Goal: Transaction & Acquisition: Subscribe to service/newsletter

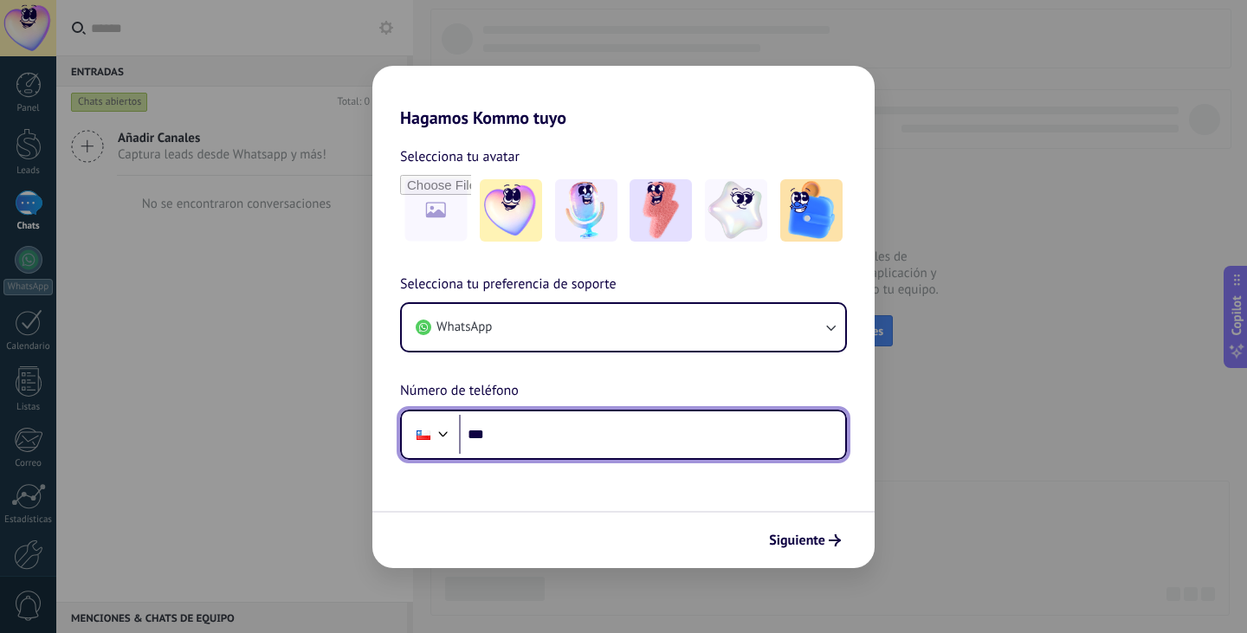
click at [597, 426] on input "***" at bounding box center [652, 435] width 386 height 40
click at [563, 436] on input "***" at bounding box center [652, 435] width 386 height 40
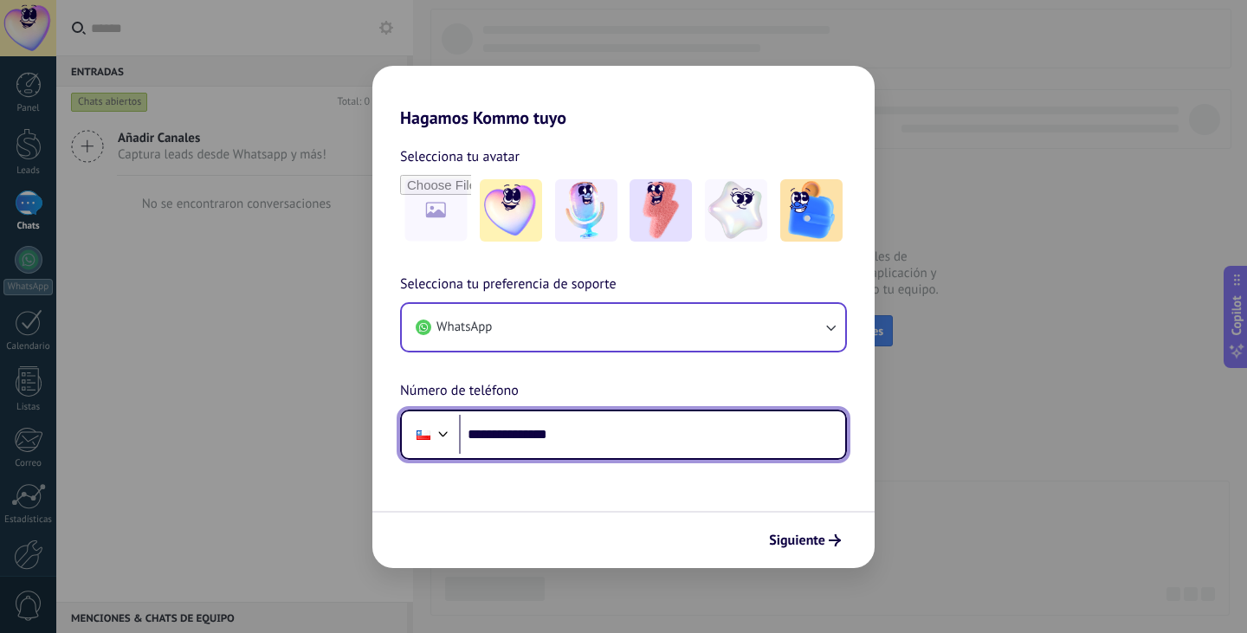
type input "**********"
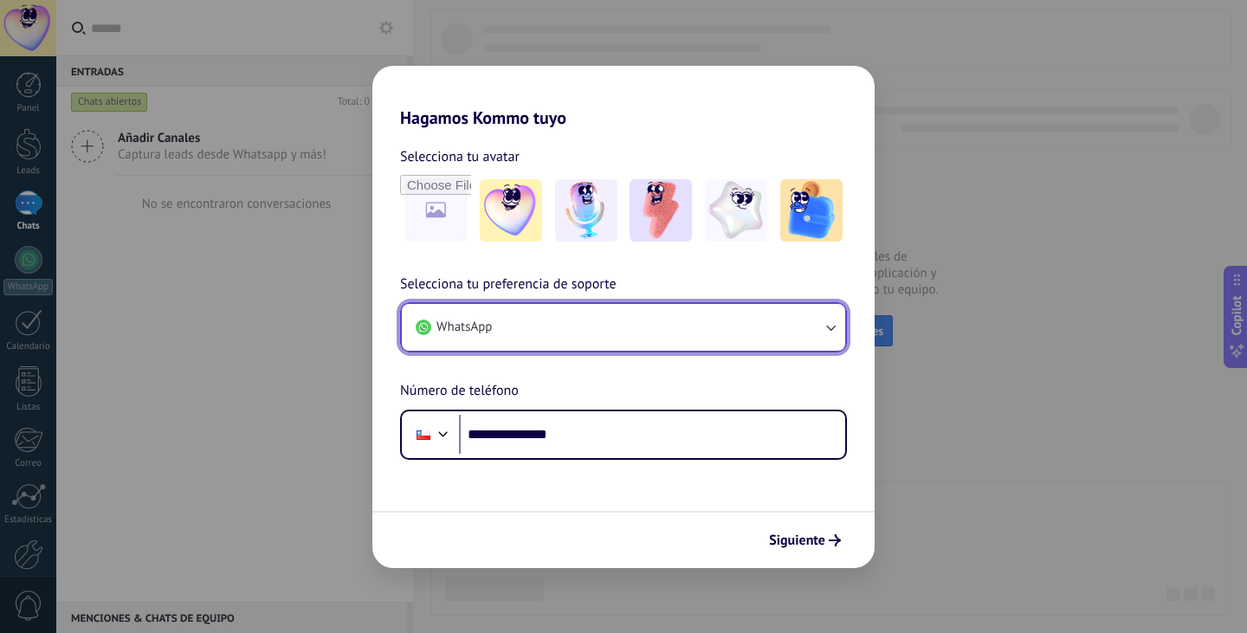
click at [766, 349] on button "WhatsApp" at bounding box center [623, 327] width 443 height 47
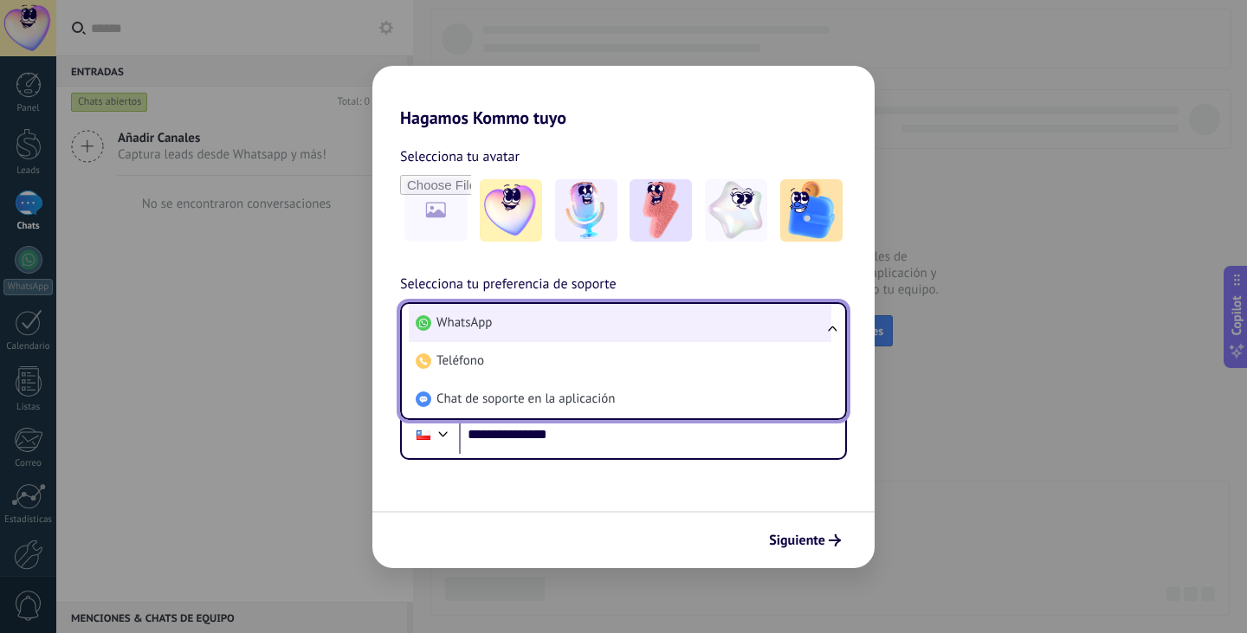
click at [775, 323] on li "WhatsApp" at bounding box center [620, 323] width 423 height 38
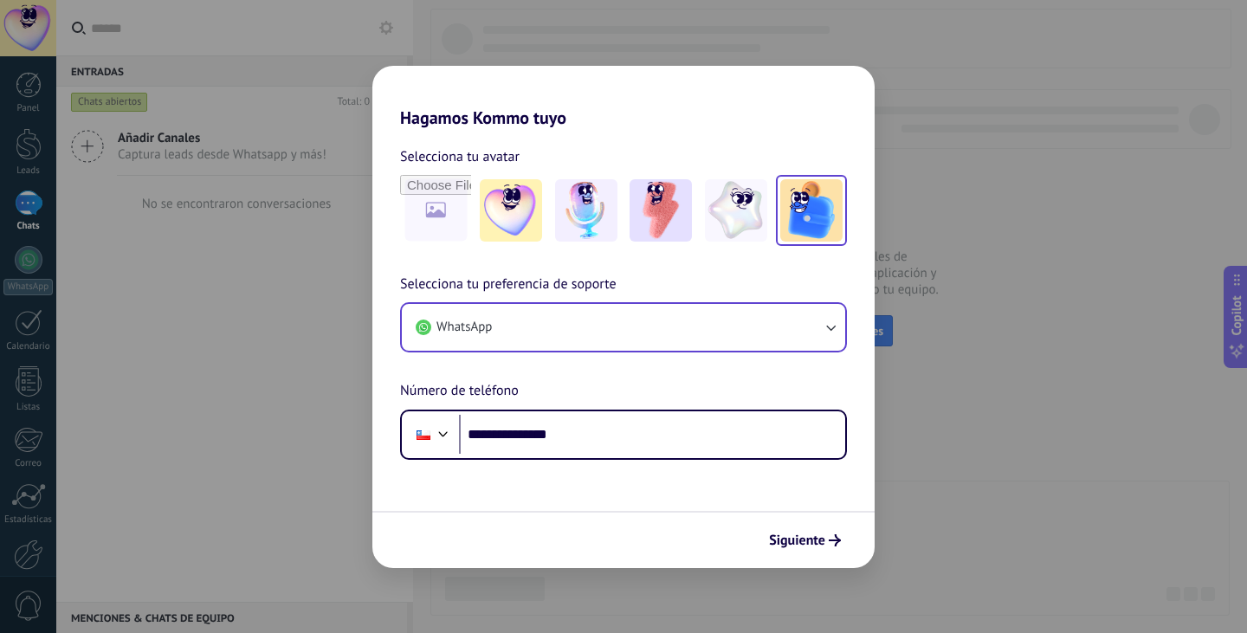
click at [821, 203] on img at bounding box center [811, 210] width 62 height 62
click at [586, 223] on img at bounding box center [586, 210] width 62 height 62
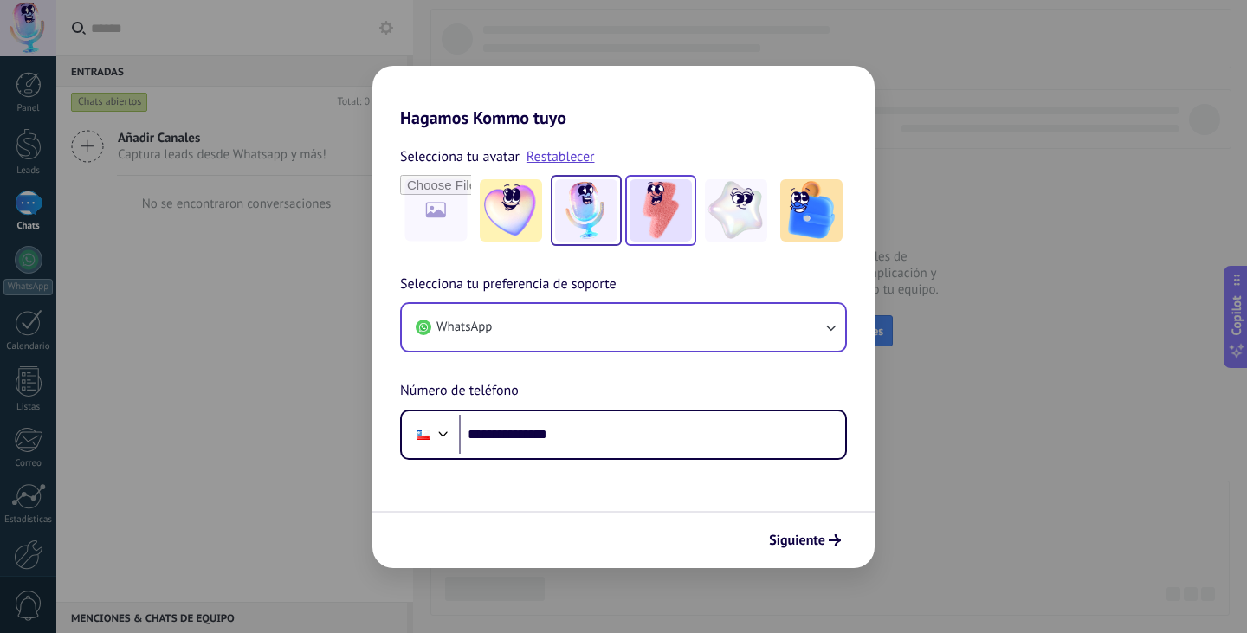
click at [639, 218] on img at bounding box center [660, 210] width 62 height 62
click at [600, 218] on img at bounding box center [586, 210] width 62 height 62
click at [811, 534] on span "Siguiente" at bounding box center [797, 540] width 56 height 12
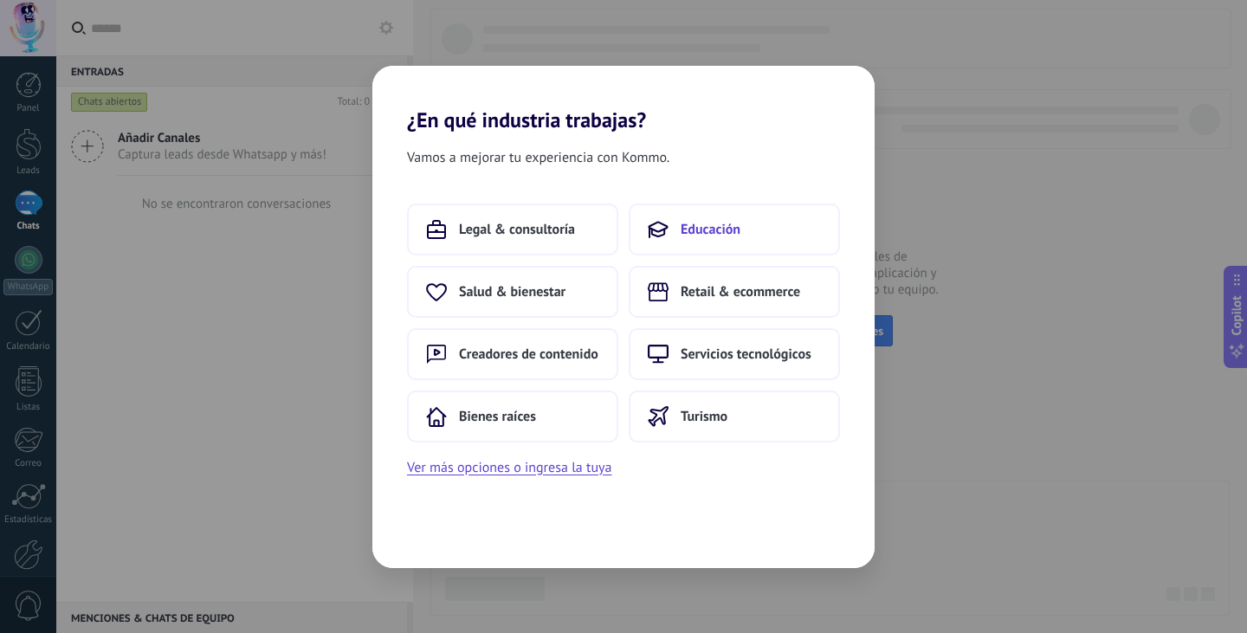
click at [727, 243] on button "Educación" at bounding box center [734, 229] width 211 height 52
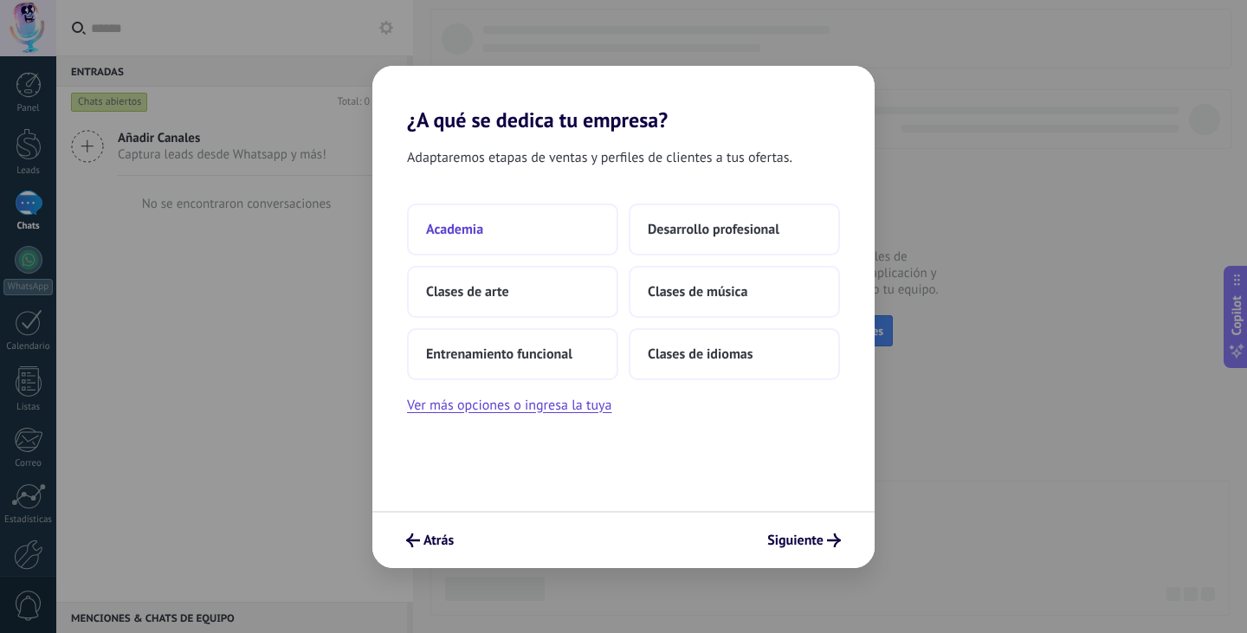
click at [577, 218] on button "Academia" at bounding box center [512, 229] width 211 height 52
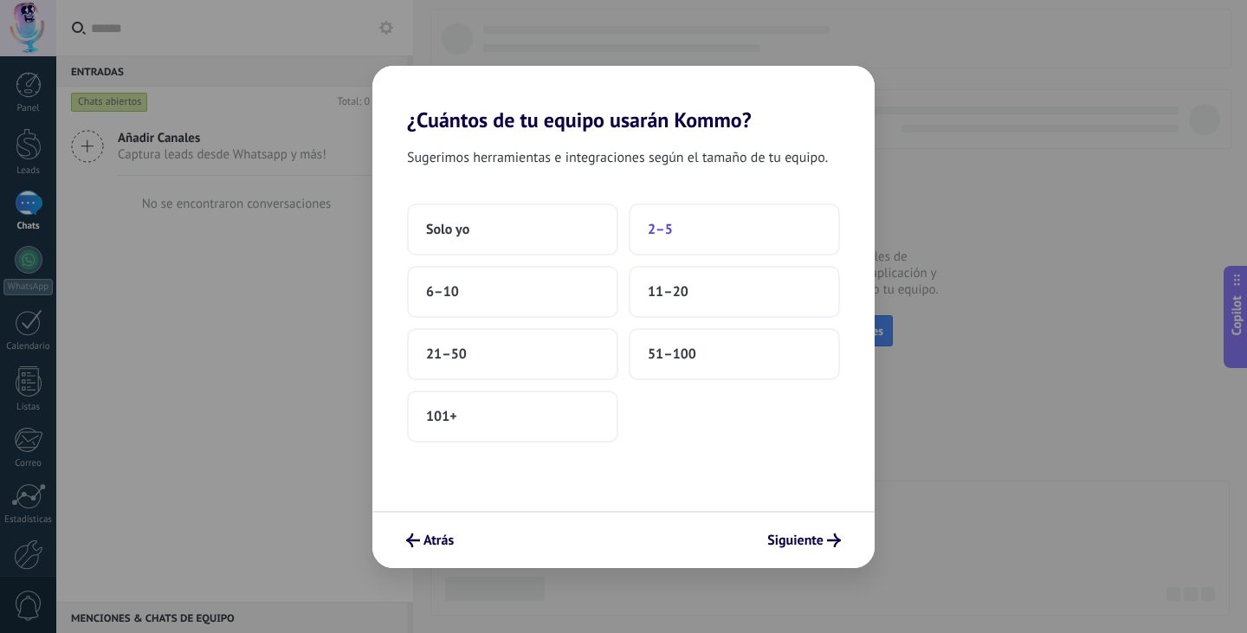
click at [736, 242] on button "2–5" at bounding box center [734, 229] width 211 height 52
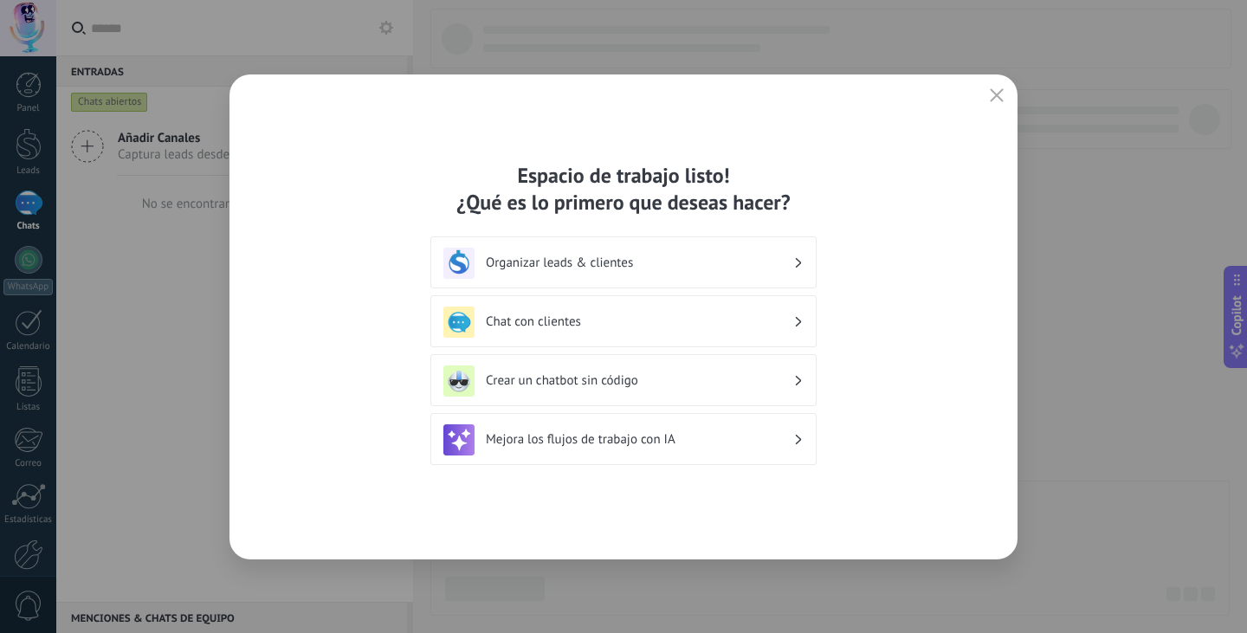
click at [733, 255] on h3 "Organizar leads & clientes" at bounding box center [639, 263] width 307 height 16
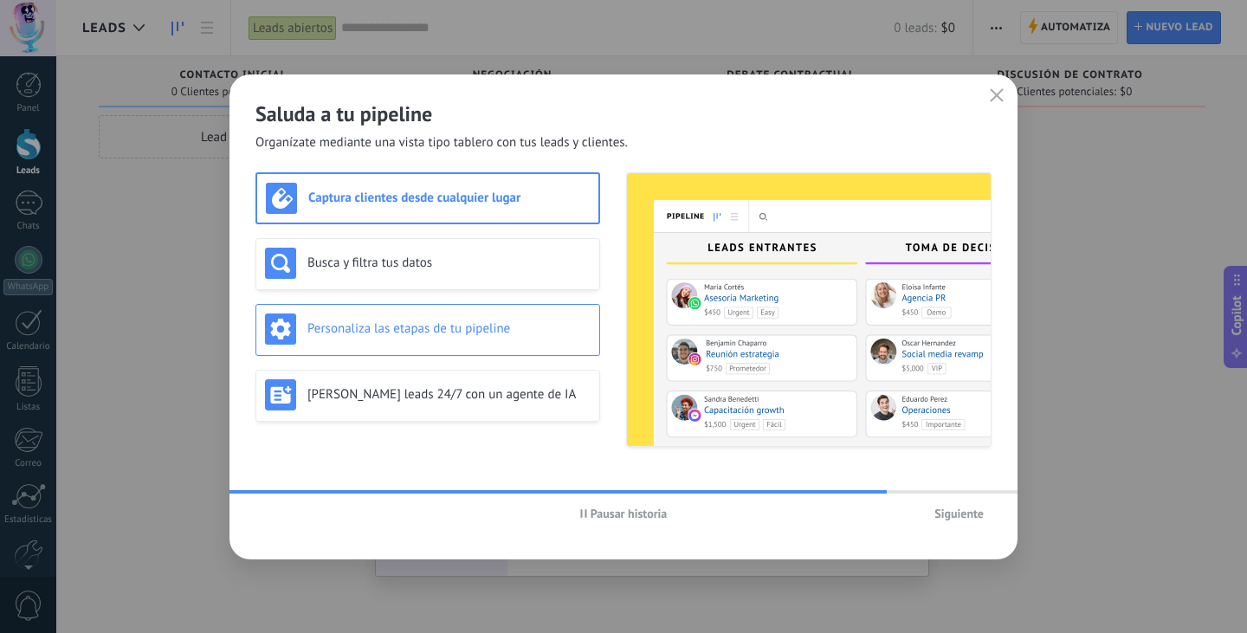
click at [545, 353] on div "Personaliza las etapas de tu pipeline" at bounding box center [427, 330] width 345 height 52
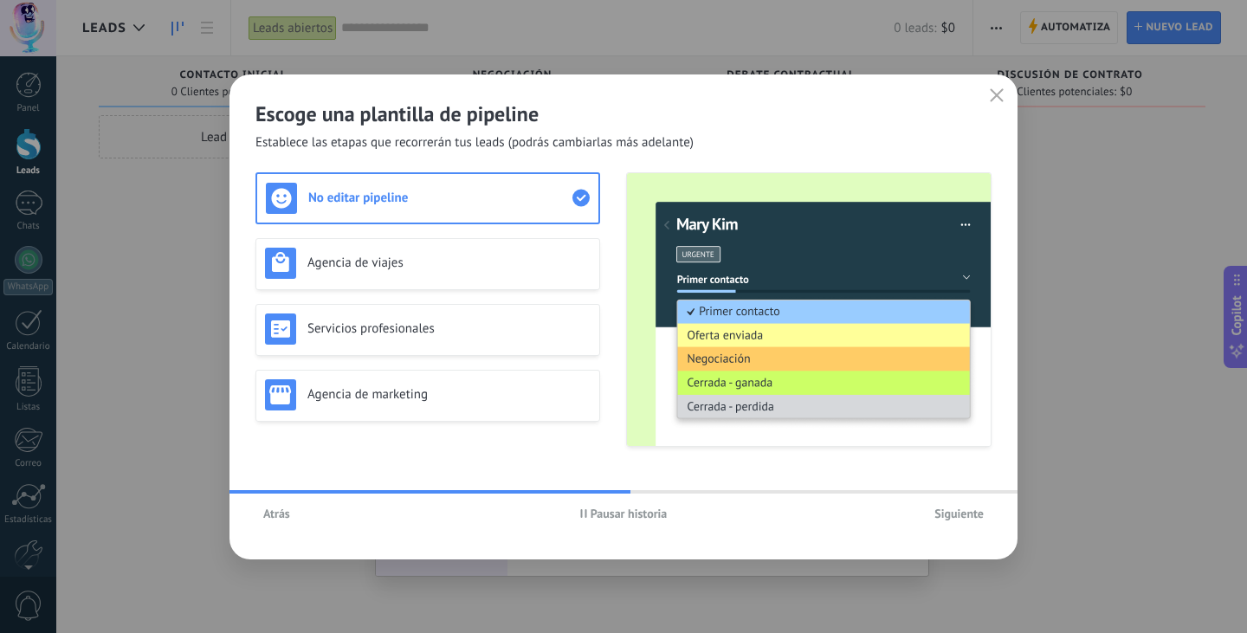
click at [964, 513] on span "Siguiente" at bounding box center [958, 513] width 49 height 12
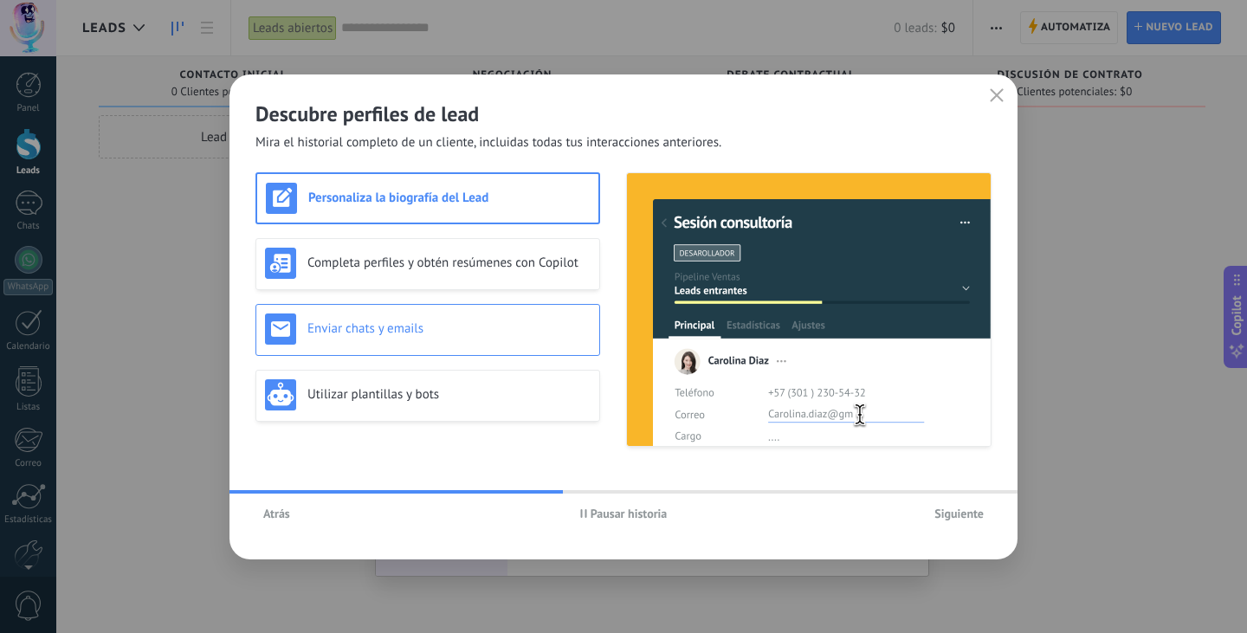
click at [540, 325] on h3 "Enviar chats y emails" at bounding box center [448, 328] width 283 height 16
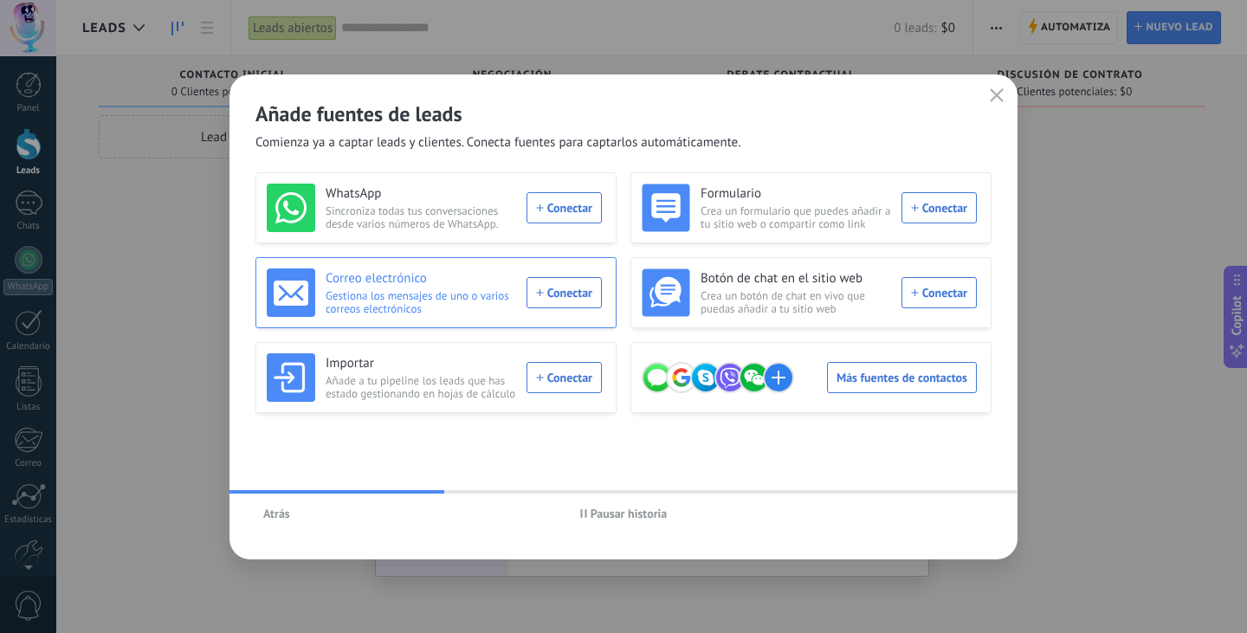
click at [566, 289] on div "Correo electrónico Gestiona los mensajes de uno o varios correos electrónicos C…" at bounding box center [434, 292] width 335 height 48
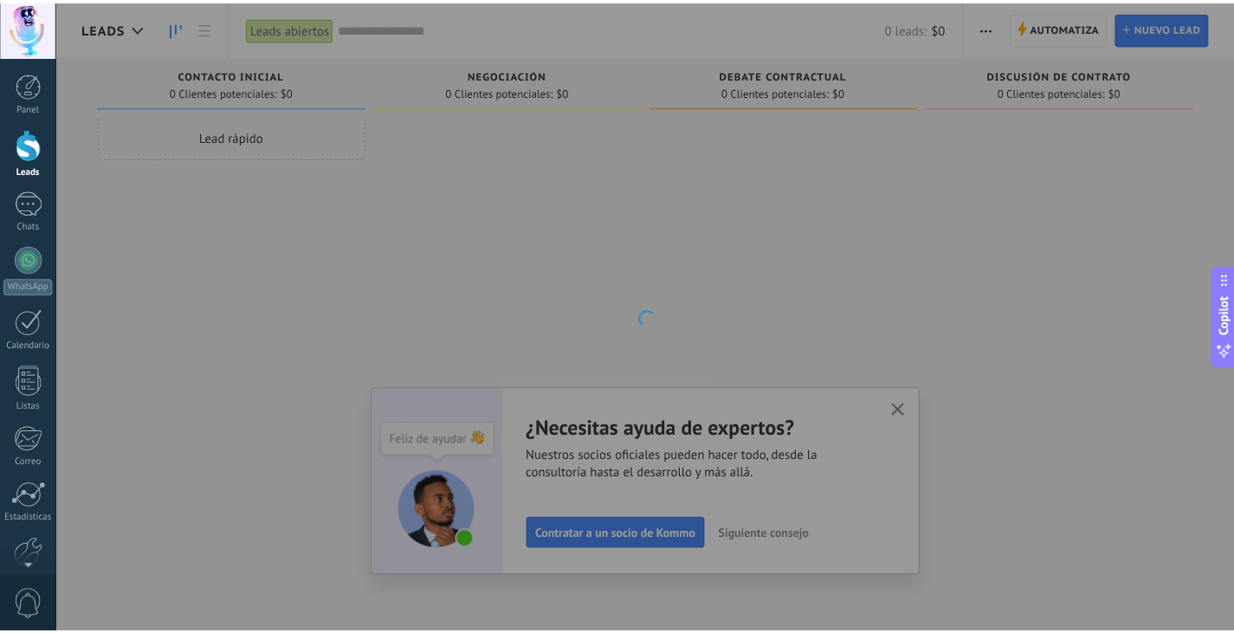
scroll to position [87, 0]
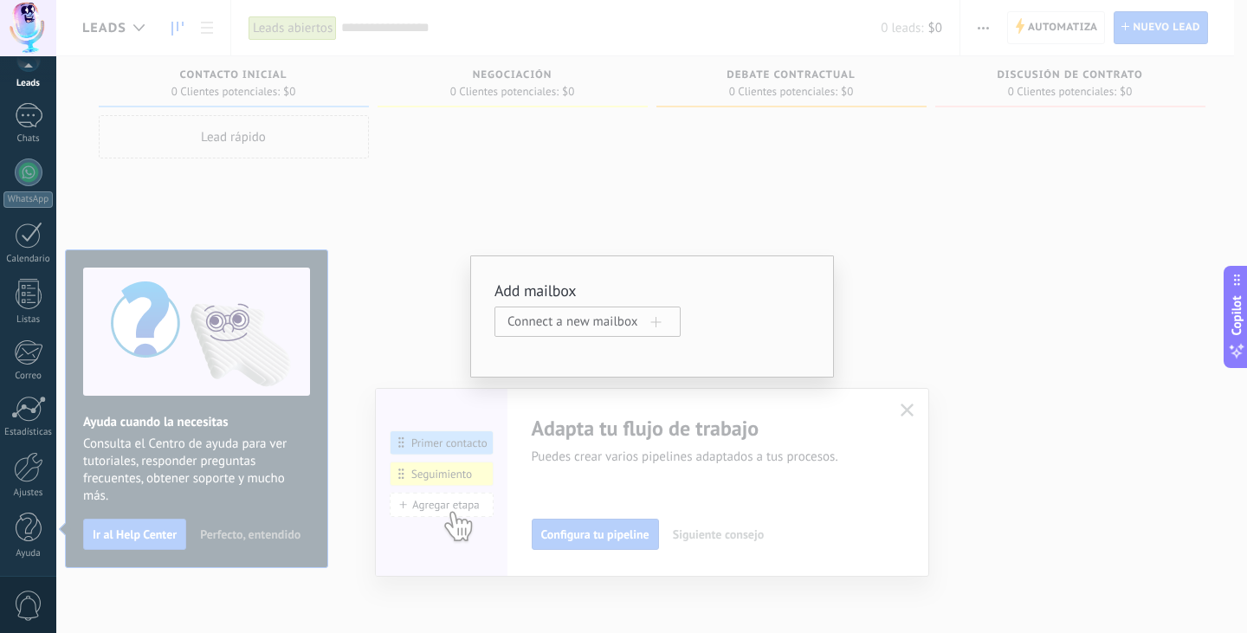
click at [557, 317] on span "Connect a new mailbox" at bounding box center [579, 321] width 144 height 16
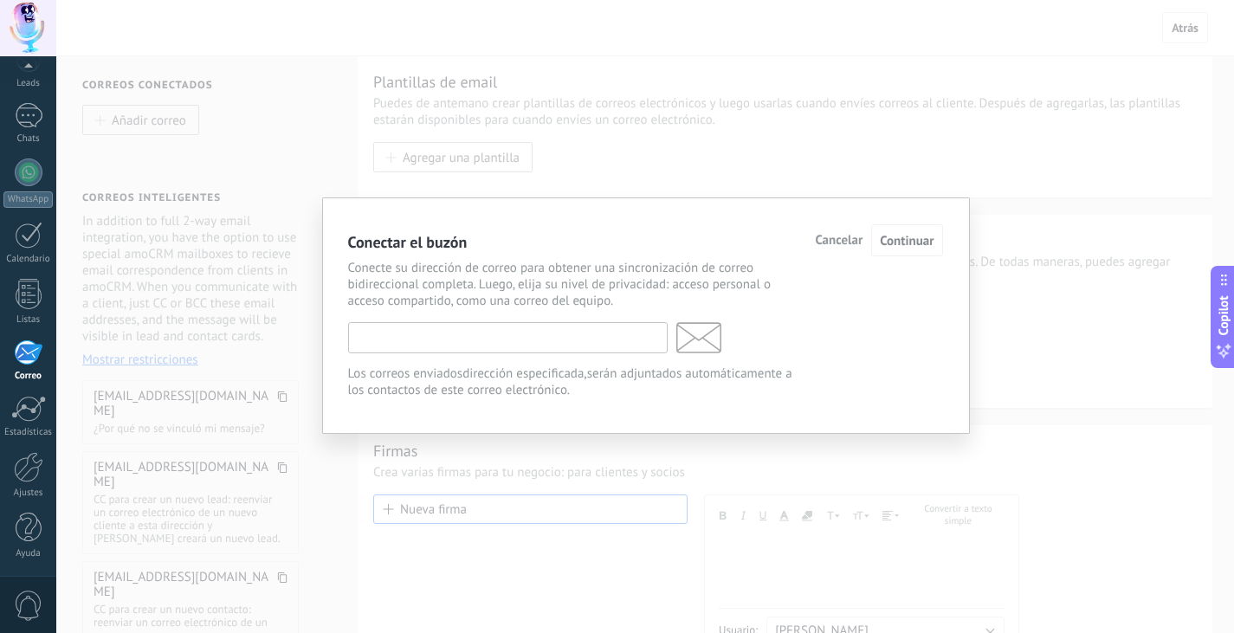
click at [474, 340] on input "text" at bounding box center [507, 337] width 319 height 31
click at [645, 299] on p "Conecte su dirección de correo para obtener una sincronización de correo bidire…" at bounding box center [576, 284] width 456 height 49
click at [594, 344] on input "text" at bounding box center [507, 337] width 319 height 31
type input "**********"
click at [730, 353] on icon at bounding box center [806, 337] width 260 height 31
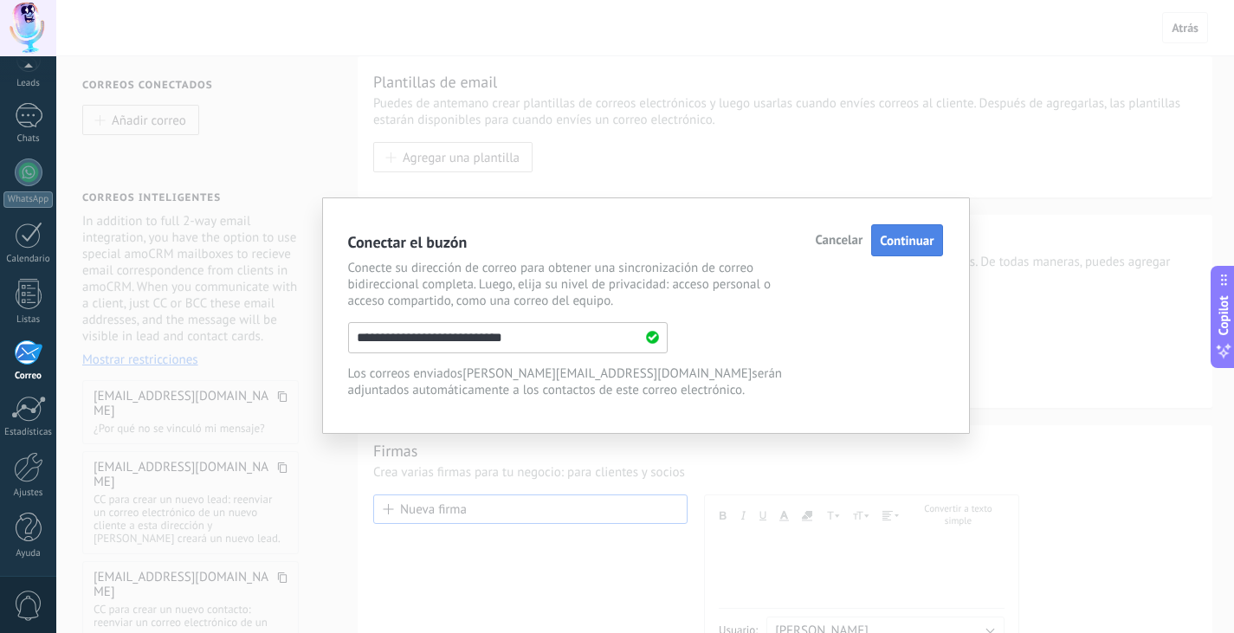
click at [895, 244] on span "Continuar" at bounding box center [907, 241] width 54 height 16
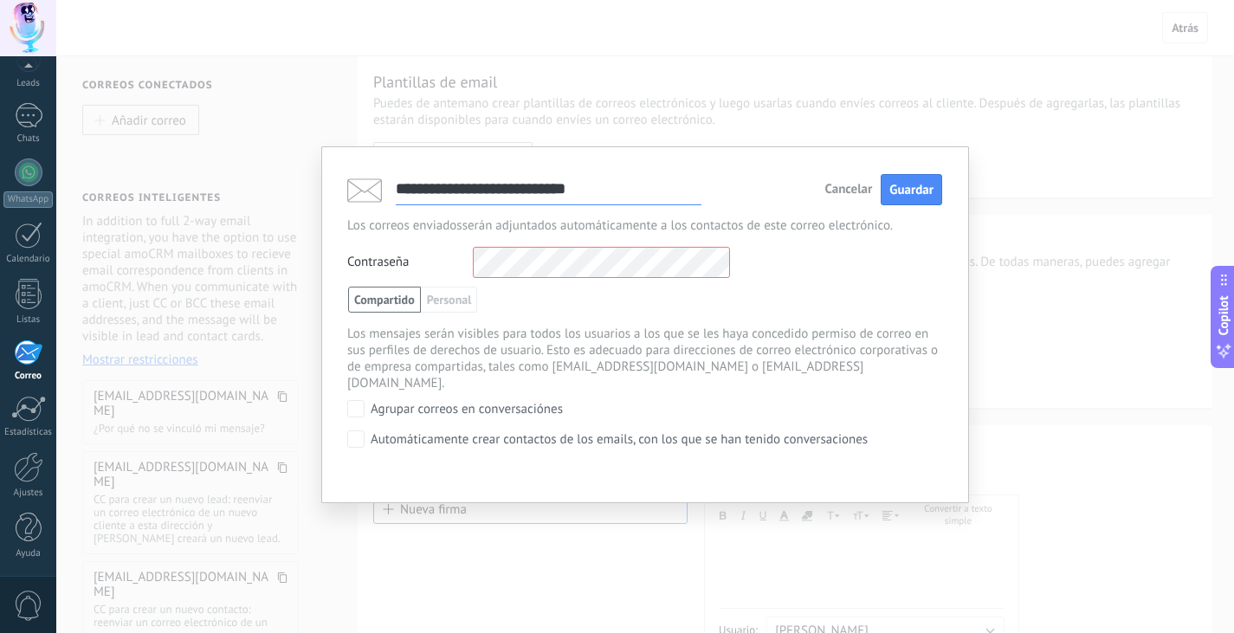
click at [688, 309] on div "Compartido Personal Vicente Yeomans Compartido con el administrador" at bounding box center [645, 300] width 594 height 26
click at [890, 192] on span "Guardar" at bounding box center [911, 190] width 44 height 16
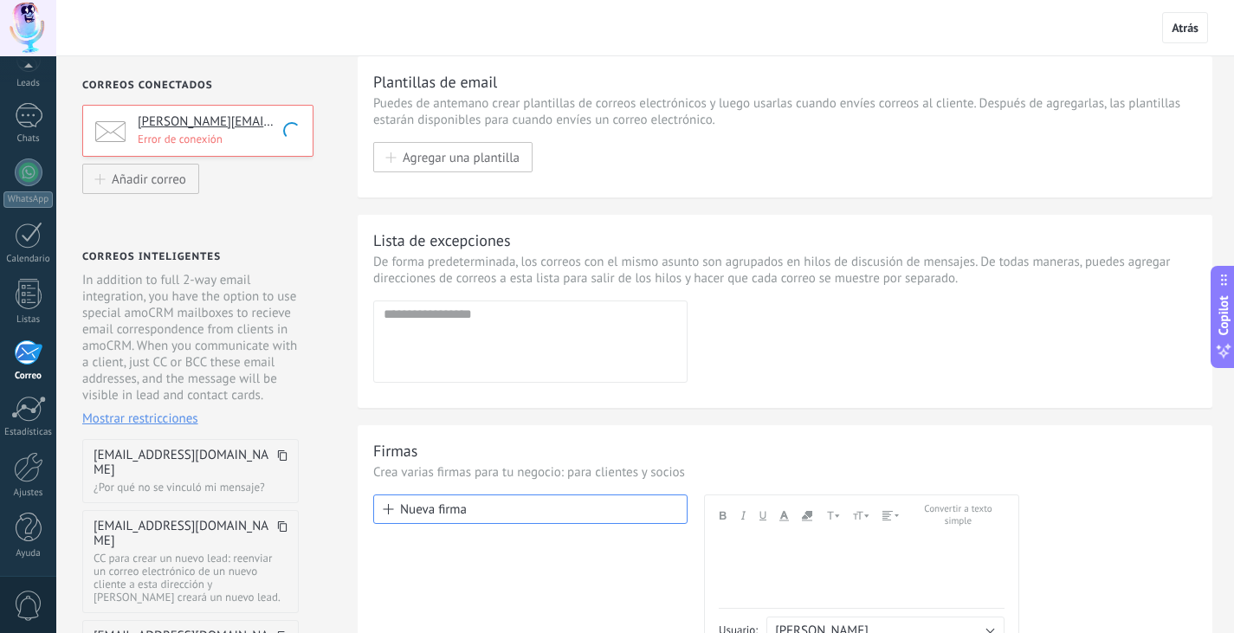
click at [252, 137] on p "Error de conexión" at bounding box center [220, 139] width 165 height 15
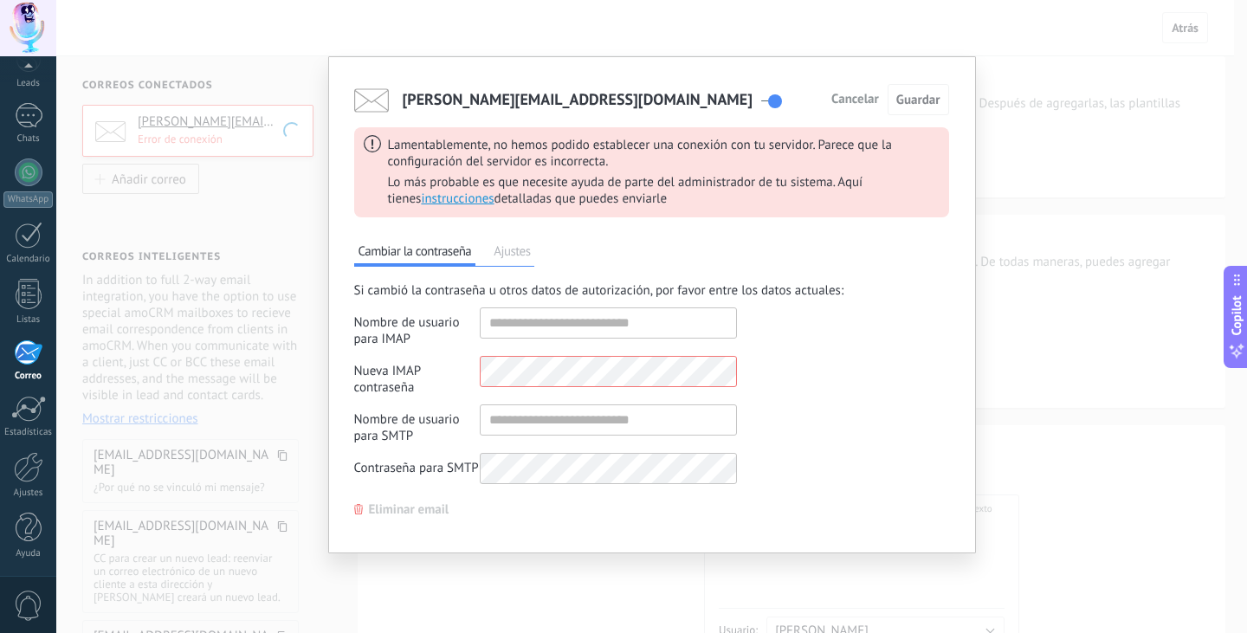
click at [513, 256] on span "Ajustes" at bounding box center [511, 254] width 45 height 24
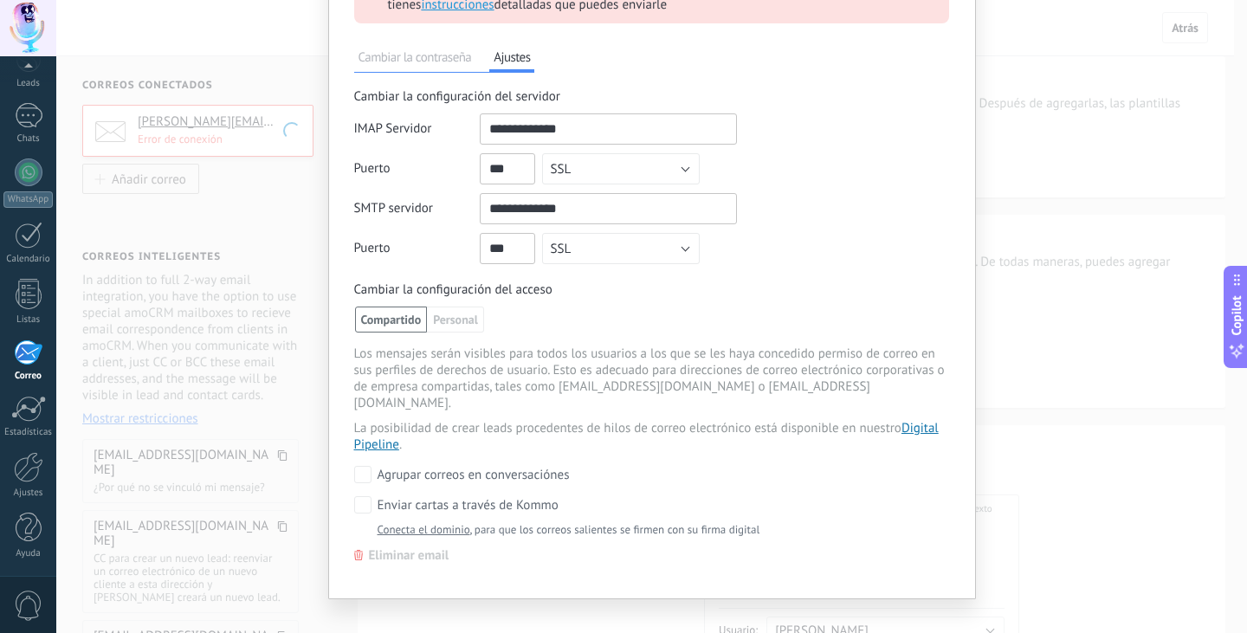
scroll to position [195, 0]
click at [444, 521] on link "Conecta el dominio" at bounding box center [424, 528] width 93 height 15
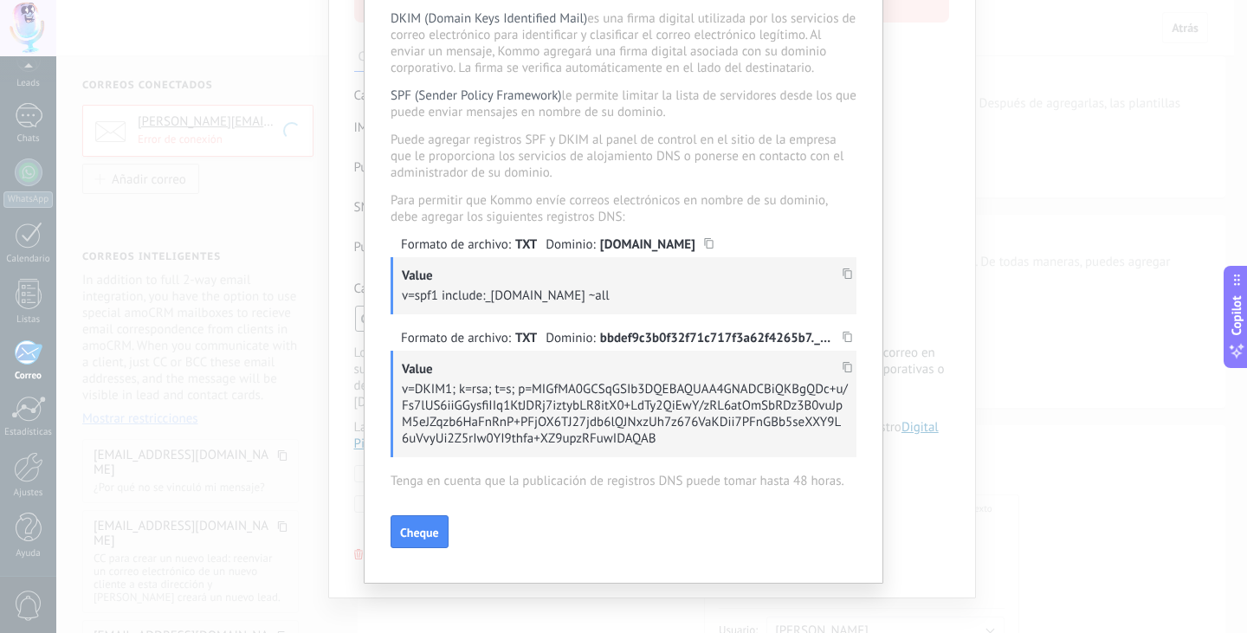
scroll to position [0, 0]
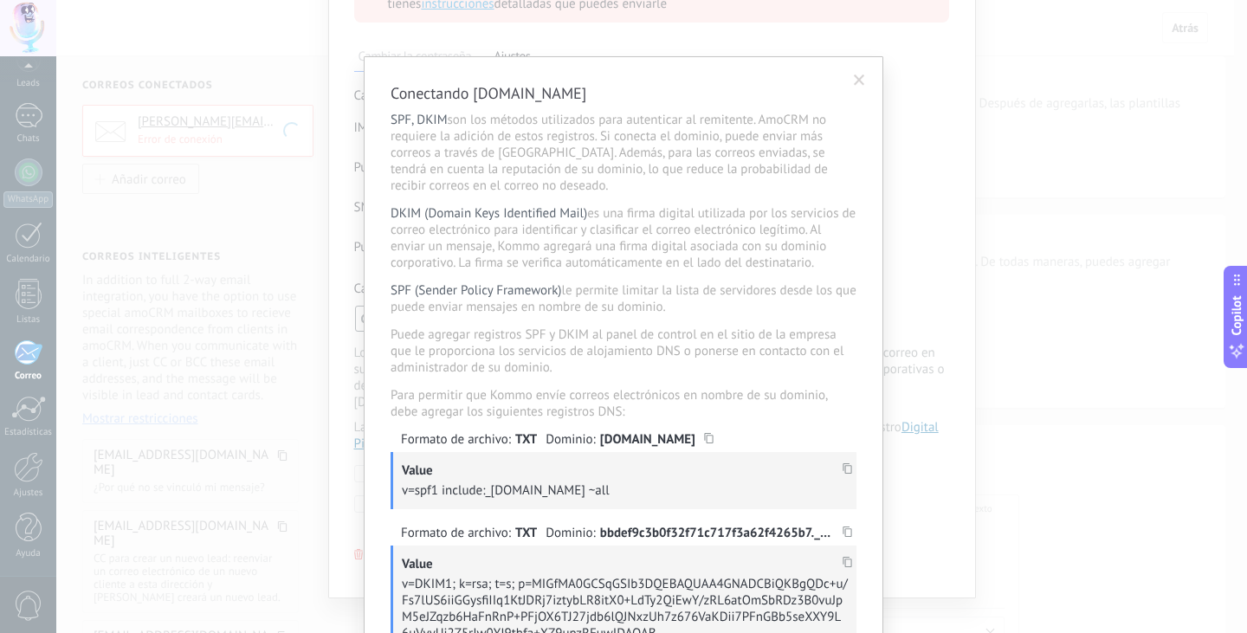
click at [845, 85] on span at bounding box center [859, 80] width 29 height 29
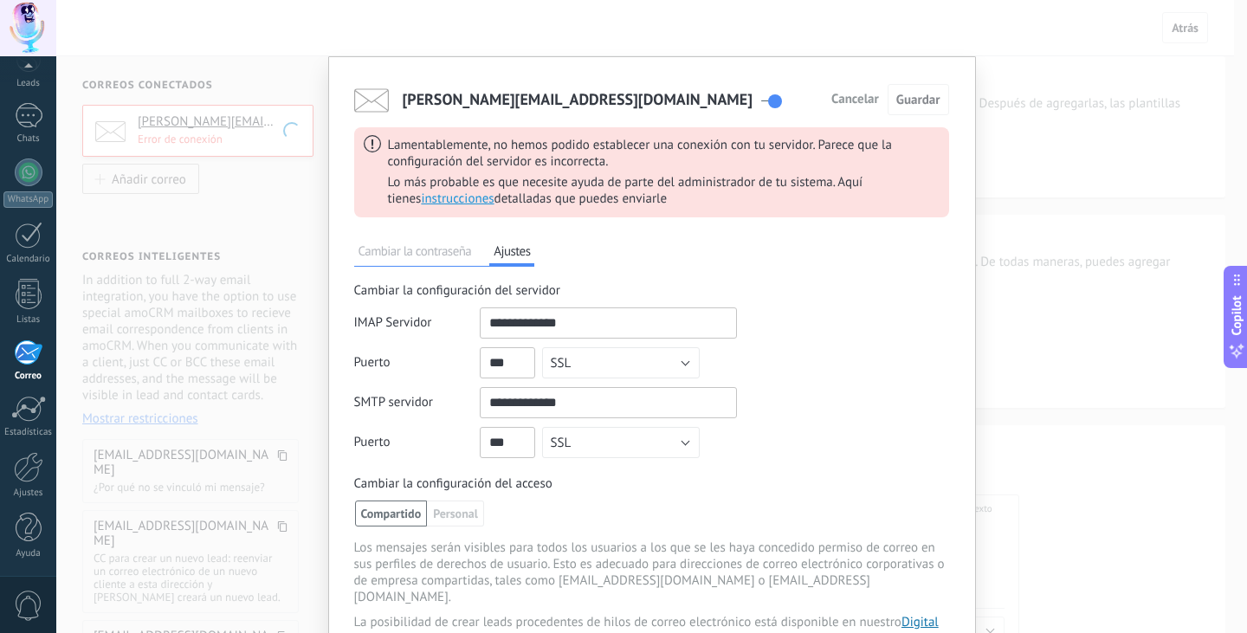
click at [853, 105] on span "Cancelar" at bounding box center [855, 100] width 48 height 12
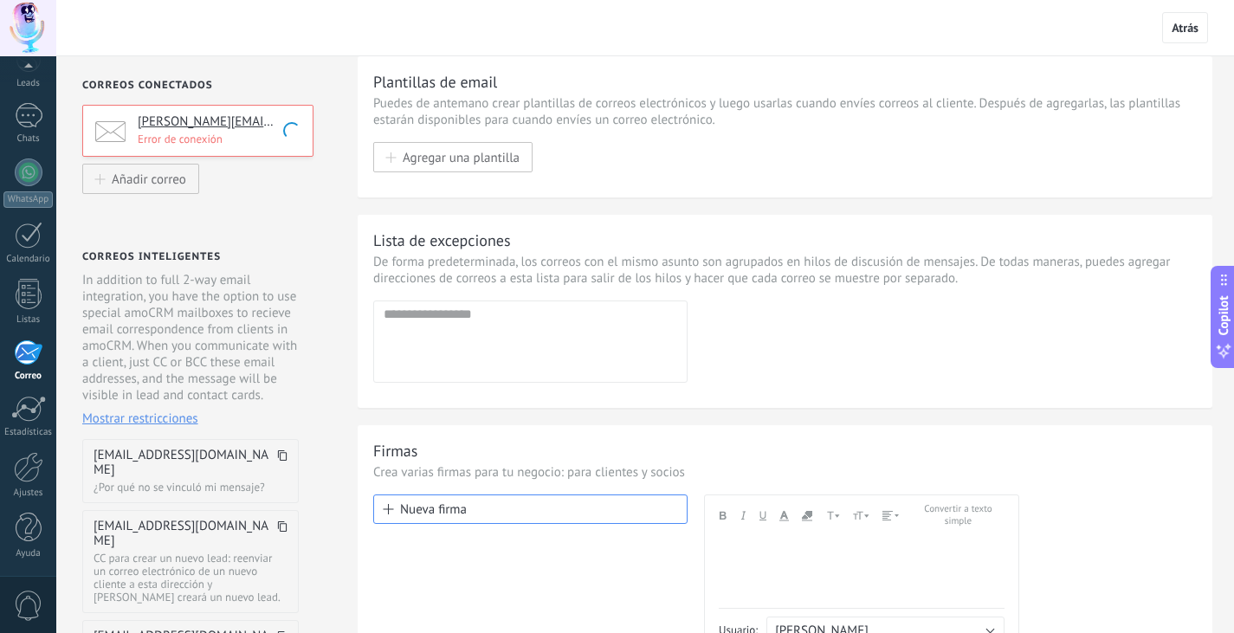
click at [364, 191] on div "Plantillas de email Puedes de antemano crear plantillas de correos electrónicos…" at bounding box center [785, 126] width 855 height 141
click at [160, 177] on span "Añadir correo" at bounding box center [149, 178] width 74 height 15
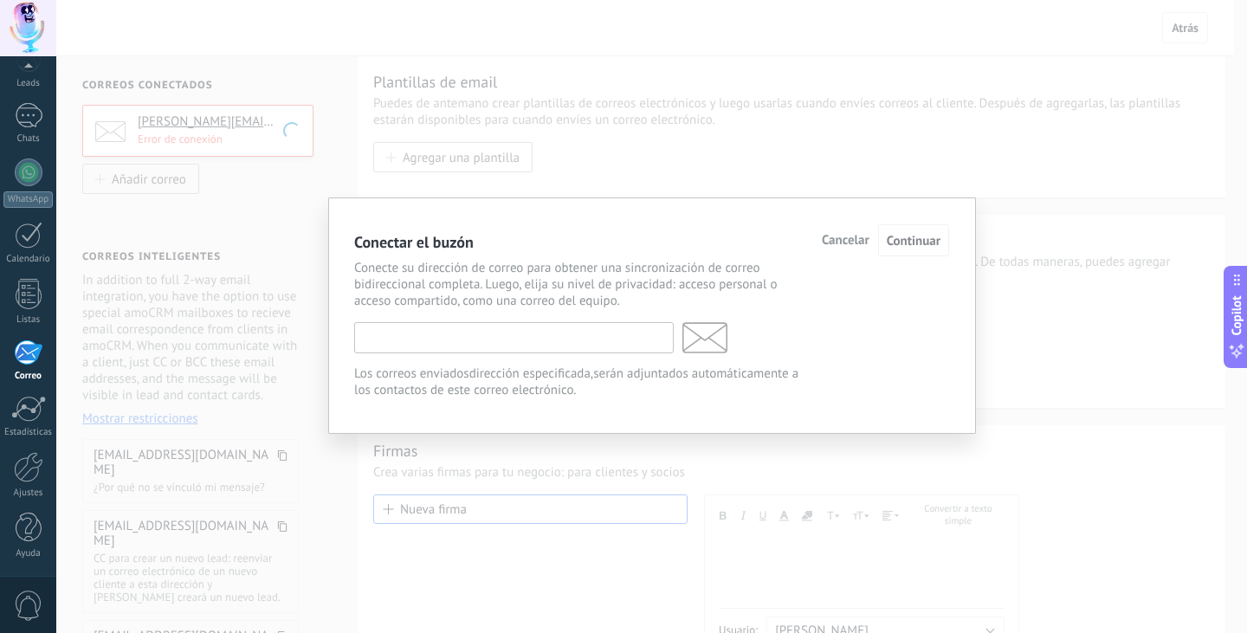
click at [495, 331] on input "text" at bounding box center [513, 337] width 319 height 31
paste input "**********"
type input "**********"
click at [897, 242] on span "Continuar" at bounding box center [914, 241] width 54 height 16
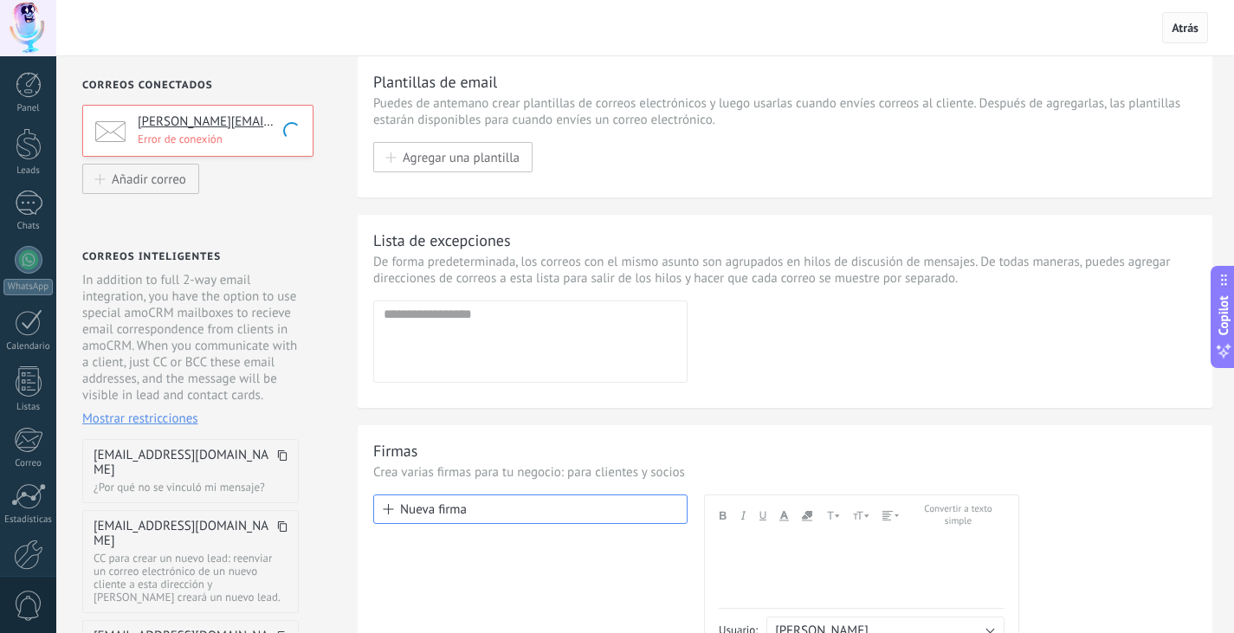
click at [1193, 24] on span "Atrás" at bounding box center [1184, 28] width 27 height 16
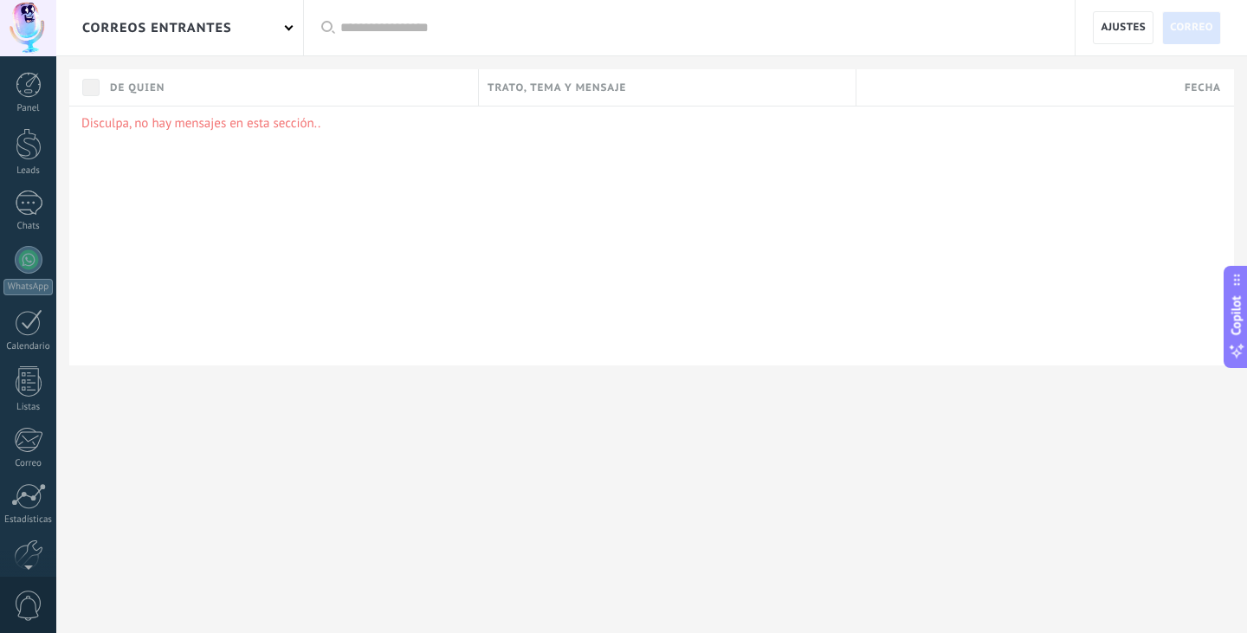
click at [161, 131] on p "Disculpa, no hay mensajes en esta sección.." at bounding box center [651, 123] width 1140 height 16
click at [1188, 36] on span "Correo" at bounding box center [1191, 27] width 43 height 31
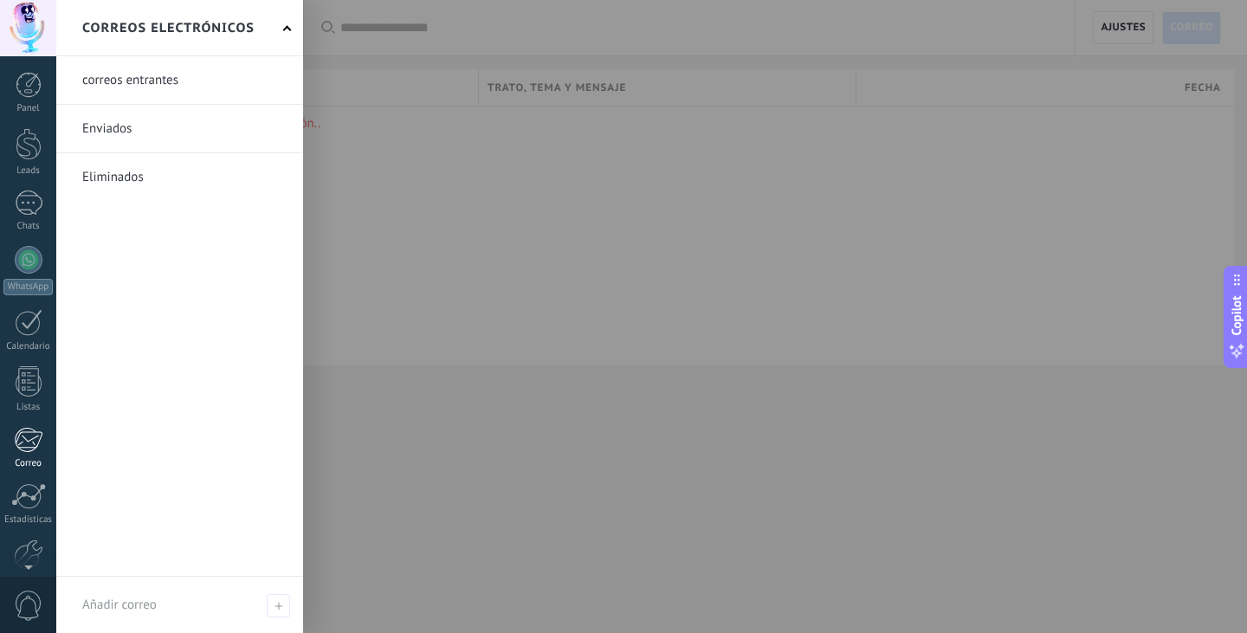
click at [41, 444] on div at bounding box center [28, 440] width 29 height 26
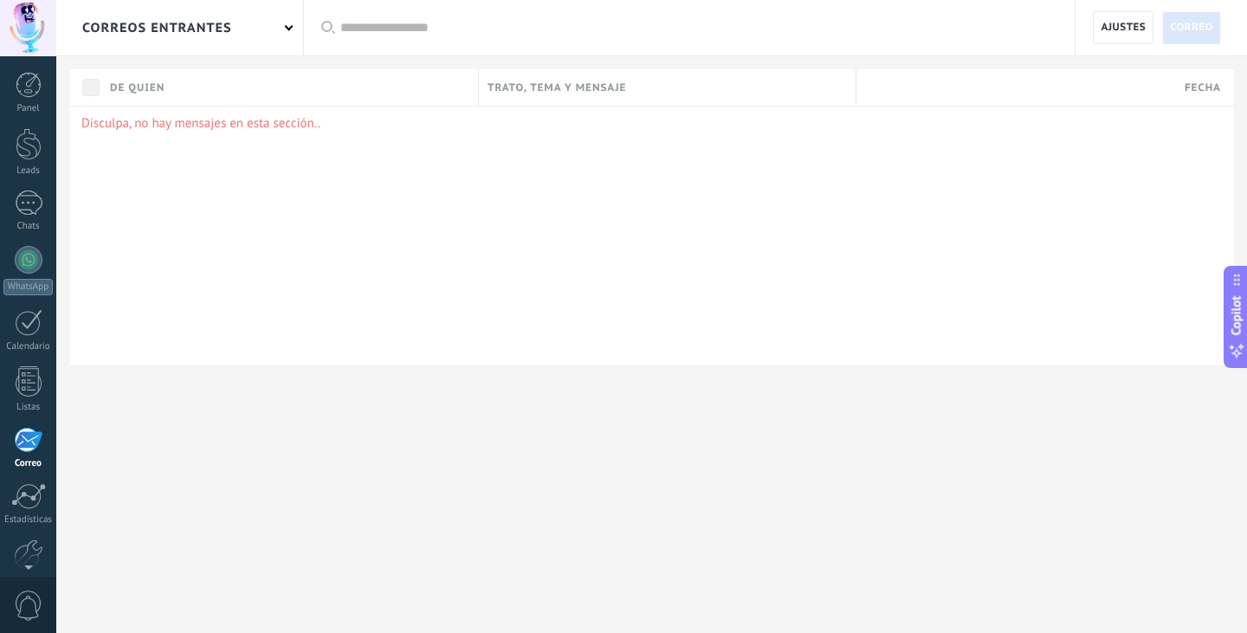
click at [41, 444] on div at bounding box center [28, 440] width 29 height 26
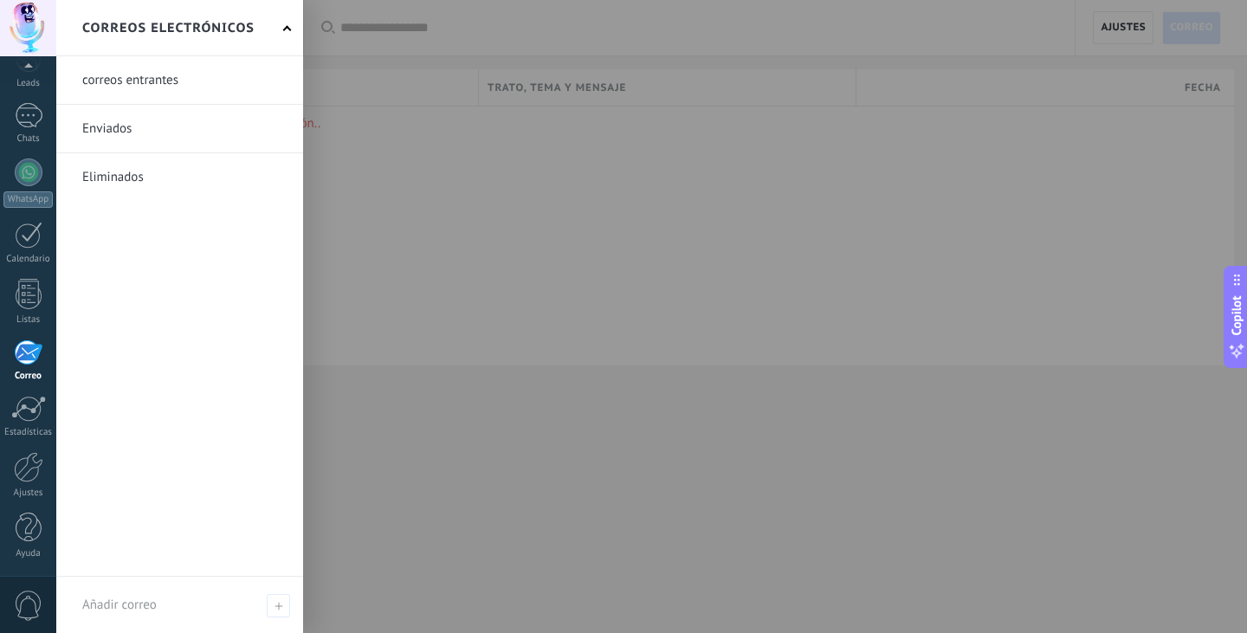
click at [138, 88] on link at bounding box center [179, 80] width 247 height 48
click at [106, 137] on link at bounding box center [179, 129] width 247 height 48
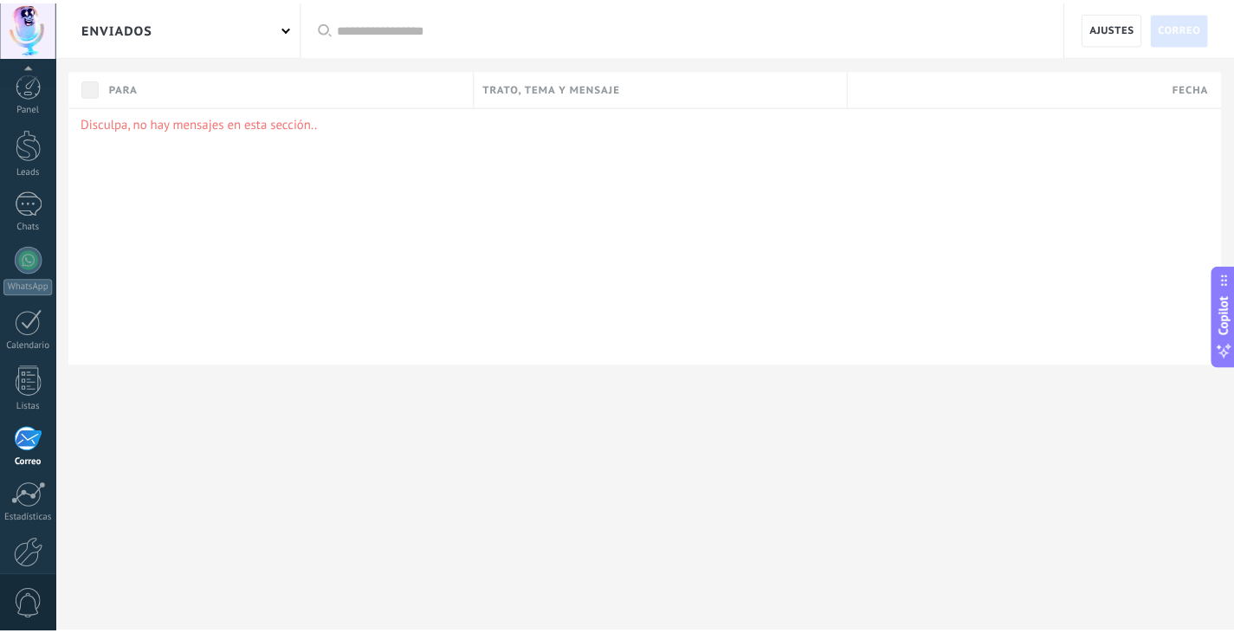
scroll to position [87, 0]
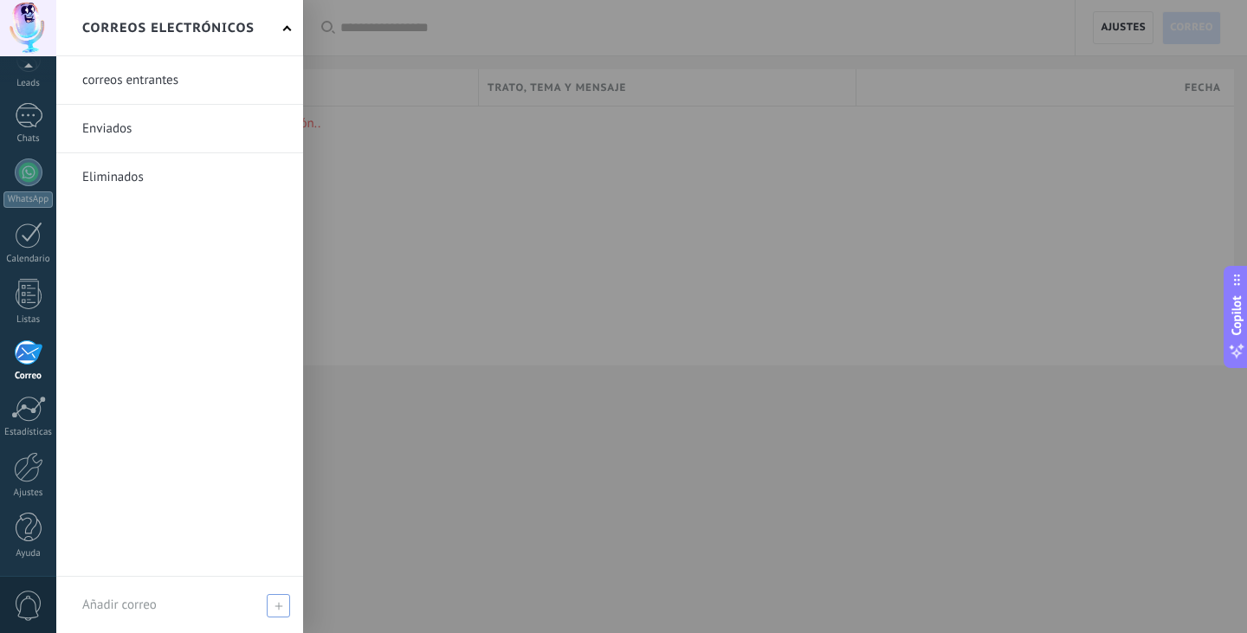
click at [274, 606] on icon at bounding box center [278, 606] width 8 height 8
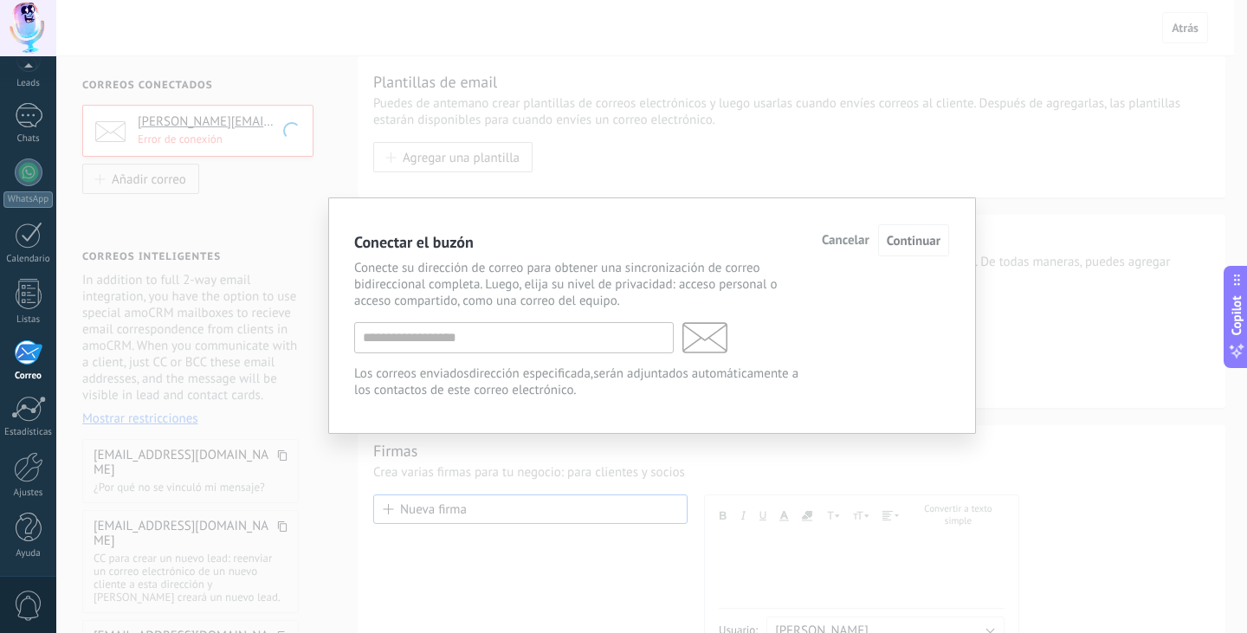
click at [843, 244] on span "Cancelar" at bounding box center [846, 241] width 48 height 12
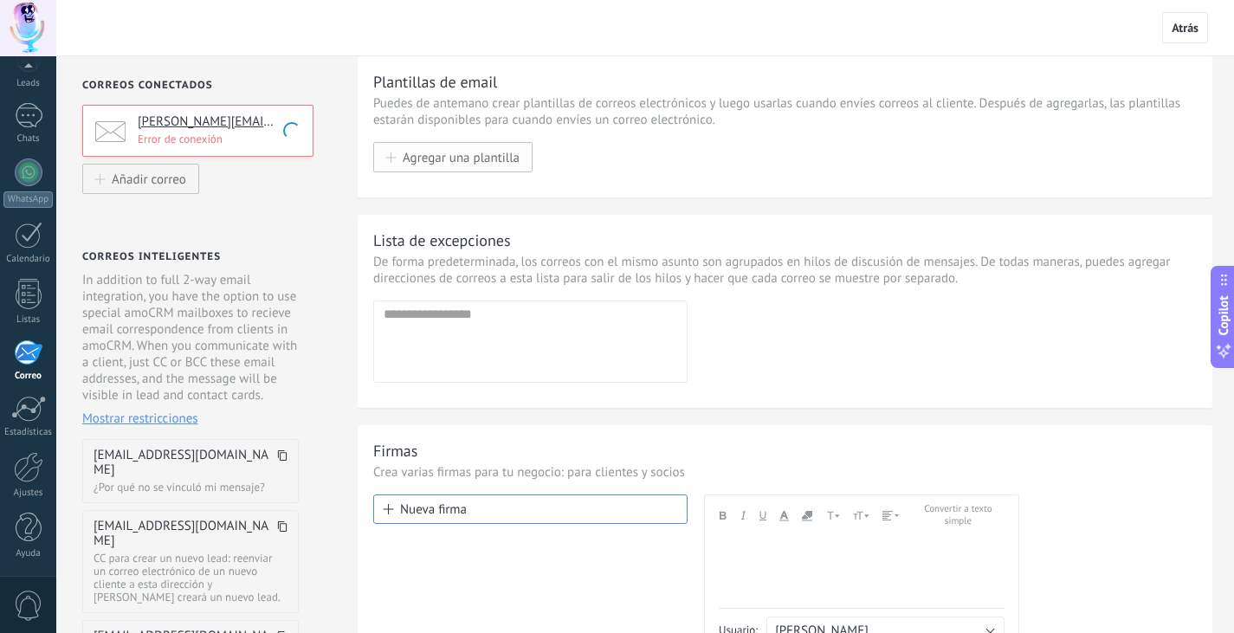
click at [517, 165] on span "Agregar una plantilla" at bounding box center [461, 157] width 117 height 15
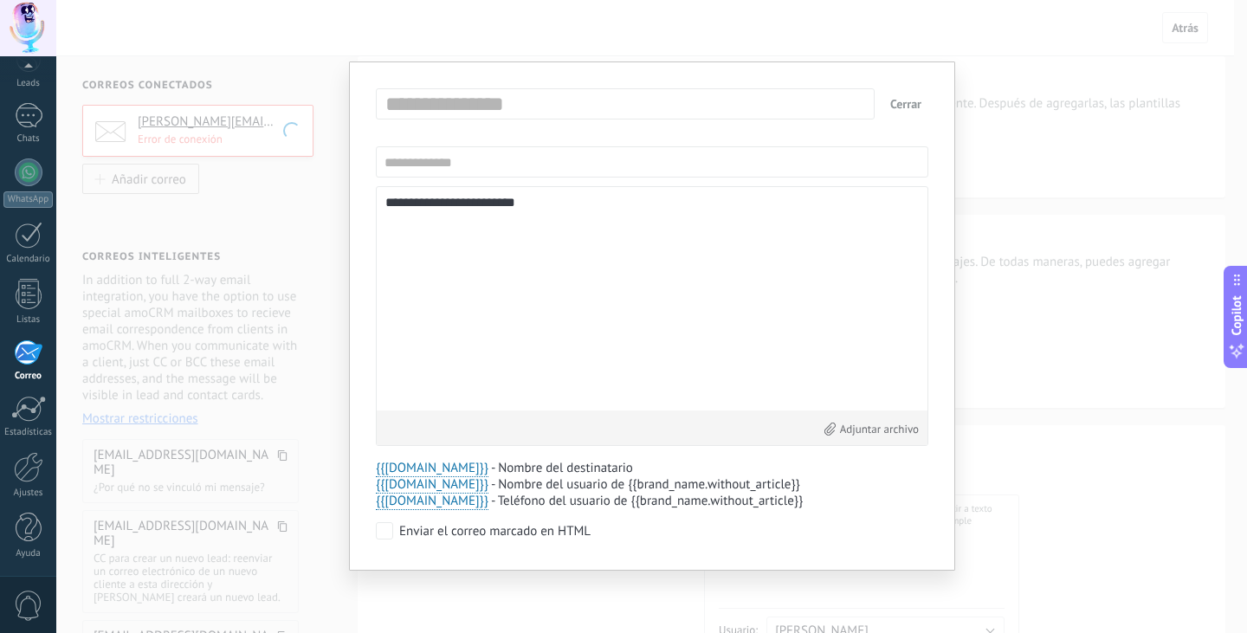
click at [915, 101] on button "Cerrar" at bounding box center [905, 103] width 45 height 31
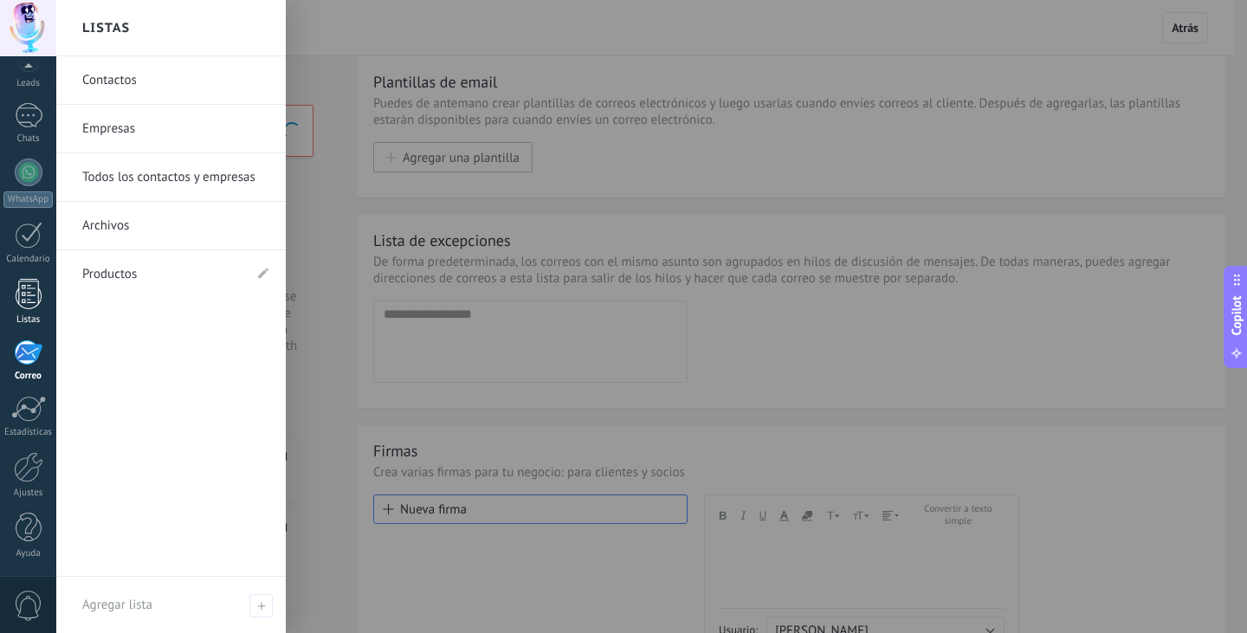
click at [31, 301] on div at bounding box center [29, 294] width 26 height 30
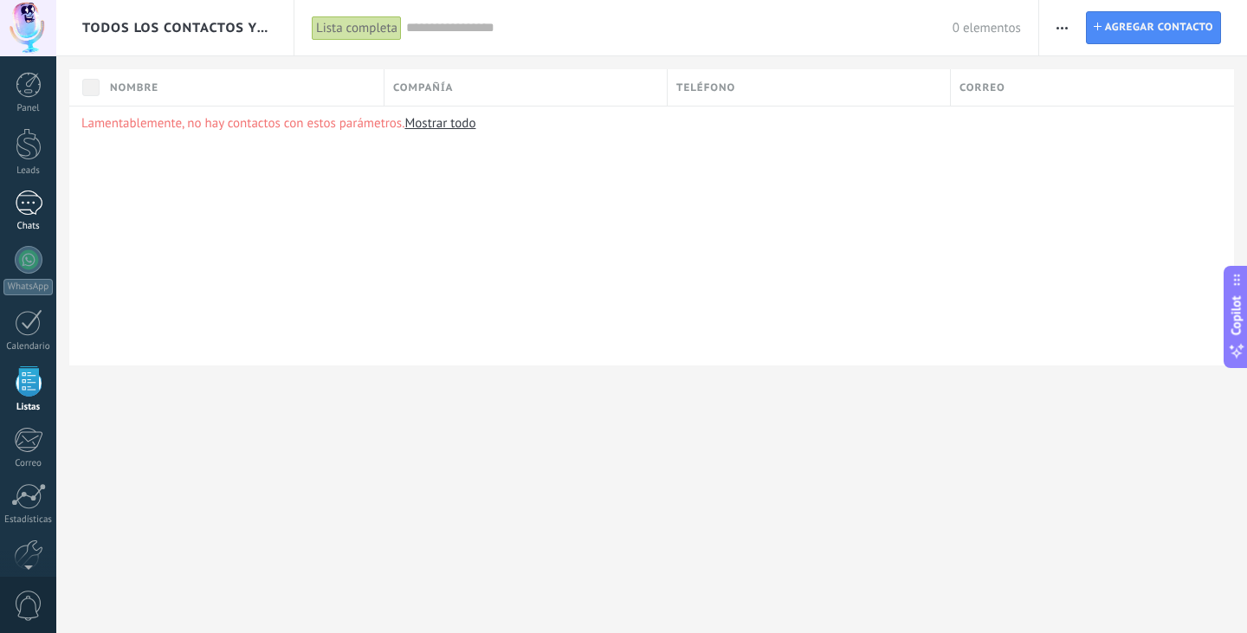
click at [33, 158] on div at bounding box center [29, 144] width 26 height 32
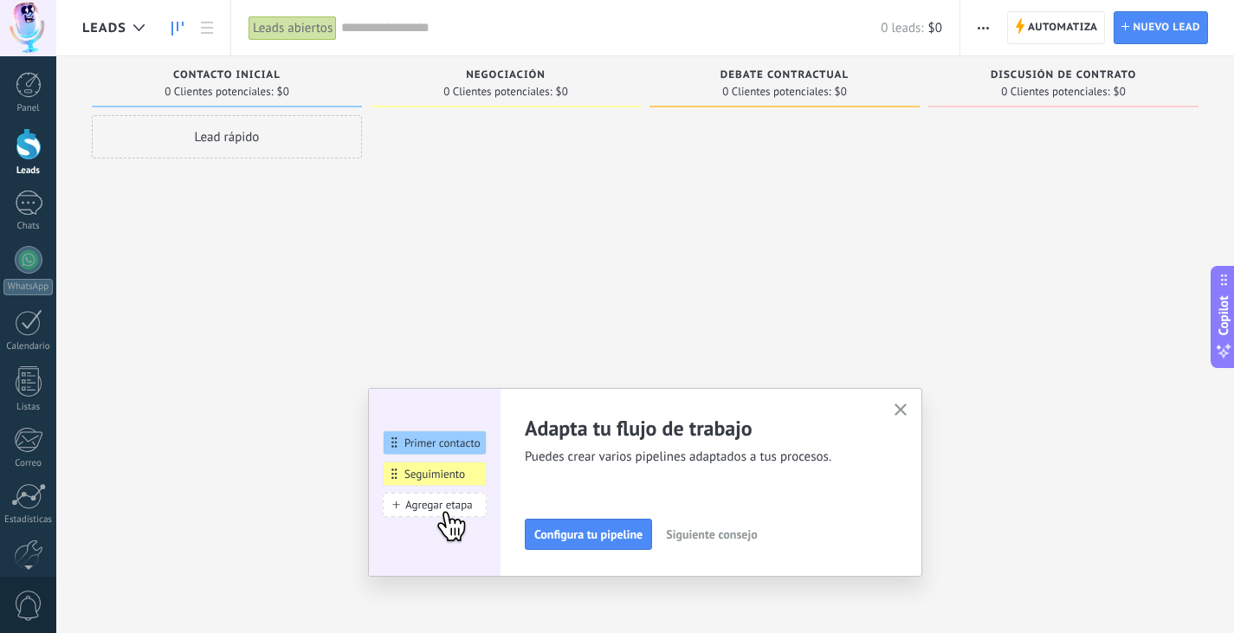
click at [278, 147] on div "Lead rápido" at bounding box center [227, 136] width 270 height 43
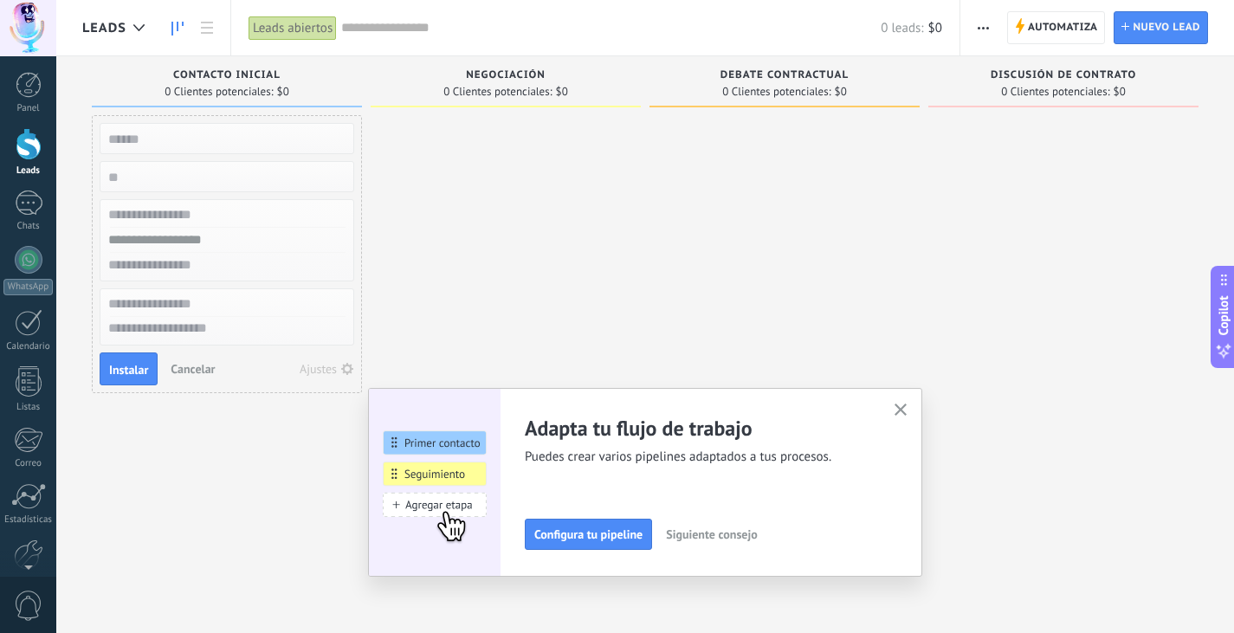
click at [516, 279] on div at bounding box center [506, 318] width 270 height 407
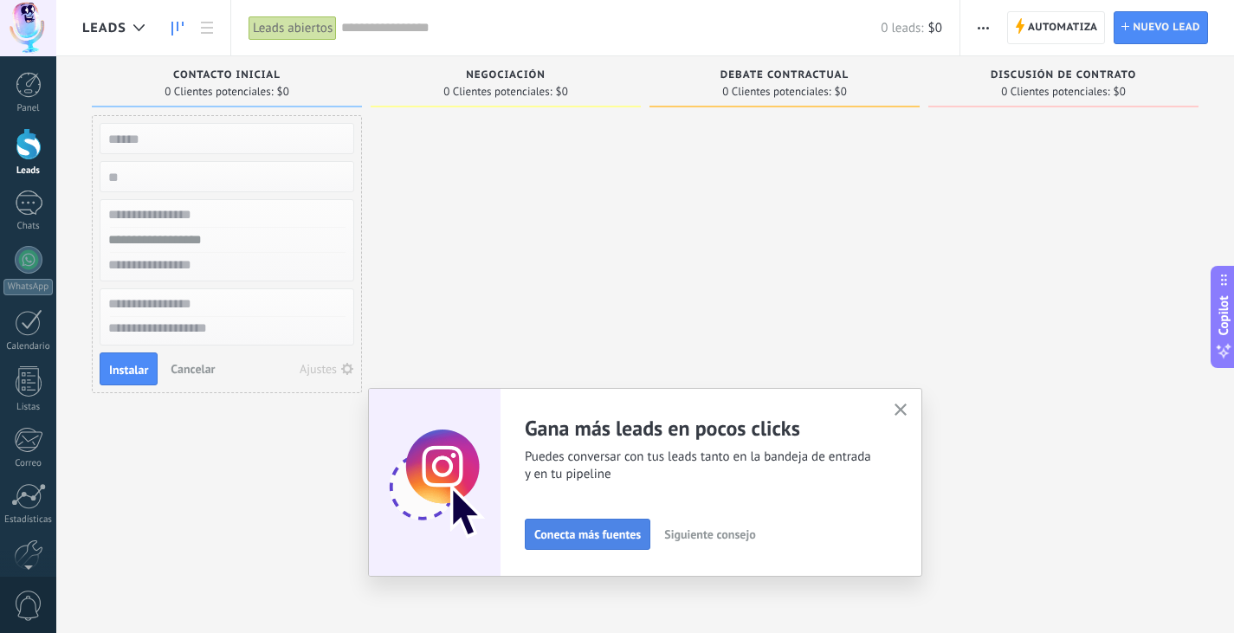
click at [630, 549] on button "Conecta más fuentes" at bounding box center [588, 534] width 126 height 31
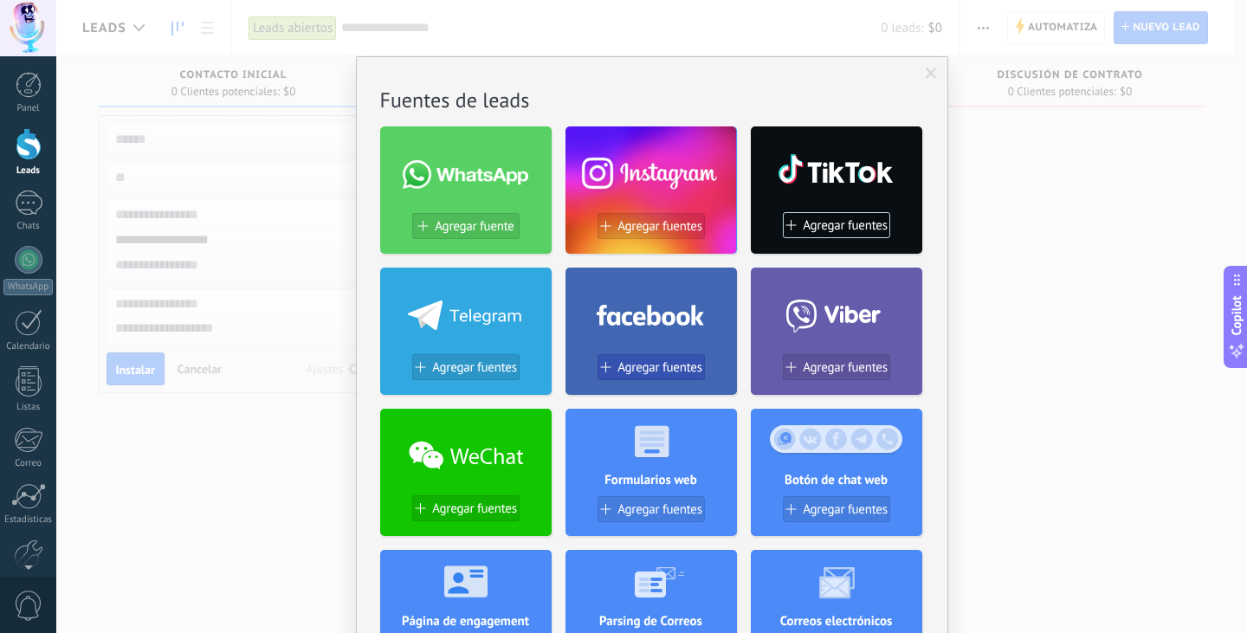
click at [665, 362] on span "Agregar fuentes" at bounding box center [659, 367] width 85 height 15
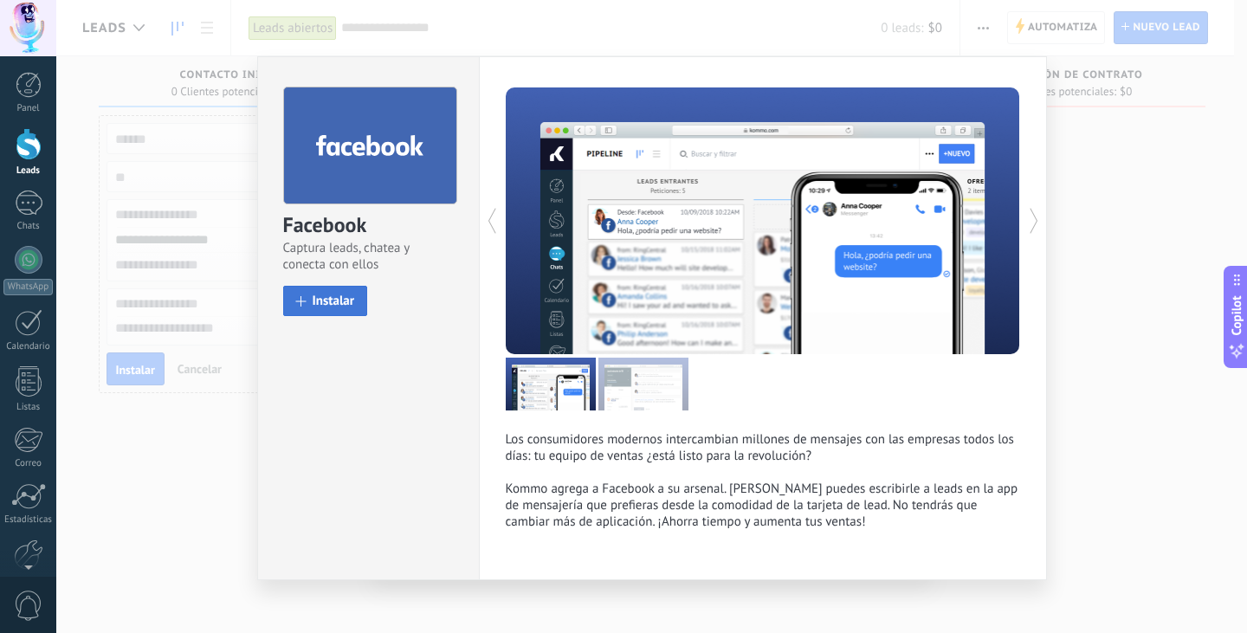
click at [329, 294] on span "Instalar" at bounding box center [334, 300] width 42 height 13
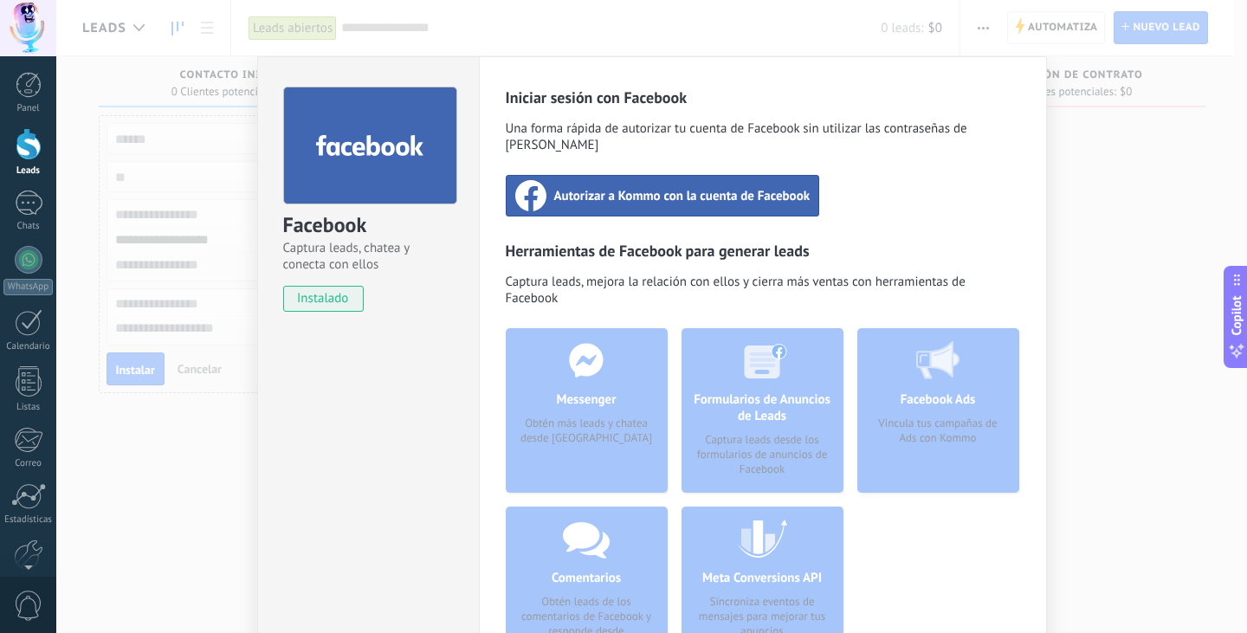
click at [579, 187] on span "Autorizar a Kommo con la cuenta de Facebook" at bounding box center [682, 195] width 256 height 17
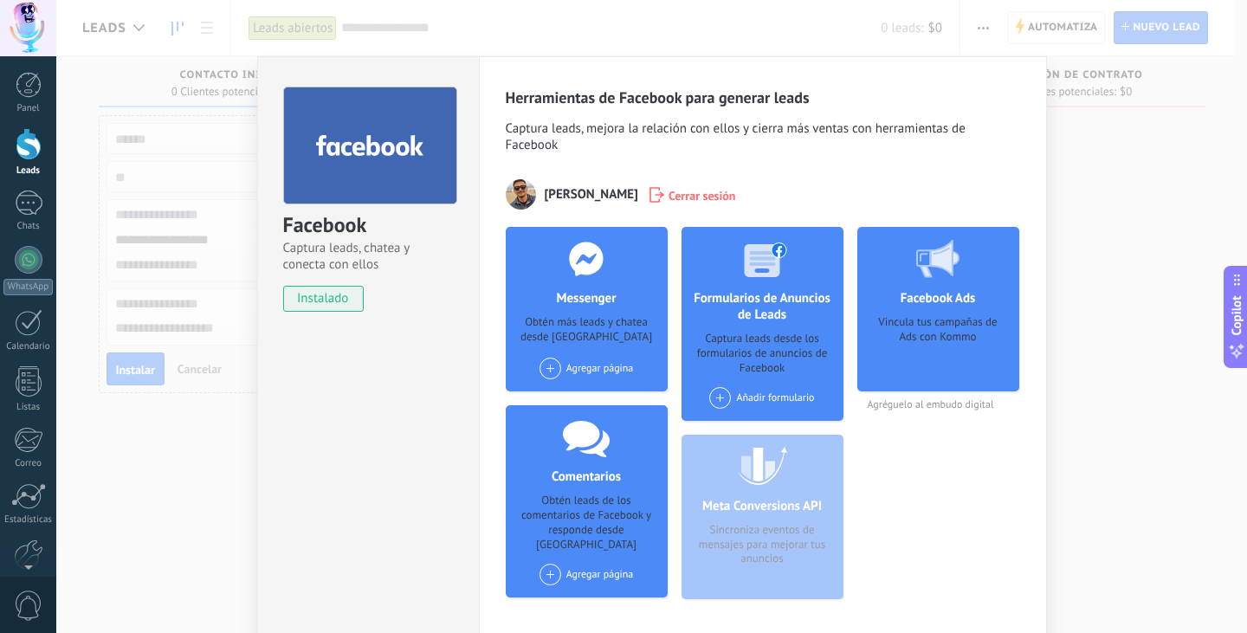
click at [789, 397] on div "Añadir formulario" at bounding box center [761, 398] width 105 height 22
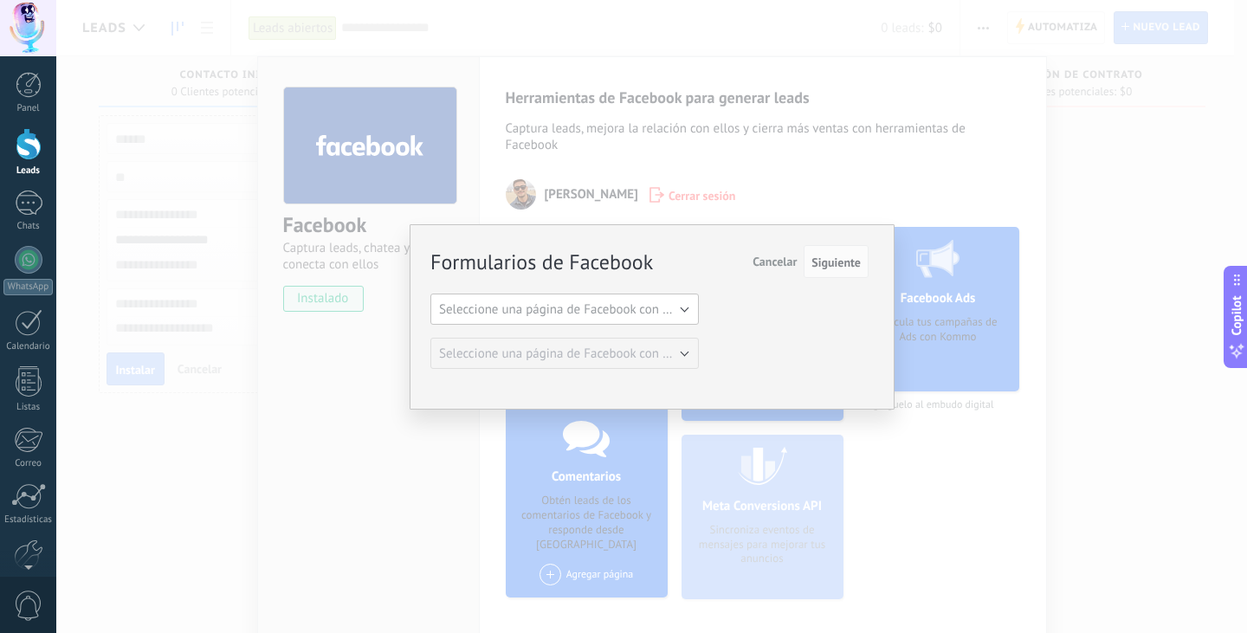
click at [591, 316] on span "Seleccione una página de Facebook con formas" at bounding box center [569, 309] width 261 height 16
click at [733, 297] on div "Formularios de Facebook Siguiente Cancelar Seleccione una página de Facebook co…" at bounding box center [649, 308] width 438 height 122
click at [678, 307] on span "Seleccione una página de Facebook con formas" at bounding box center [569, 309] width 261 height 16
click at [655, 352] on li "Glamoro" at bounding box center [559, 338] width 278 height 29
click at [688, 320] on button "Glamoro" at bounding box center [564, 309] width 268 height 31
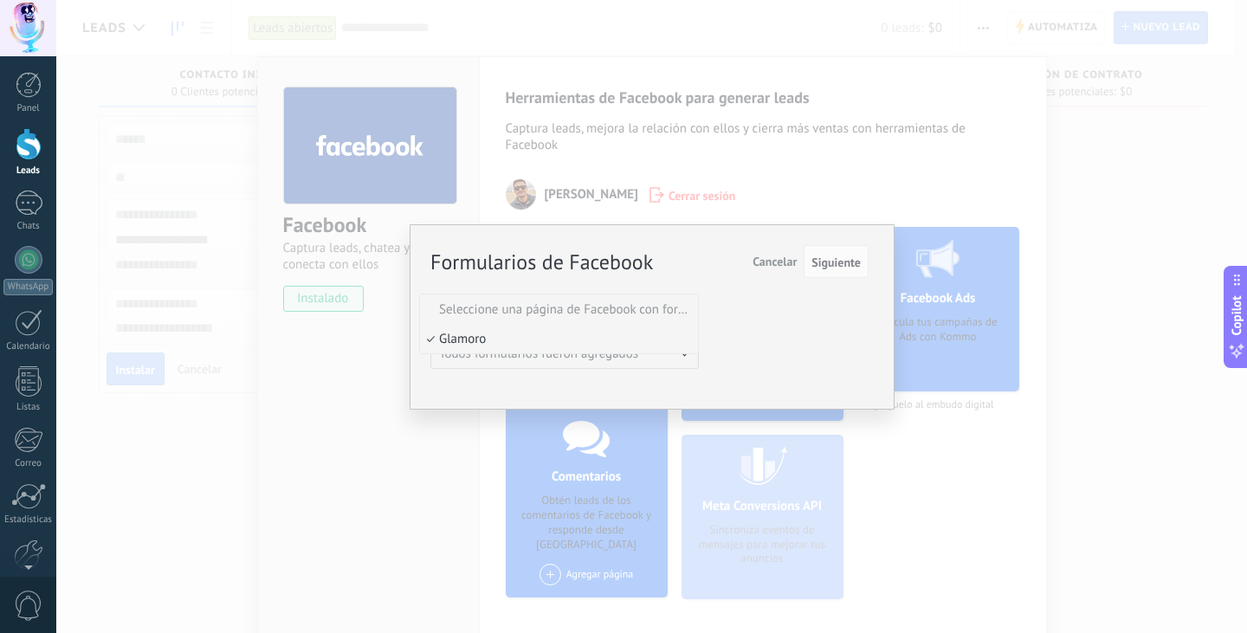
click at [664, 320] on li "Seleccione una página de Facebook con formas" at bounding box center [559, 308] width 278 height 29
click at [784, 264] on span "Cancelar" at bounding box center [774, 262] width 44 height 16
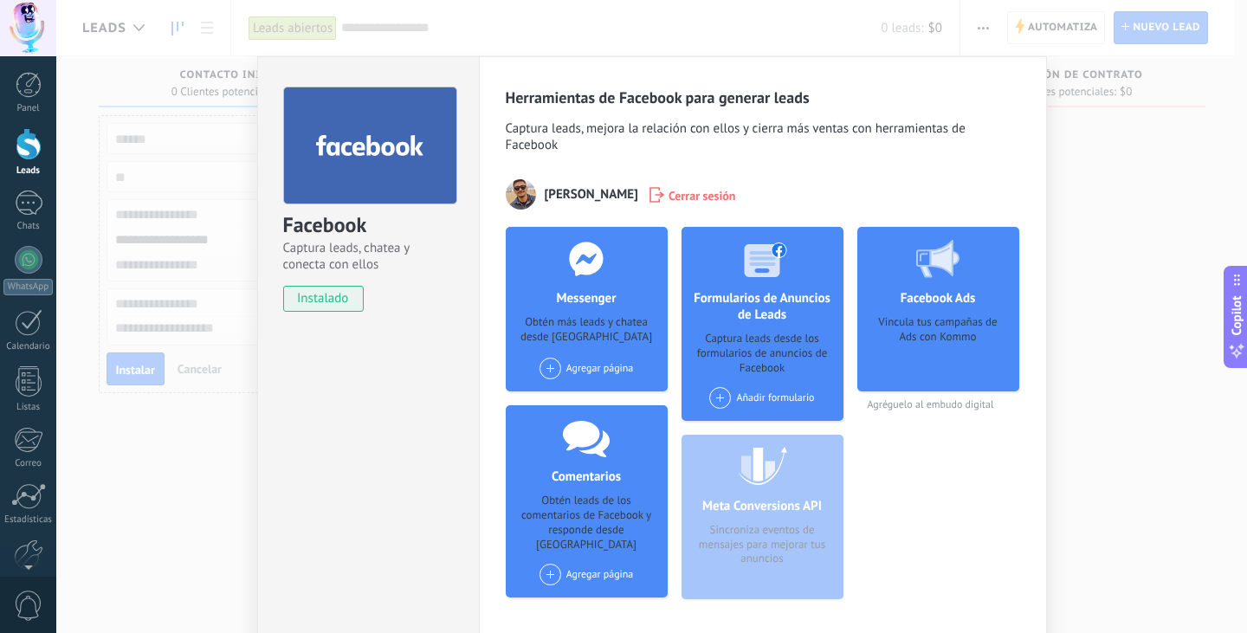
click at [630, 197] on span "[PERSON_NAME]" at bounding box center [592, 194] width 94 height 16
click at [546, 376] on span at bounding box center [550, 369] width 22 height 22
click at [620, 348] on div "Messenger Obtén más leads y chatea desde Kommo Agregar página Glamoro" at bounding box center [587, 309] width 162 height 165
click at [516, 198] on img at bounding box center [521, 194] width 30 height 30
click at [930, 261] on use at bounding box center [937, 259] width 43 height 38
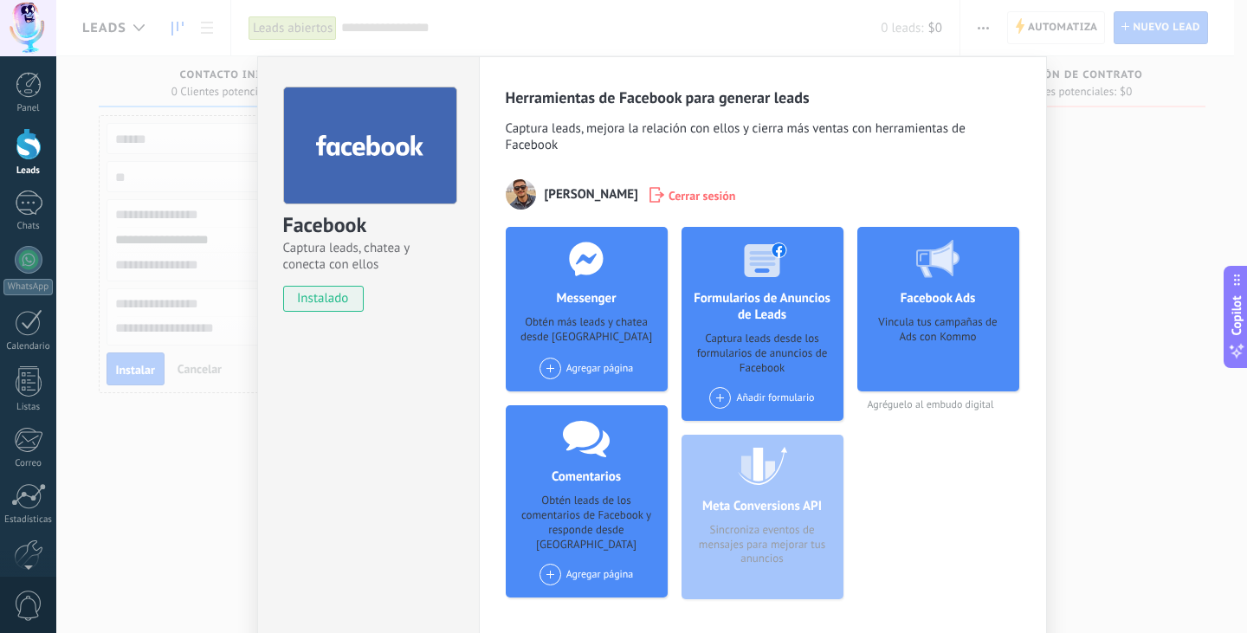
click at [923, 391] on div "Facebook Ads Vincula tus campañas de Ads con Kommo" at bounding box center [938, 309] width 162 height 165
click at [922, 414] on div "Facebook Ads Vincula tus campañas de Ads con Kommo Agréguelo al embudo digital" at bounding box center [938, 420] width 162 height 386
click at [943, 298] on h4 "Facebook Ads" at bounding box center [938, 298] width 84 height 16
click at [1096, 136] on div "Facebook Captura leads, chatea y conecta con ellos instalado Desinstalar Herram…" at bounding box center [651, 316] width 1191 height 633
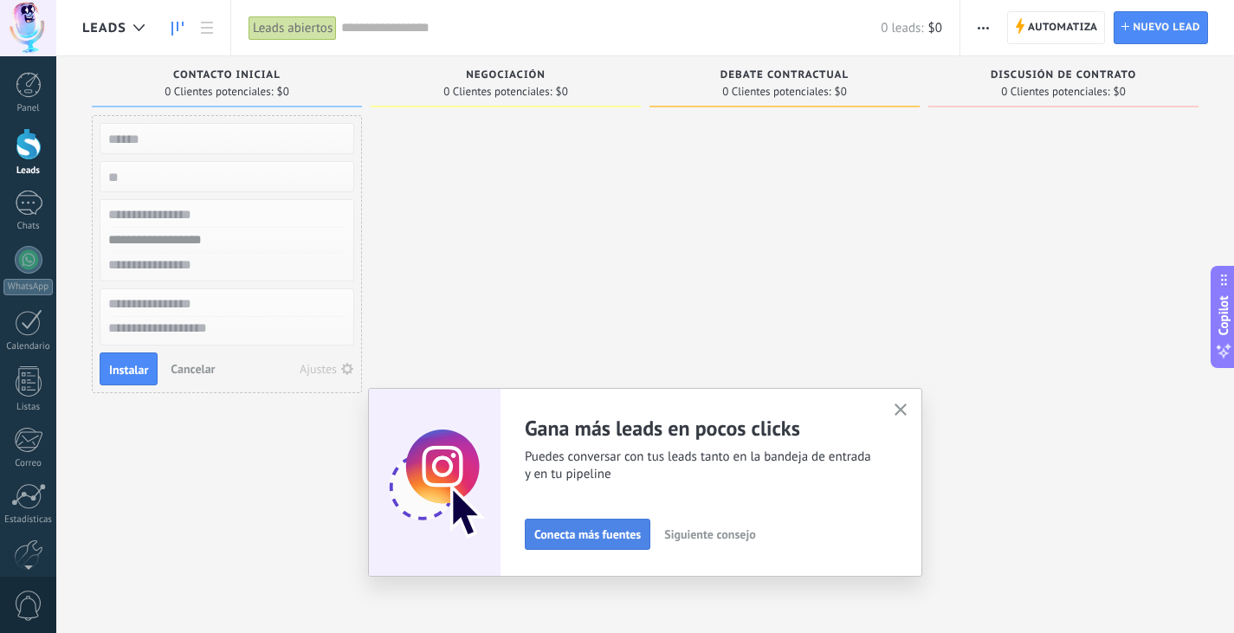
click at [587, 532] on span "Conecta más fuentes" at bounding box center [587, 534] width 106 height 12
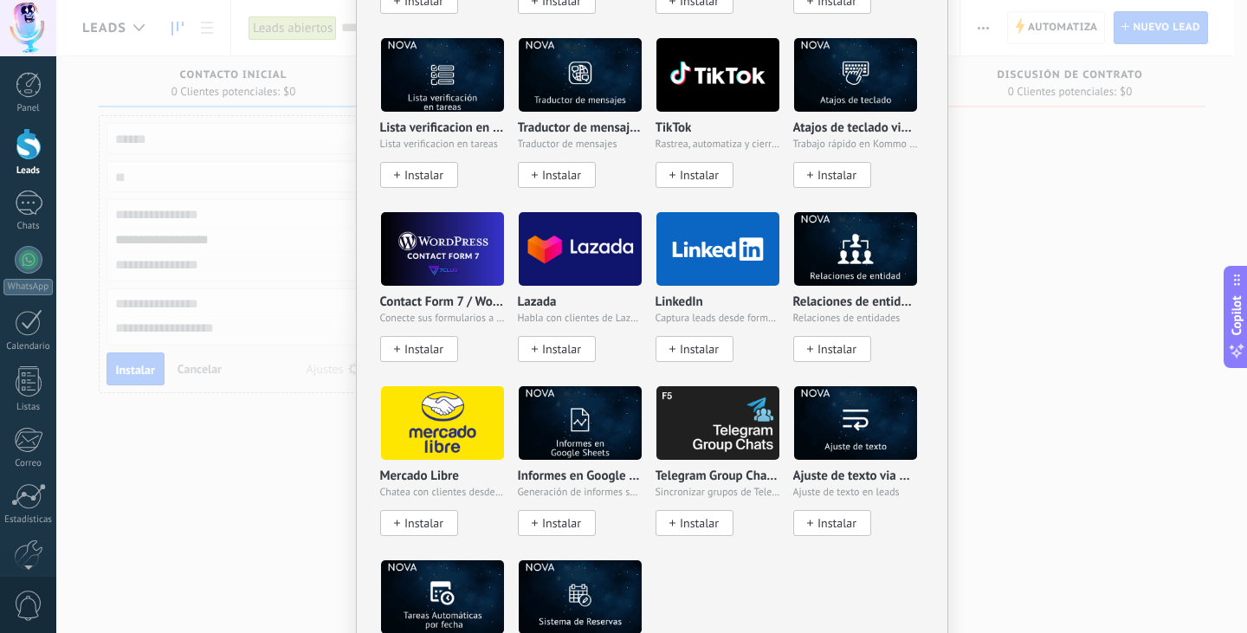
scroll to position [2065, 0]
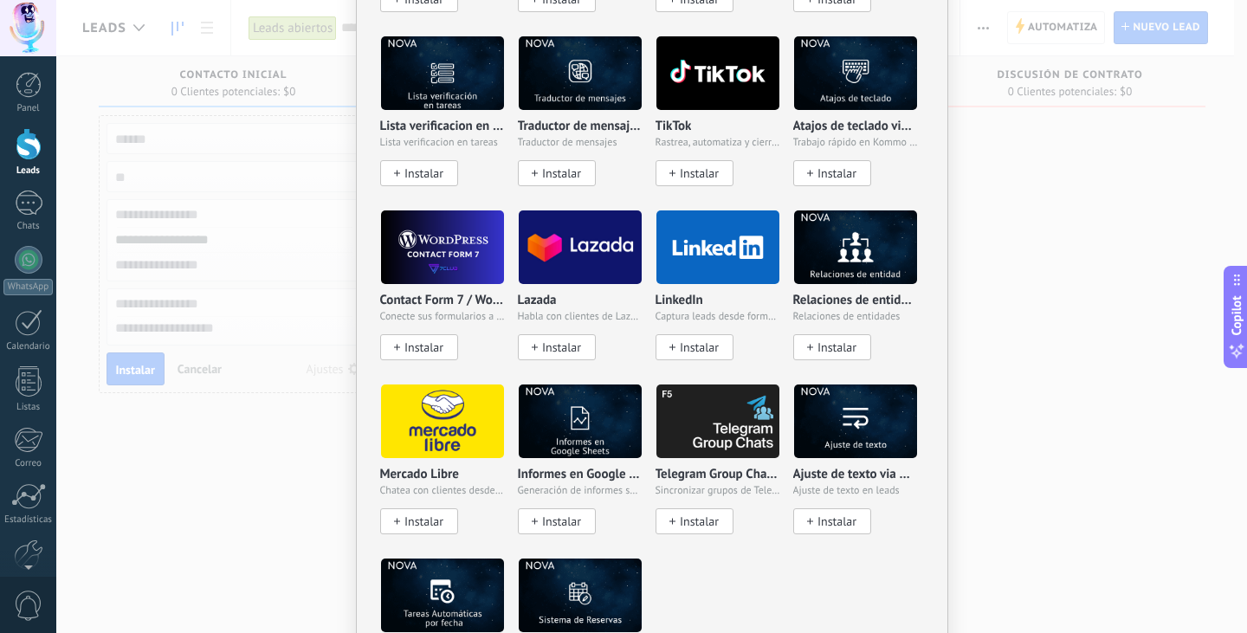
click at [713, 326] on div "LinkedIn Captura leads desde formularios de LinkedIn Instalar" at bounding box center [717, 327] width 125 height 67
click at [688, 341] on span "Instalar" at bounding box center [699, 347] width 39 height 15
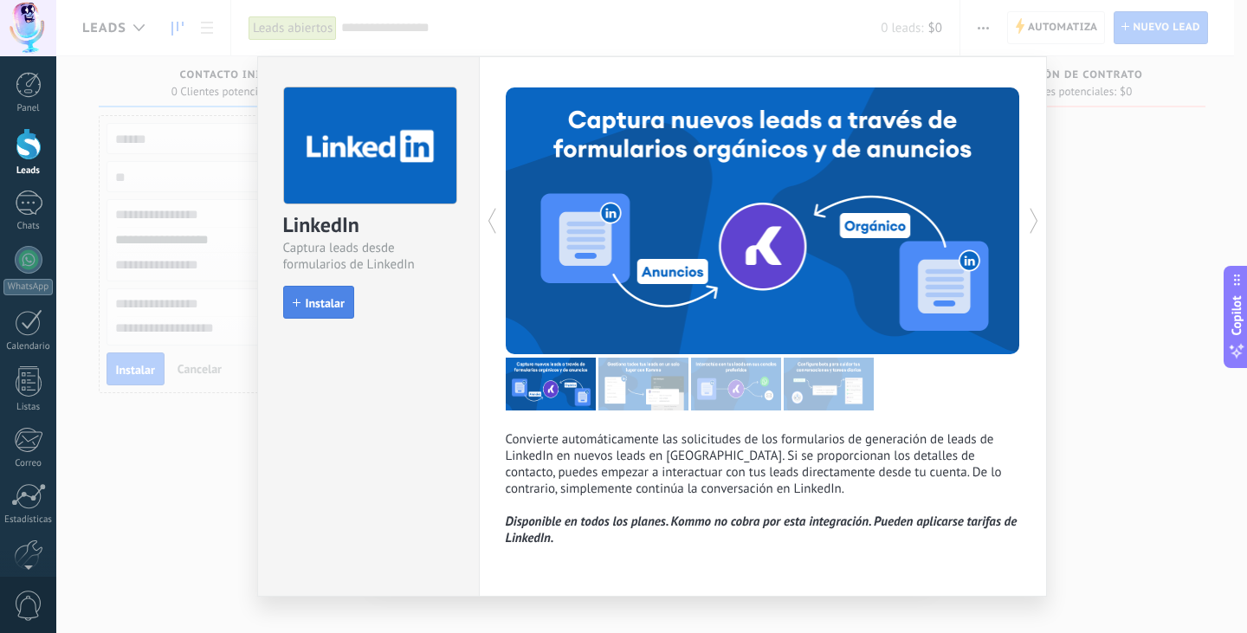
click at [317, 305] on span "Instalar" at bounding box center [325, 303] width 39 height 12
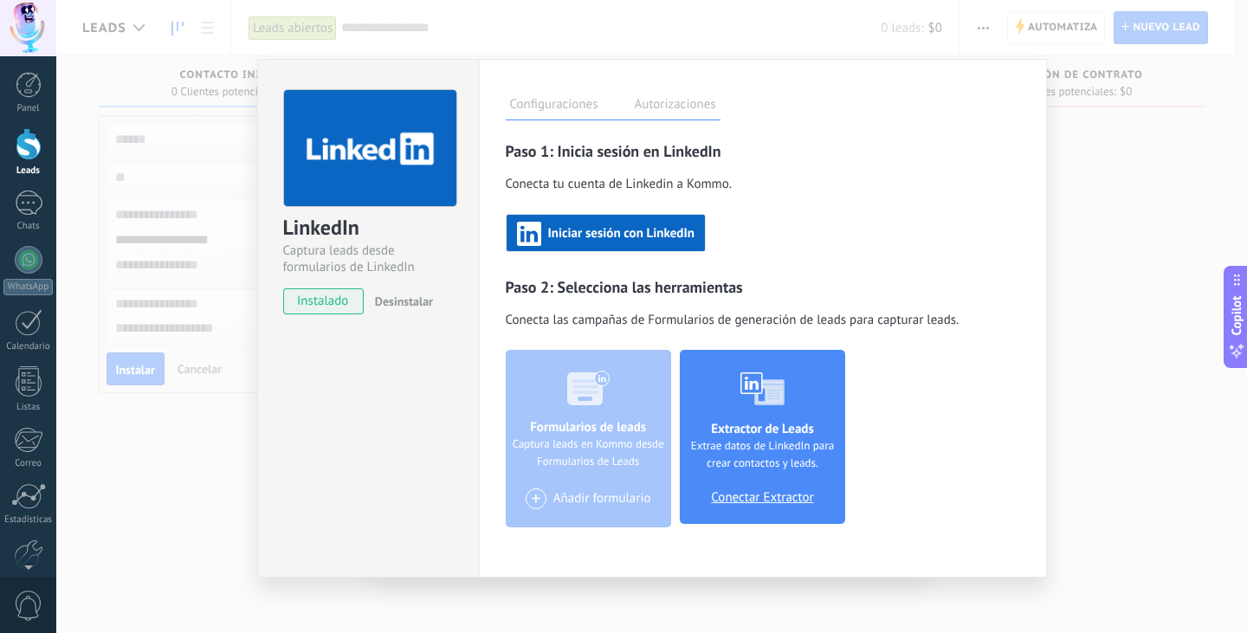
click at [674, 235] on span "Iniciar sesión con LinkedIn" at bounding box center [621, 234] width 146 height 12
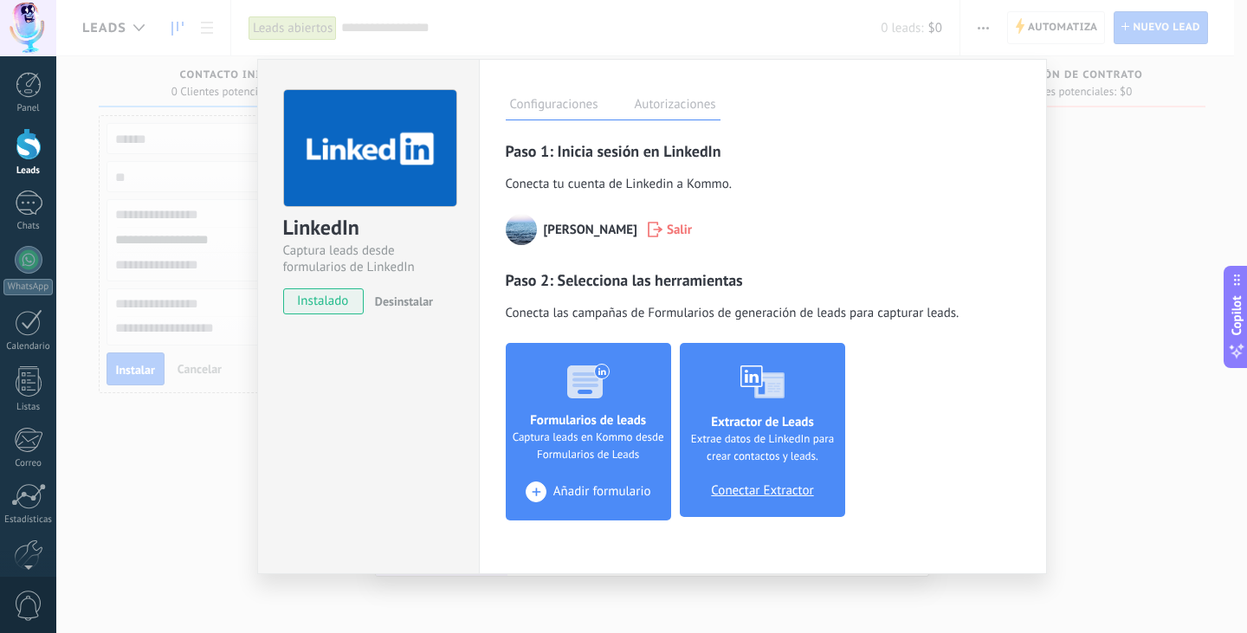
click at [614, 494] on span "Añadir formulario" at bounding box center [602, 492] width 98 height 16
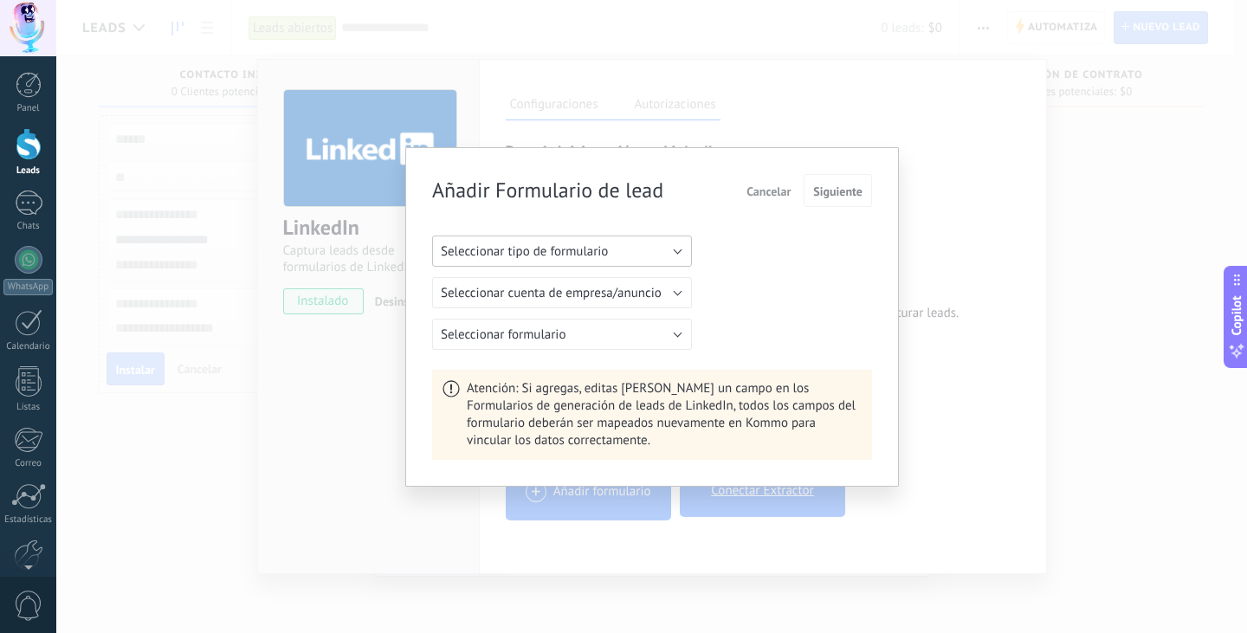
click at [587, 255] on span "Seleccionar tipo de formulario" at bounding box center [524, 251] width 167 height 16
click at [558, 307] on span "Formulario de anuncios" at bounding box center [554, 310] width 264 height 16
click at [565, 301] on button "Seleccionar cuenta de anuncio" at bounding box center [562, 292] width 260 height 31
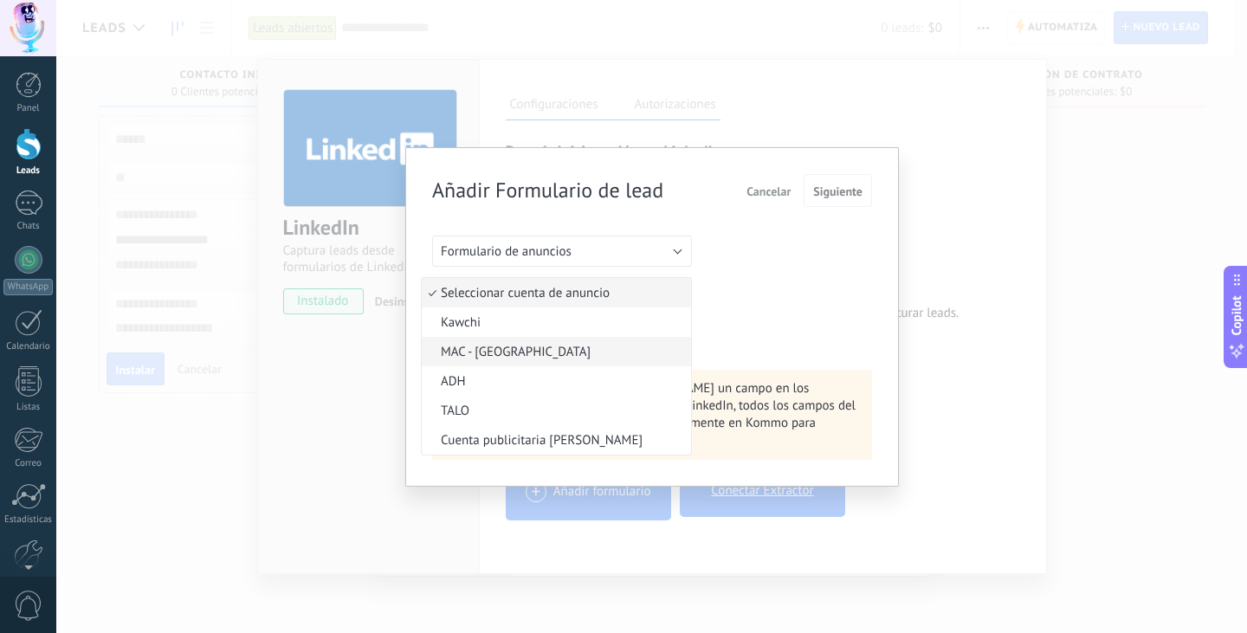
click at [571, 356] on span "MAC - [GEOGRAPHIC_DATA]" at bounding box center [554, 352] width 264 height 16
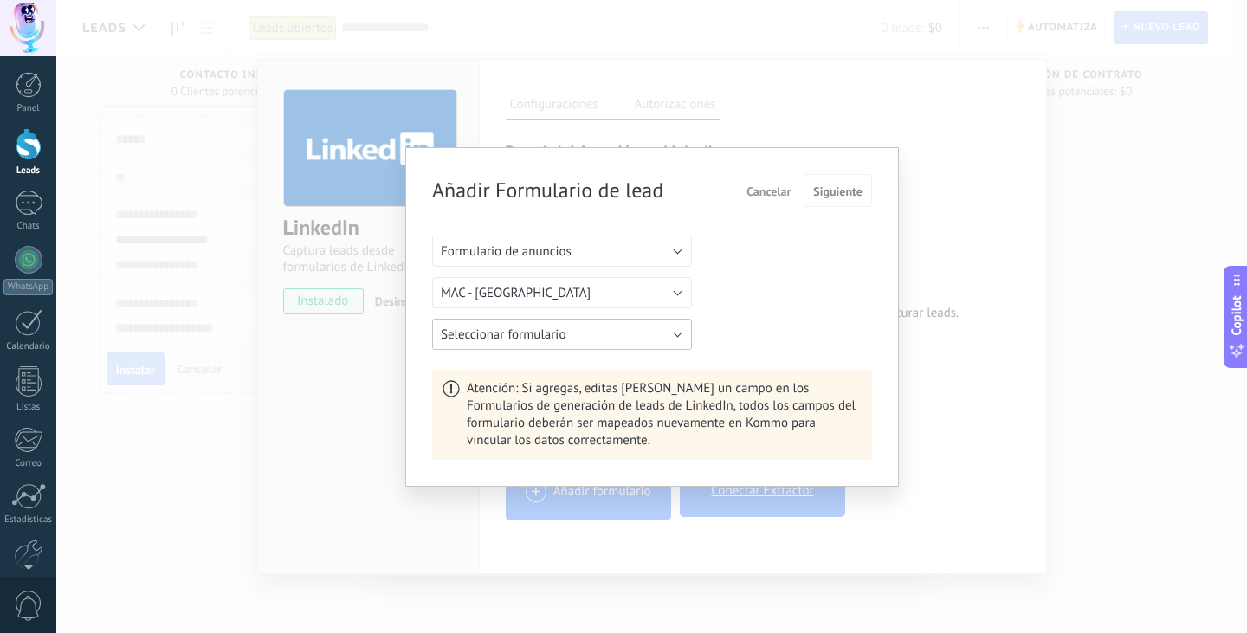
click at [584, 340] on button "Seleccionar formulario" at bounding box center [562, 334] width 260 height 31
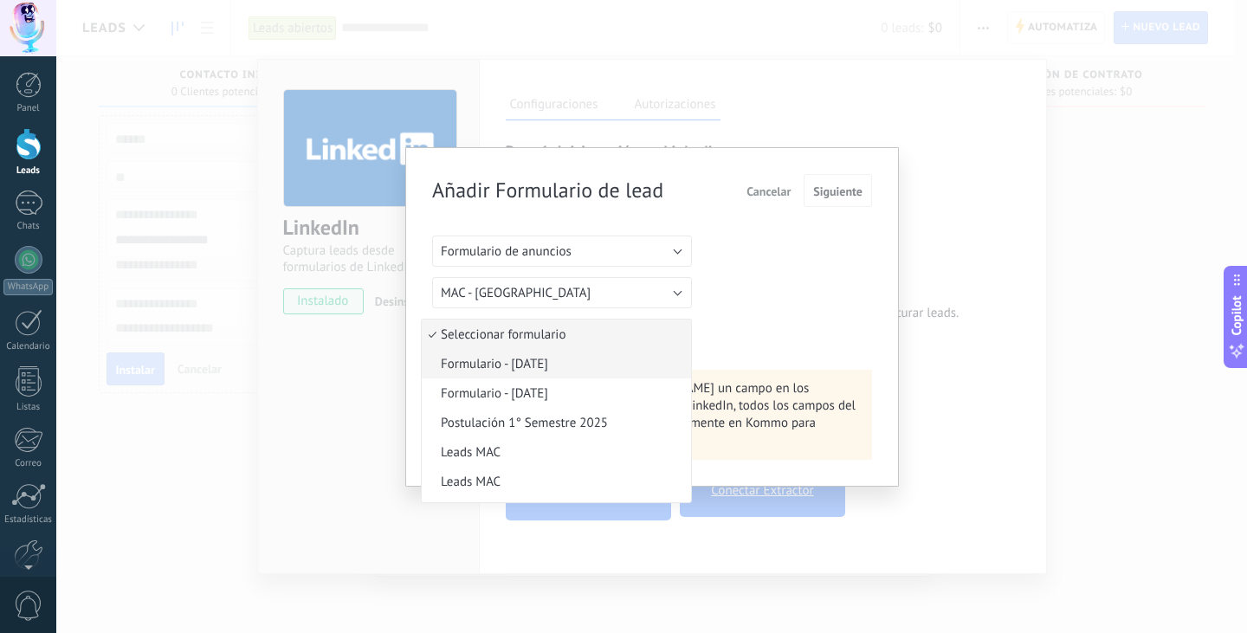
click at [617, 373] on li "Formulario - [DATE]" at bounding box center [556, 363] width 269 height 29
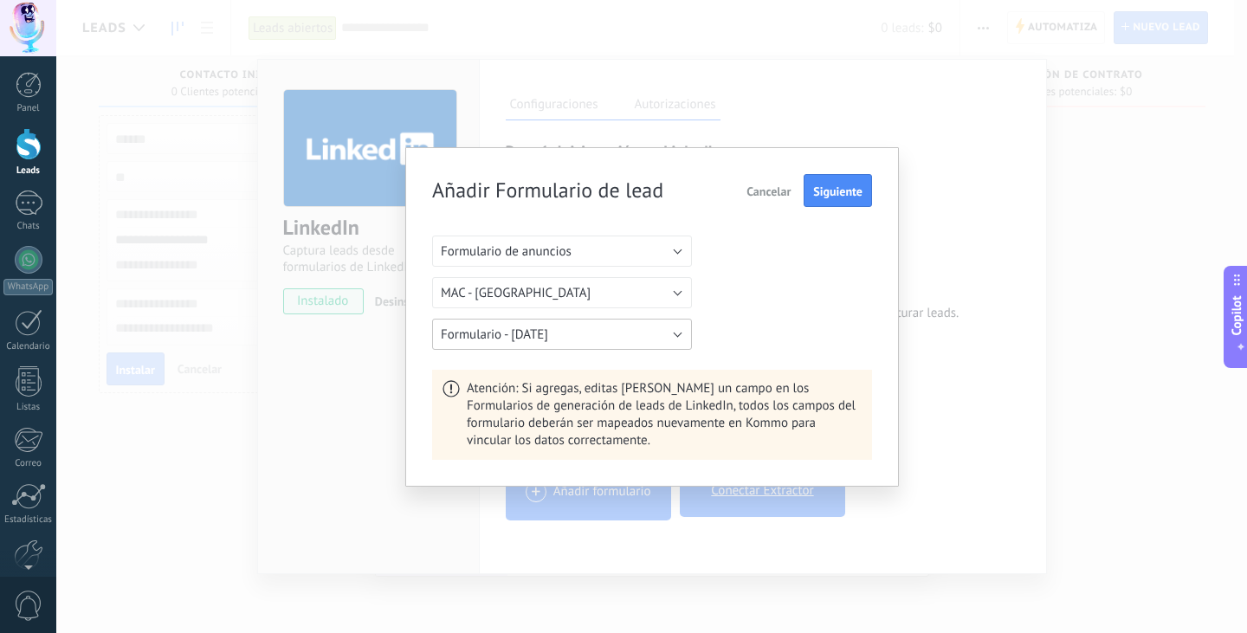
click at [540, 325] on button "Formulario - [DATE]" at bounding box center [562, 334] width 260 height 31
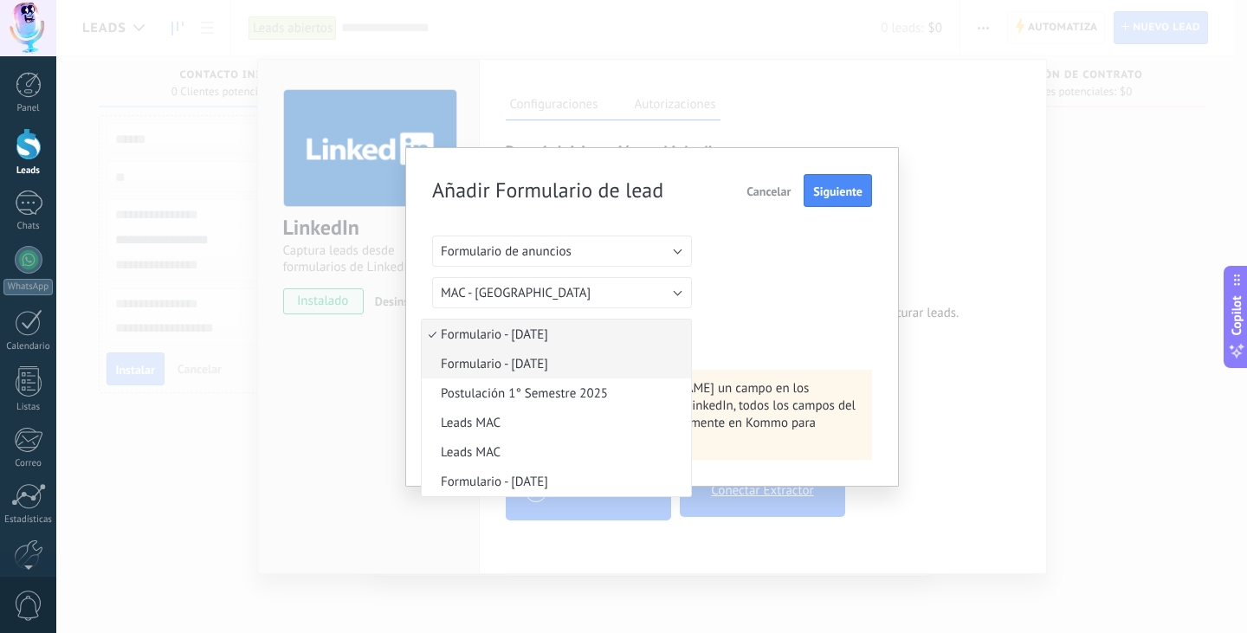
click at [544, 368] on span "Formulario - [DATE]" at bounding box center [554, 364] width 264 height 16
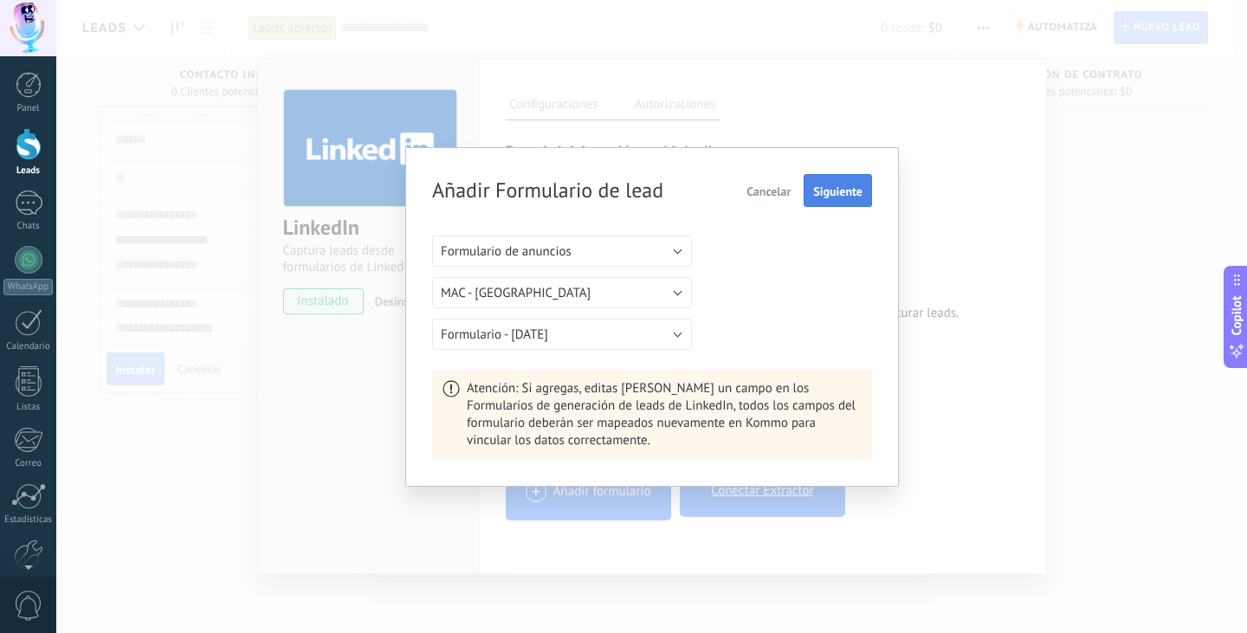
click at [835, 192] on span "Siguiente" at bounding box center [837, 191] width 49 height 12
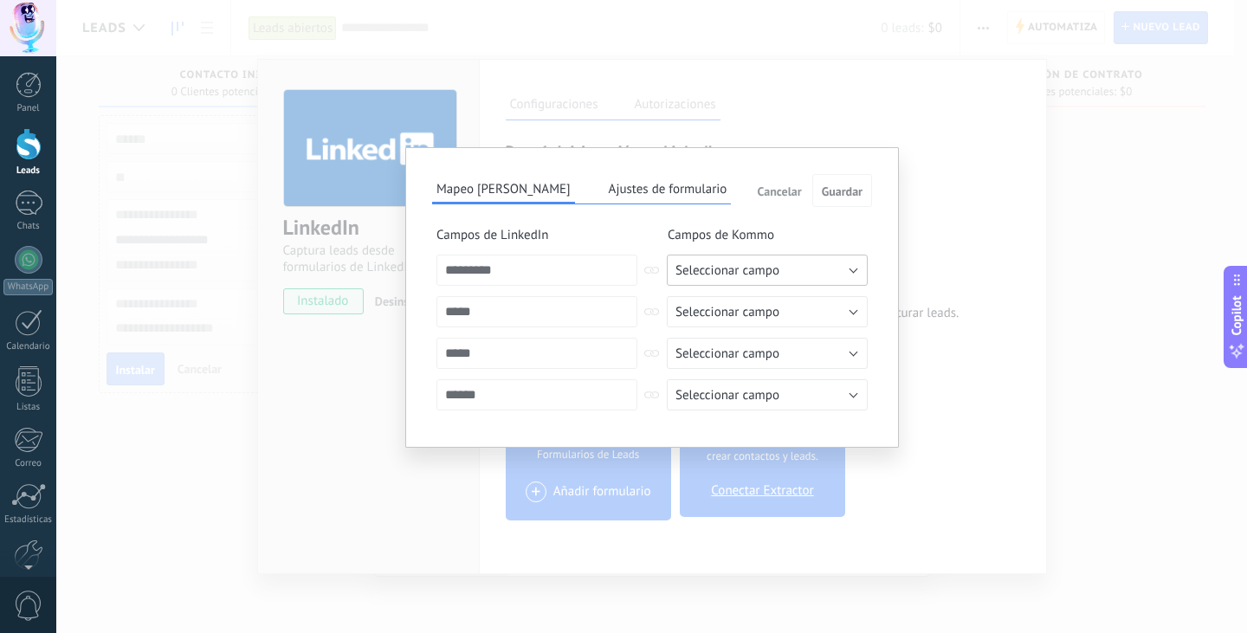
click at [751, 268] on span "Seleccionar campo" at bounding box center [727, 270] width 104 height 16
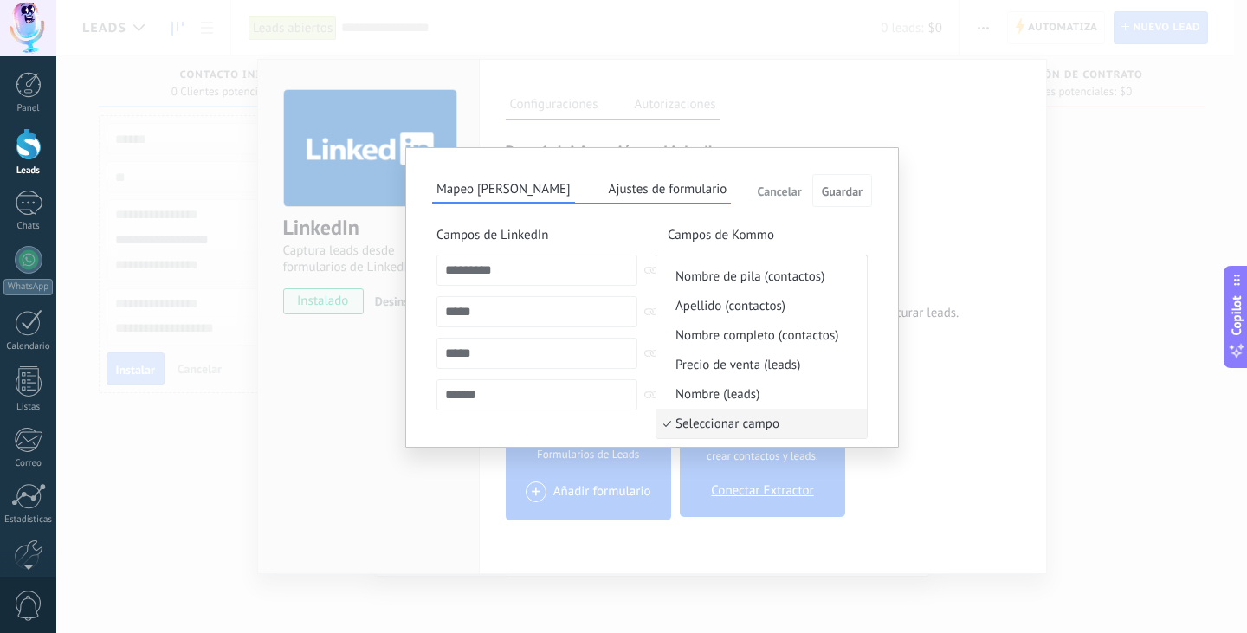
scroll to position [236, 0]
click at [734, 303] on span "Apellido (contactos)" at bounding box center [758, 306] width 205 height 16
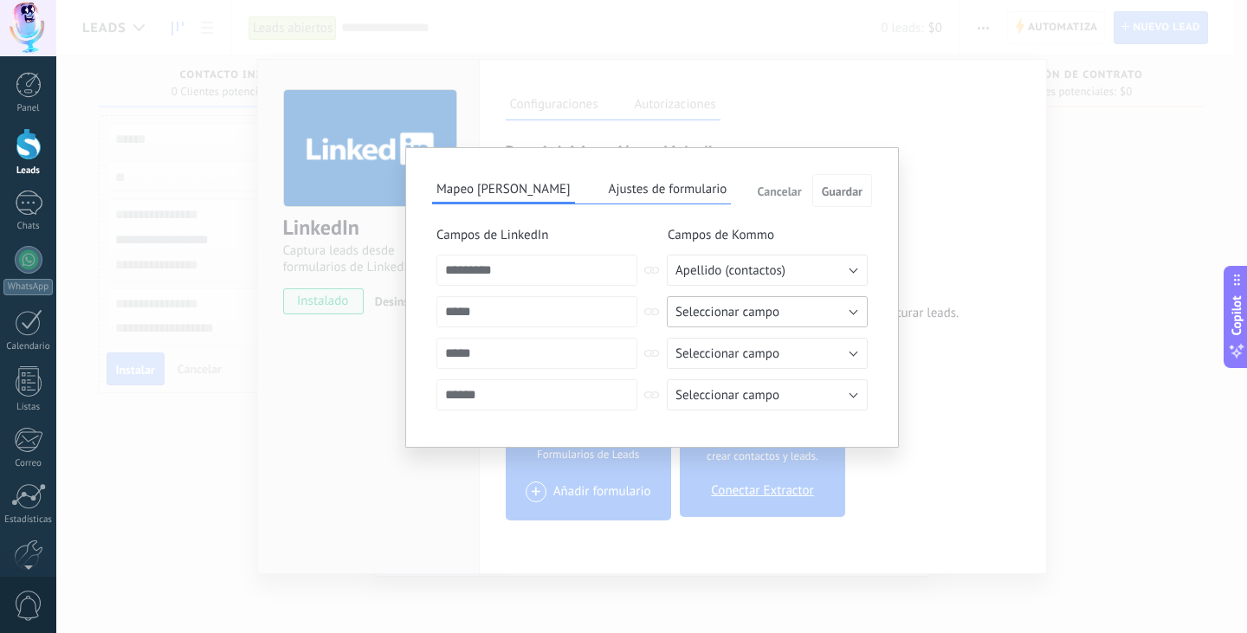
click at [734, 311] on span "Seleccionar campo" at bounding box center [727, 312] width 104 height 16
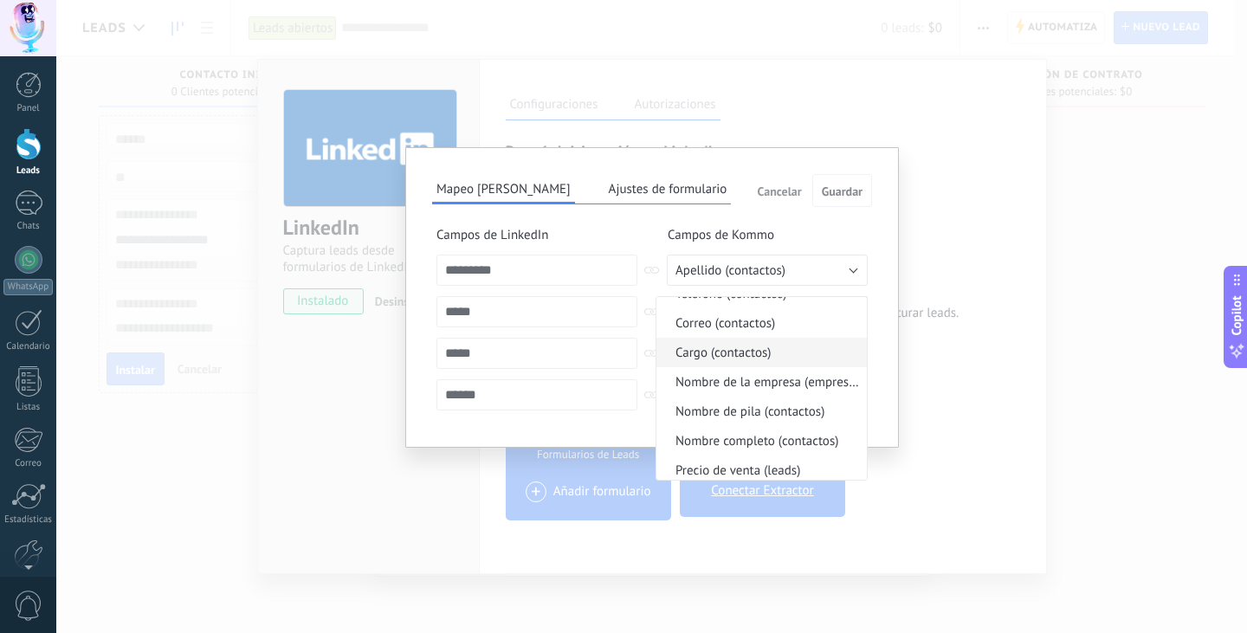
scroll to position [127, 0]
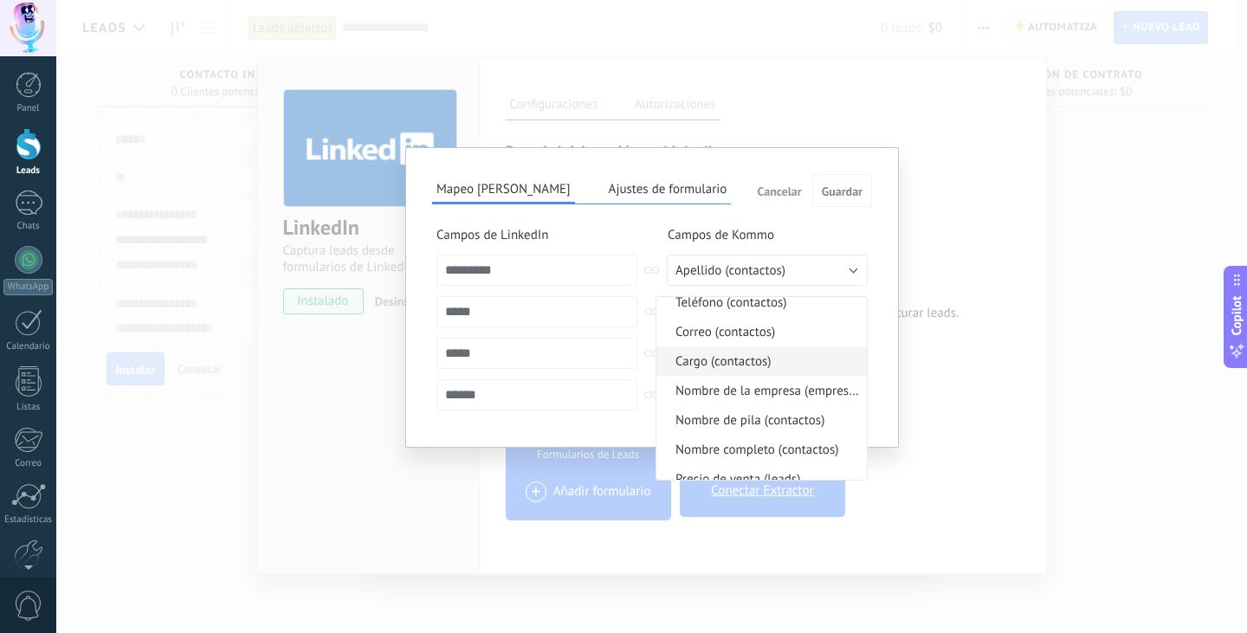
click at [734, 372] on li "Cargo (contactos)" at bounding box center [761, 360] width 210 height 29
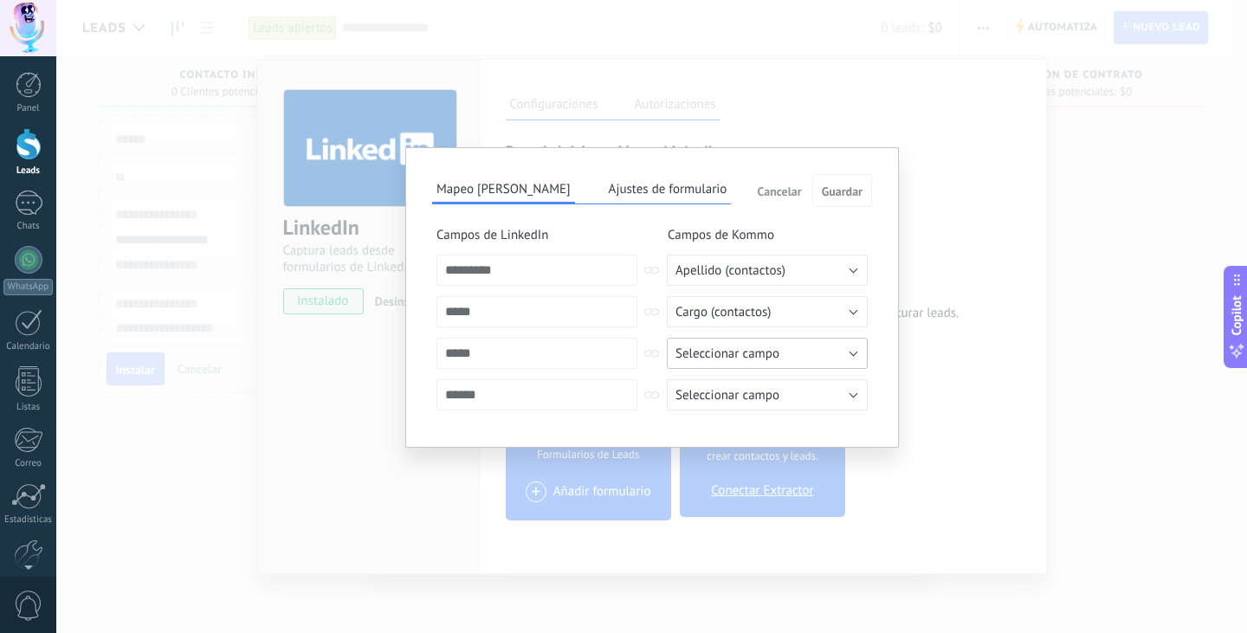
click at [742, 355] on span "Seleccionar campo" at bounding box center [727, 353] width 104 height 16
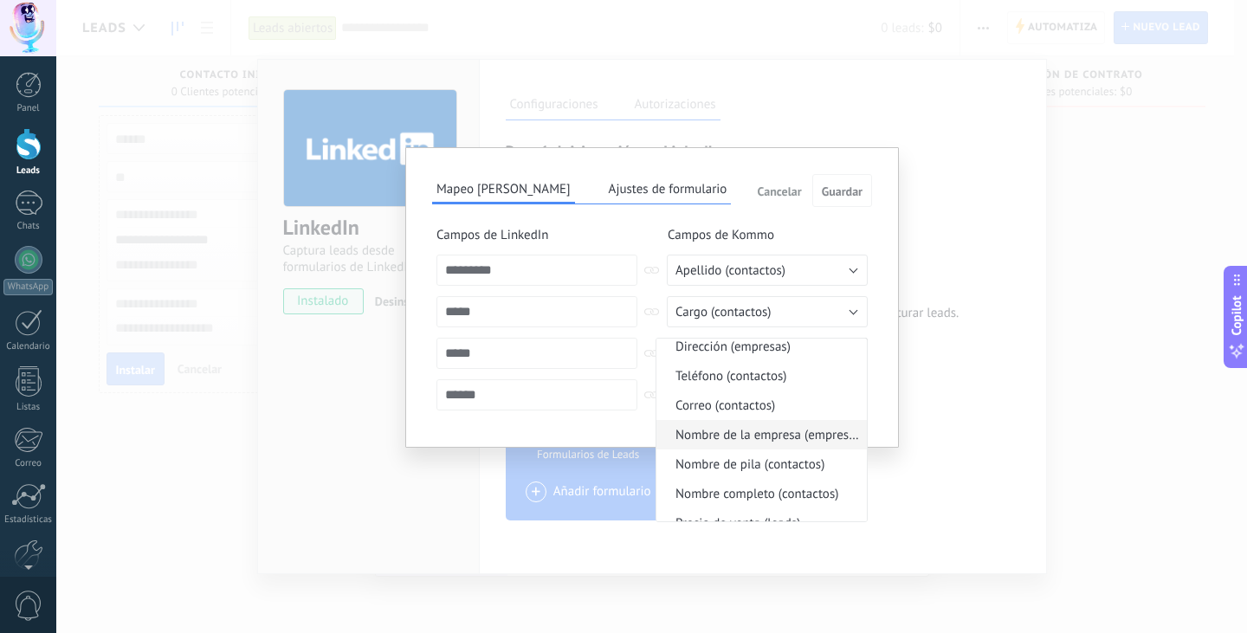
scroll to position [99, 0]
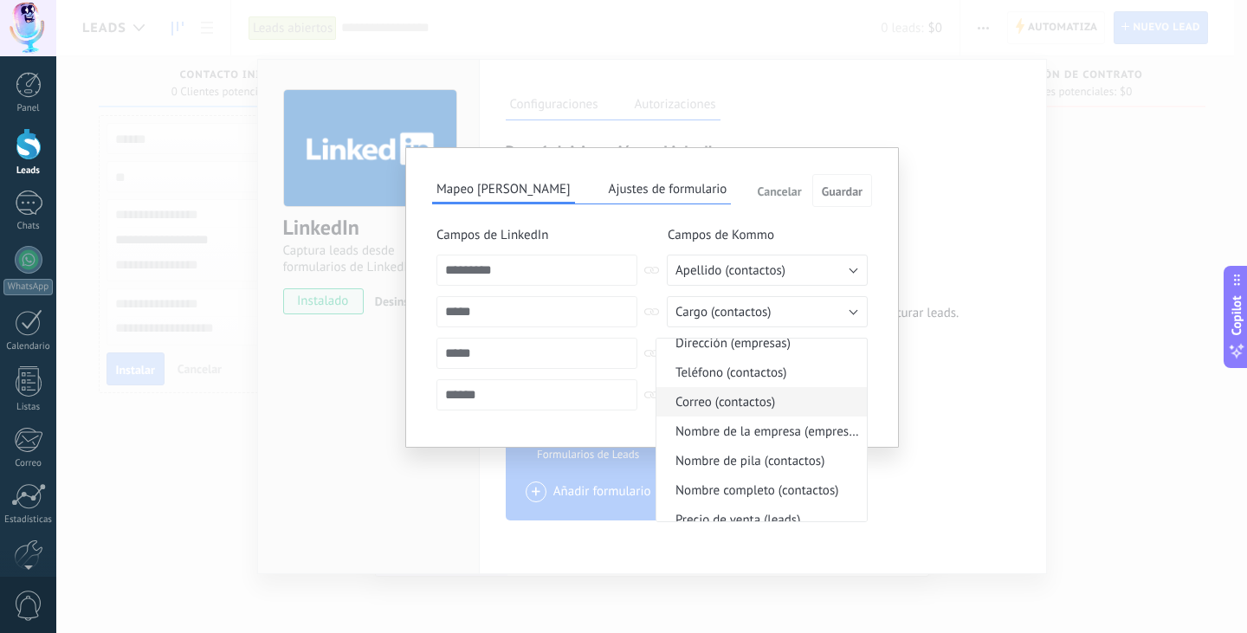
click at [740, 406] on span "Correo (contactos)" at bounding box center [758, 402] width 205 height 16
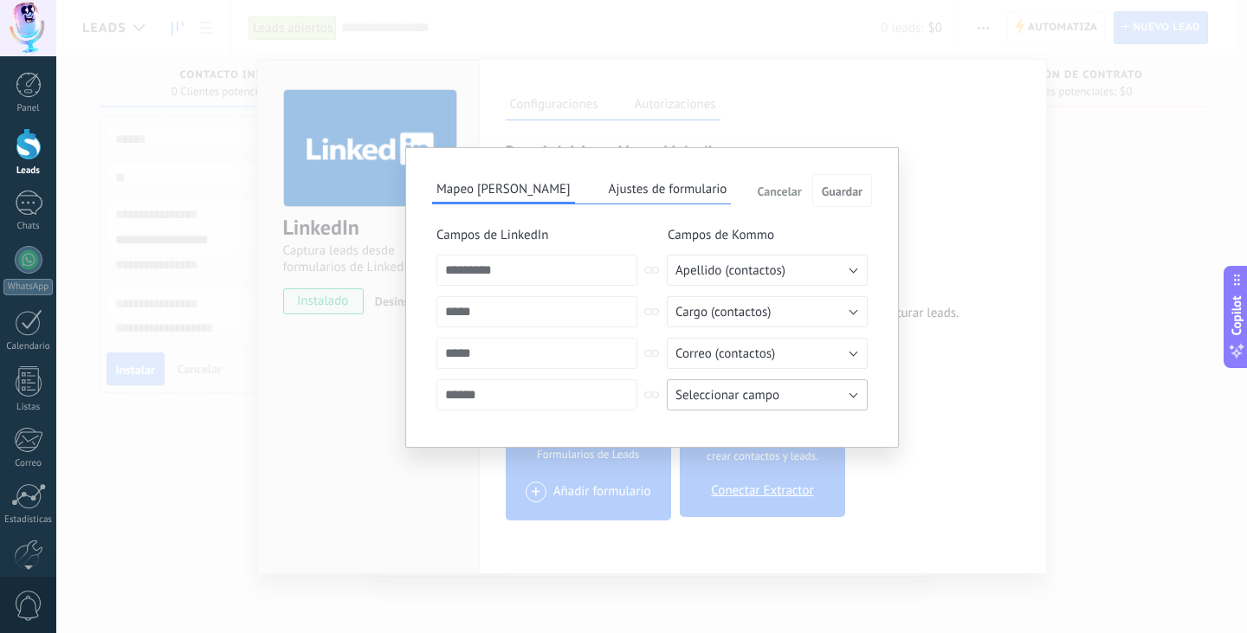
click at [740, 406] on button "Seleccionar campo" at bounding box center [767, 394] width 201 height 31
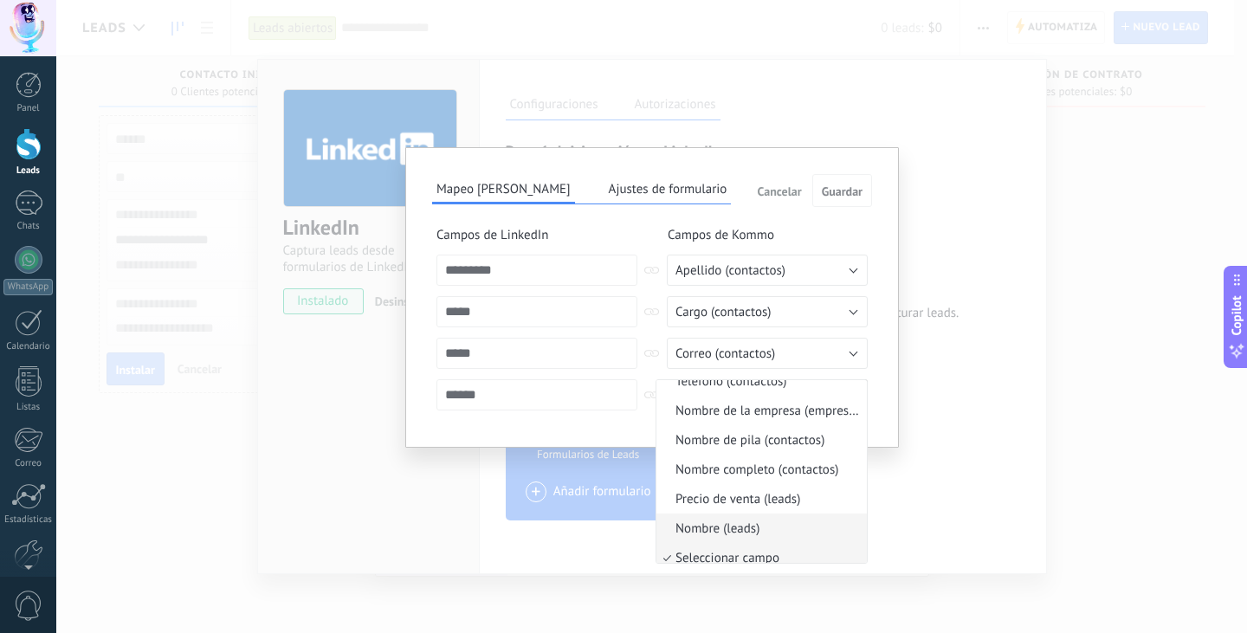
scroll to position [145, 0]
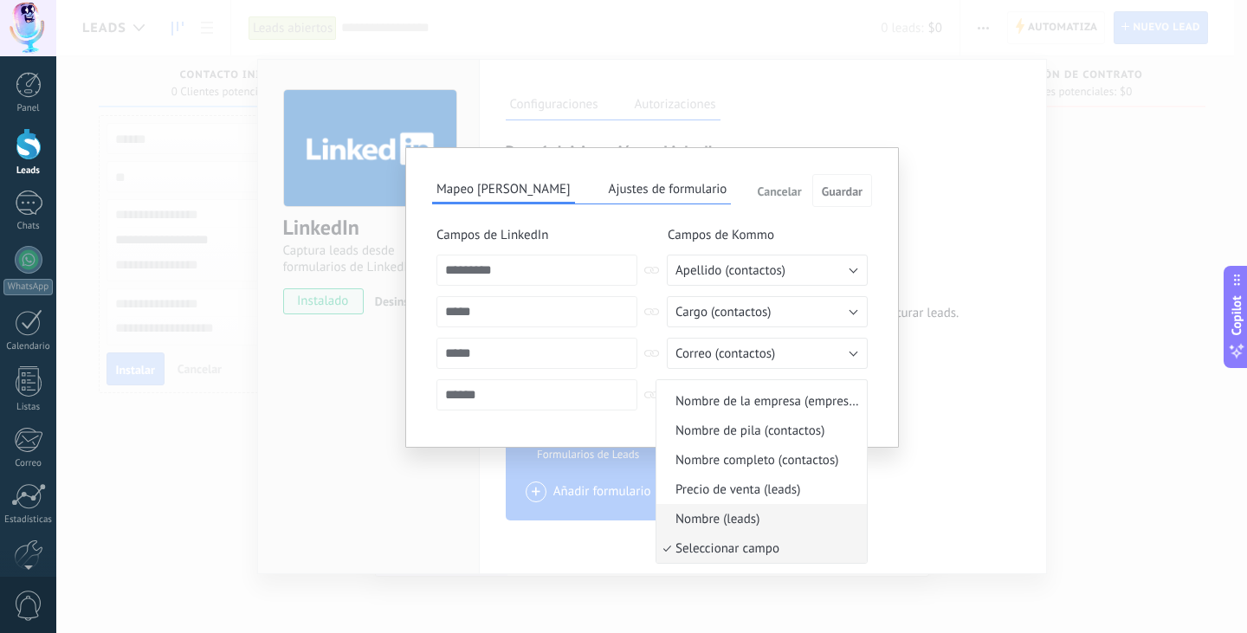
click at [757, 513] on span "Nombre (leads)" at bounding box center [758, 519] width 205 height 16
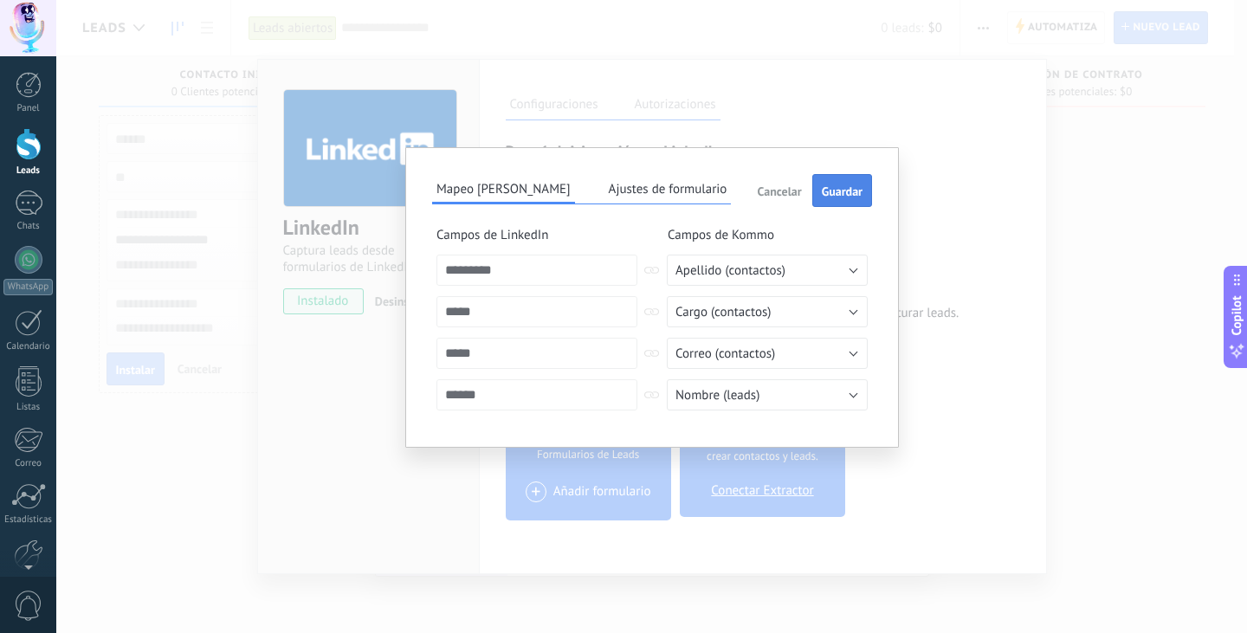
click at [866, 181] on button "Guardar" at bounding box center [842, 190] width 60 height 33
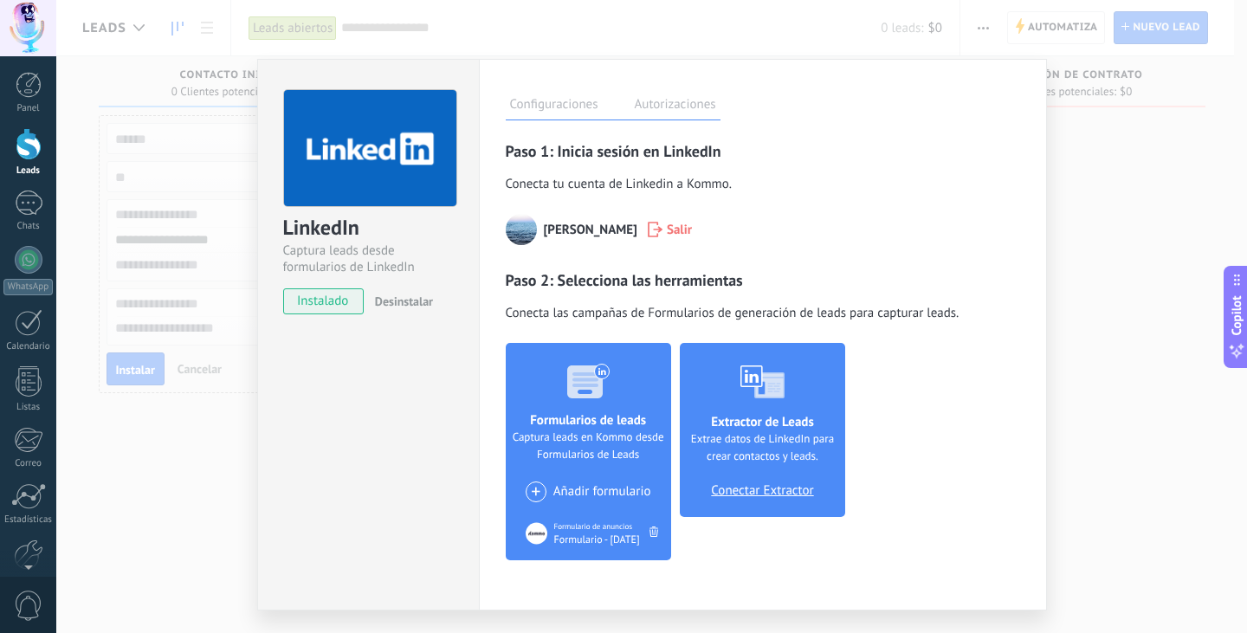
click at [709, 94] on label "Autorizaciones" at bounding box center [675, 106] width 90 height 25
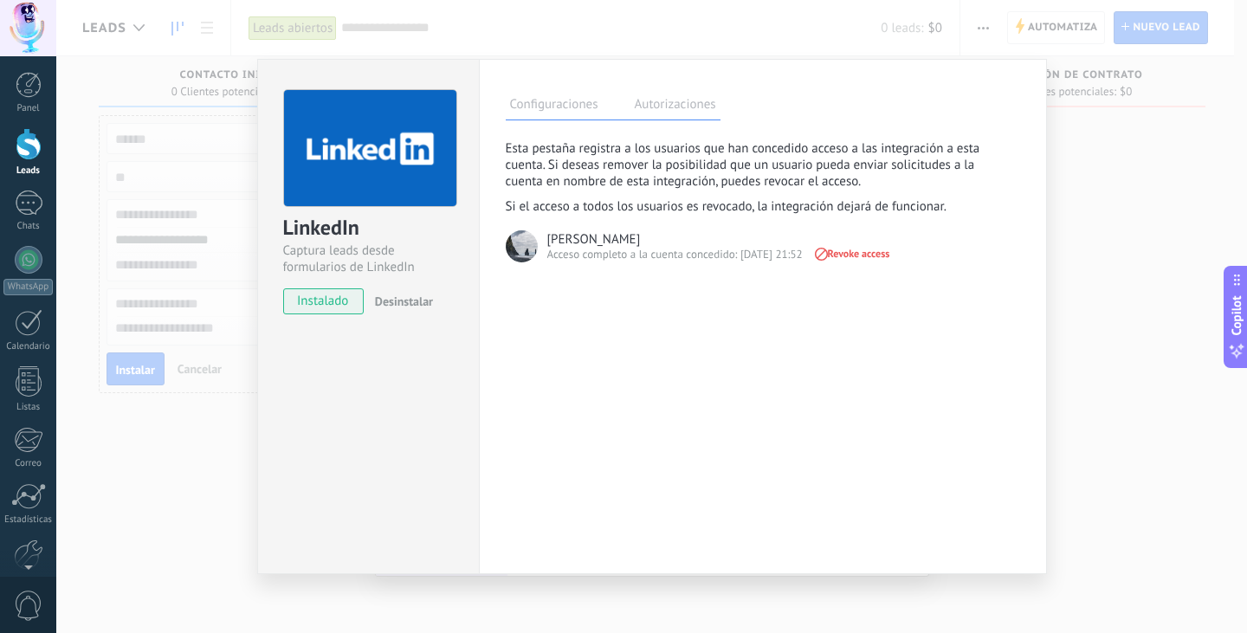
click at [1061, 223] on div "LinkedIn Captura leads desde formularios de LinkedIn instalado Desinstalar Conf…" at bounding box center [651, 316] width 1191 height 633
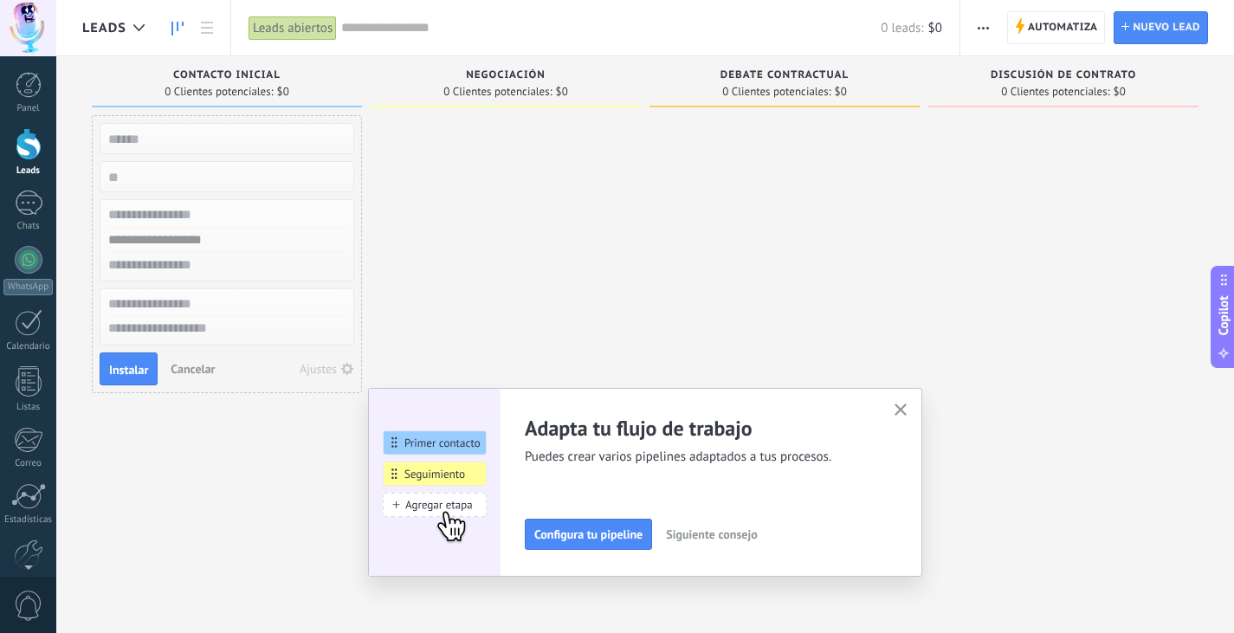
click at [907, 412] on use "button" at bounding box center [900, 409] width 13 height 13
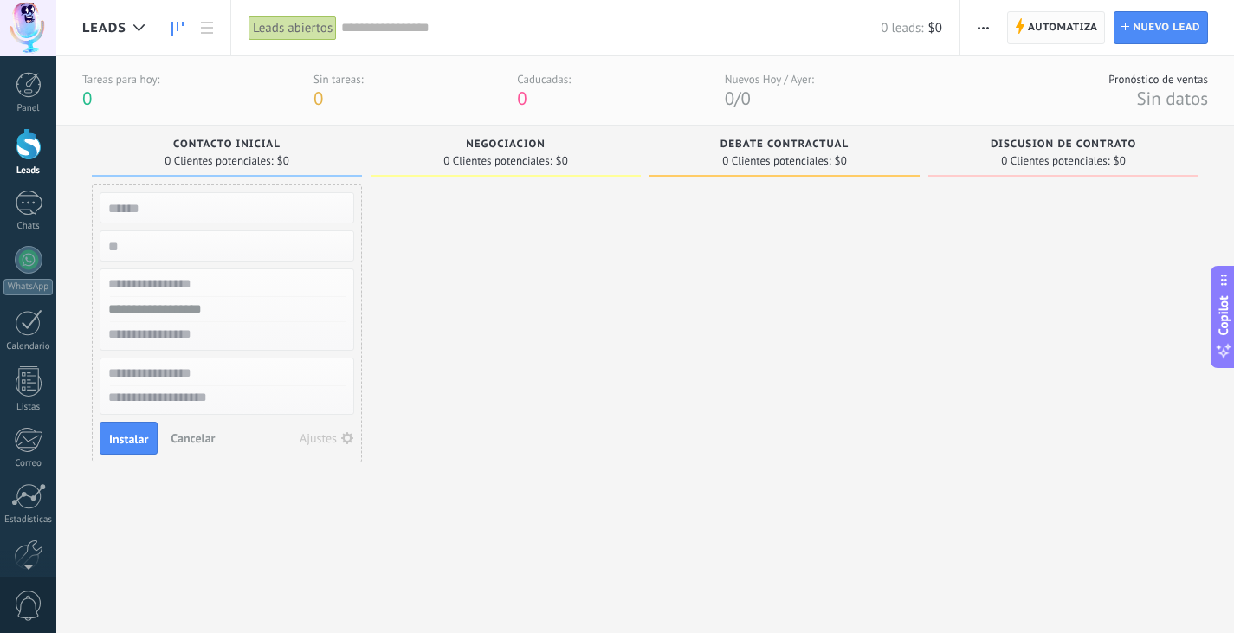
click at [1016, 33] on icon at bounding box center [1020, 26] width 10 height 16
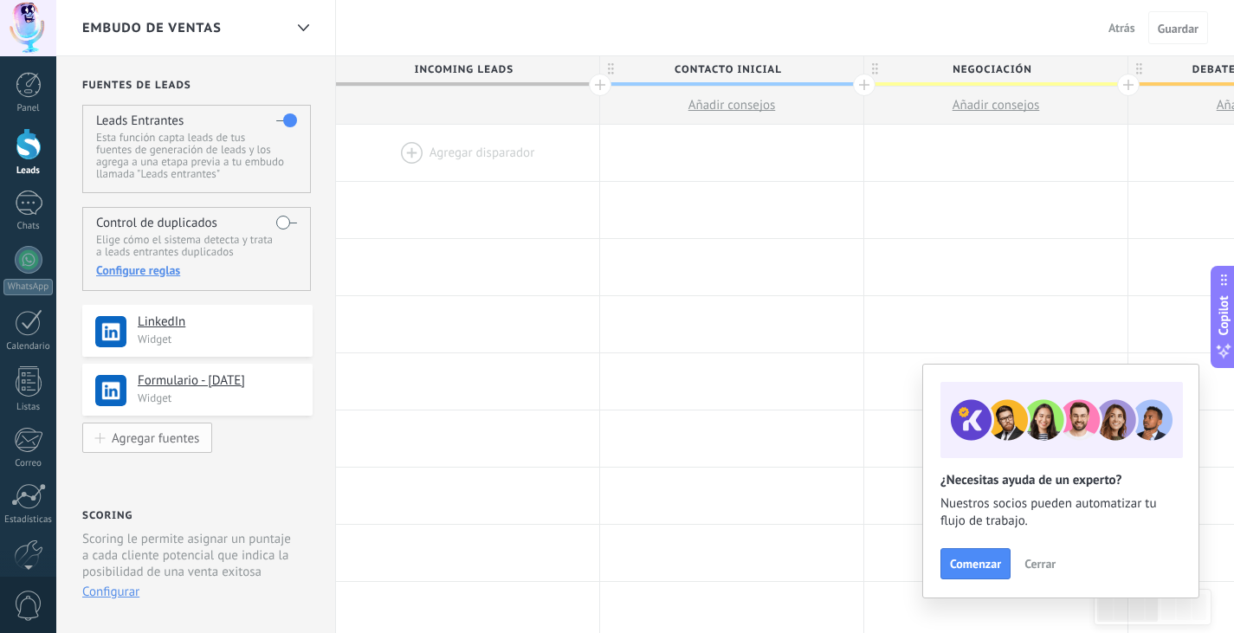
click at [162, 440] on div "Agregar fuentes" at bounding box center [155, 437] width 87 height 15
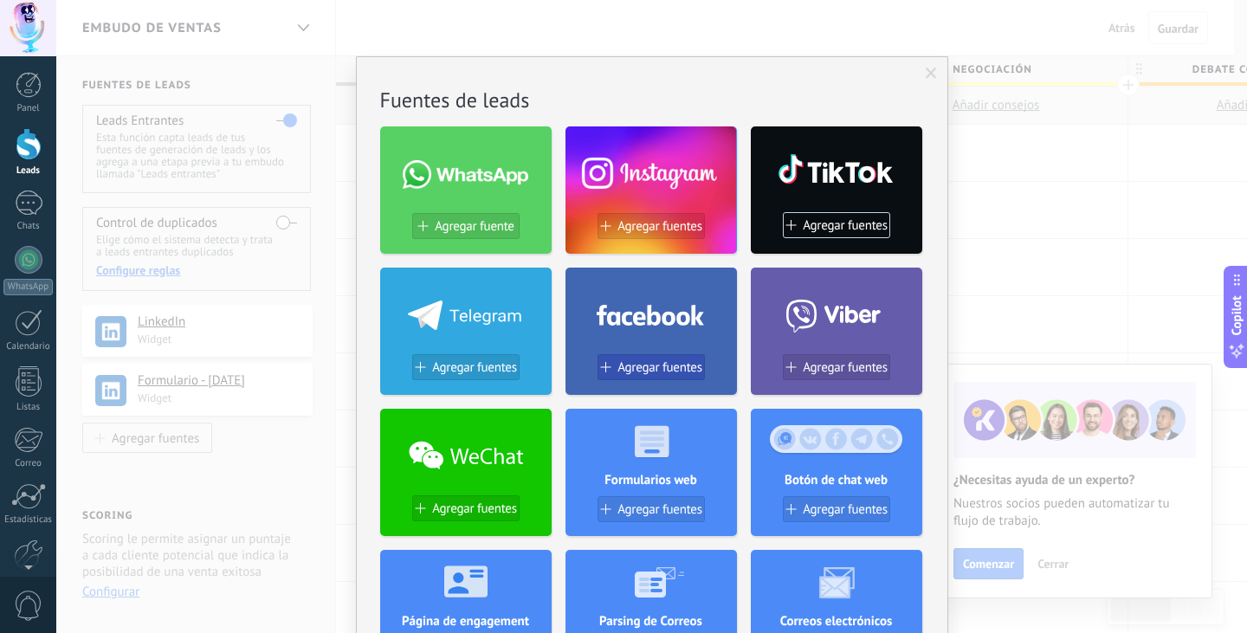
click at [668, 360] on span "Agregar fuentes" at bounding box center [659, 367] width 85 height 15
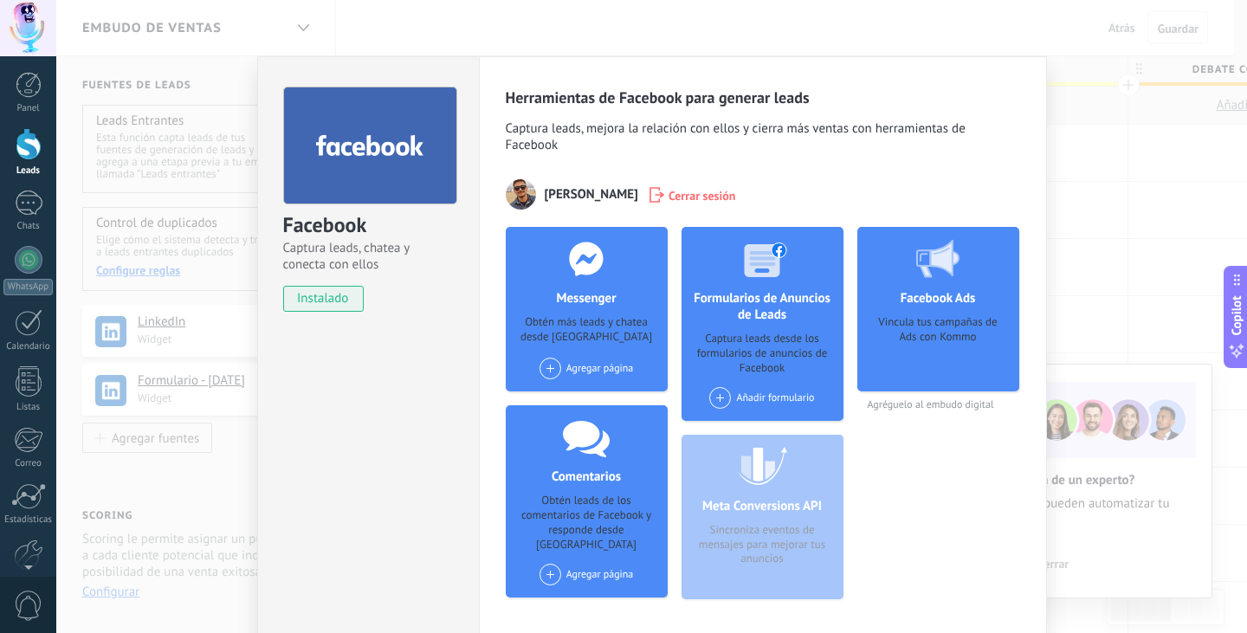
click at [557, 364] on div "Agregar página" at bounding box center [586, 369] width 94 height 22
click at [578, 314] on div "Messenger Obtén más leads y chatea desde Kommo Agregar página Glamoro" at bounding box center [587, 309] width 162 height 165
click at [774, 372] on div "Captura leads desde los formularios de anuncios de Facebook" at bounding box center [762, 354] width 134 height 44
click at [753, 397] on div "Añadir formulario" at bounding box center [761, 398] width 105 height 22
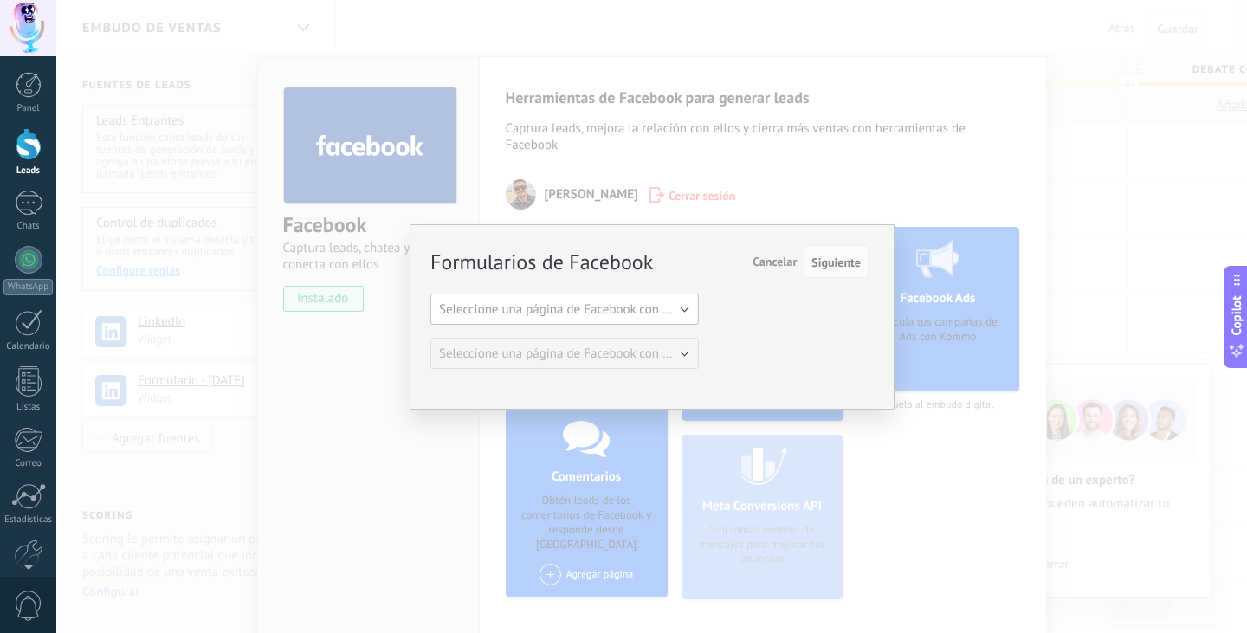
click at [679, 302] on span "Seleccione una página de Facebook con formas" at bounding box center [569, 309] width 261 height 16
click at [642, 339] on span "Glamoro" at bounding box center [556, 339] width 273 height 16
click at [624, 372] on div "Formularios de Facebook Siguiente Cancelar Seleccione una página de Facebook co…" at bounding box center [652, 316] width 485 height 185
click at [844, 256] on span "Siguiente" at bounding box center [835, 262] width 49 height 12
click at [767, 262] on span "Cancelar" at bounding box center [774, 262] width 44 height 16
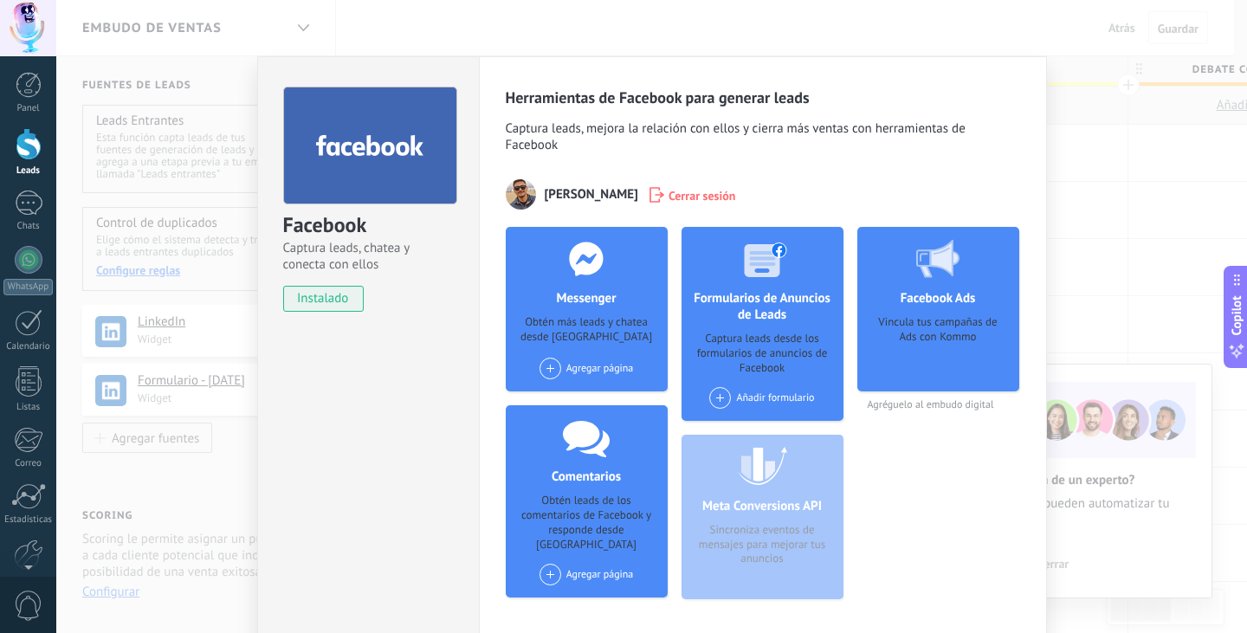
click at [728, 195] on span "Cerrar sesión" at bounding box center [702, 194] width 68 height 17
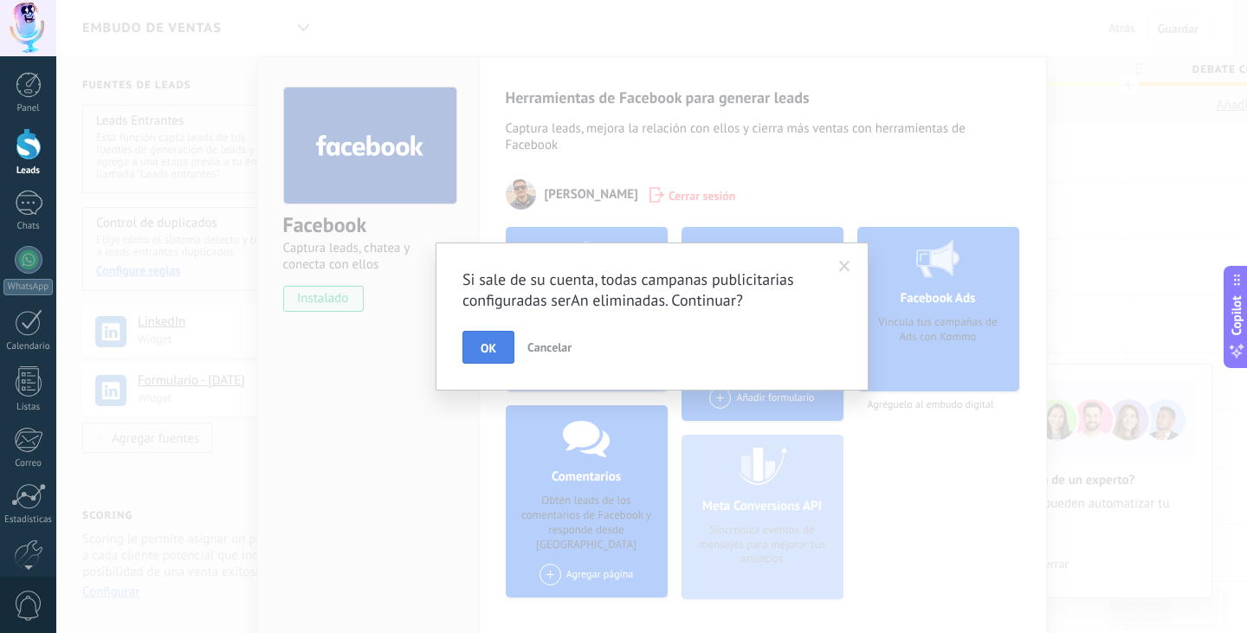
click at [498, 341] on button "OK" at bounding box center [488, 347] width 52 height 33
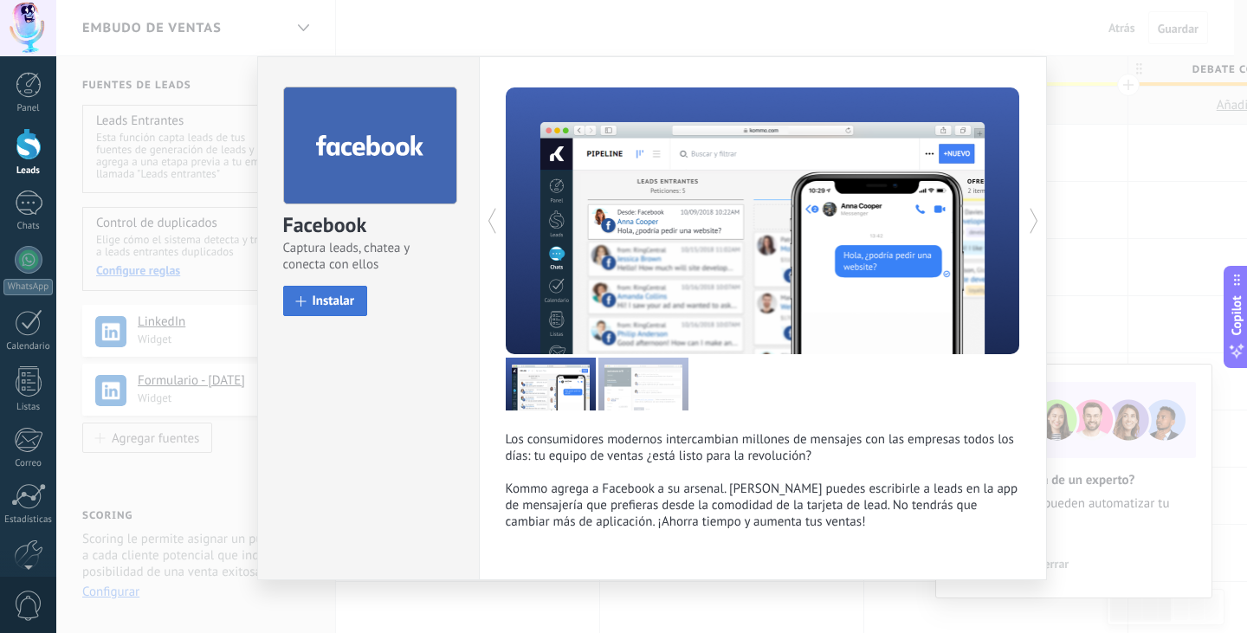
click at [346, 307] on span "Instalar" at bounding box center [334, 300] width 42 height 13
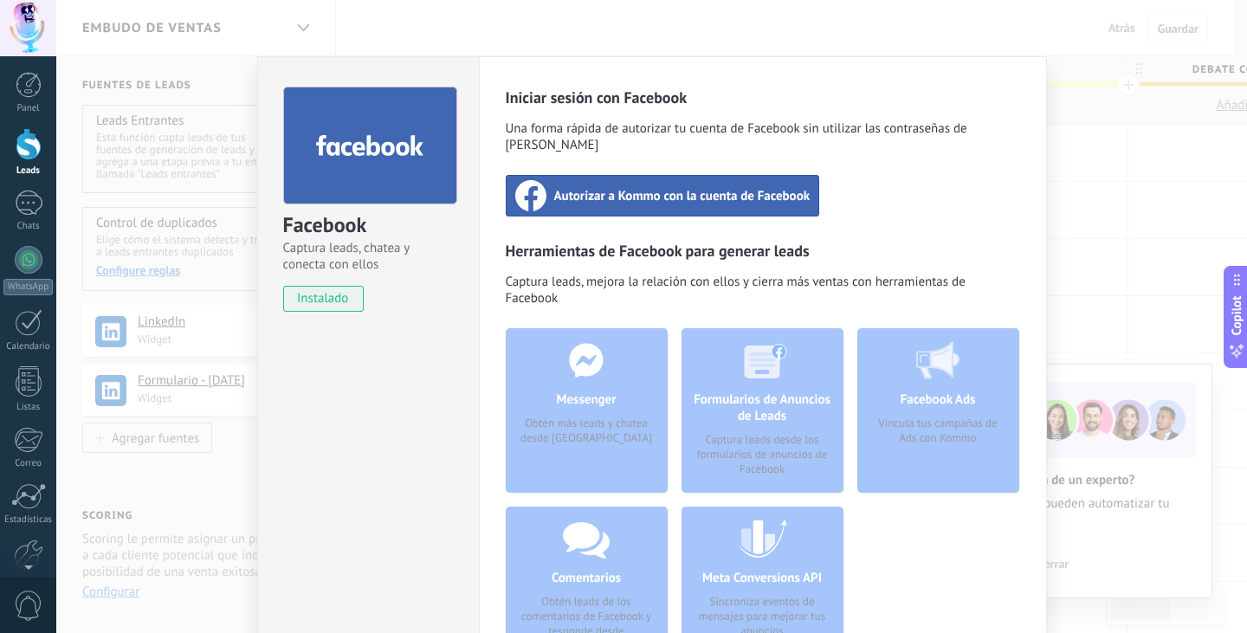
click at [664, 187] on span "Autorizar a Kommo con la cuenta de Facebook" at bounding box center [682, 195] width 256 height 17
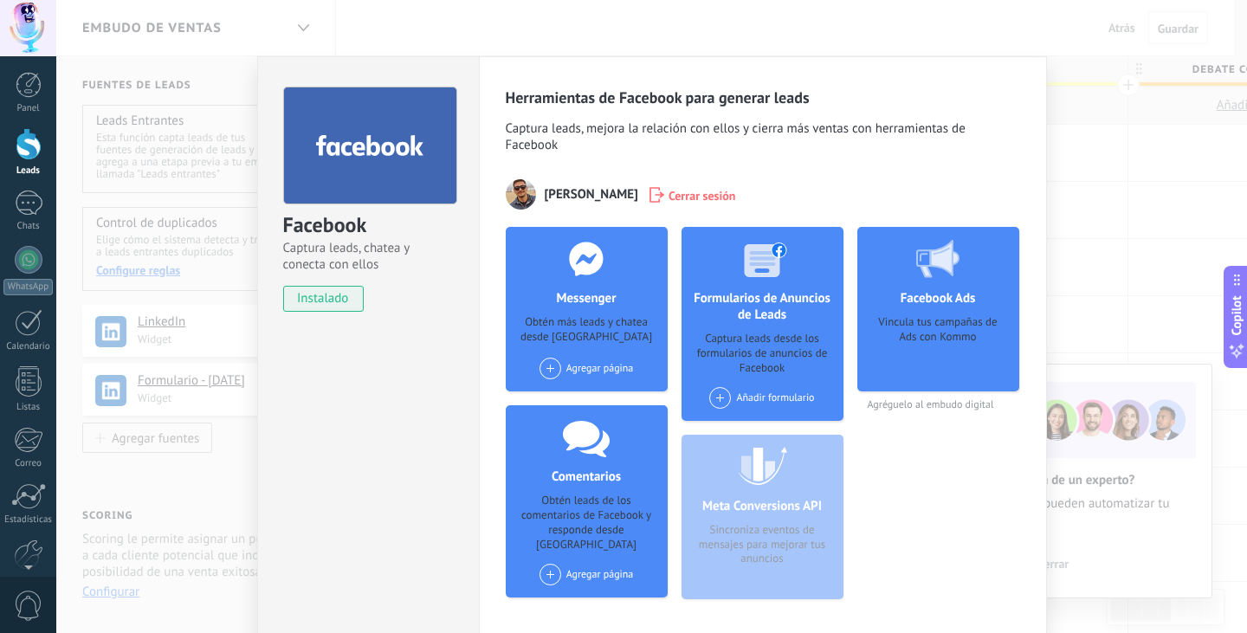
click at [741, 395] on div "Añadir formulario" at bounding box center [761, 398] width 105 height 22
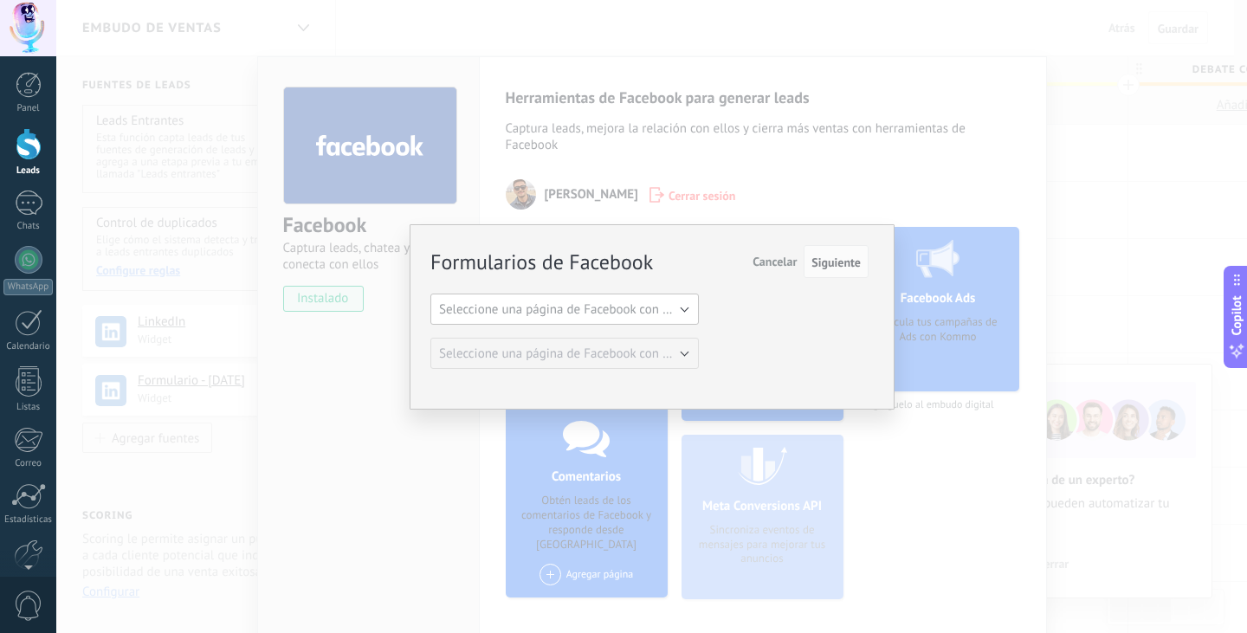
click at [594, 318] on button "Seleccione una página de Facebook con formas" at bounding box center [564, 309] width 268 height 31
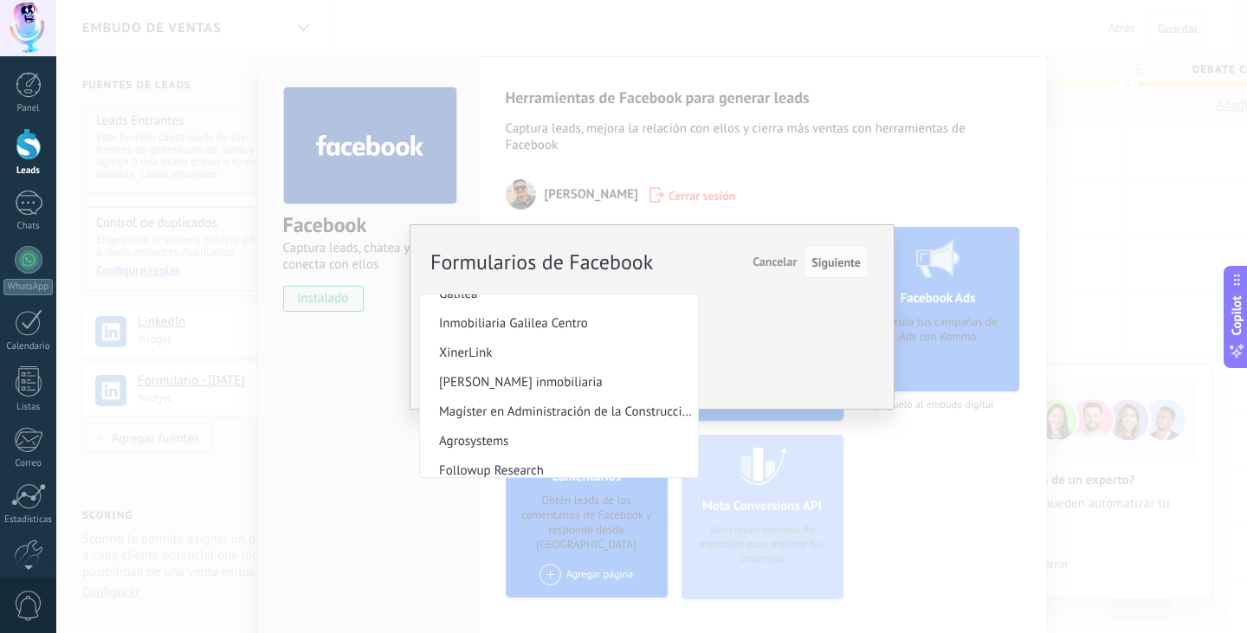
scroll to position [295, 0]
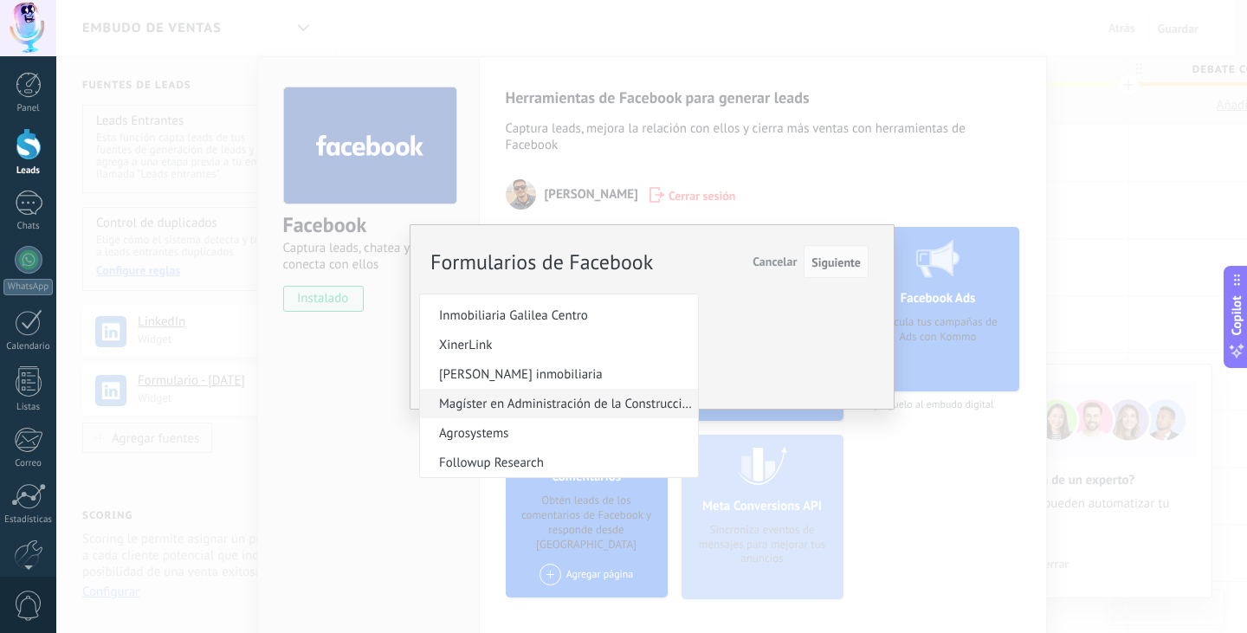
click at [571, 401] on span "Magíster en Administración de la Construcción UC - MACUC" at bounding box center [556, 404] width 273 height 16
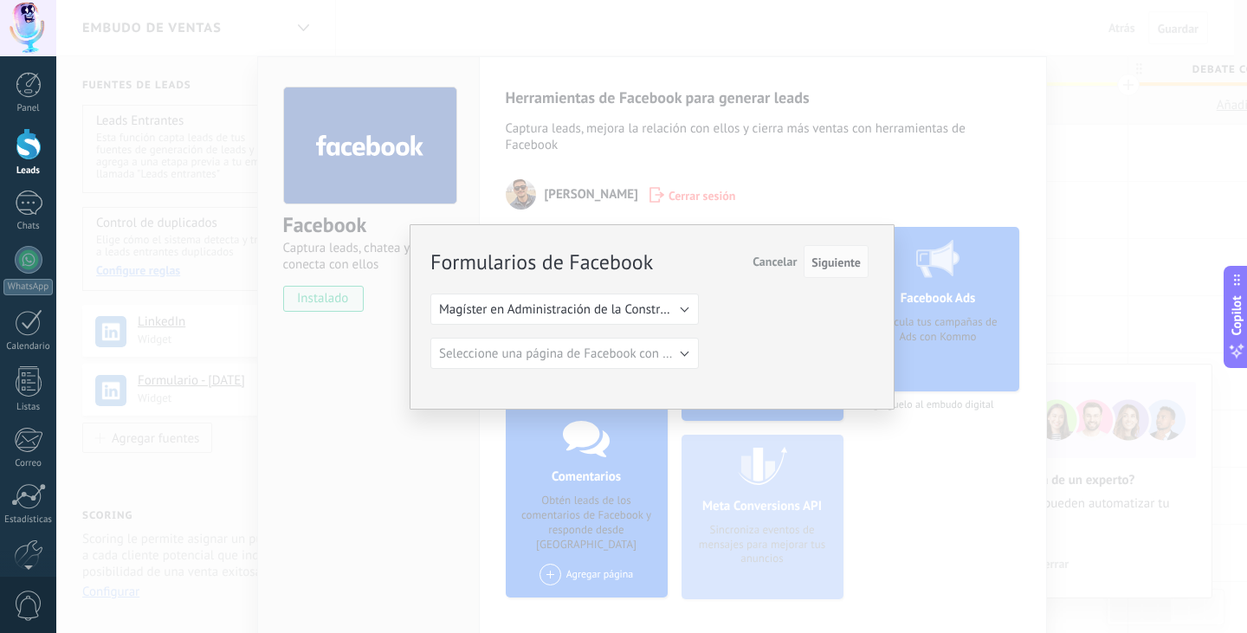
click at [596, 370] on div "Formularios de Facebook Siguiente Cancelar Seleccione una página de Facebook co…" at bounding box center [652, 316] width 485 height 185
click at [604, 359] on span "Seleccione una página de Facebook con formas" at bounding box center [569, 353] width 261 height 16
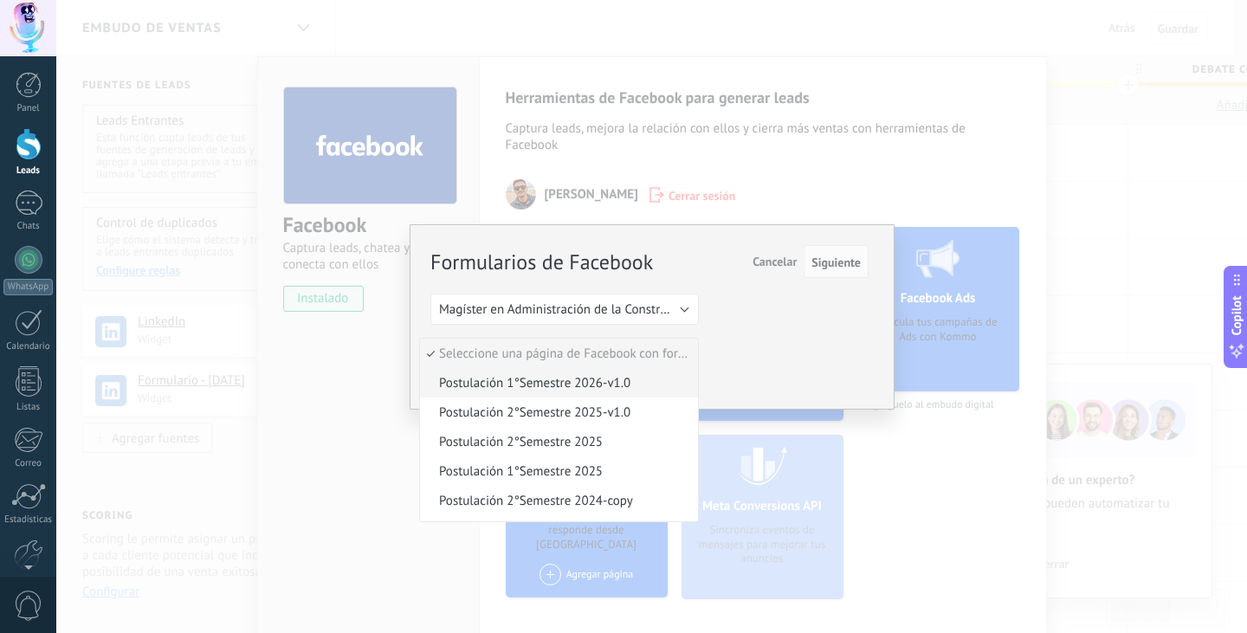
click at [589, 379] on span "Postulación 1°Semestre 2026-v1.0" at bounding box center [556, 383] width 273 height 16
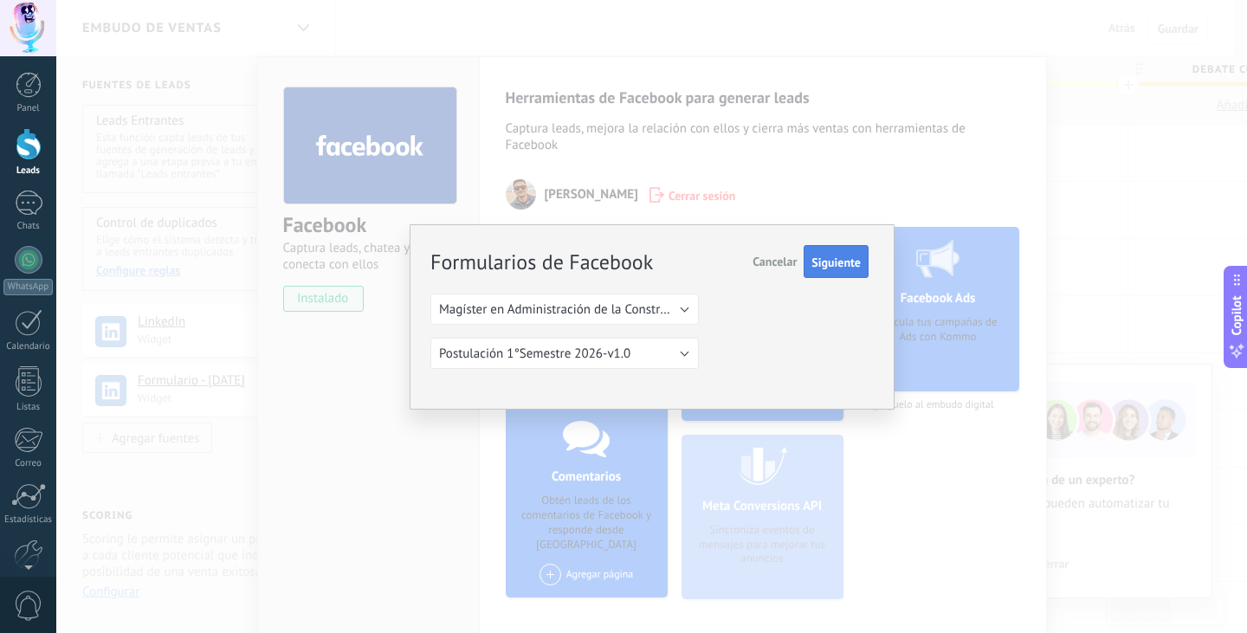
click at [829, 265] on span "Siguiente" at bounding box center [835, 262] width 49 height 12
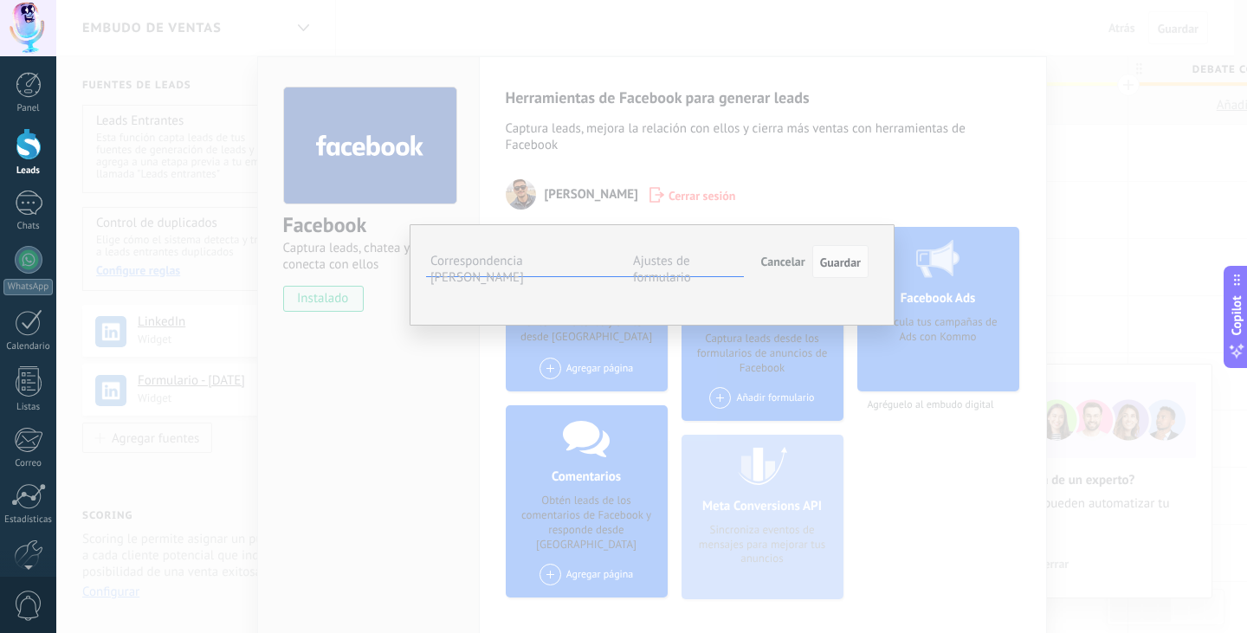
click at [0, 0] on button "Seleccionar campo" at bounding box center [0, 0] width 0 height 0
click at [0, 0] on span "Cargo (contacto)" at bounding box center [0, 0] width 0 height 0
click at [0, 0] on button "Seleccionar campo" at bounding box center [0, 0] width 0 height 0
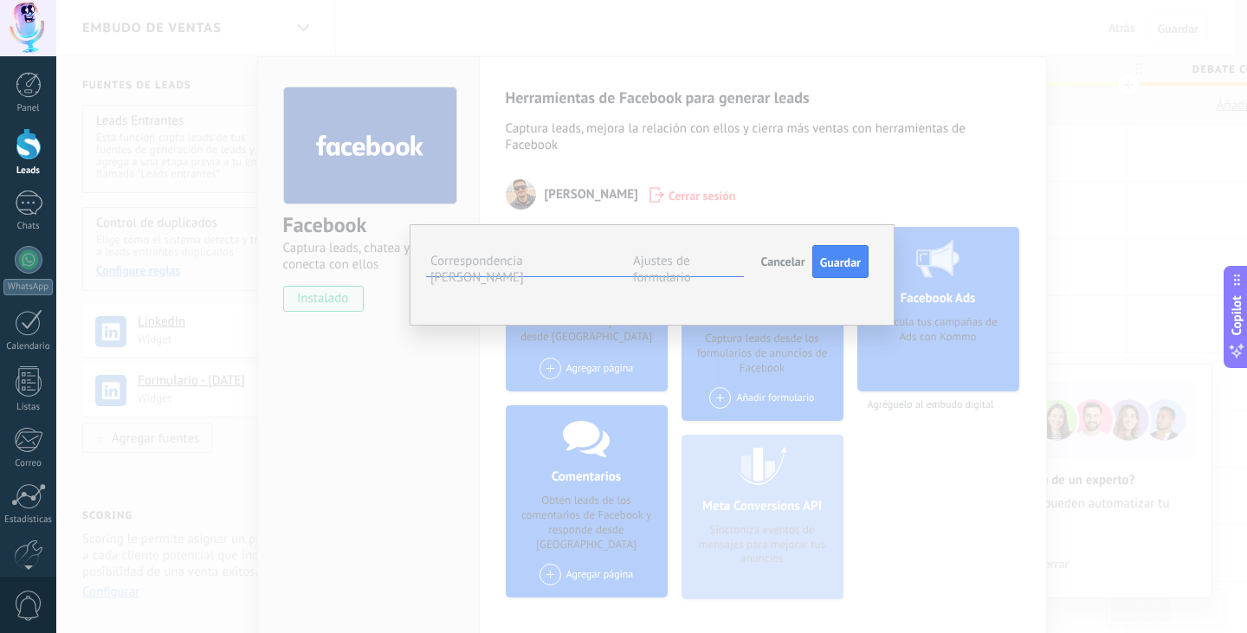
click at [0, 0] on span "Correo (contacto)" at bounding box center [0, 0] width 0 height 0
click at [0, 0] on button "Seleccionar campo" at bounding box center [0, 0] width 0 height 0
click at [0, 0] on span "Teléfono (contacto)" at bounding box center [0, 0] width 0 height 0
click at [0, 0] on span "Seleccionar campo" at bounding box center [0, 0] width 0 height 0
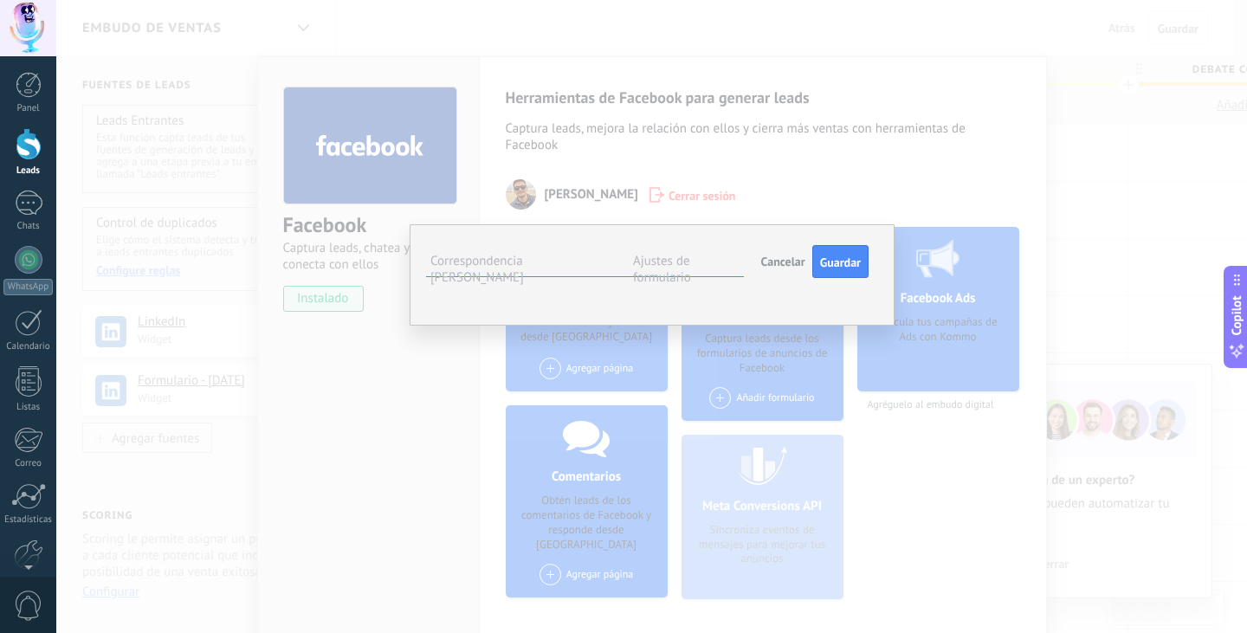
click at [0, 0] on span "Nombre del contacto (contacto)" at bounding box center [0, 0] width 0 height 0
click at [0, 0] on button "Seleccionar campo" at bounding box center [0, 0] width 0 height 0
click at [0, 0] on div "Phone number Seleccionar campo Nota (lead) Nombre del contacto (contacto) Teléf…" at bounding box center [0, 0] width 0 height 0
click at [0, 0] on button "Cargo (contacto)" at bounding box center [0, 0] width 0 height 0
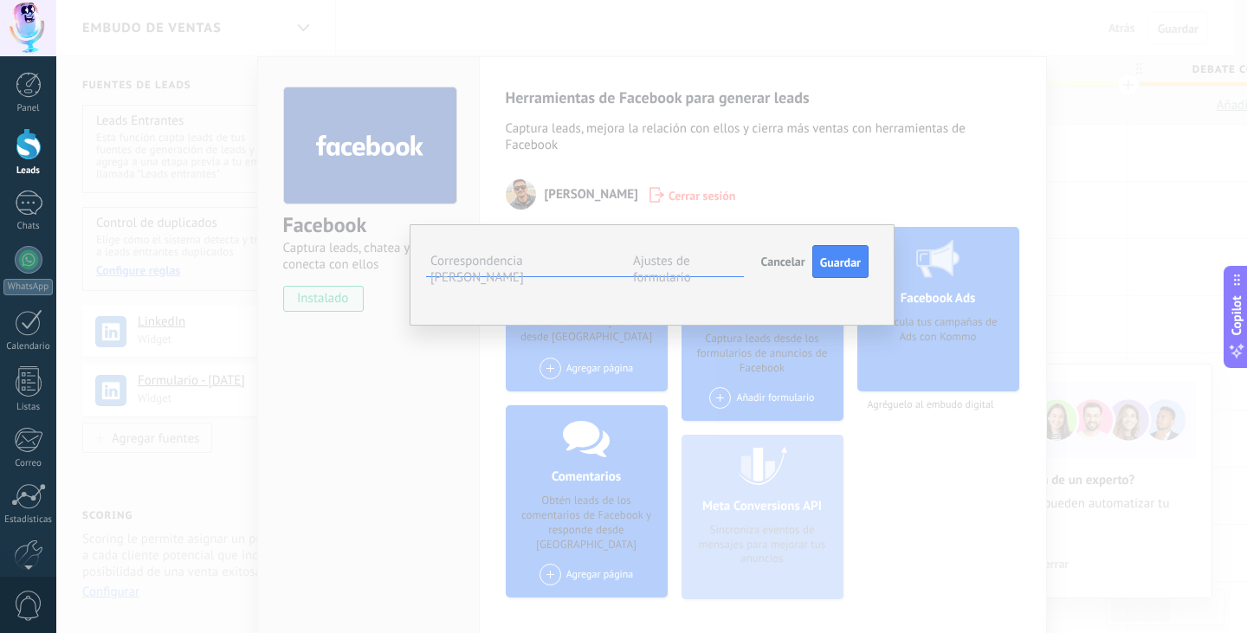
scroll to position [0, 0]
click at [0, 0] on span "Nota (lead)" at bounding box center [0, 0] width 0 height 0
click at [0, 0] on span "Seleccionar campo" at bounding box center [0, 0] width 0 height 0
click at [0, 0] on div "Full name" at bounding box center [0, 0] width 0 height 0
click at [0, 0] on button "Nota (lead)" at bounding box center [0, 0] width 0 height 0
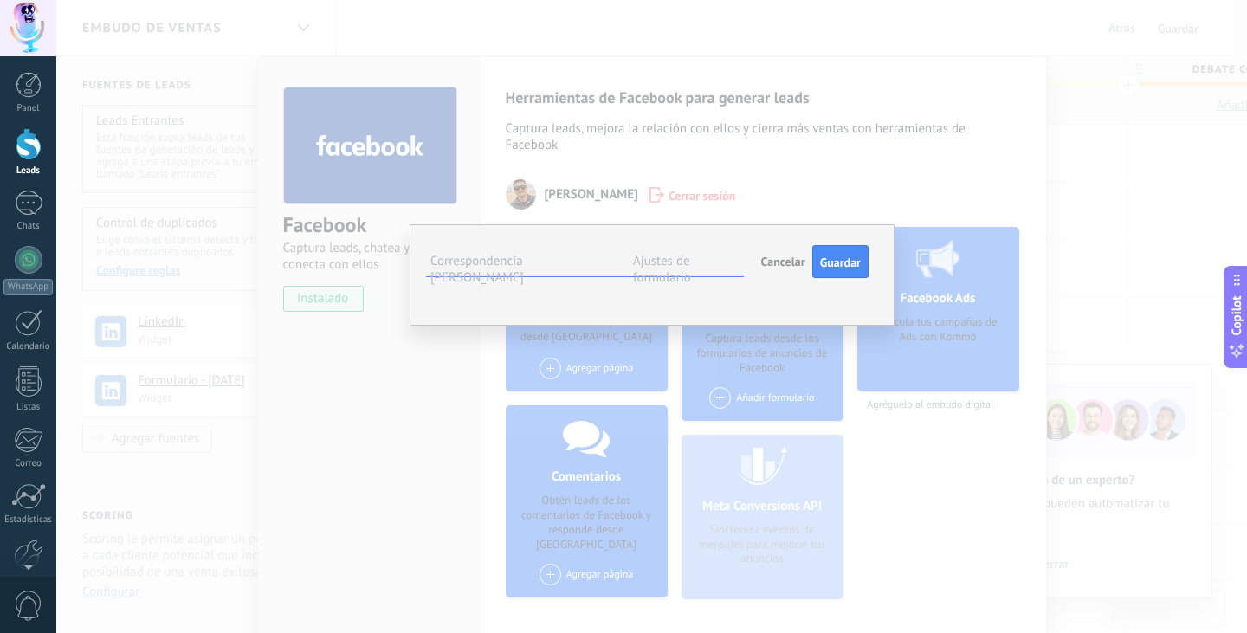
click at [0, 0] on div "Full name" at bounding box center [0, 0] width 0 height 0
click at [0, 0] on span "Seleccionar campo" at bounding box center [0, 0] width 0 height 0
click at [0, 0] on li "Nombre de la compañía (compañía)" at bounding box center [0, 0] width 0 height 0
click at [0, 0] on button "Seleccionar campo" at bounding box center [0, 0] width 0 height 0
click at [0, 0] on li "Dirección (compañía)" at bounding box center [0, 0] width 0 height 0
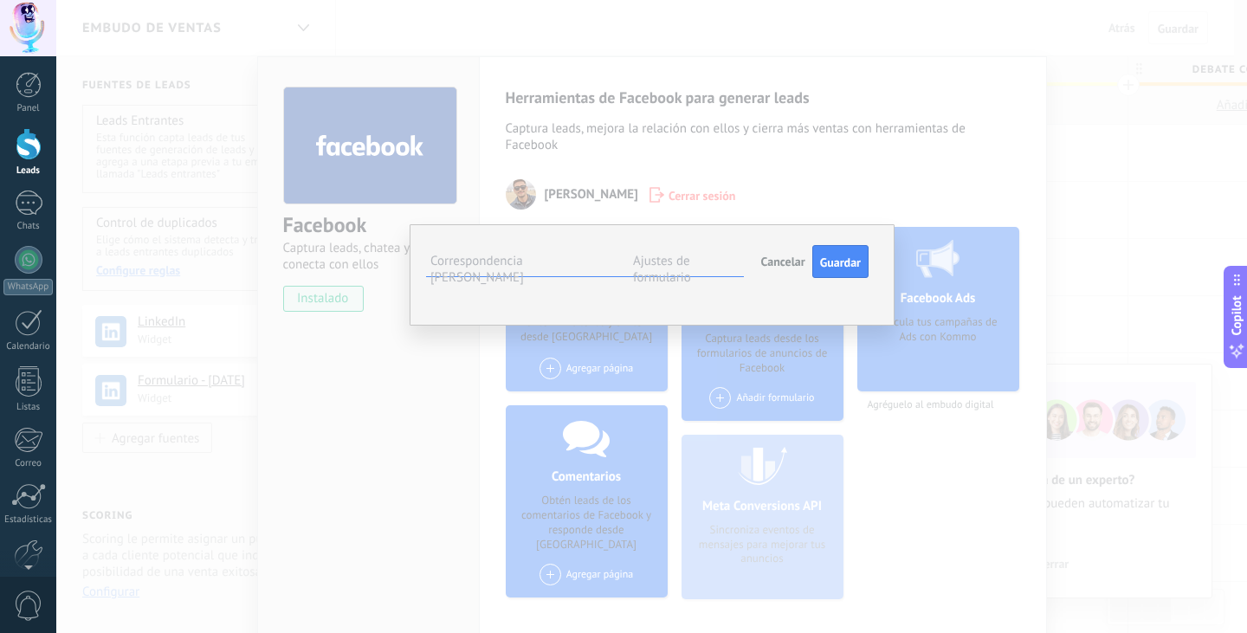
click at [0, 0] on button "Dirección (compañía)" at bounding box center [0, 0] width 0 height 0
click at [0, 0] on span "Página web (compañía)" at bounding box center [0, 0] width 0 height 0
click at [662, 261] on label "Ajustes de formulario" at bounding box center [662, 269] width 58 height 33
click at [0, 0] on div "Incoming leads Contacto inicial Negociación Debate contractual Discusión de con…" at bounding box center [0, 0] width 0 height 0
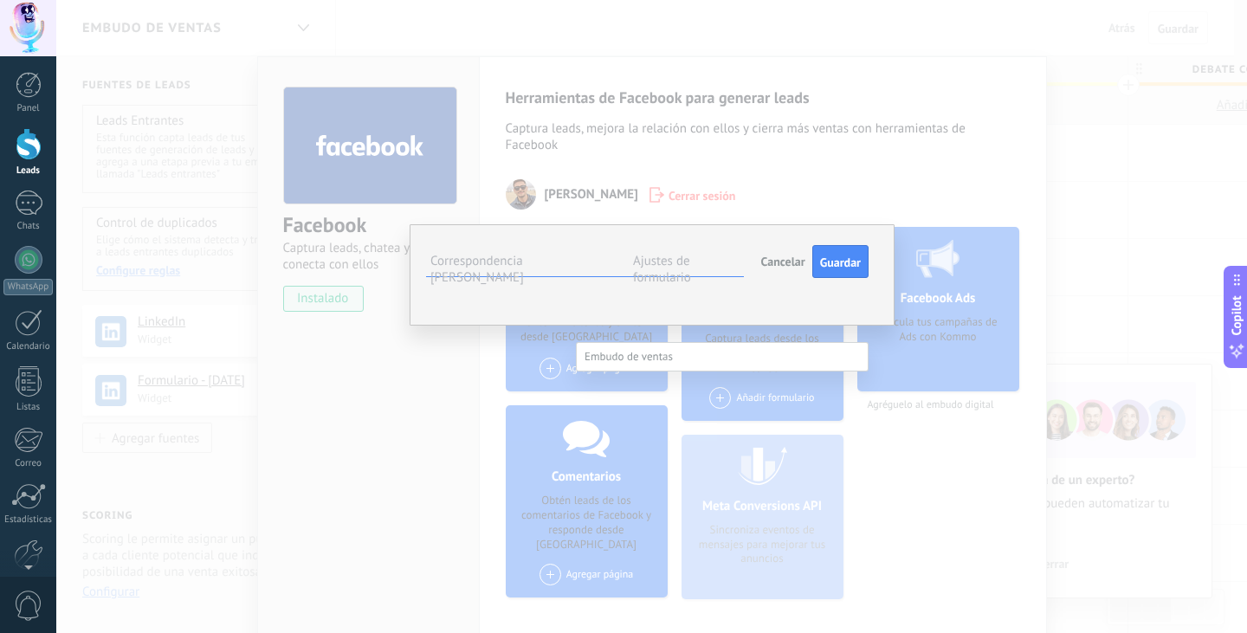
click at [793, 354] on label at bounding box center [722, 356] width 293 height 29
click at [801, 325] on div at bounding box center [651, 316] width 1191 height 633
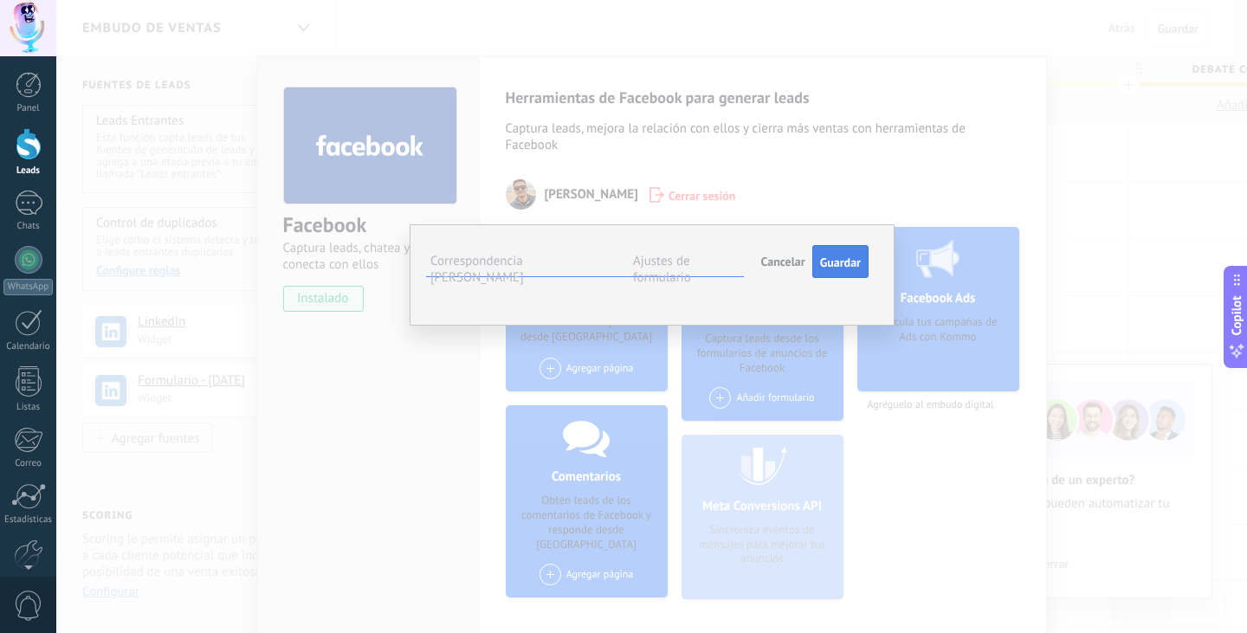
click at [842, 268] on span "Guardar" at bounding box center [840, 262] width 41 height 12
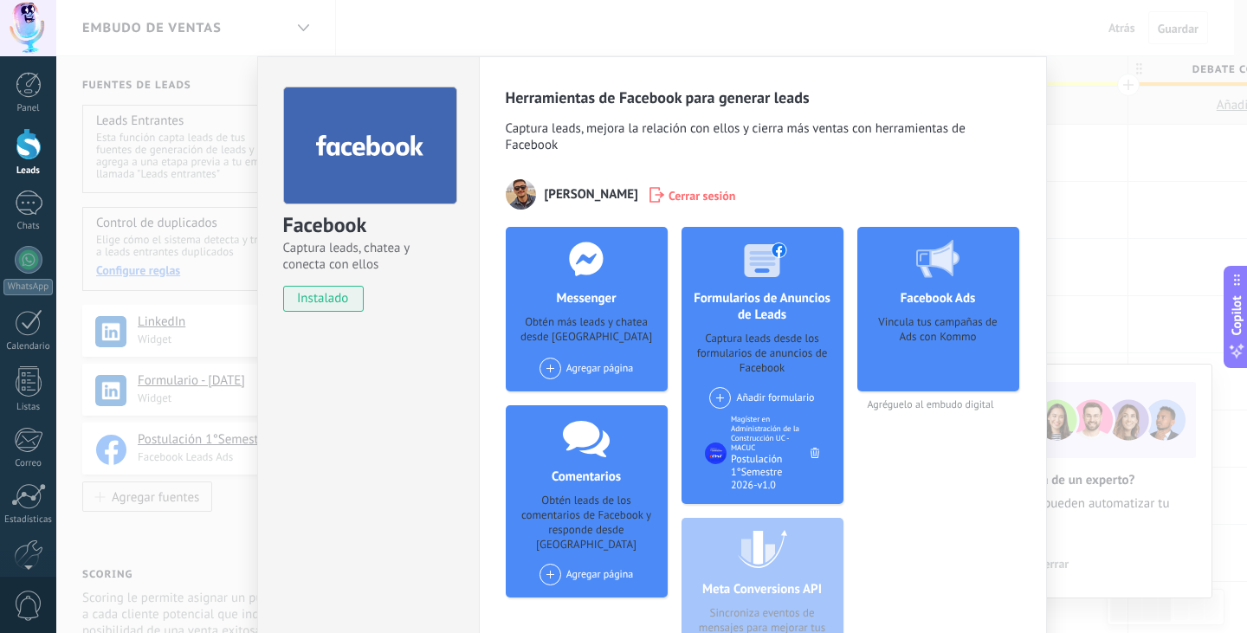
scroll to position [21, 0]
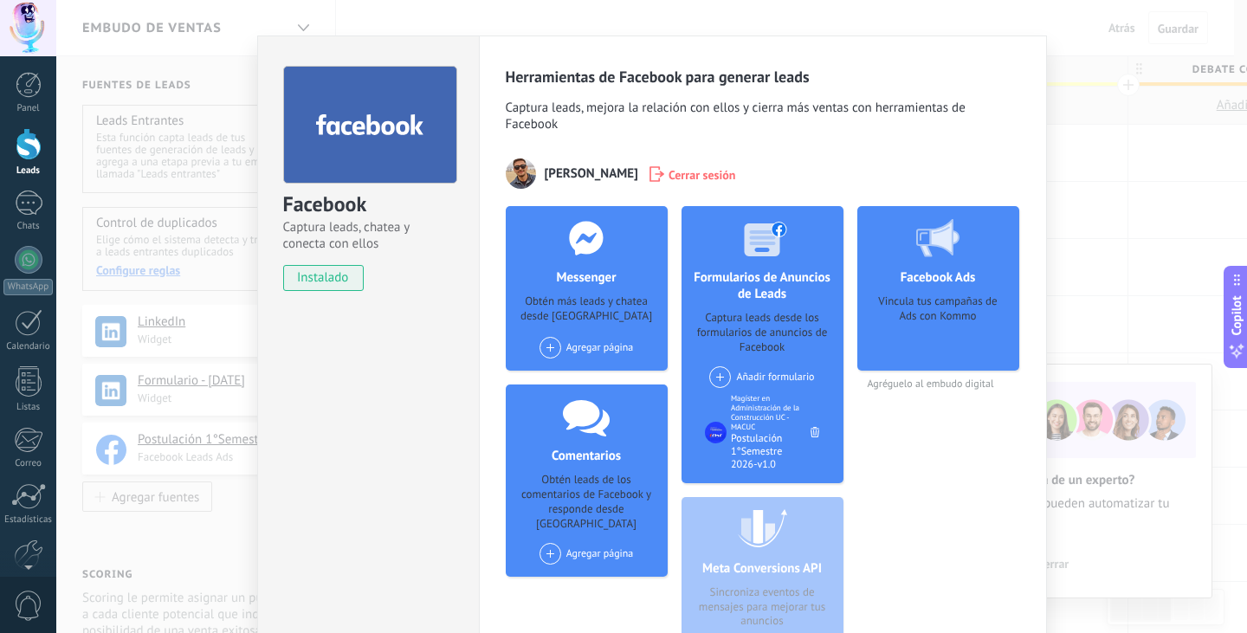
click at [949, 240] on use at bounding box center [937, 238] width 43 height 38
click at [931, 377] on div "Facebook Ads Vincula tus campañas de Ads con Kommo Agréguelo al embudo digital" at bounding box center [938, 298] width 162 height 184
click at [924, 393] on div "Facebook Ads Vincula tus campañas de Ads con Kommo Agréguelo al embudo digital" at bounding box center [938, 440] width 162 height 469
click at [895, 385] on span "Agréguelo al embudo digital" at bounding box center [938, 384] width 162 height 13
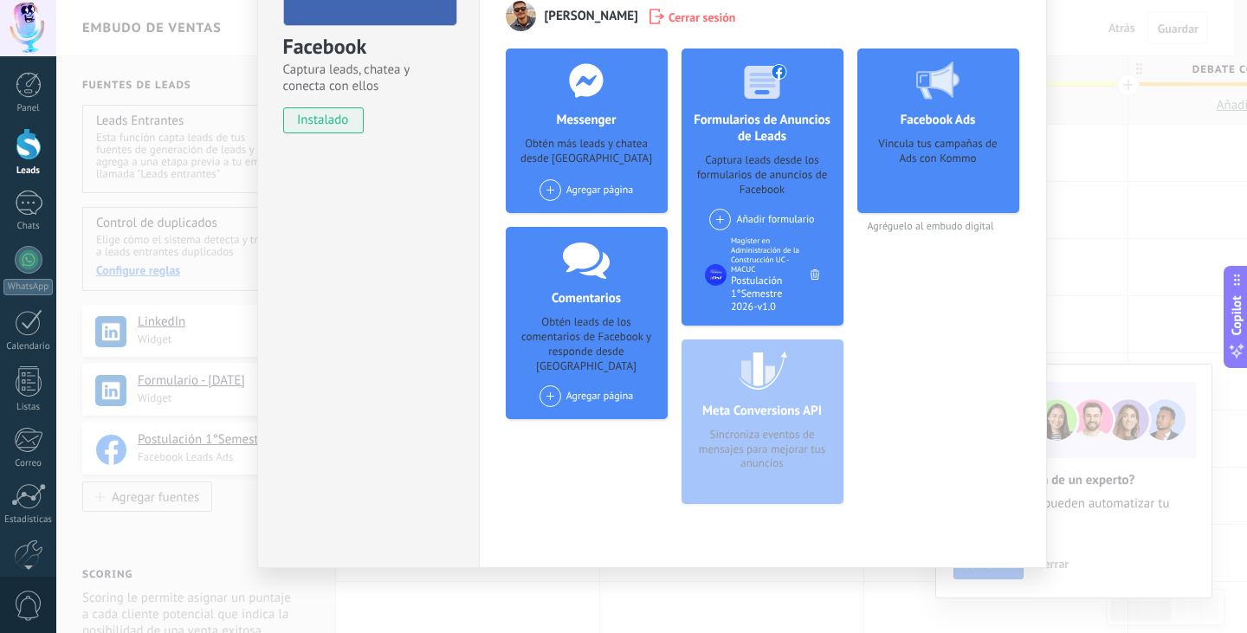
click at [749, 425] on div "Meta Conversions API Sincroniza eventos de mensajes para mejorar tus anuncios" at bounding box center [762, 421] width 162 height 165
click at [599, 184] on div "Agregar página" at bounding box center [586, 190] width 94 height 22
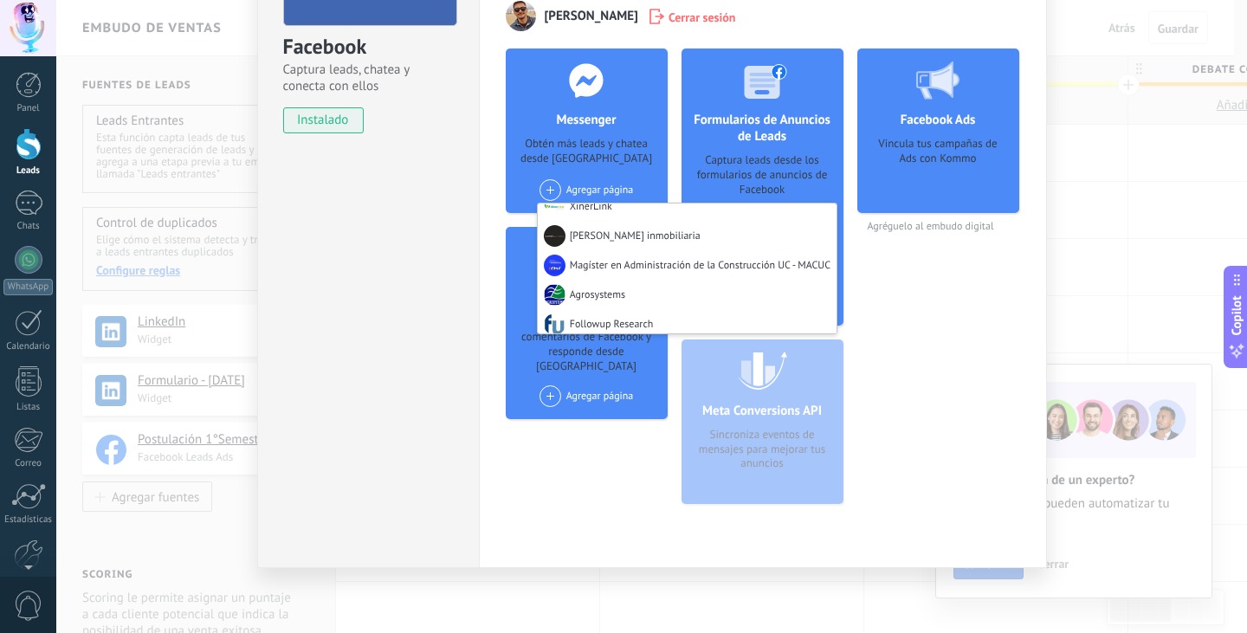
scroll to position [350, 0]
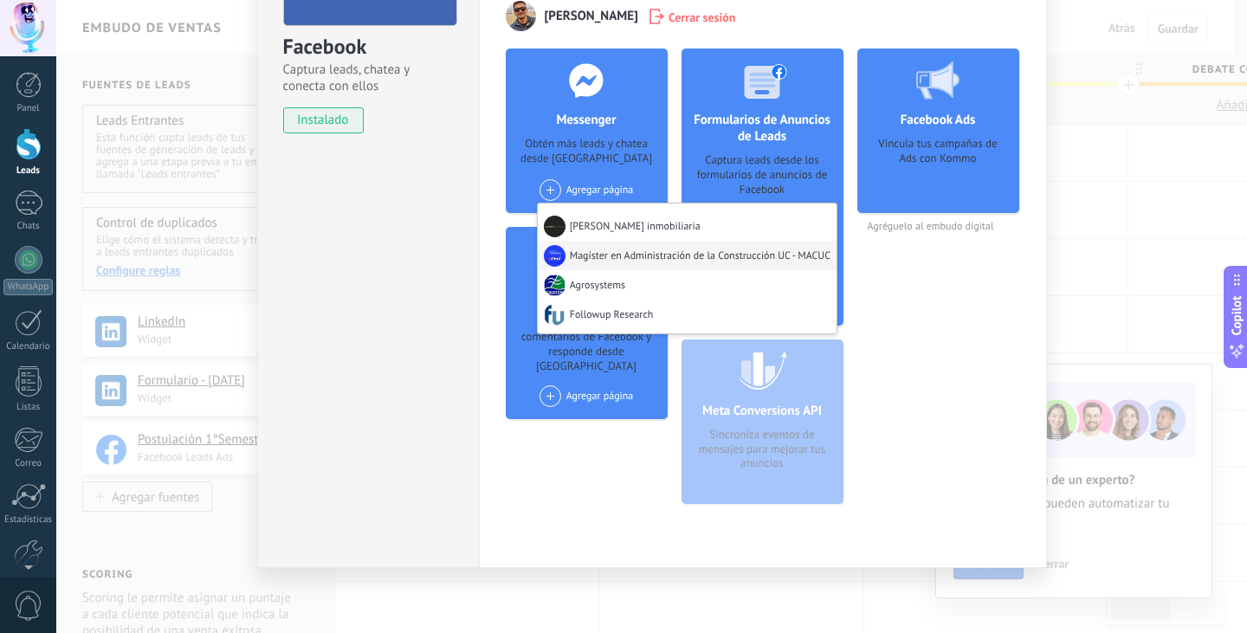
click at [659, 256] on div "Magíster en Administración de la Construcción UC - MACUC" at bounding box center [687, 255] width 299 height 29
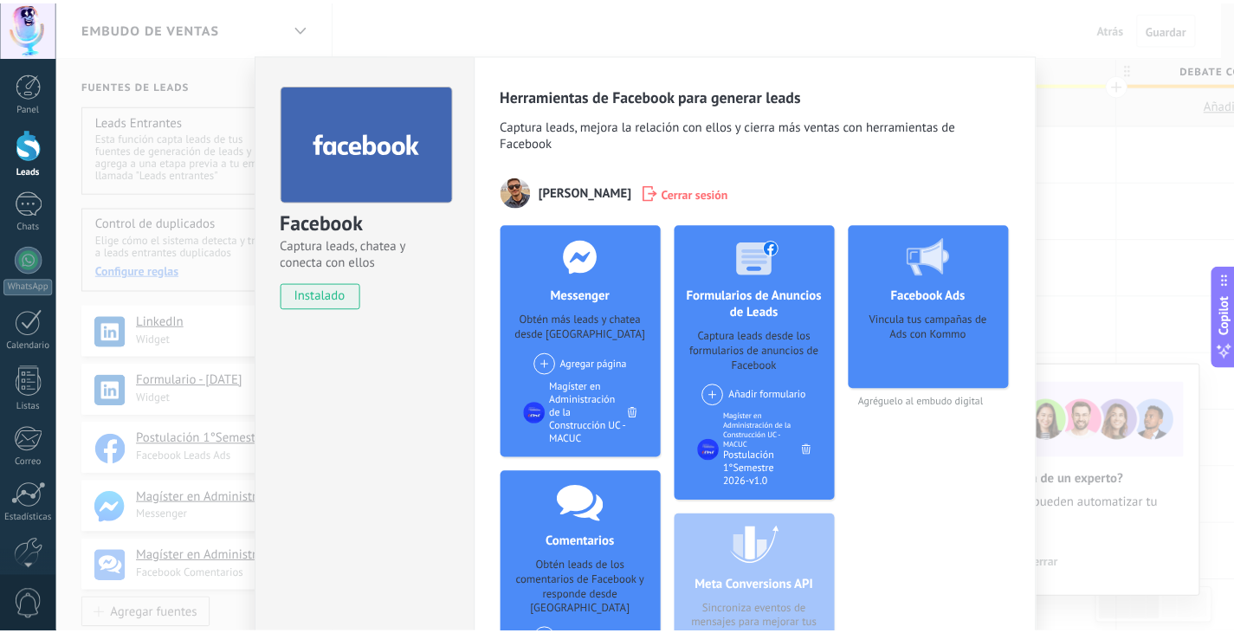
scroll to position [0, 0]
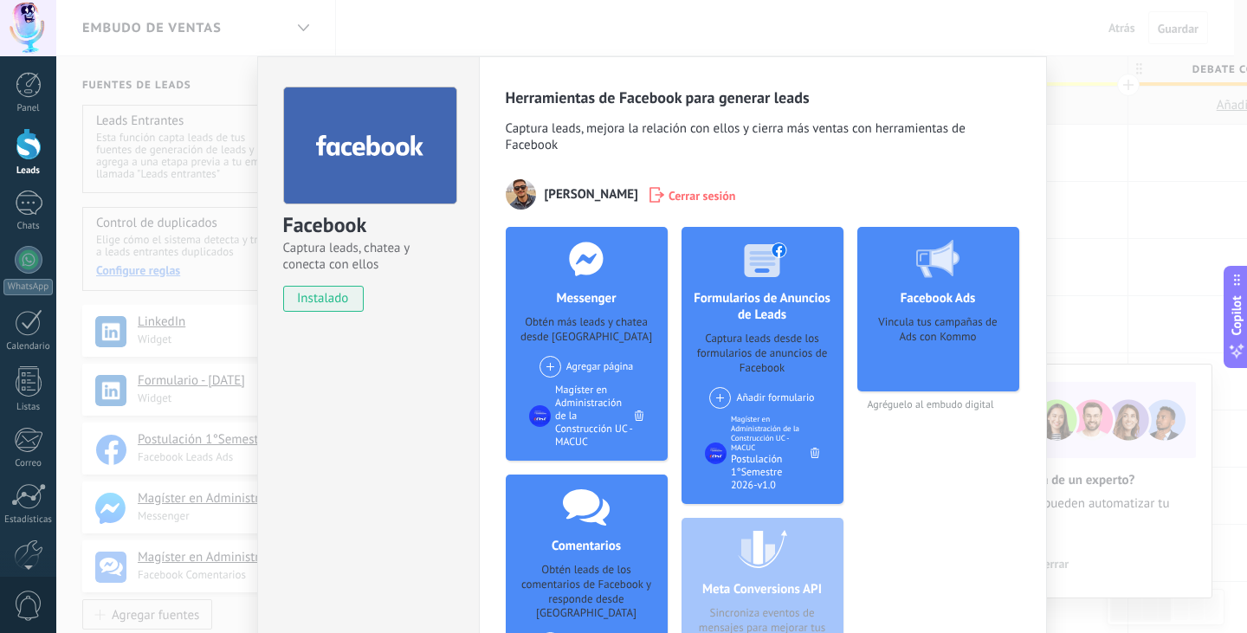
click at [1215, 124] on div "Facebook Captura leads, chatea y conecta con ellos instalado Desinstalar Herram…" at bounding box center [651, 316] width 1191 height 633
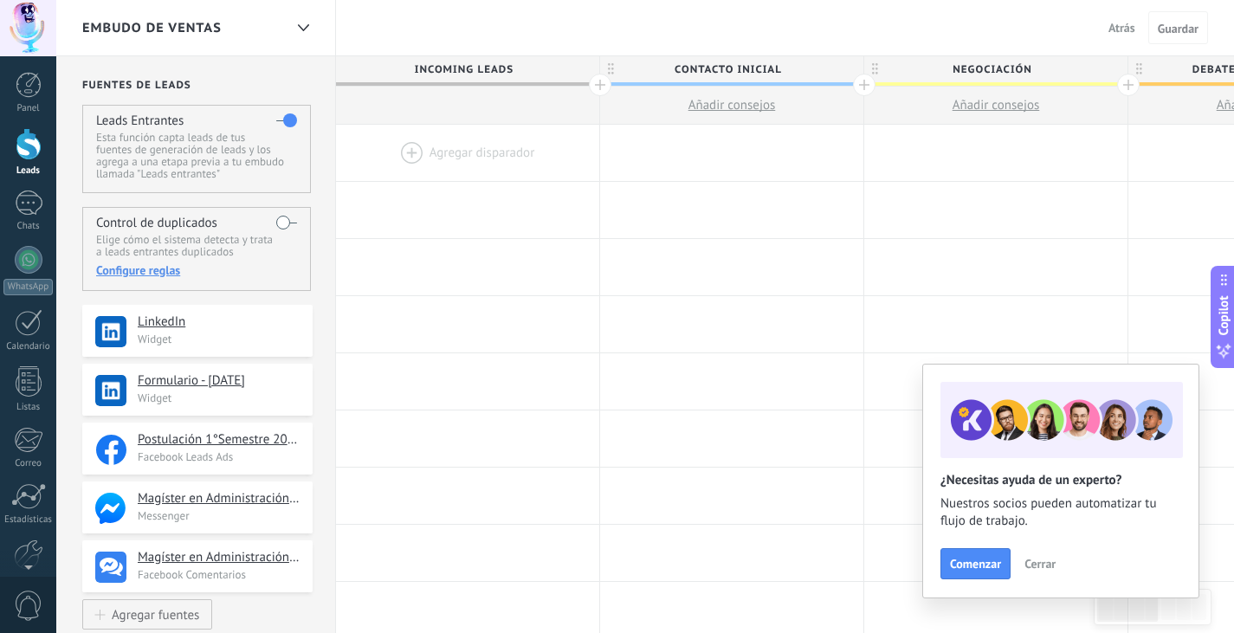
click at [1039, 558] on span "Cerrar" at bounding box center [1039, 564] width 31 height 12
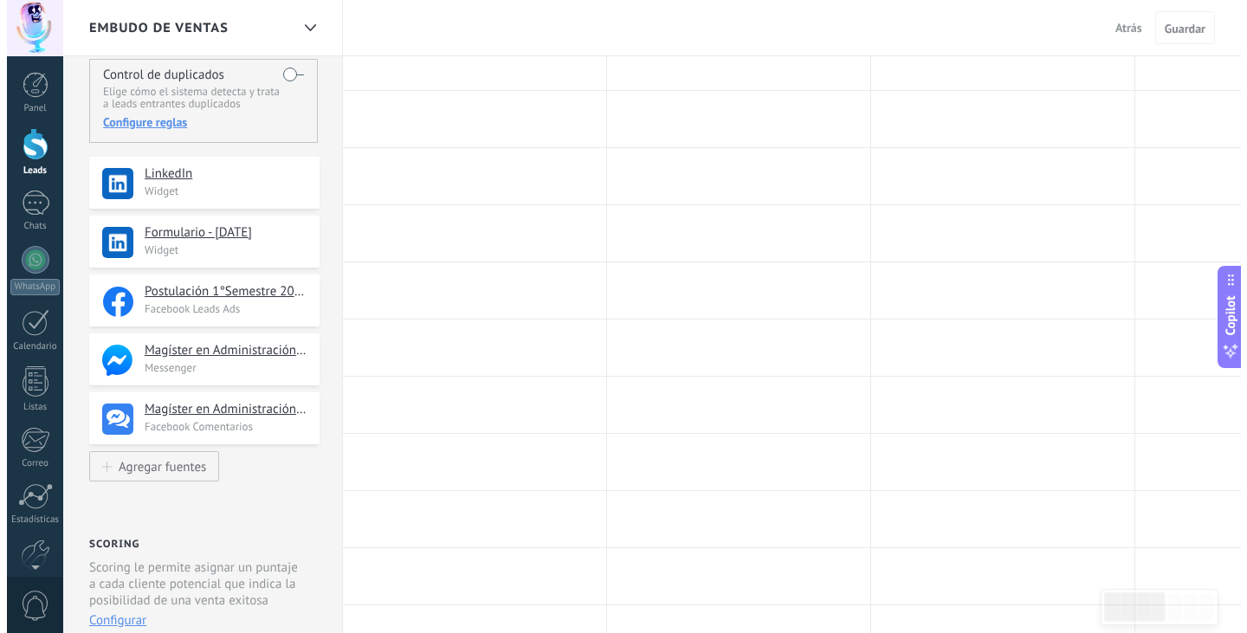
scroll to position [119, 0]
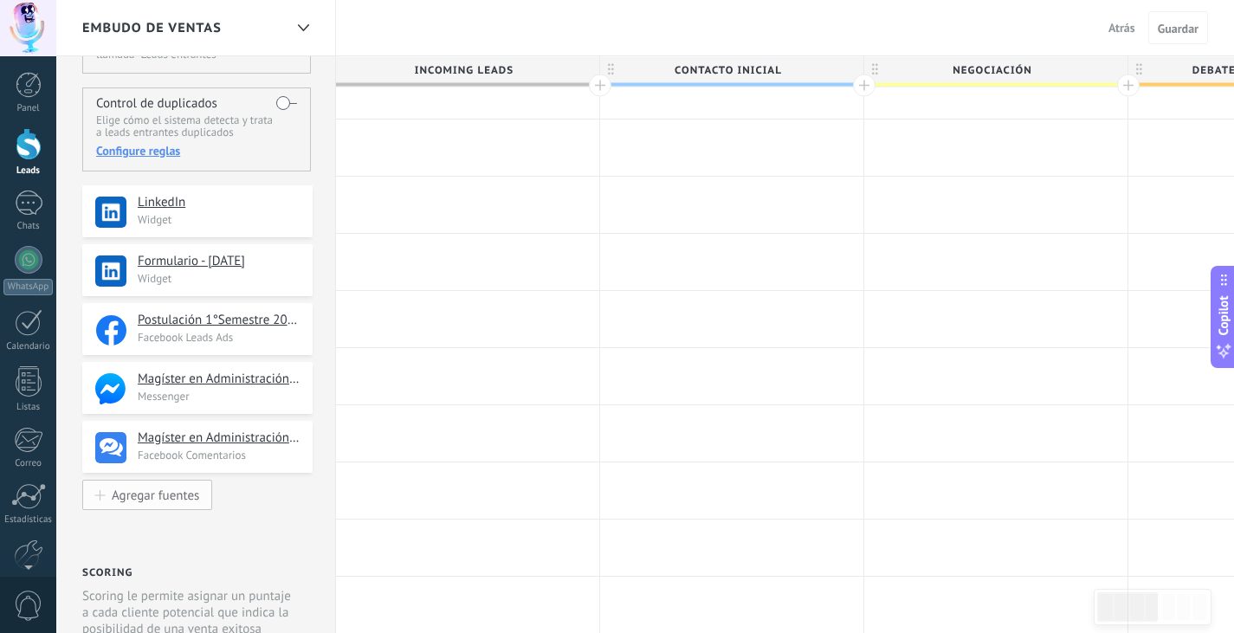
click at [170, 493] on div "Agregar fuentes" at bounding box center [155, 494] width 87 height 15
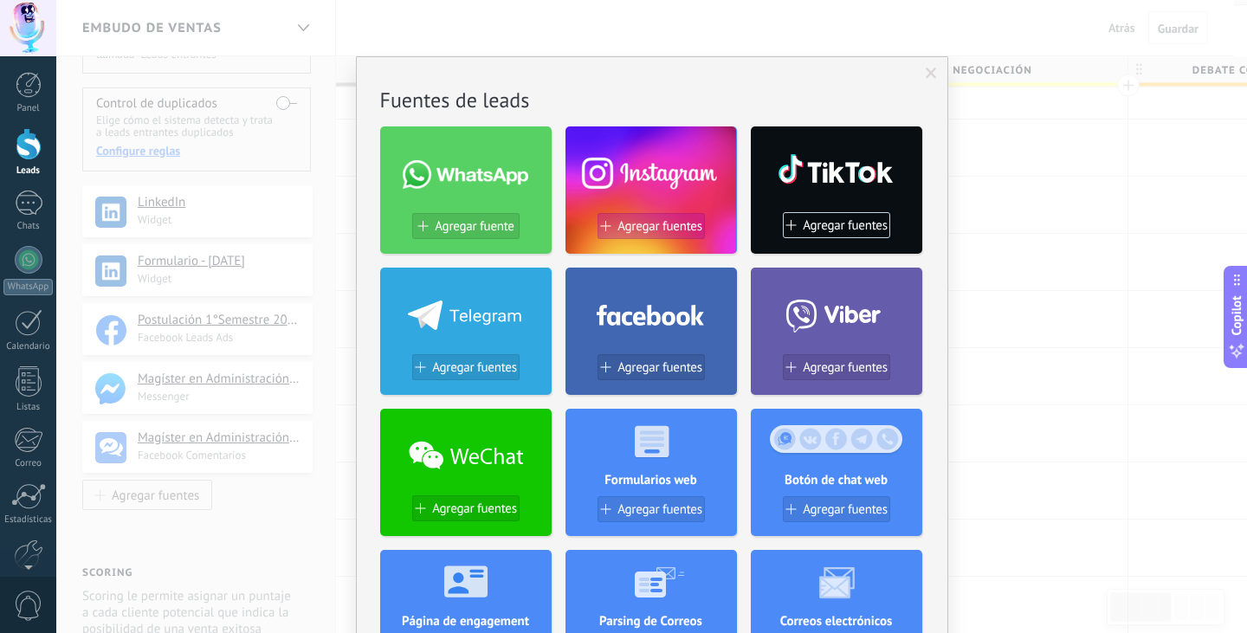
click at [636, 219] on span "Agregar fuentes" at bounding box center [659, 226] width 85 height 15
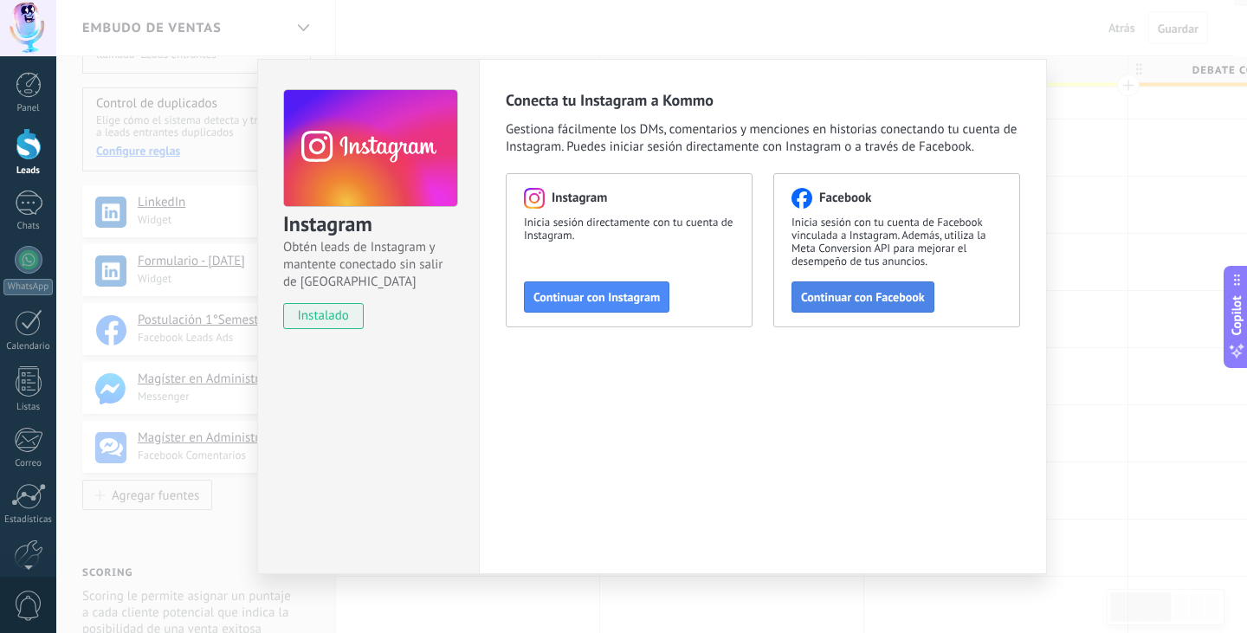
click at [916, 300] on span "Continuar con Facebook" at bounding box center [863, 297] width 124 height 12
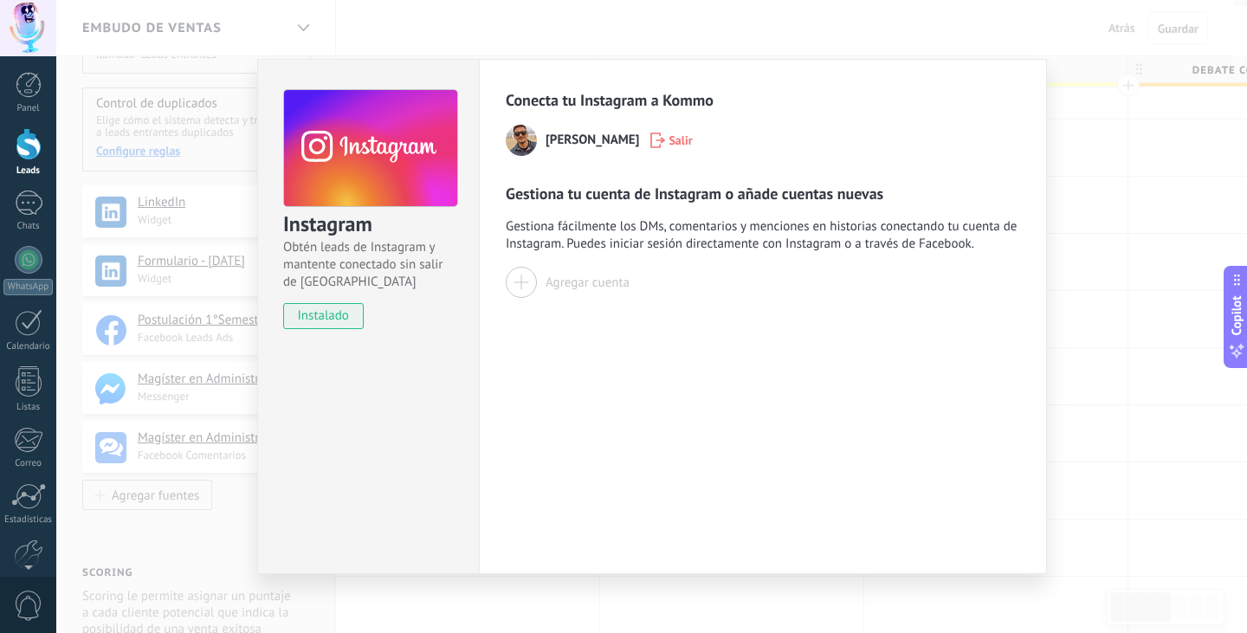
click at [559, 283] on div "Agregar cuenta" at bounding box center [587, 282] width 84 height 16
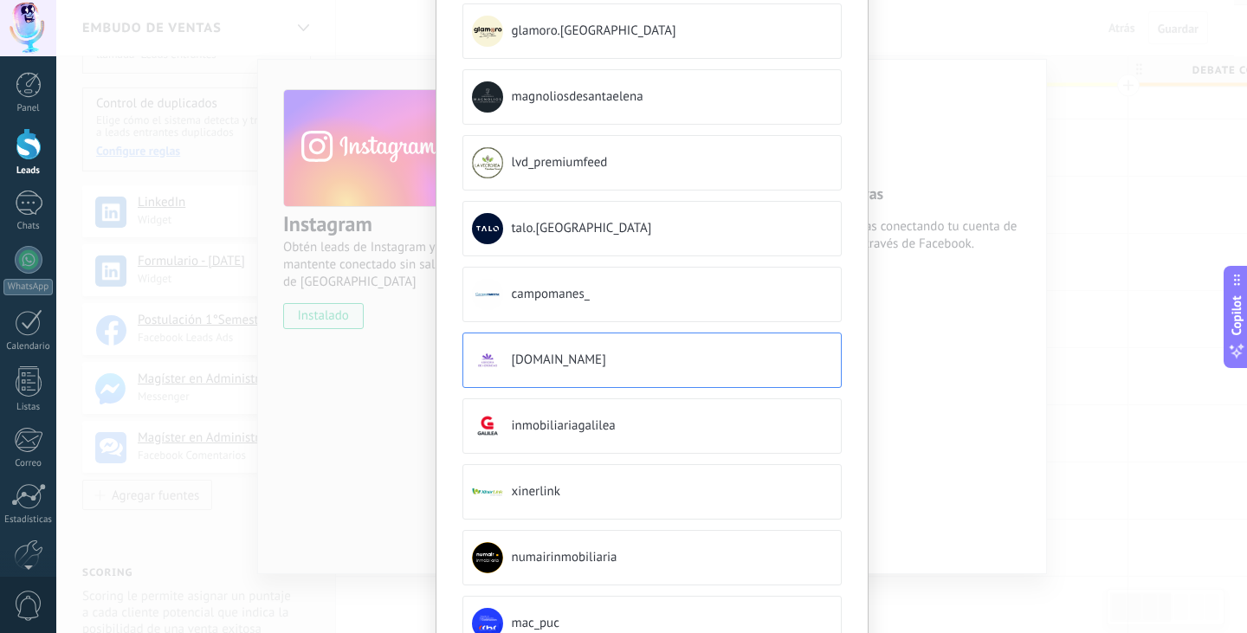
scroll to position [487, 0]
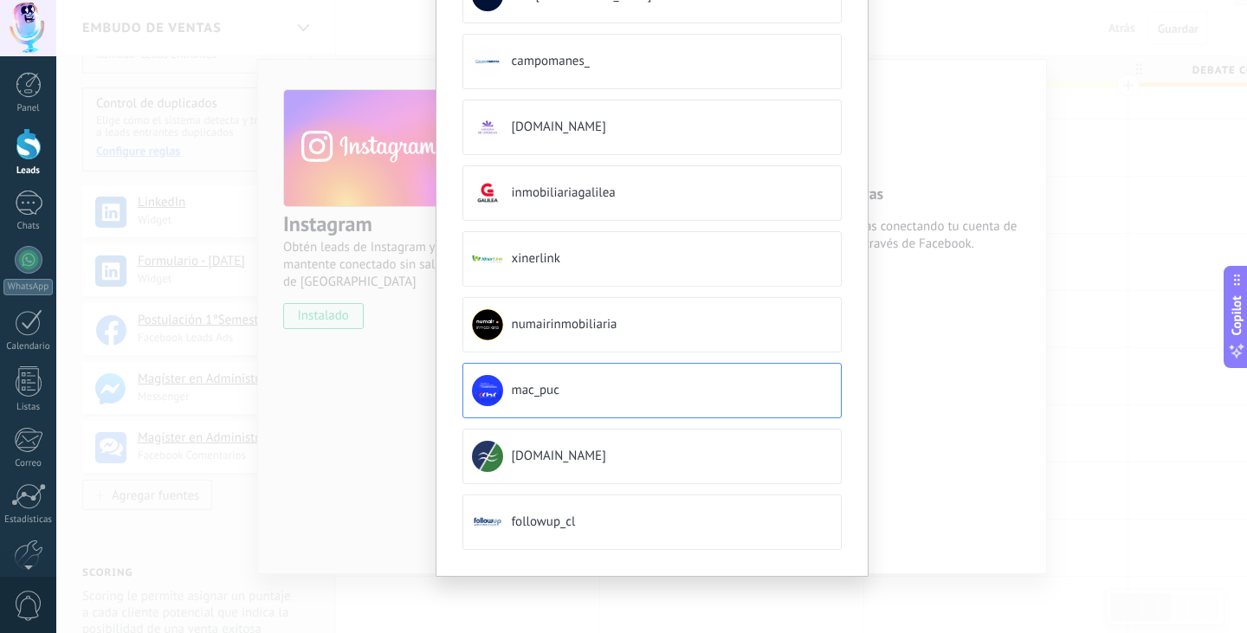
click at [596, 378] on button "mac_puc" at bounding box center [651, 390] width 379 height 55
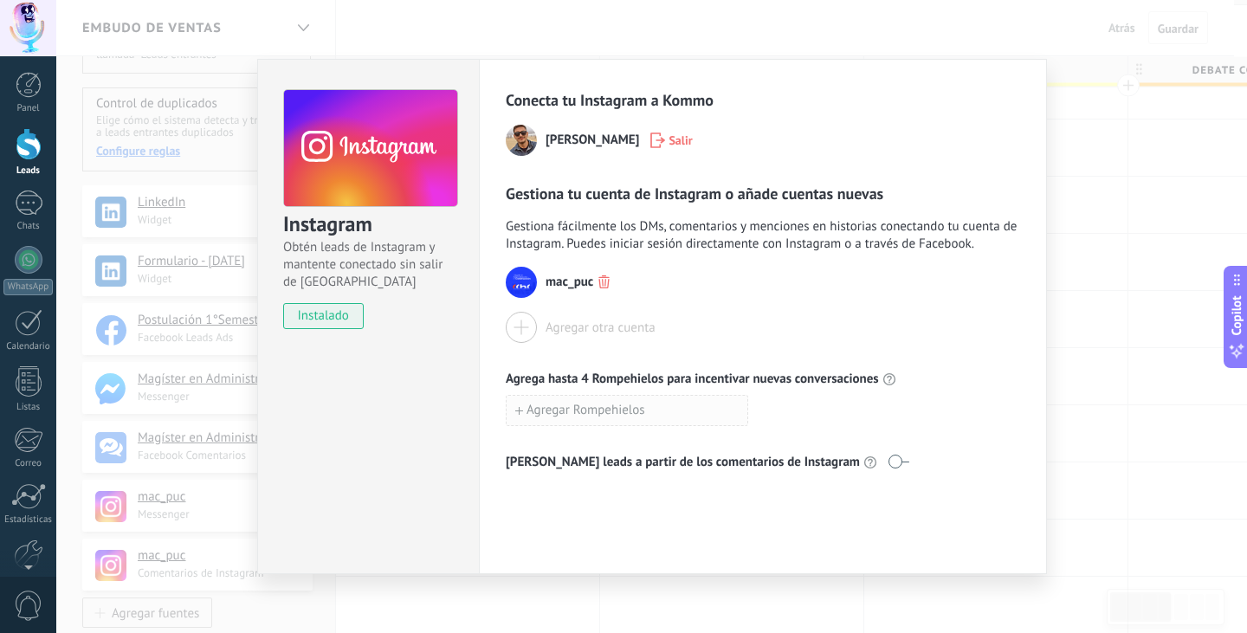
click at [624, 420] on button "Agregar Rompehielos" at bounding box center [627, 410] width 242 height 31
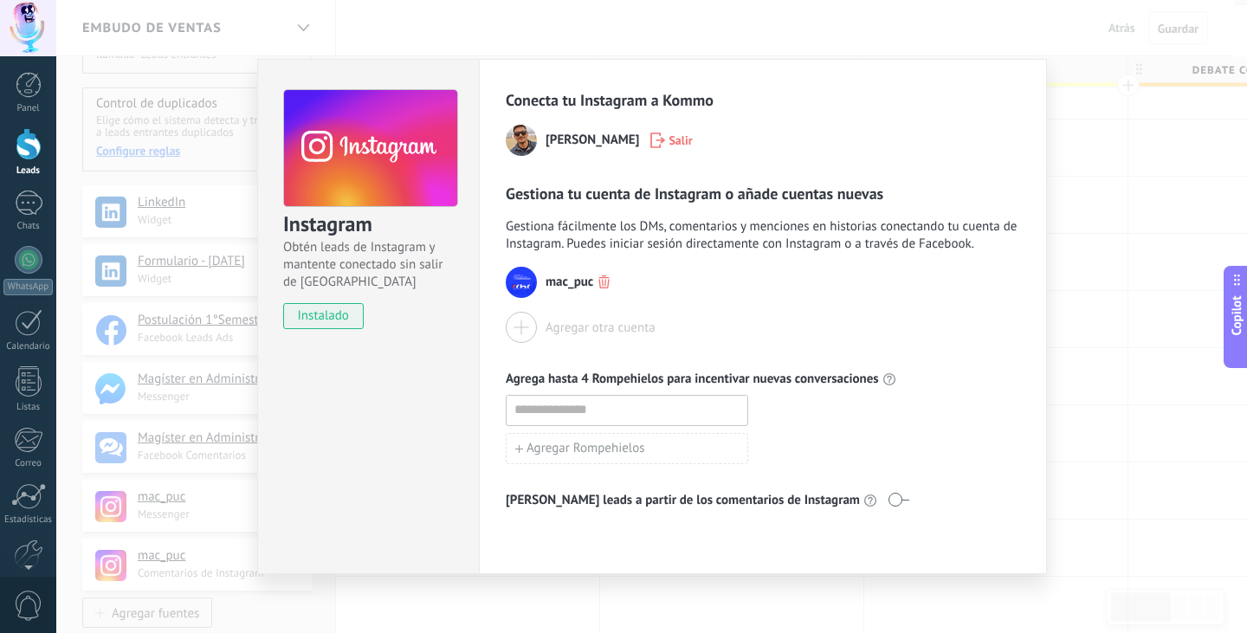
click at [795, 403] on div at bounding box center [763, 410] width 514 height 31
click at [763, 413] on icon "button" at bounding box center [757, 409] width 11 height 13
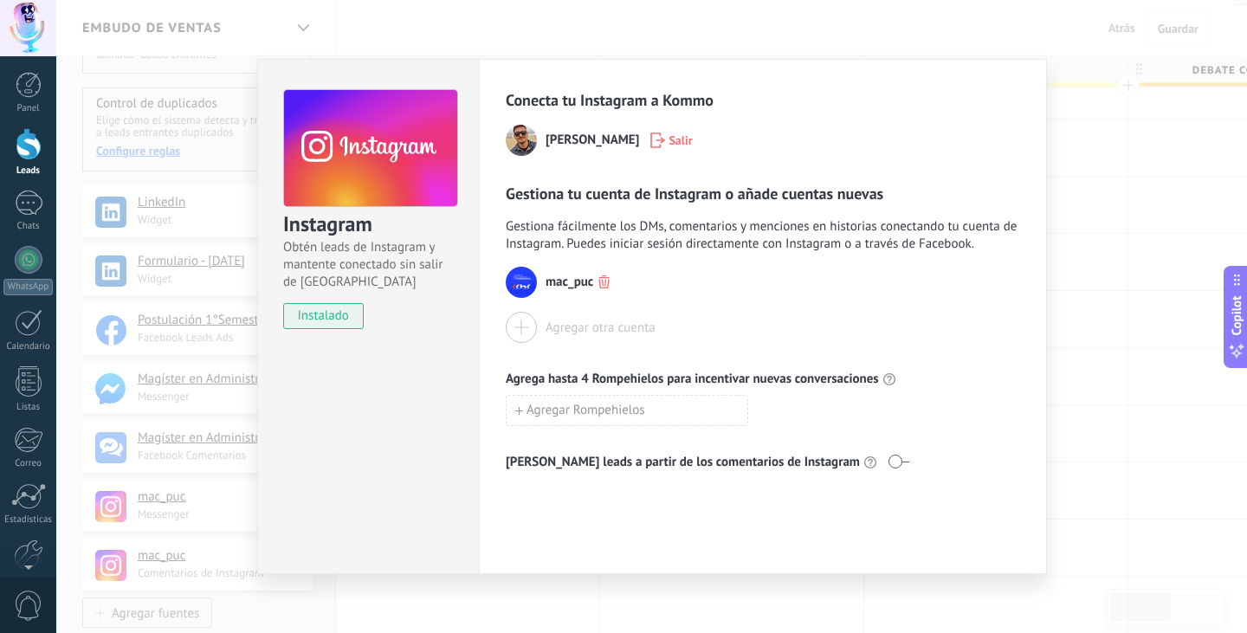
click at [1124, 332] on div "Instagram Obtén leads de Instagram y mantente conectado sin salir de Kommo inst…" at bounding box center [651, 316] width 1191 height 633
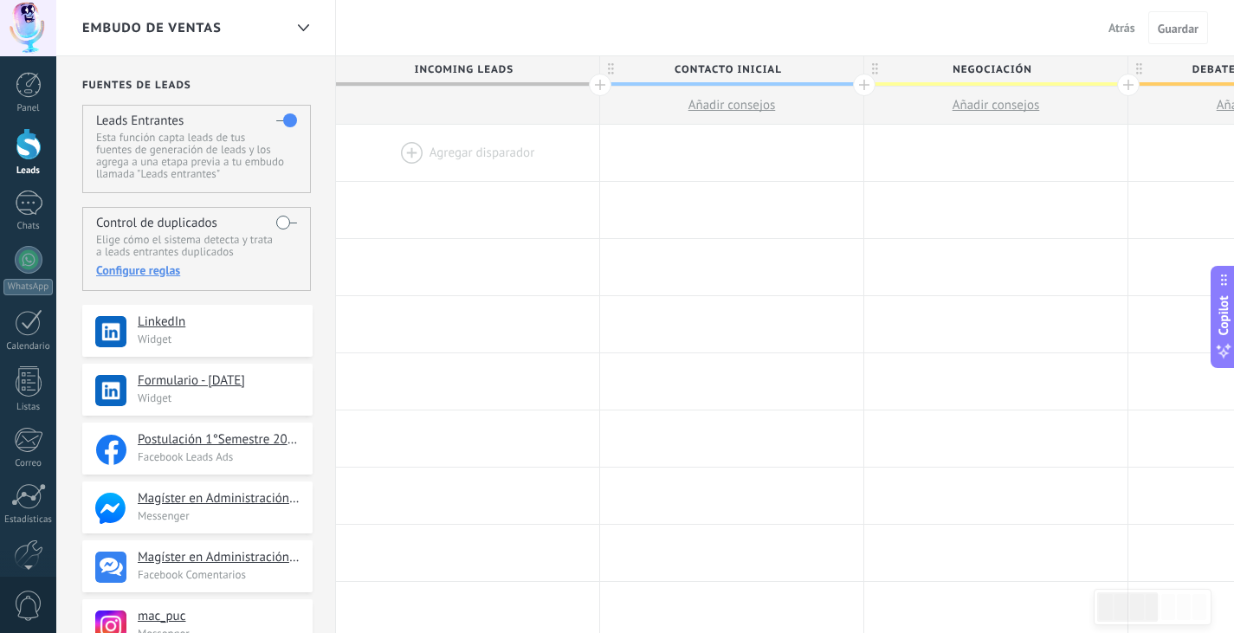
click at [286, 216] on label at bounding box center [286, 223] width 21 height 28
click at [434, 145] on div at bounding box center [467, 153] width 263 height 56
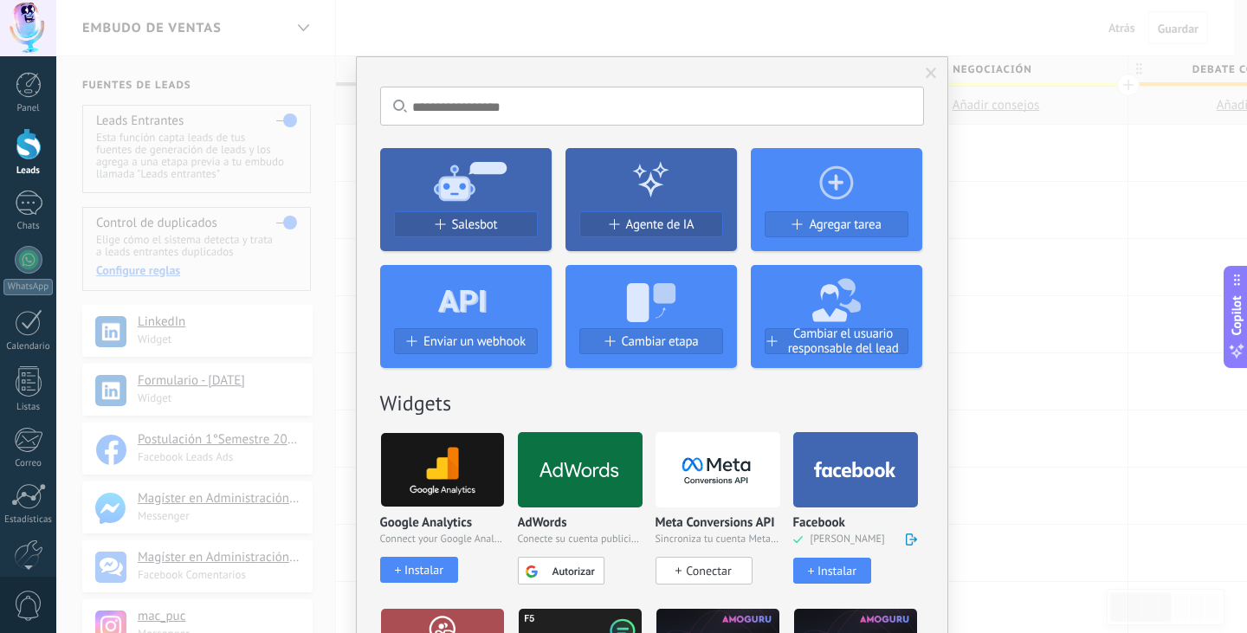
click at [724, 565] on span "Conectar" at bounding box center [708, 571] width 45 height 16
click at [817, 227] on span "Agregar tarea" at bounding box center [845, 224] width 72 height 15
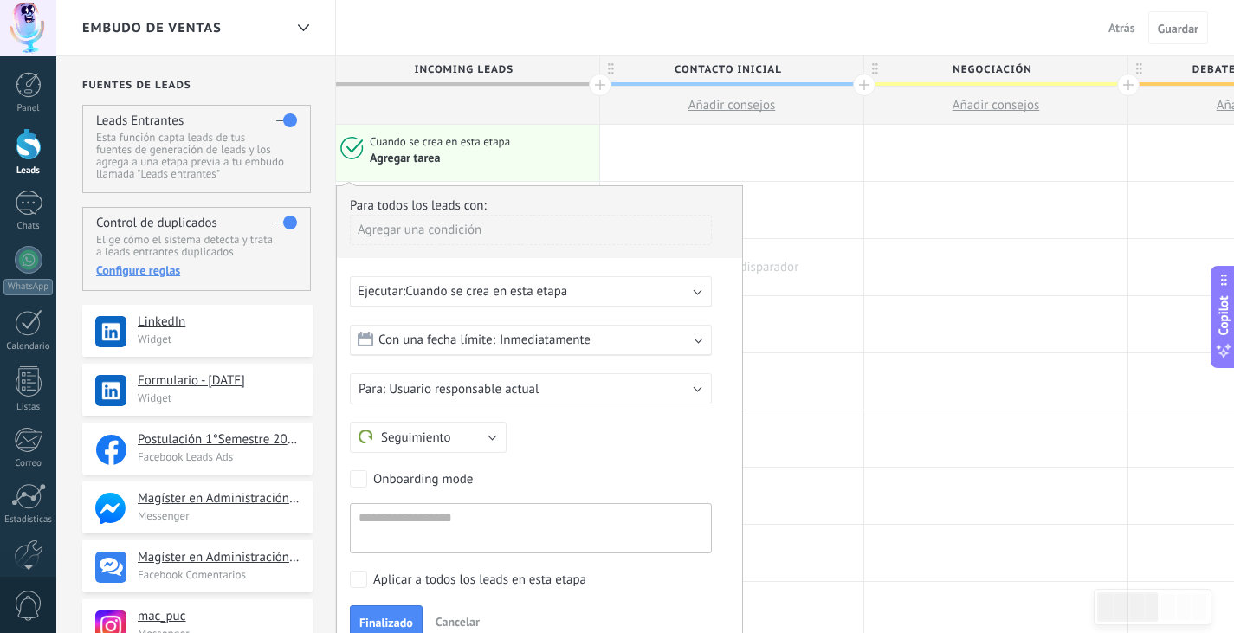
click at [797, 256] on div at bounding box center [731, 267] width 263 height 56
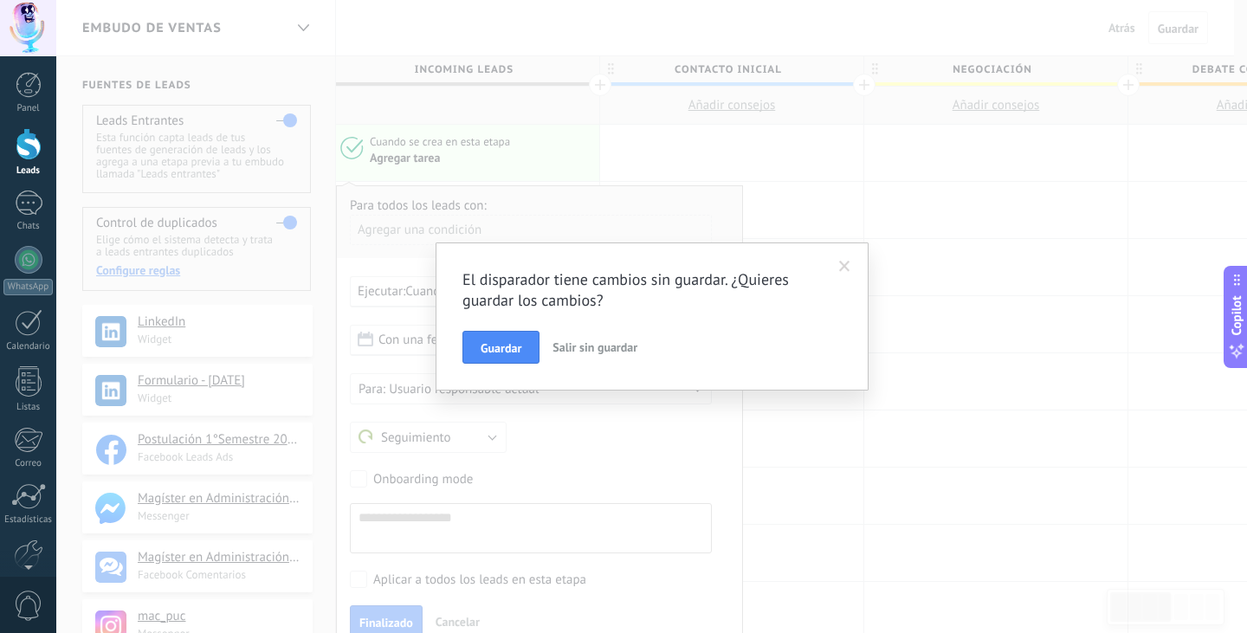
click at [600, 348] on span "Salir sin guardar" at bounding box center [594, 347] width 85 height 16
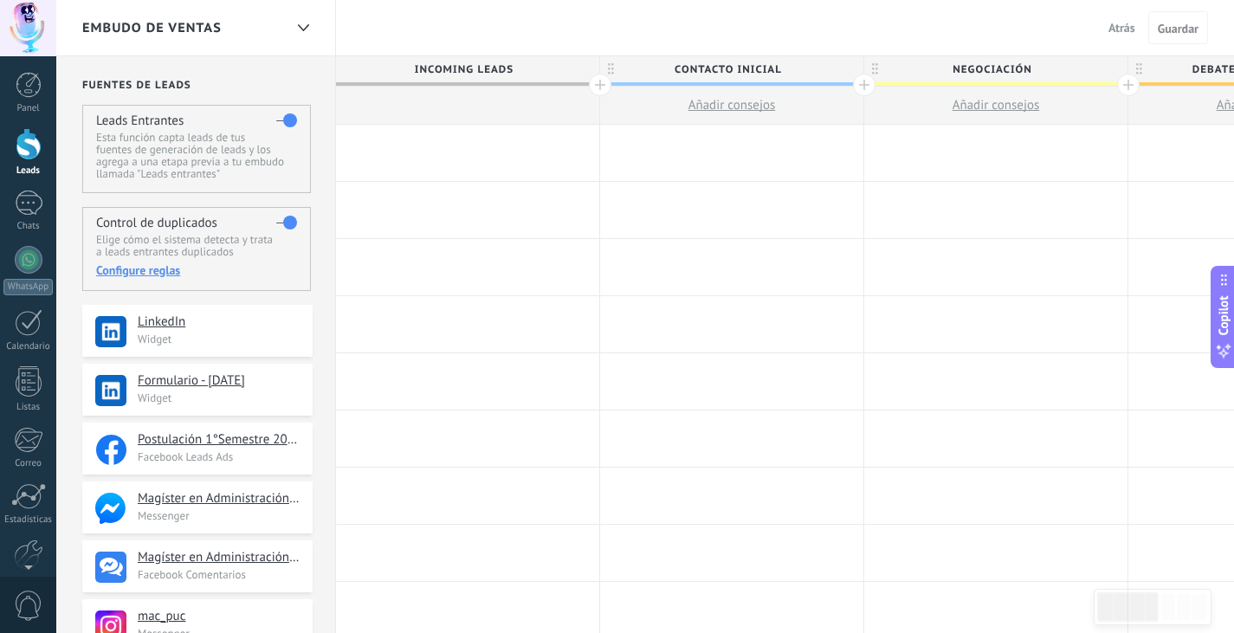
click at [447, 143] on div at bounding box center [467, 153] width 263 height 56
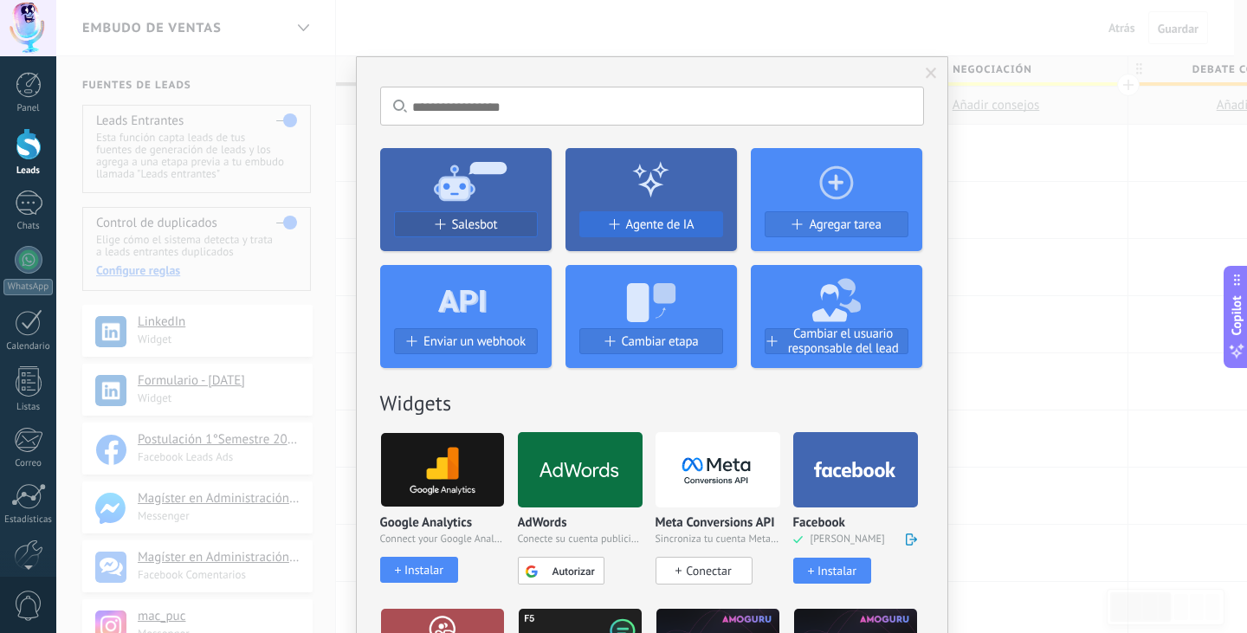
click at [640, 230] on span "Agente de IA" at bounding box center [660, 224] width 68 height 15
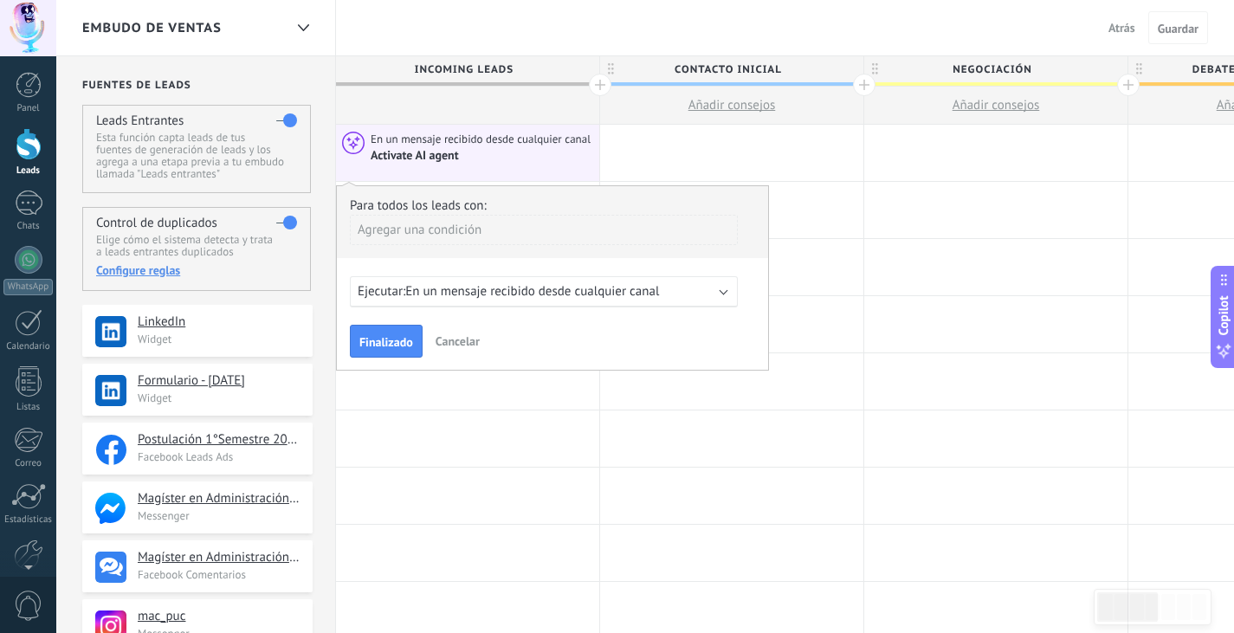
click at [492, 297] on span "En un mensaje recibido desde cualquier canal" at bounding box center [532, 291] width 254 height 16
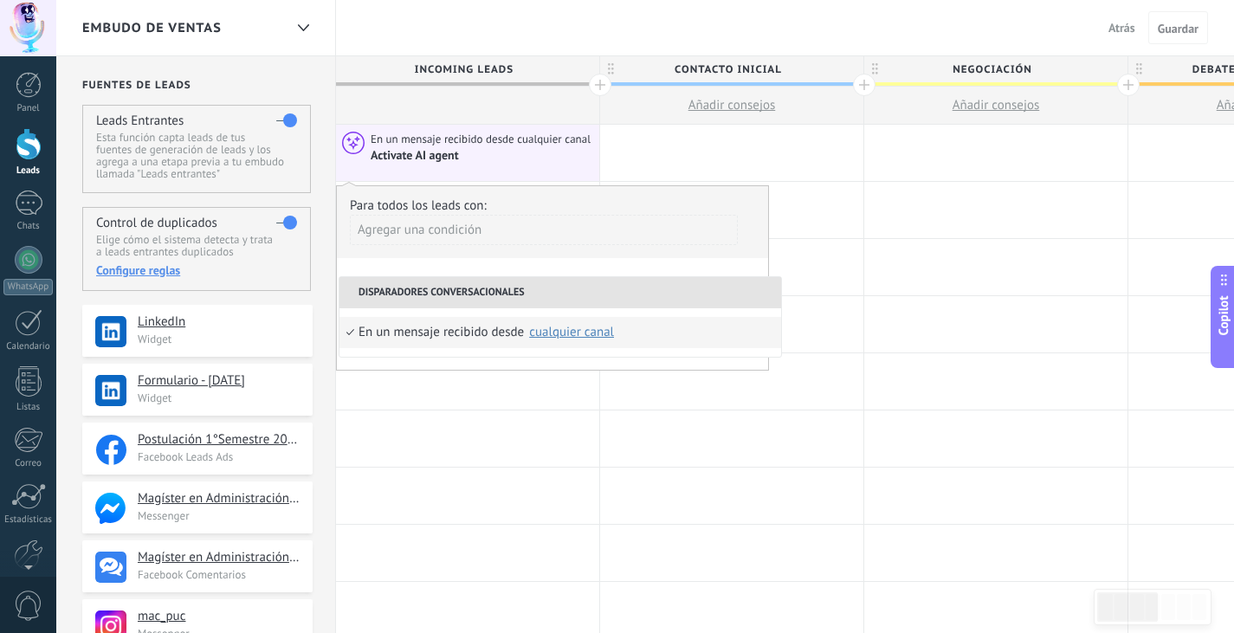
click at [609, 260] on div "Para todos los leads con: Agregar una condición Ejecutar: En un mensaje recibid…" at bounding box center [552, 277] width 433 height 185
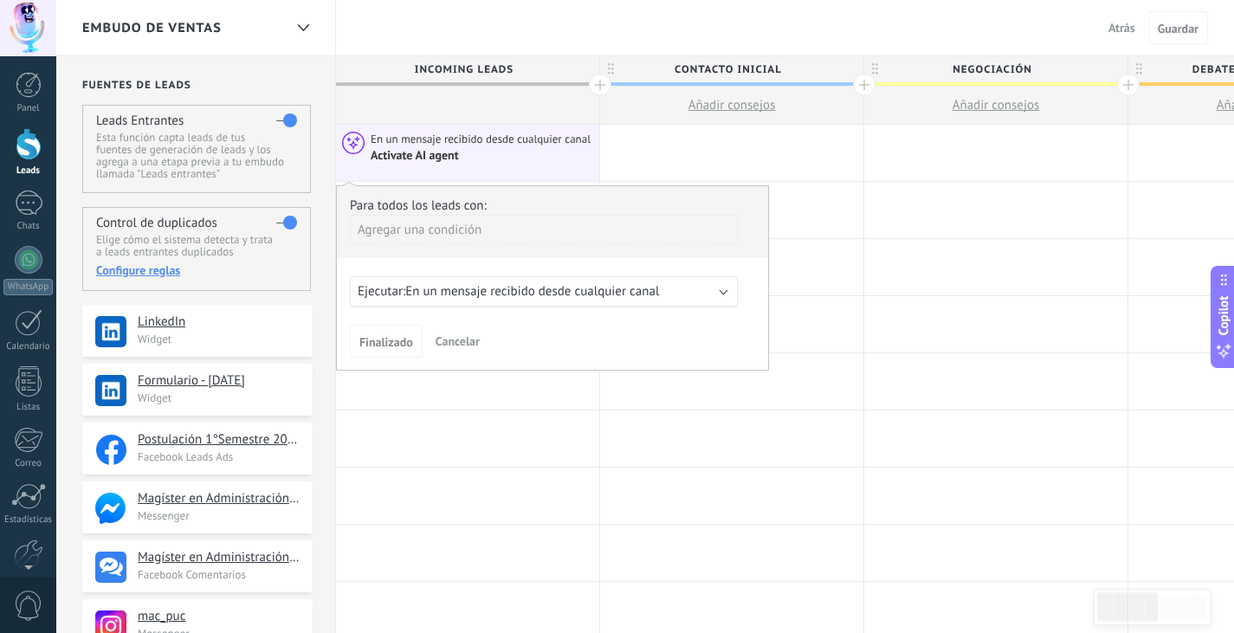
click at [513, 294] on span "En un mensaje recibido desde cualquier canal" at bounding box center [532, 291] width 254 height 16
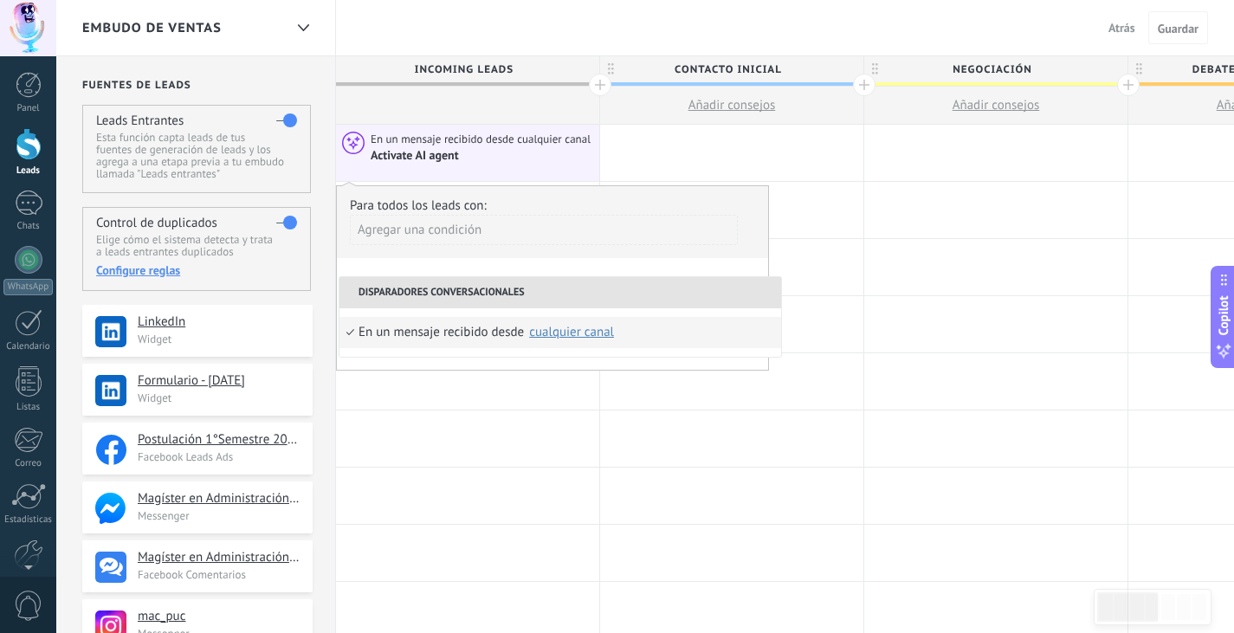
click at [641, 270] on div "Para todos los leads con: Agregar una condición Ejecutar: En un mensaje recibid…" at bounding box center [552, 277] width 433 height 185
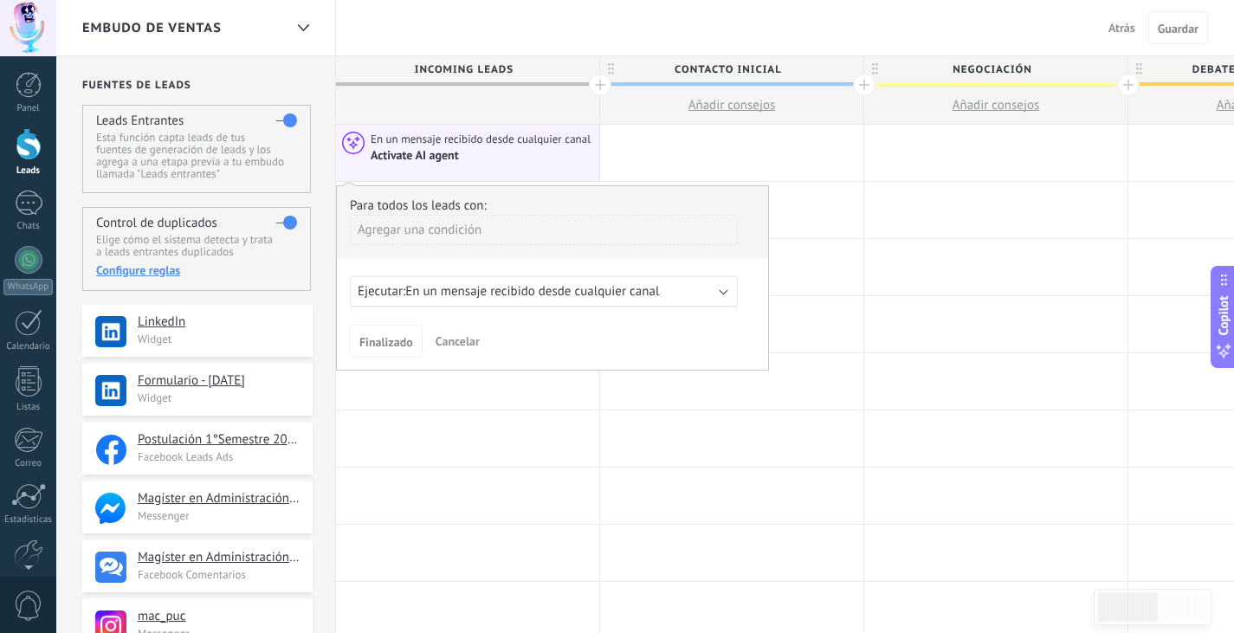
click at [450, 341] on span "Cancelar" at bounding box center [458, 341] width 44 height 16
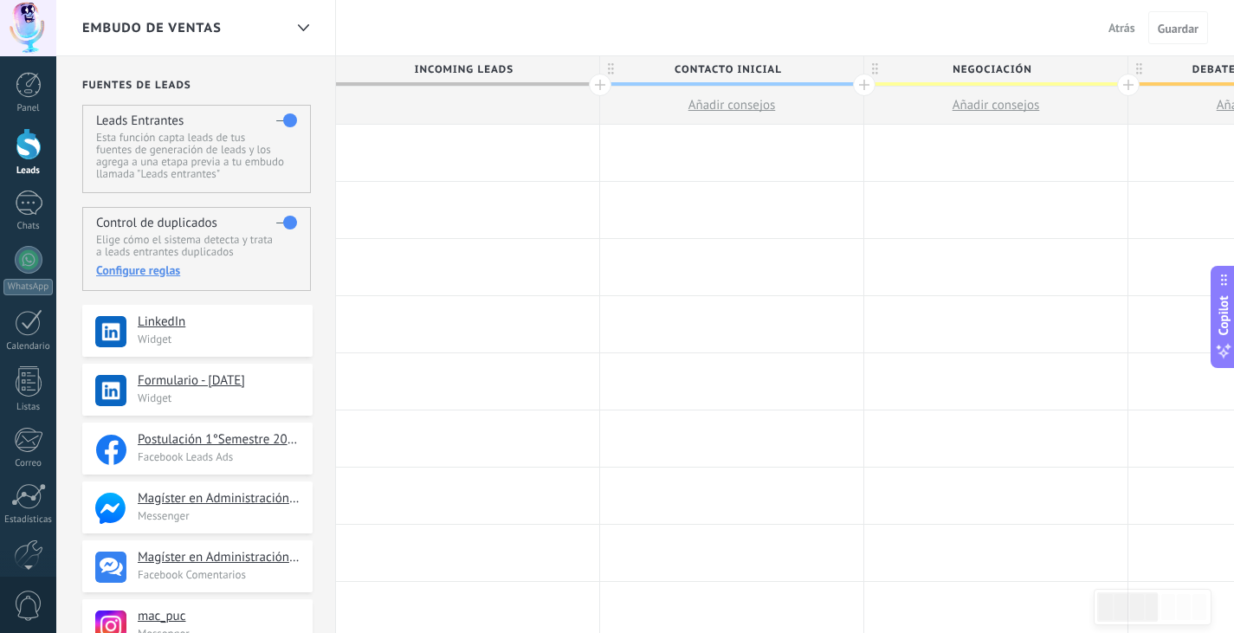
click at [461, 158] on div at bounding box center [467, 153] width 263 height 56
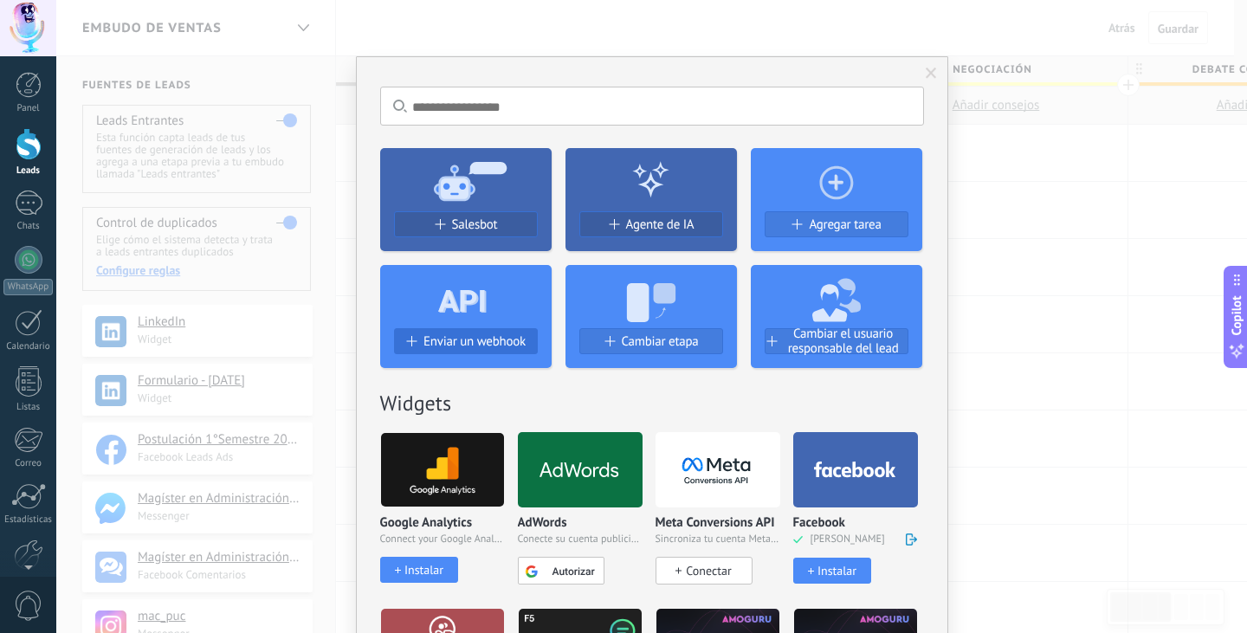
click at [449, 332] on button "Enviar un webhook" at bounding box center [466, 341] width 144 height 26
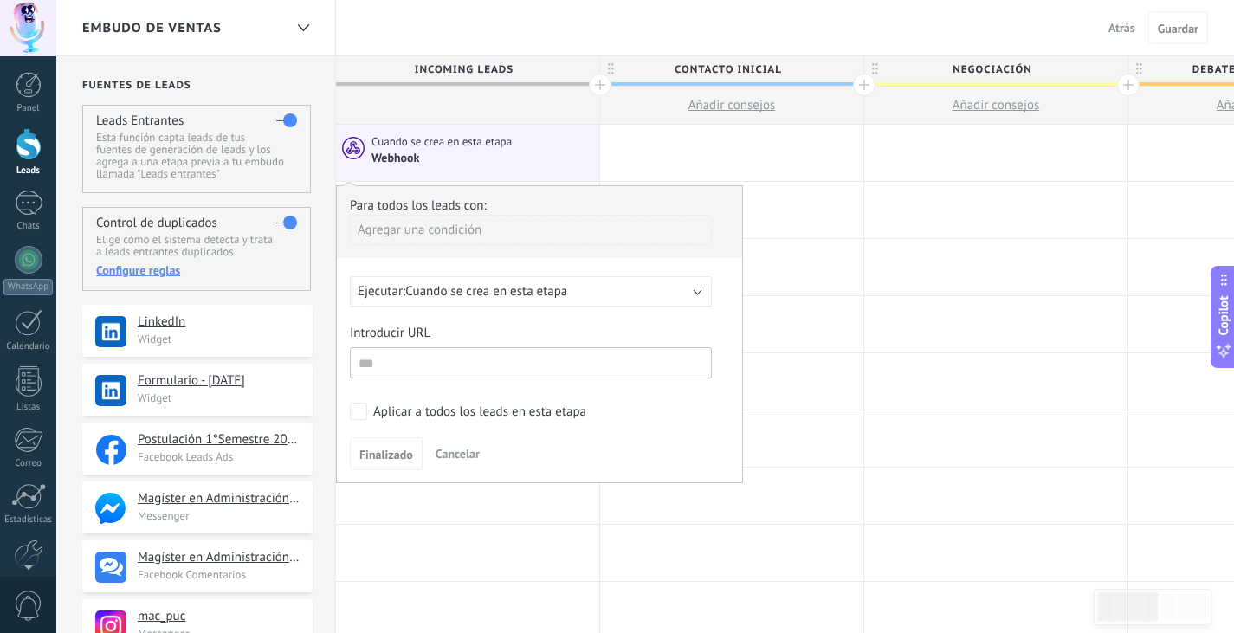
click at [503, 291] on span "Cuando se crea en esta etapa" at bounding box center [486, 291] width 162 height 16
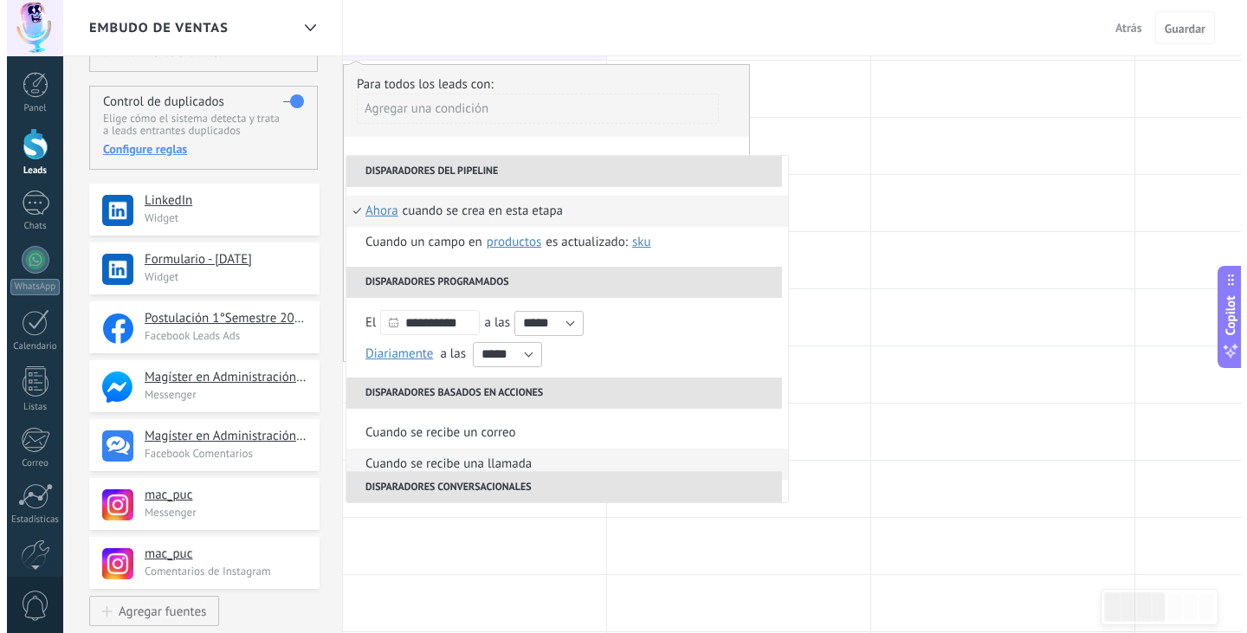
scroll to position [11, 0]
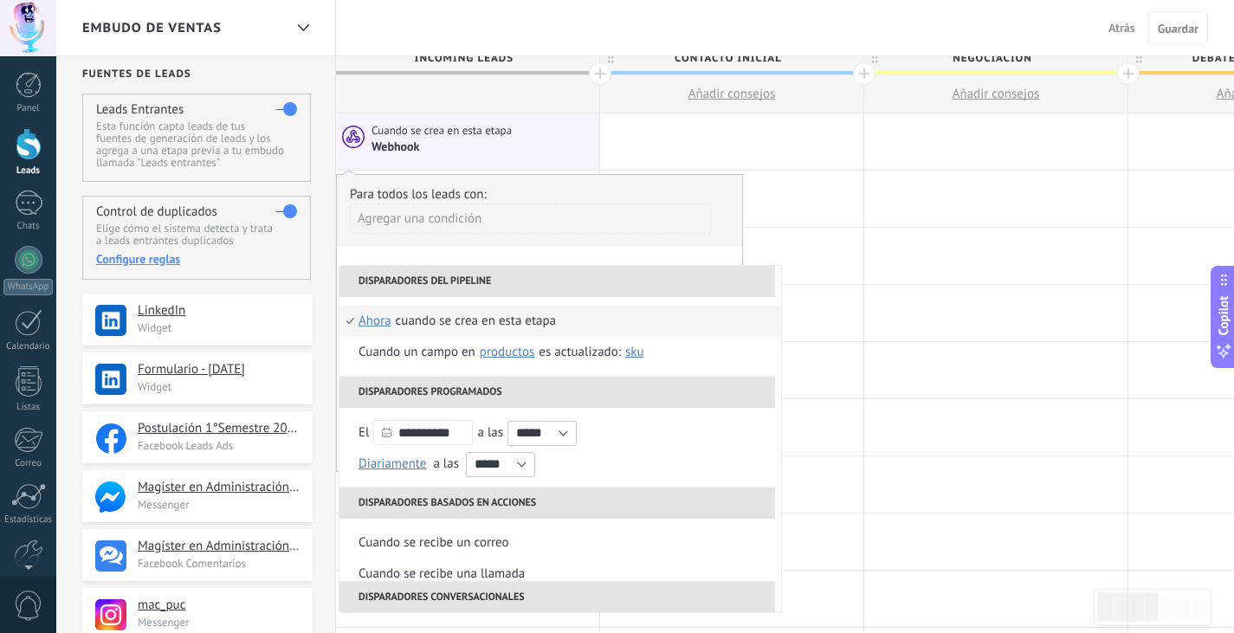
click at [609, 245] on div "Agregar una condición" at bounding box center [531, 224] width 362 height 43
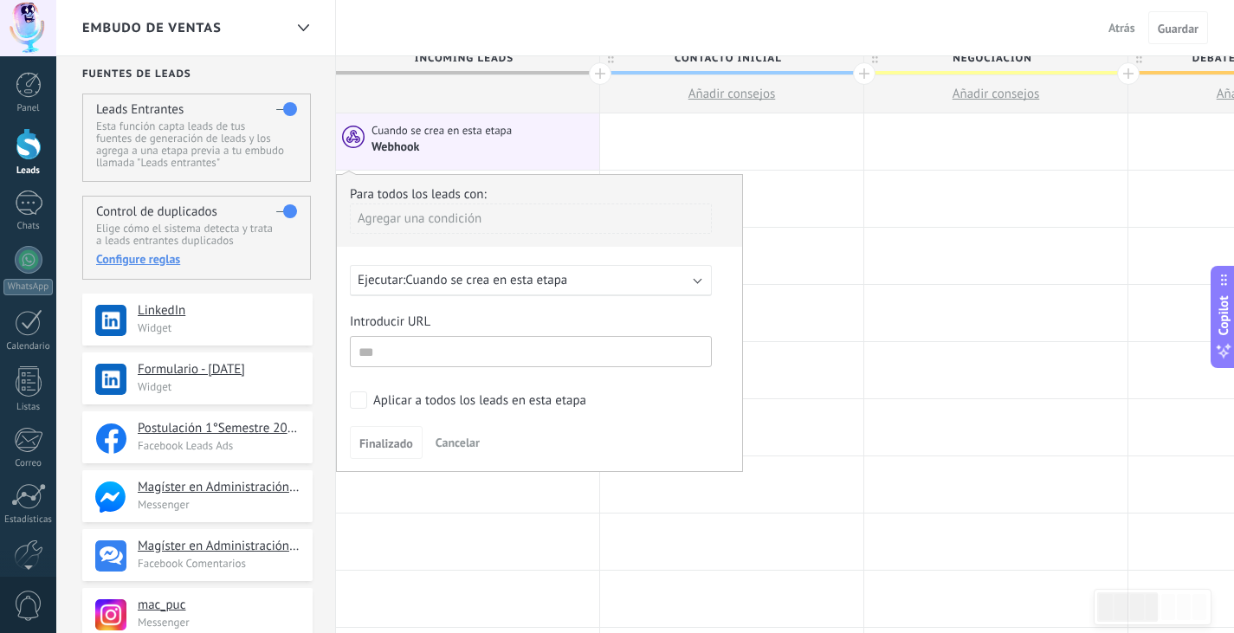
click at [447, 437] on span "Cancelar" at bounding box center [458, 443] width 44 height 16
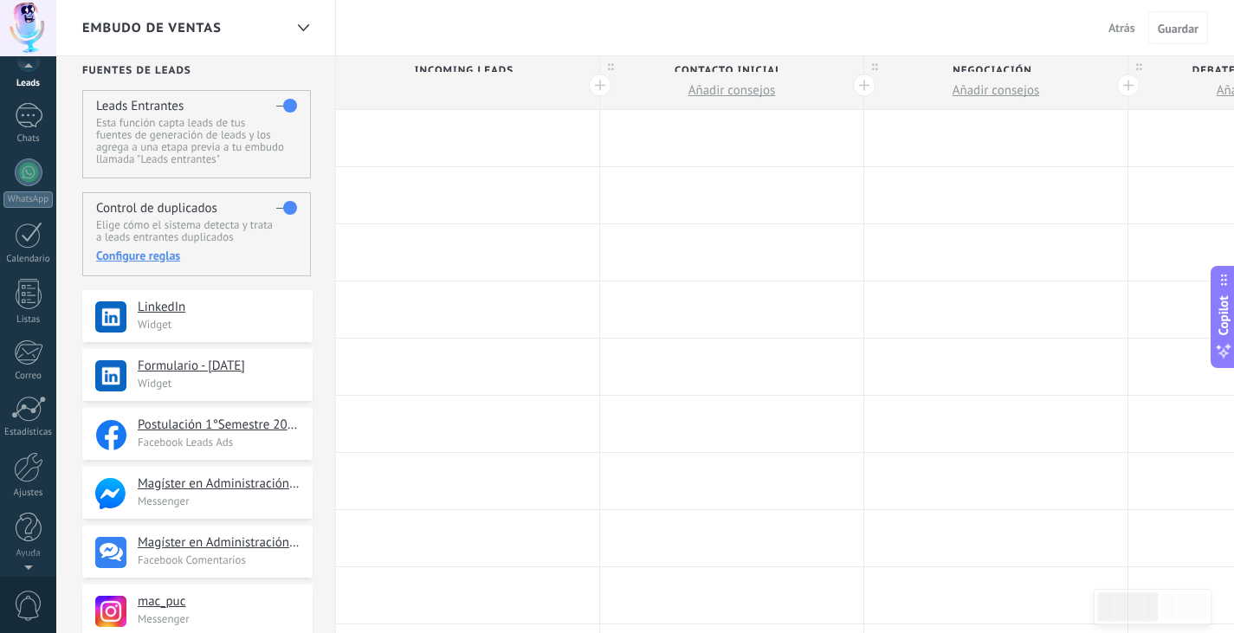
scroll to position [0, 0]
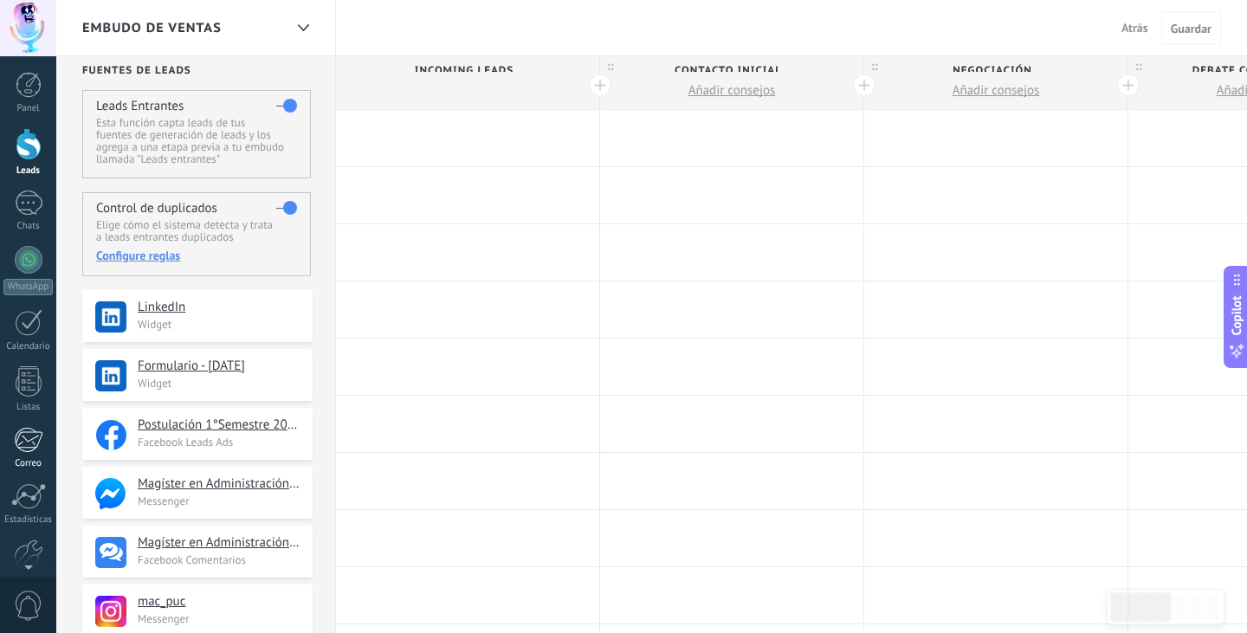
click at [42, 432] on div at bounding box center [28, 440] width 29 height 26
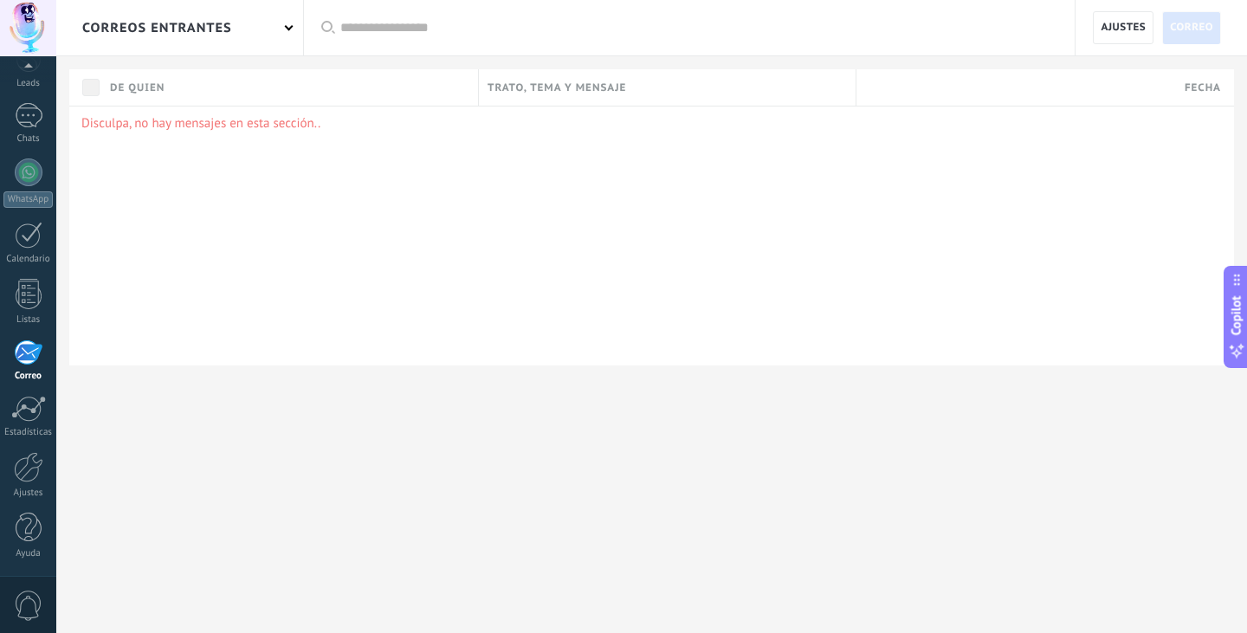
click at [184, 114] on div "Disculpa, no hay mensajes en esta sección.." at bounding box center [651, 236] width 1165 height 260
click at [293, 30] on div "correos entrantes" at bounding box center [179, 27] width 247 height 55
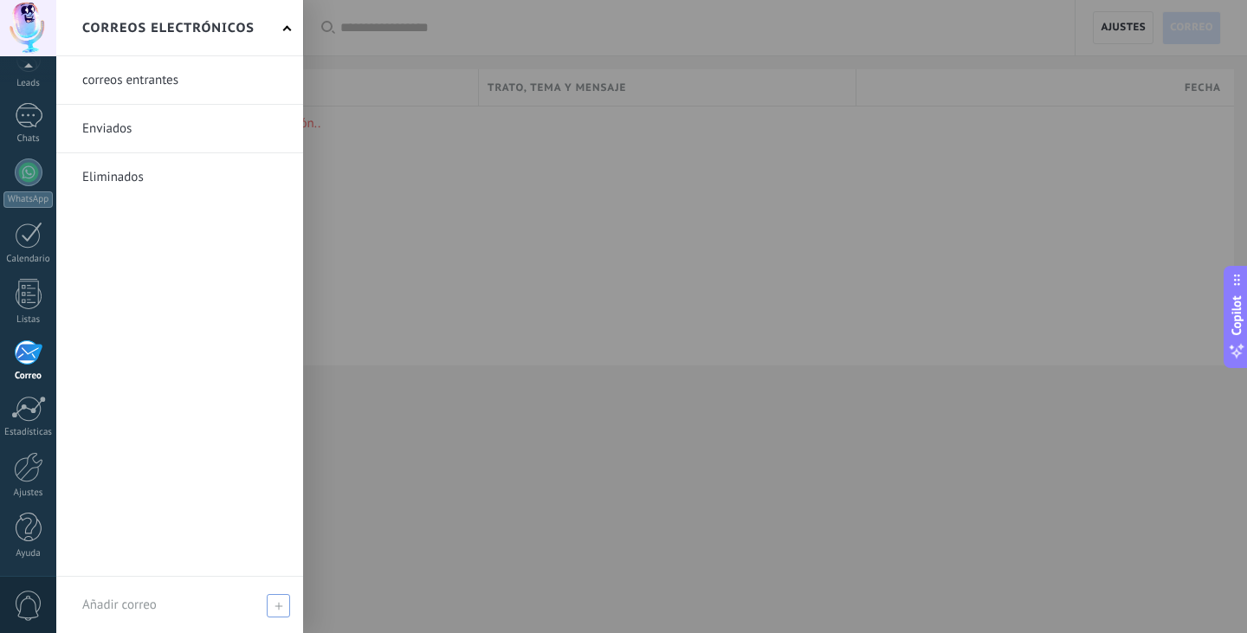
click at [275, 603] on icon at bounding box center [278, 606] width 8 height 8
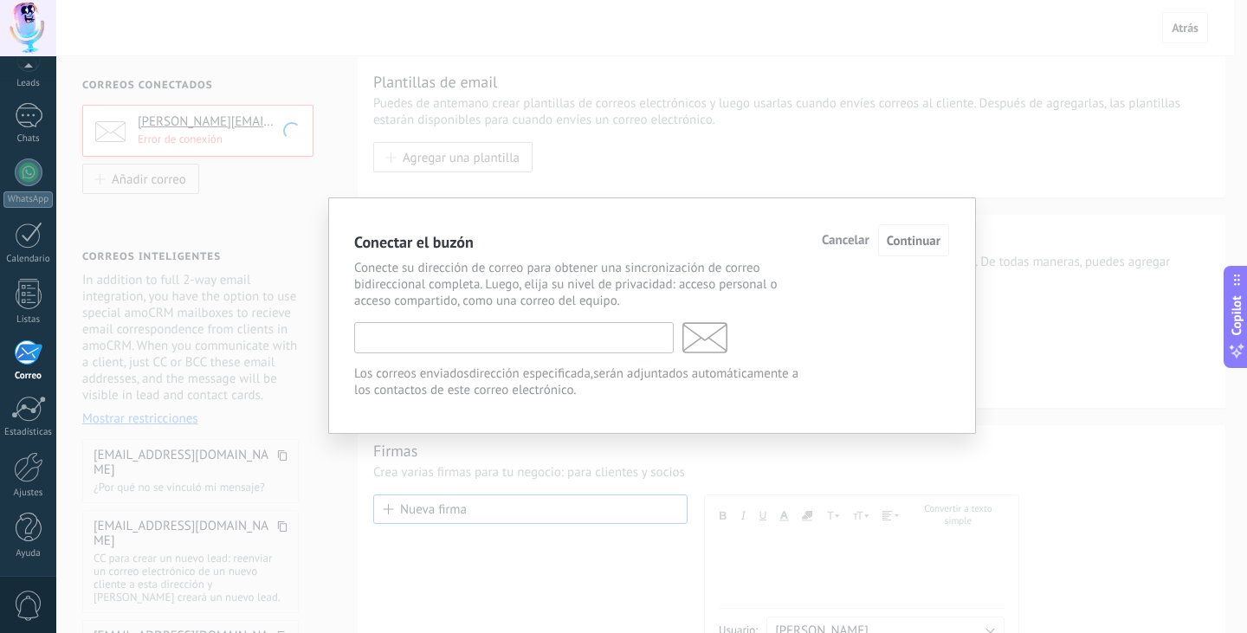
click at [474, 334] on input "text" at bounding box center [513, 337] width 319 height 31
type input "**********"
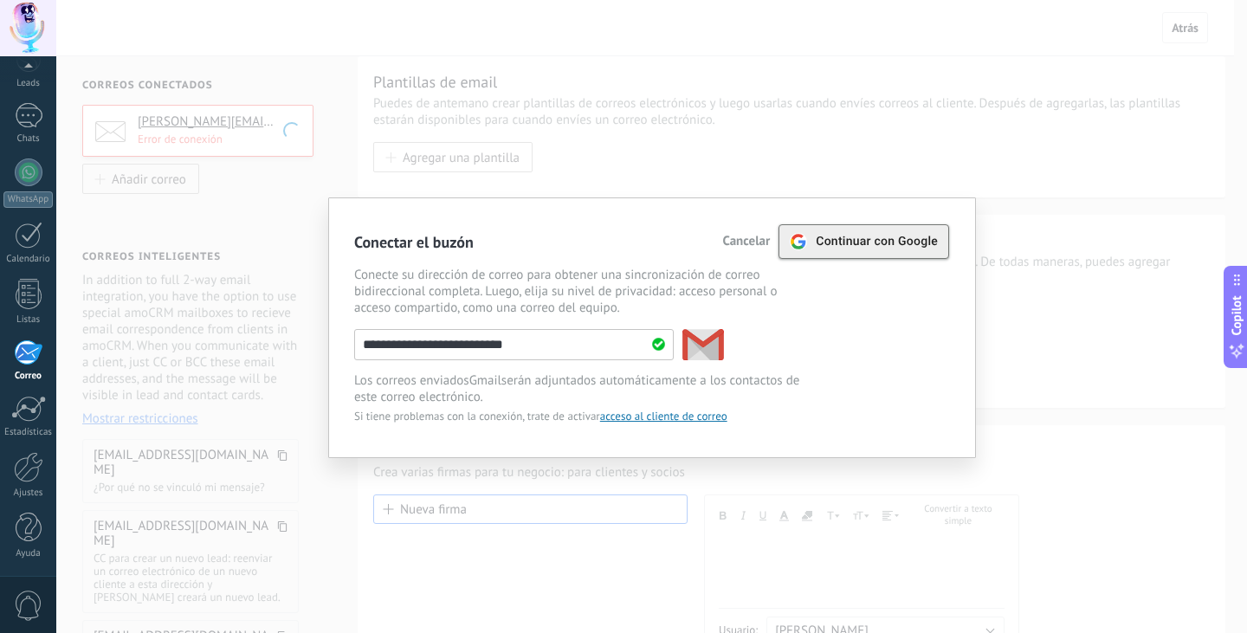
click at [925, 246] on span "Continuar con Google" at bounding box center [877, 242] width 122 height 14
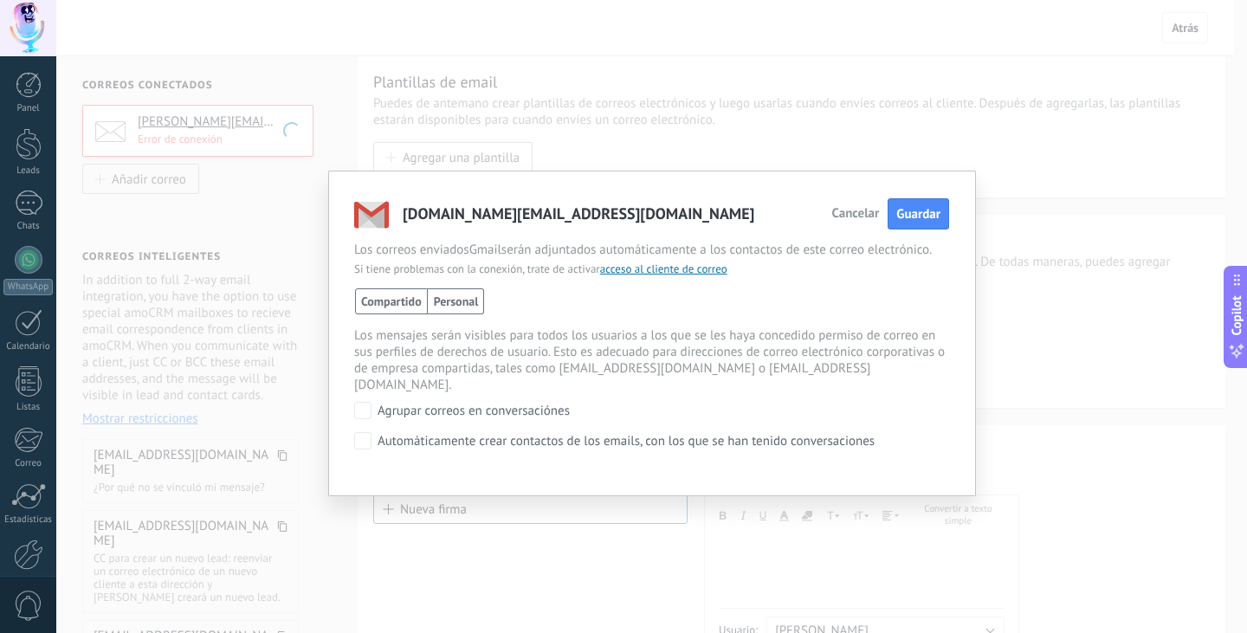
click at [471, 300] on span "Personal" at bounding box center [456, 301] width 57 height 26
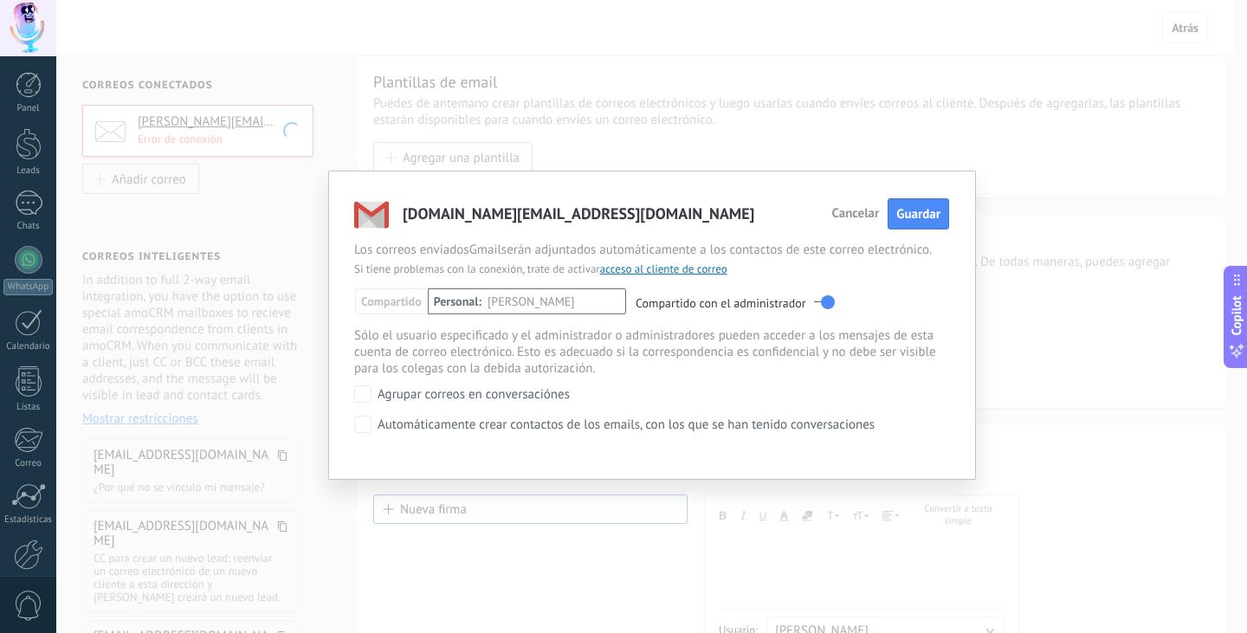
click at [821, 303] on label at bounding box center [824, 302] width 21 height 19
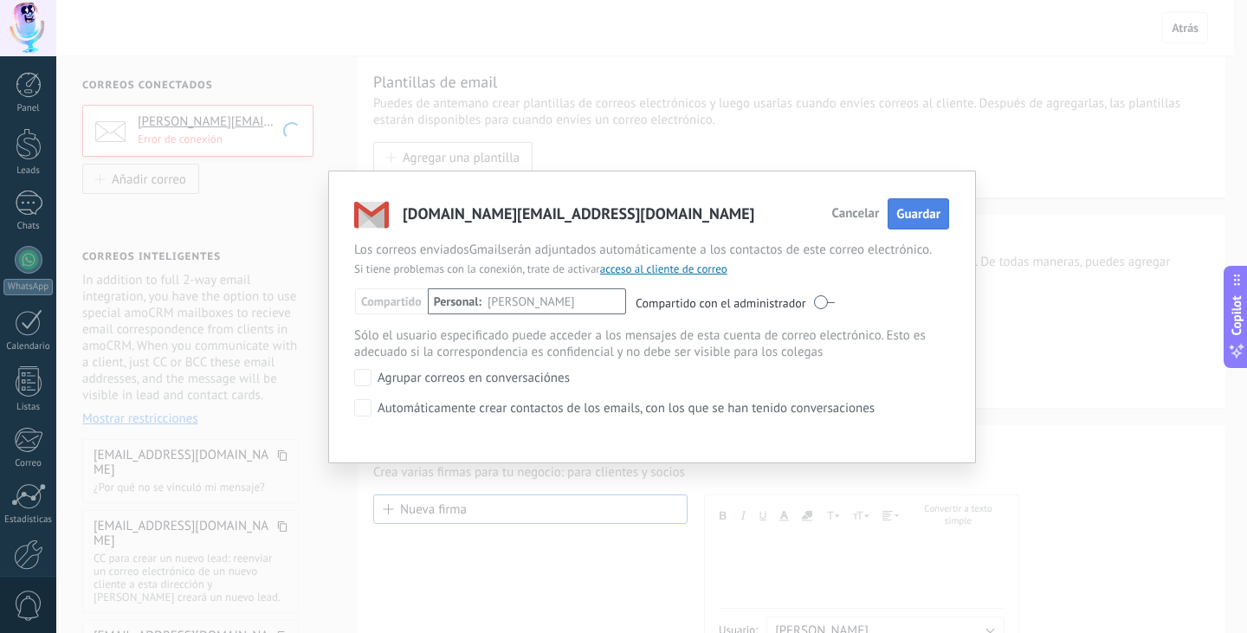
click at [913, 215] on span "Guardar" at bounding box center [918, 214] width 44 height 16
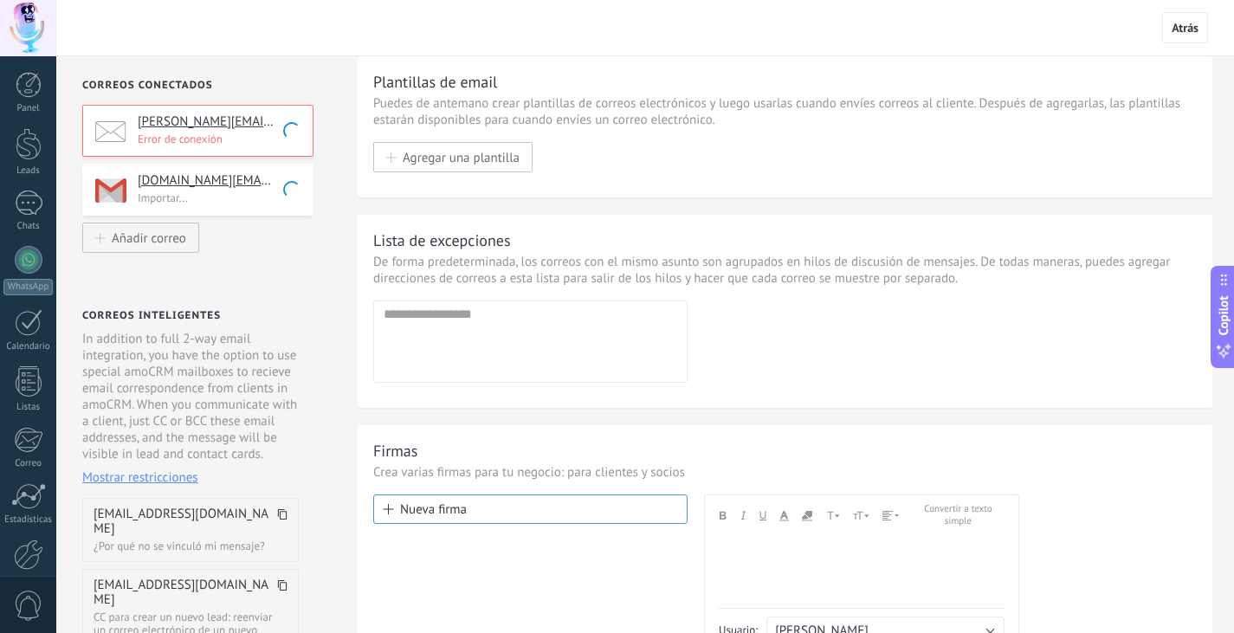
click at [286, 191] on p "Importar..." at bounding box center [220, 197] width 165 height 15
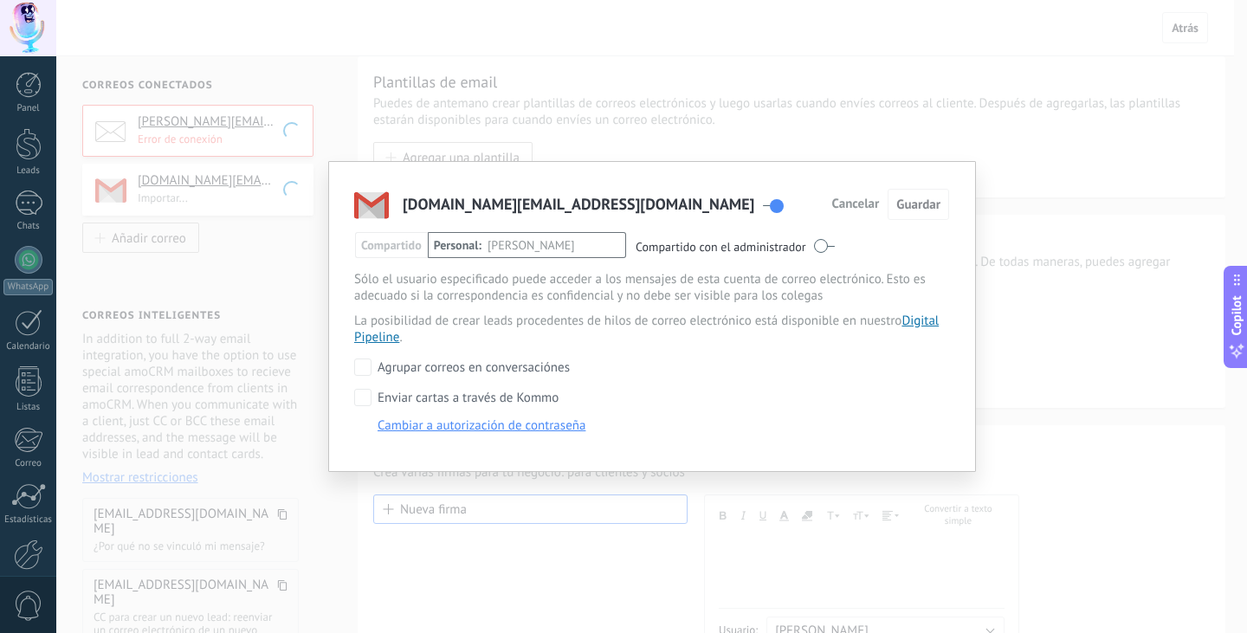
click at [286, 191] on div "vicenteyeomans.ar@gmail.com Cancelar Guardar Compartido Personal Vicente Yeoman…" at bounding box center [651, 316] width 1191 height 633
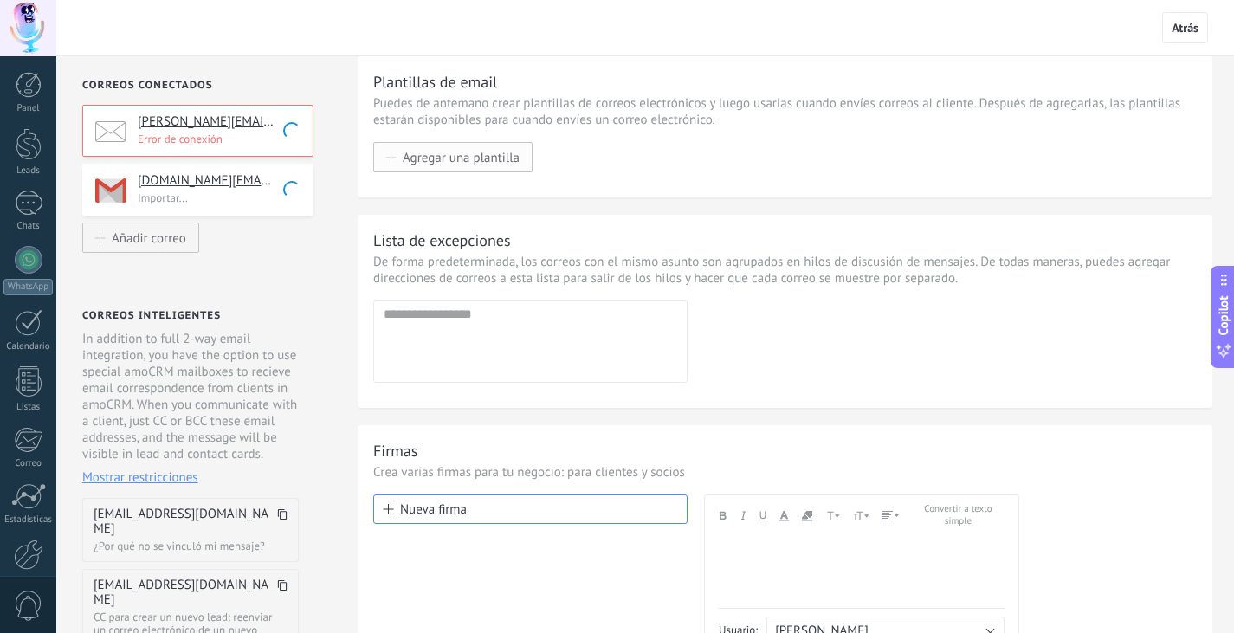
click at [478, 157] on span "Agregar una plantilla" at bounding box center [461, 157] width 117 height 15
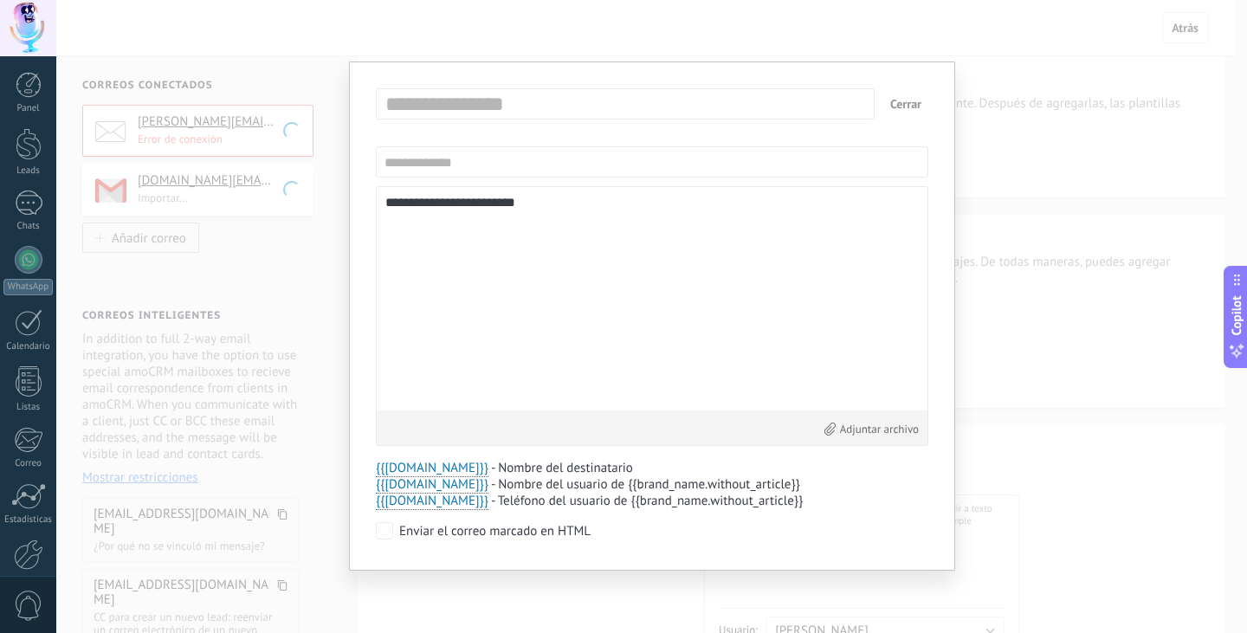
click at [920, 114] on button "Cerrar" at bounding box center [905, 103] width 45 height 31
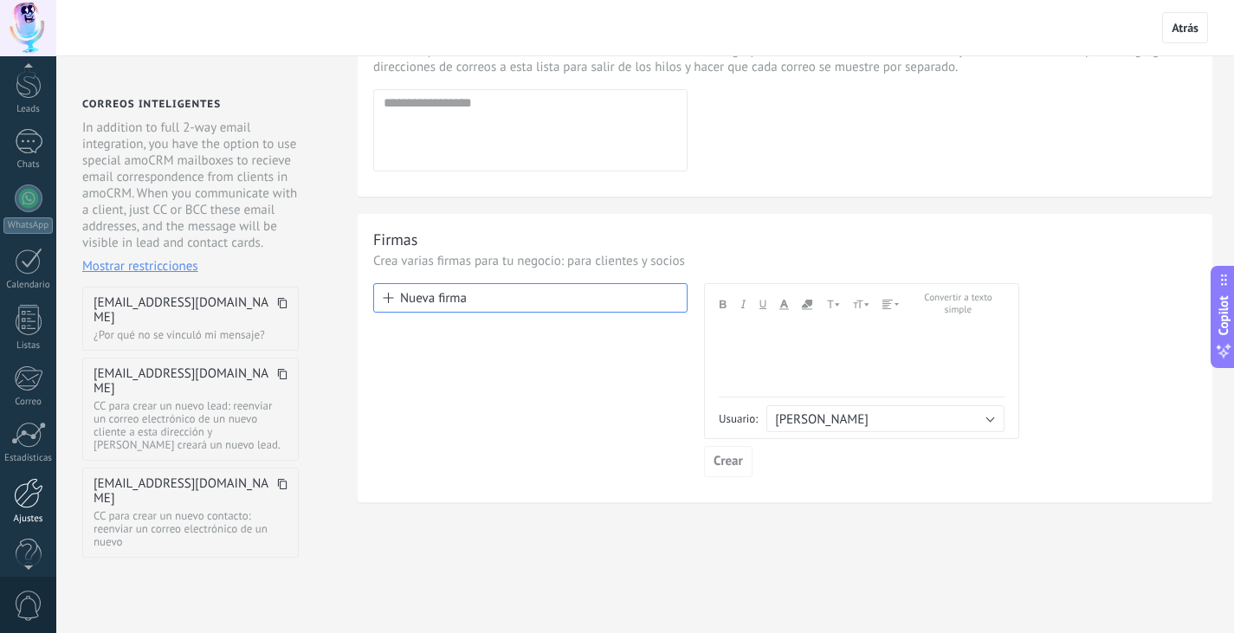
scroll to position [87, 0]
click at [37, 375] on div "Correo" at bounding box center [28, 376] width 50 height 11
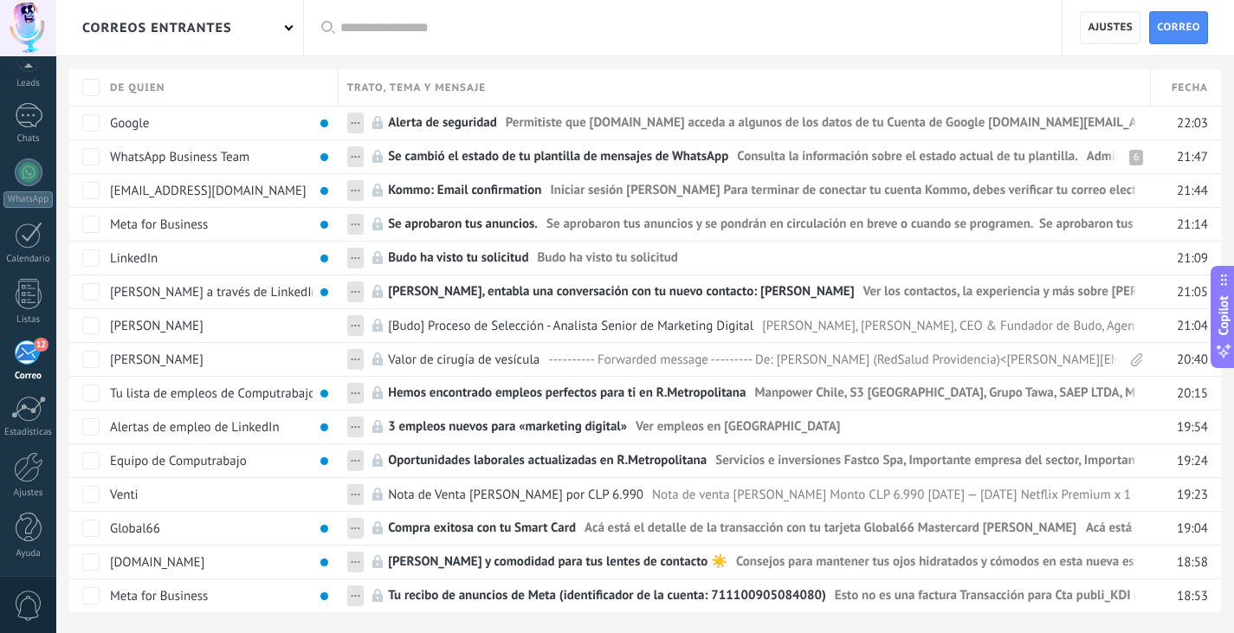
click at [1116, 22] on span "Ajustes" at bounding box center [1109, 27] width 45 height 31
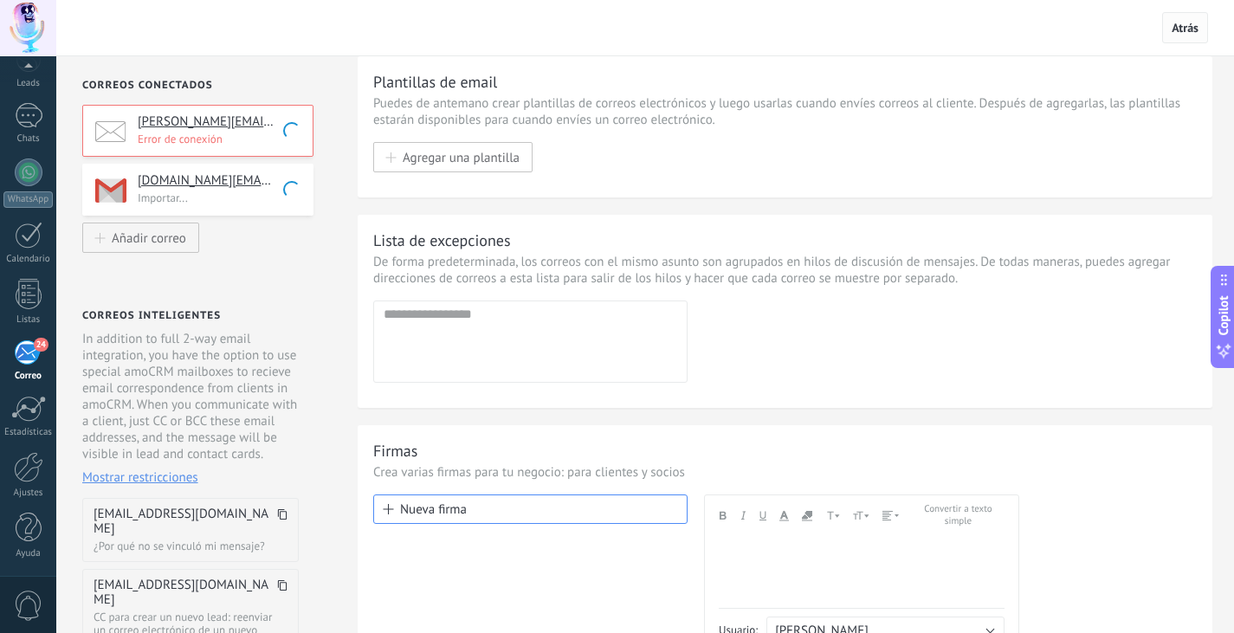
click at [1179, 34] on span "Atrás" at bounding box center [1184, 28] width 27 height 16
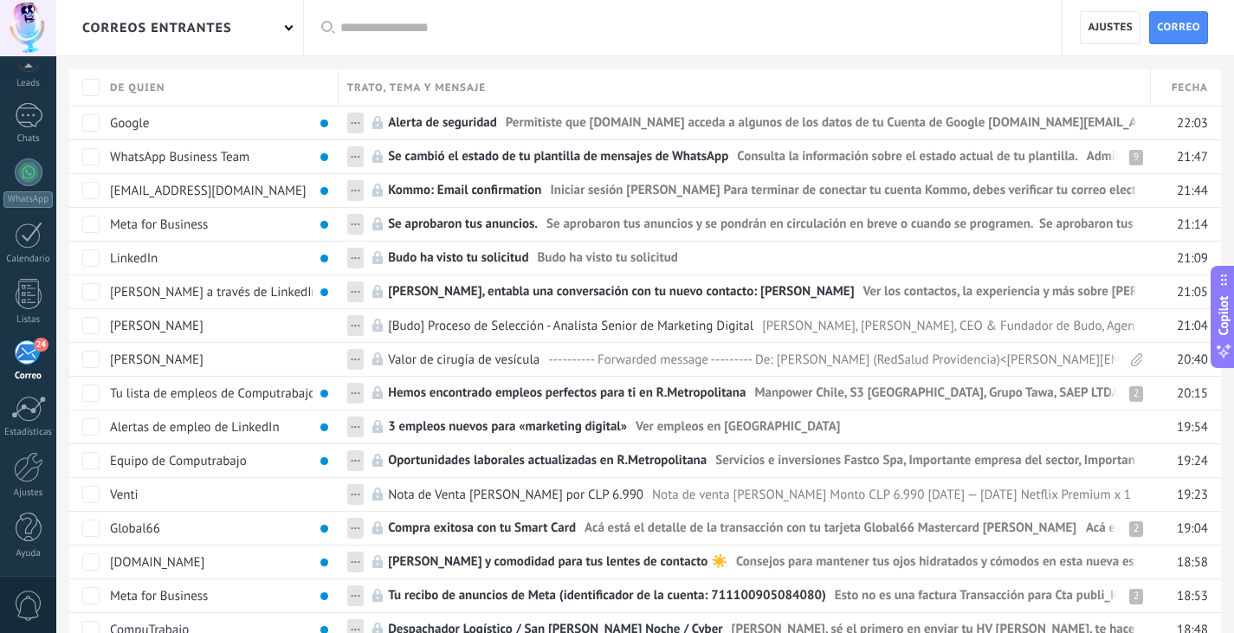
click at [436, 85] on span "Trato, tema y mensaje" at bounding box center [416, 88] width 139 height 16
click at [1194, 23] on span "Correo" at bounding box center [1178, 27] width 43 height 31
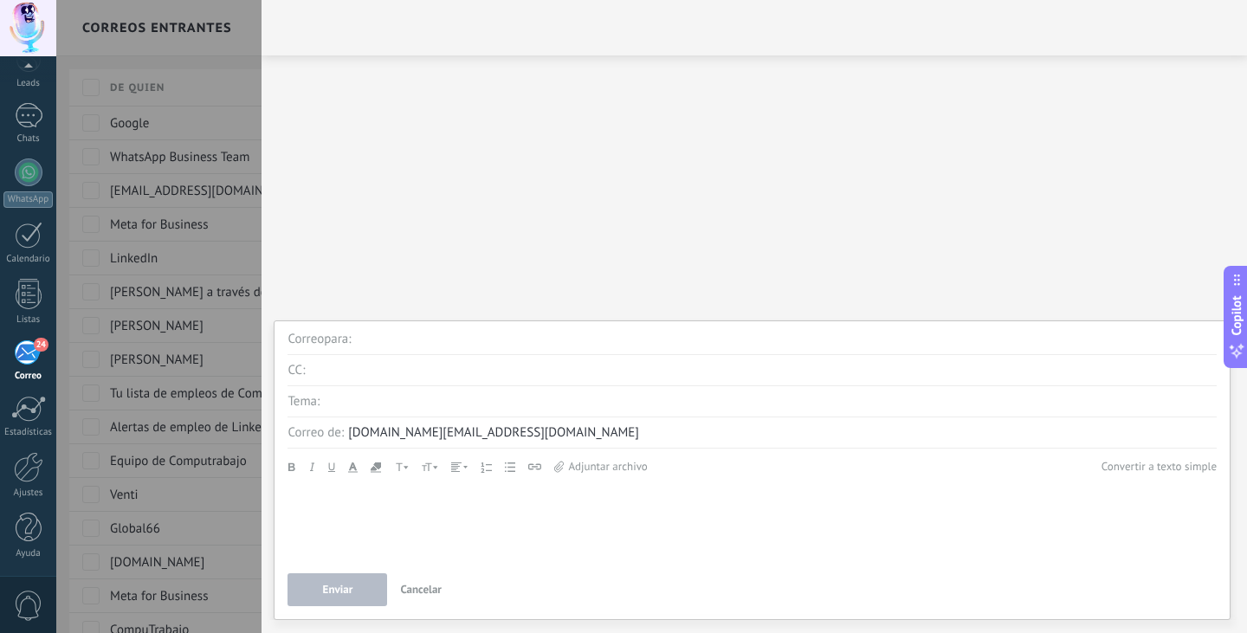
click at [428, 585] on span "Cancelar" at bounding box center [421, 589] width 42 height 15
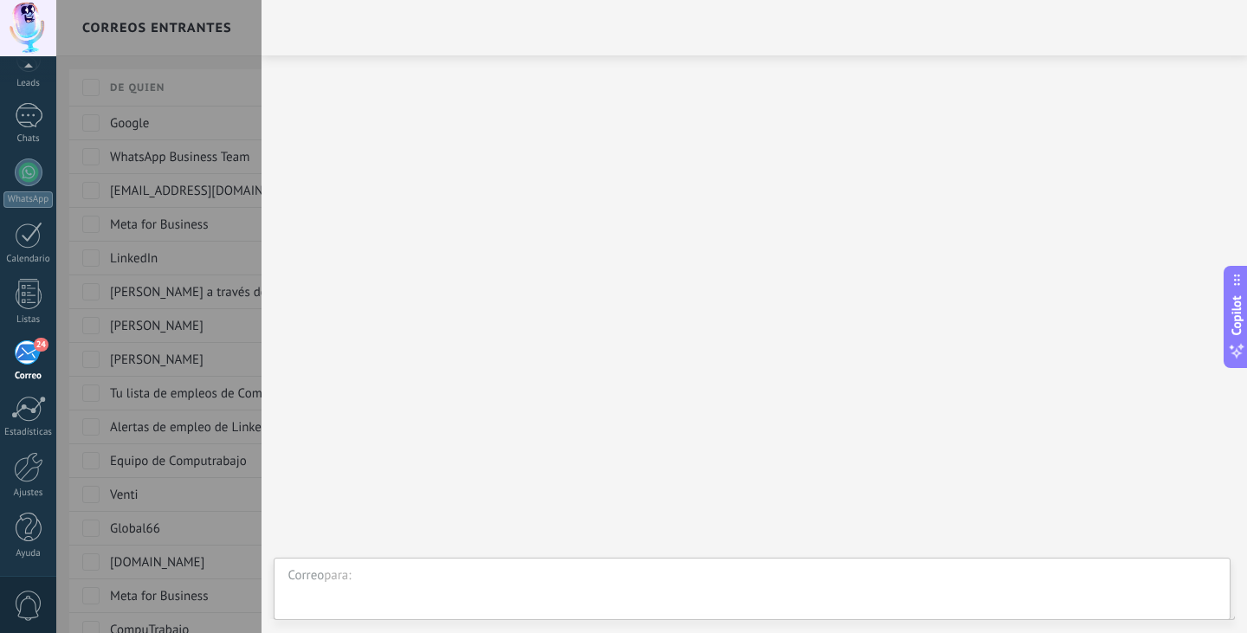
click at [219, 174] on div at bounding box center [623, 316] width 1247 height 633
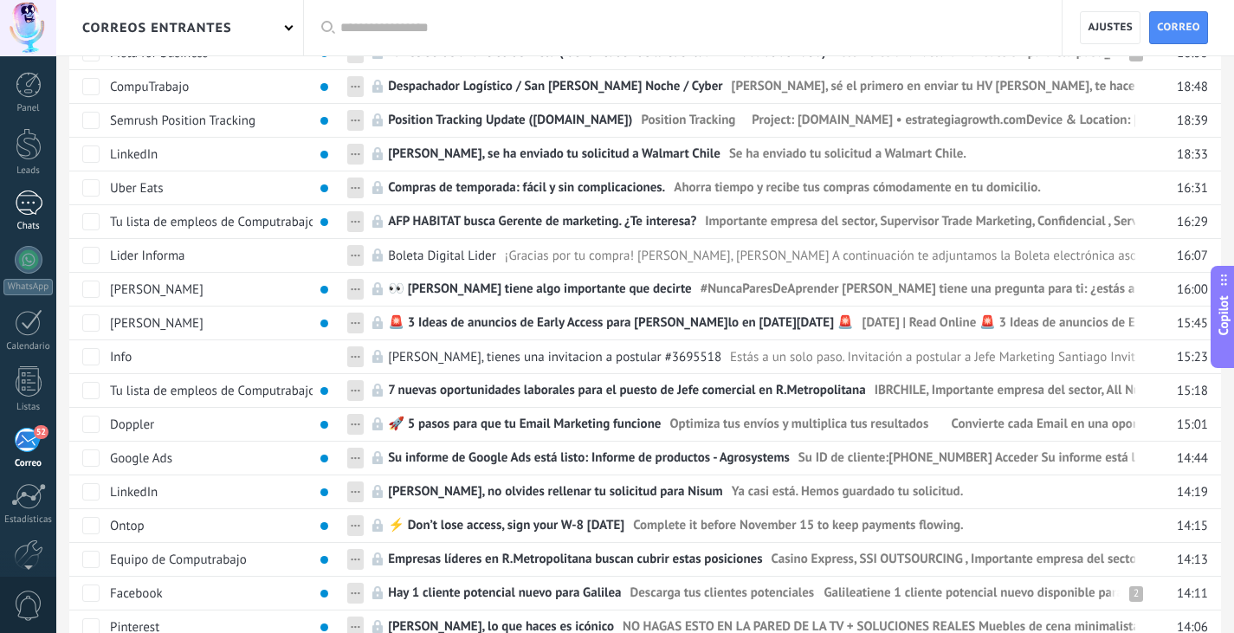
scroll to position [542, 0]
click at [32, 210] on div at bounding box center [29, 202] width 28 height 25
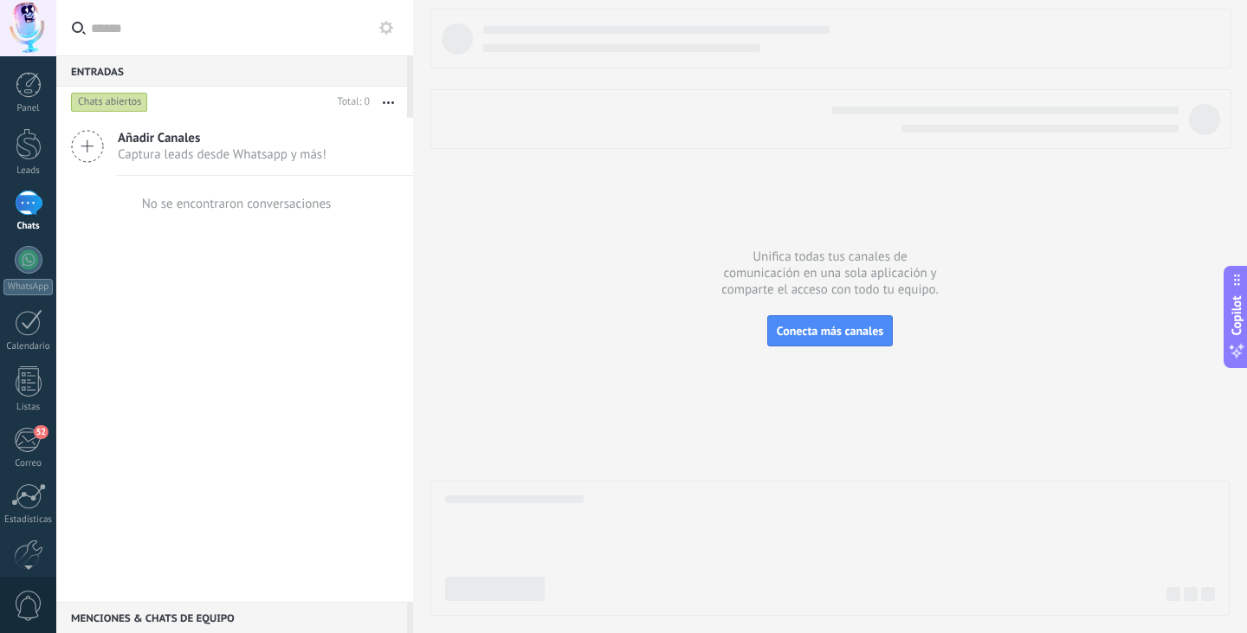
click at [203, 140] on span "Añadir Canales" at bounding box center [222, 138] width 209 height 16
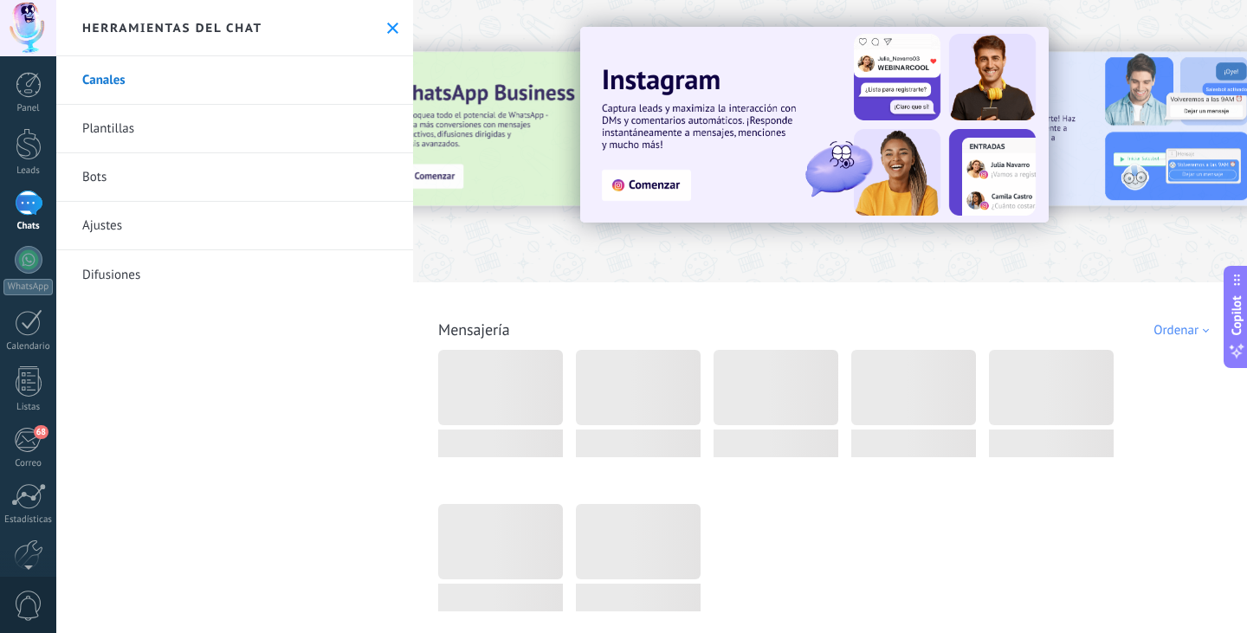
click at [652, 177] on img at bounding box center [814, 125] width 468 height 196
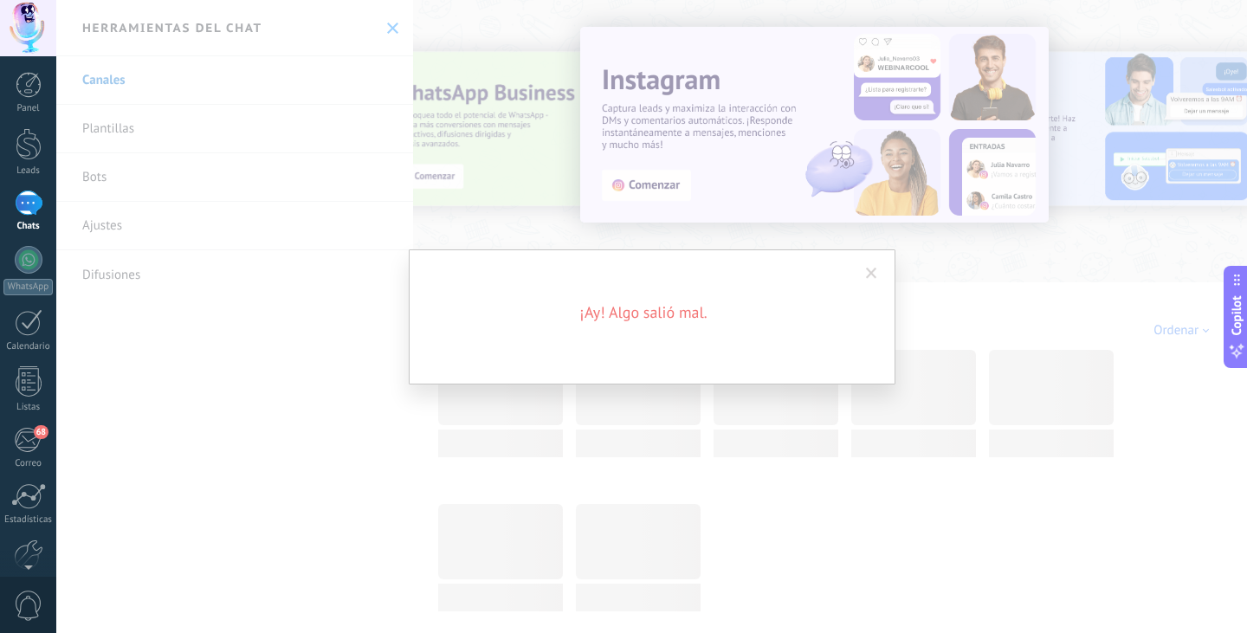
click at [872, 270] on span at bounding box center [871, 274] width 11 height 12
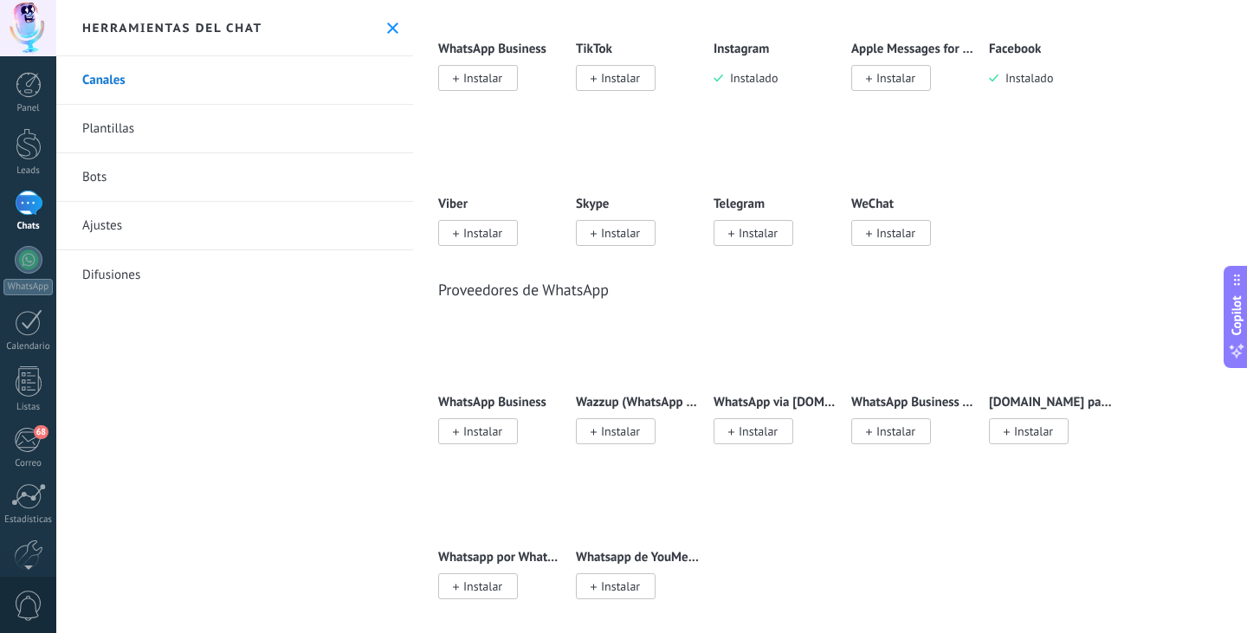
scroll to position [394, 0]
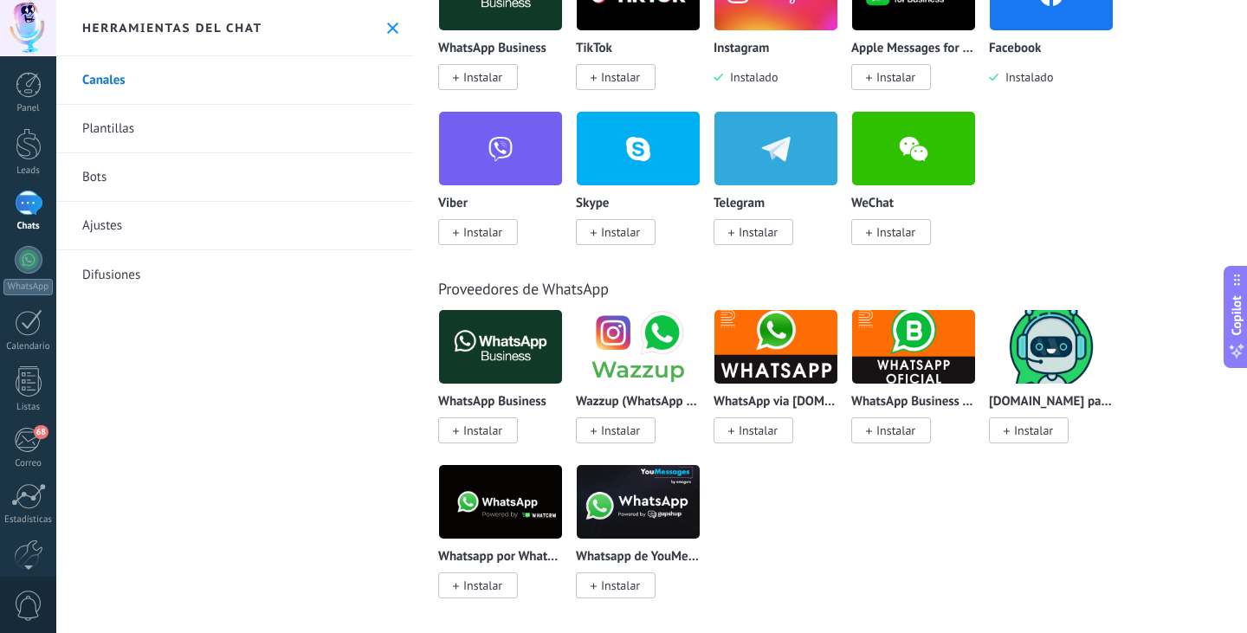
click at [119, 137] on link "Plantillas" at bounding box center [234, 129] width 357 height 48
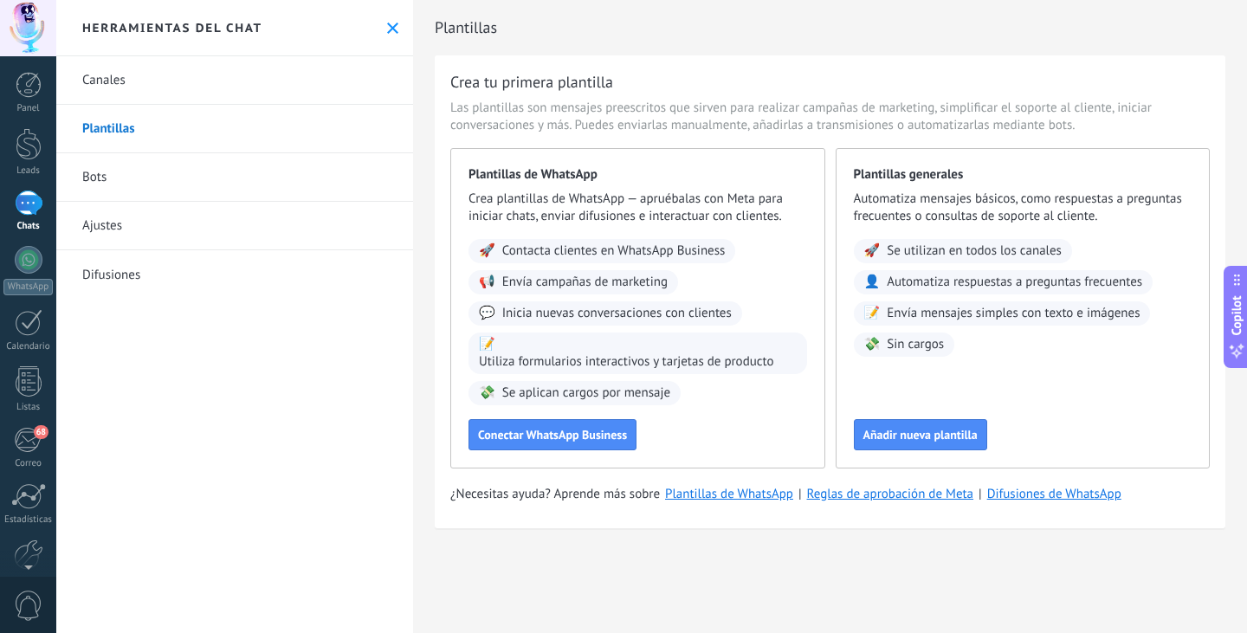
click at [121, 273] on link "Difusiones" at bounding box center [234, 274] width 357 height 48
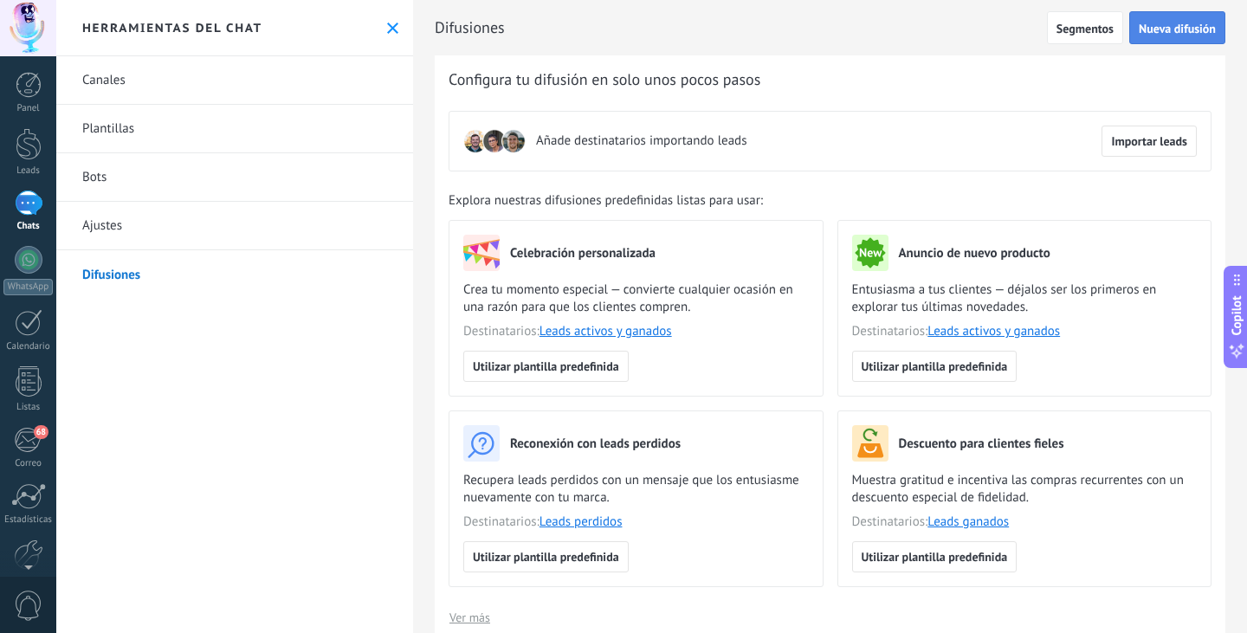
click at [1169, 17] on button "Nueva difusión" at bounding box center [1177, 27] width 96 height 33
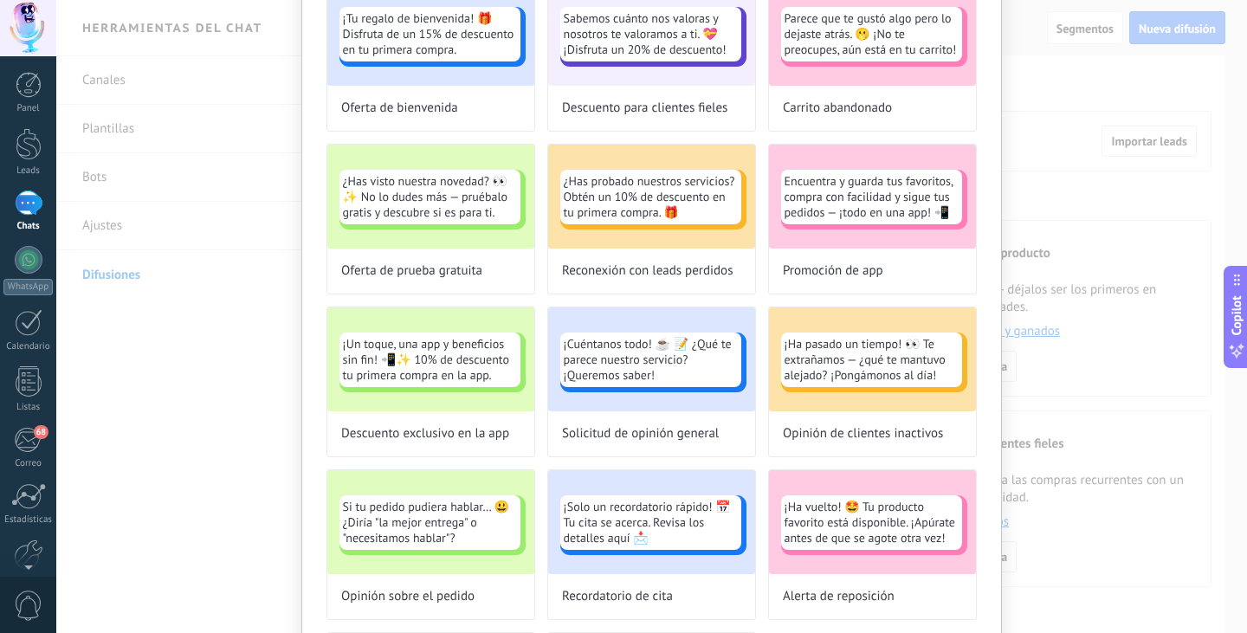
scroll to position [707, 0]
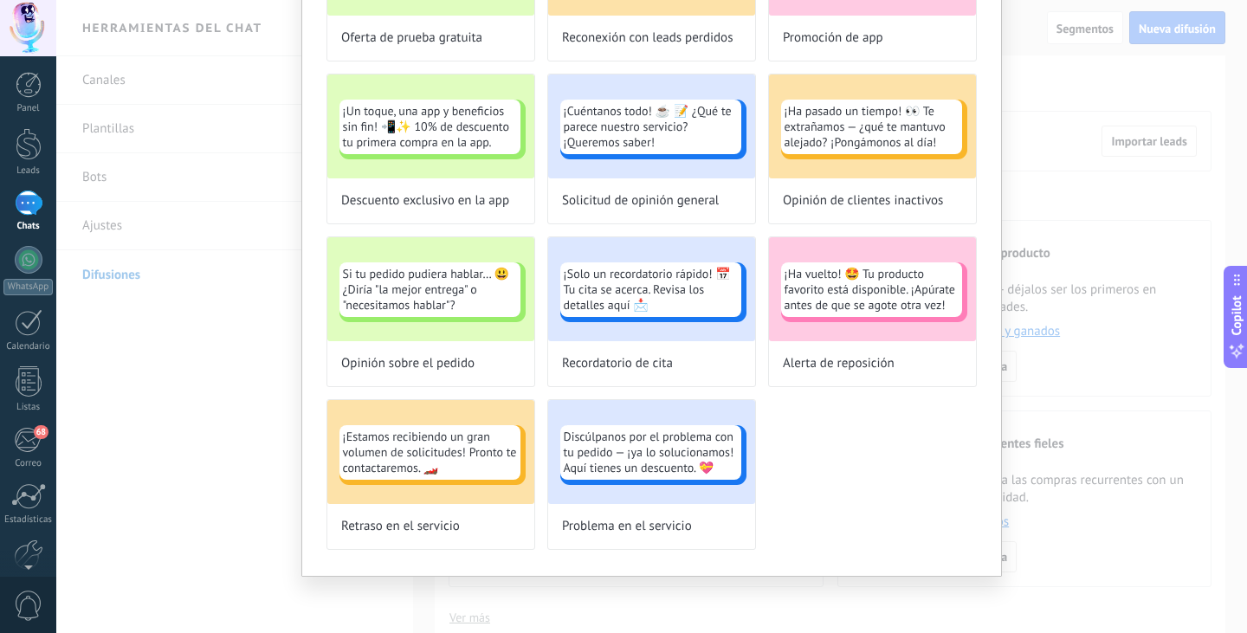
click at [1088, 354] on div "Selecciona una plantilla predefinida para tu difusión No volver a mostrar esto …" at bounding box center [651, 316] width 1191 height 633
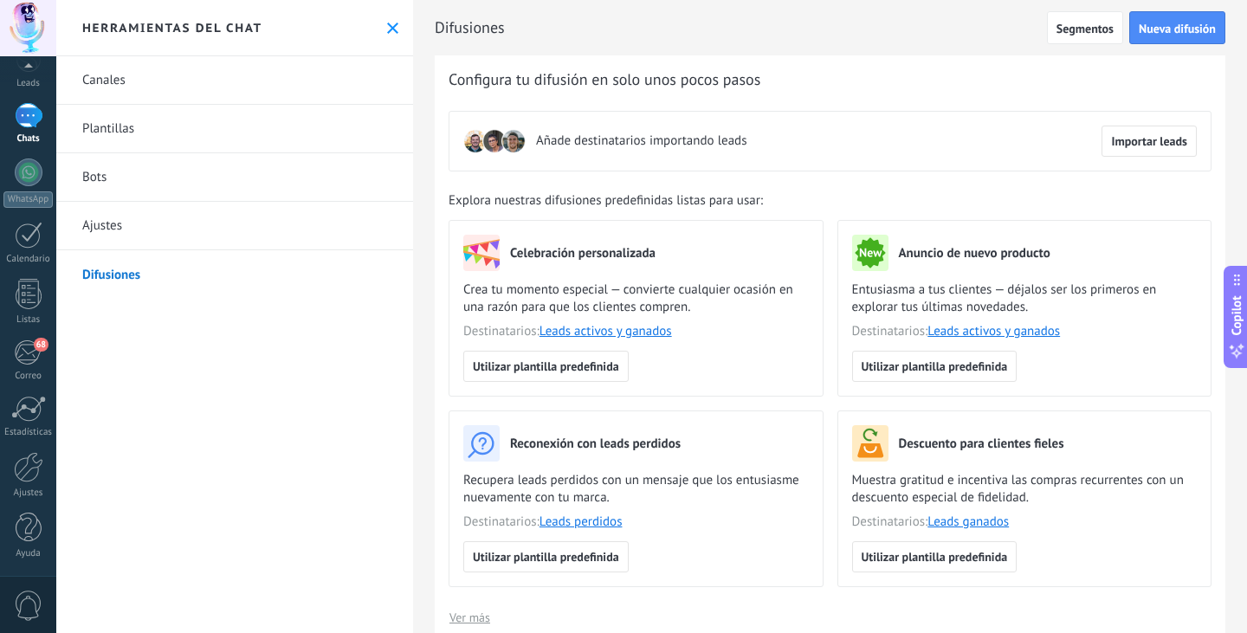
scroll to position [0, 0]
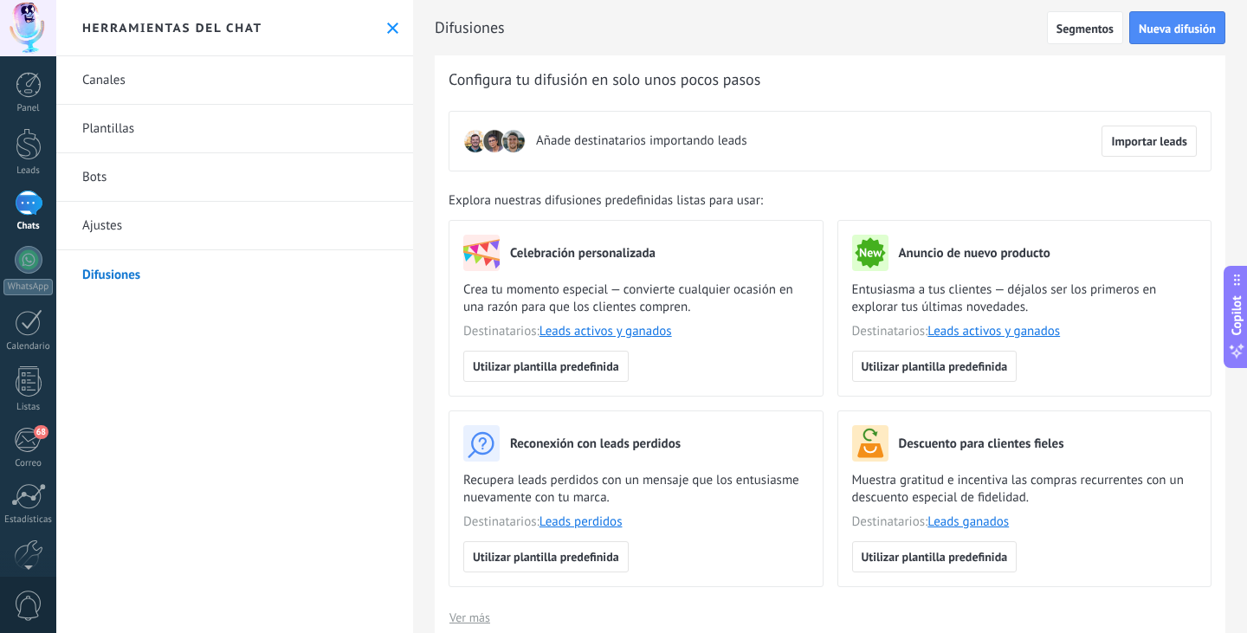
click at [117, 70] on link "Canales" at bounding box center [234, 80] width 357 height 48
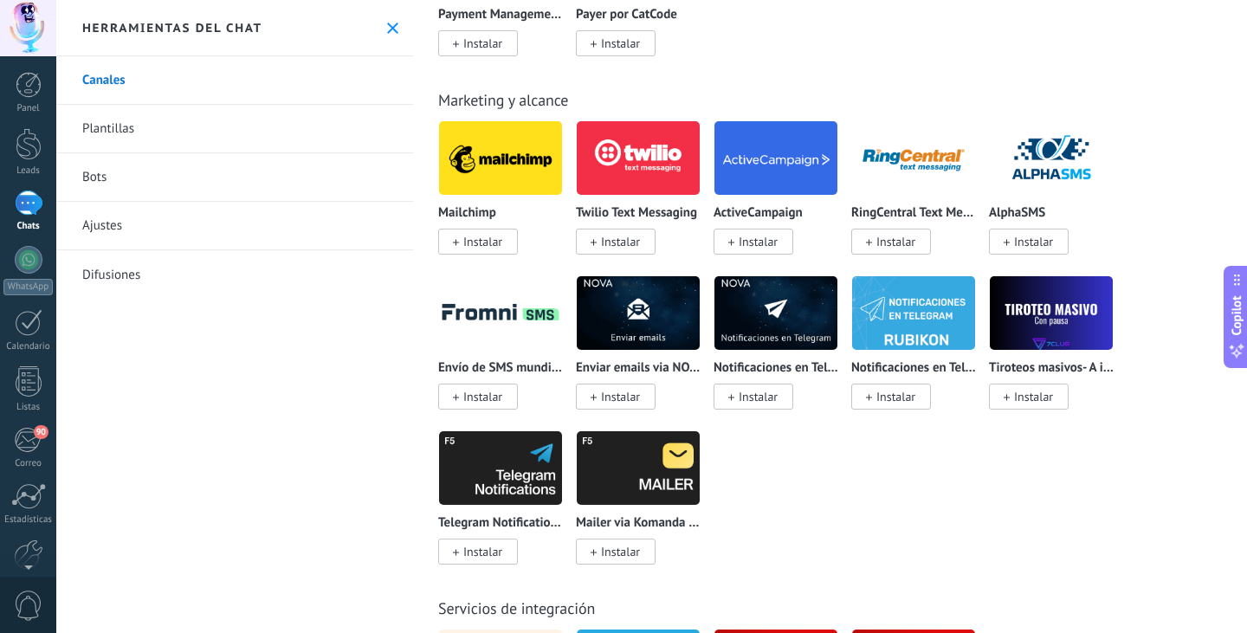
scroll to position [3366, 0]
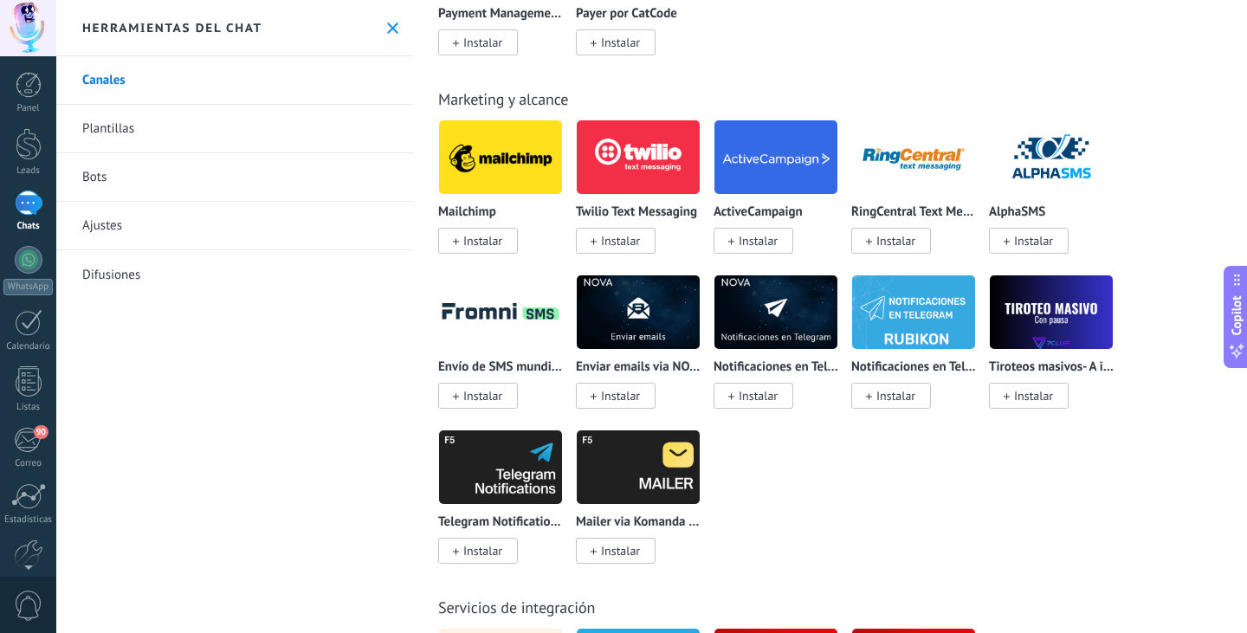
click at [484, 248] on span "Instalar" at bounding box center [482, 241] width 39 height 16
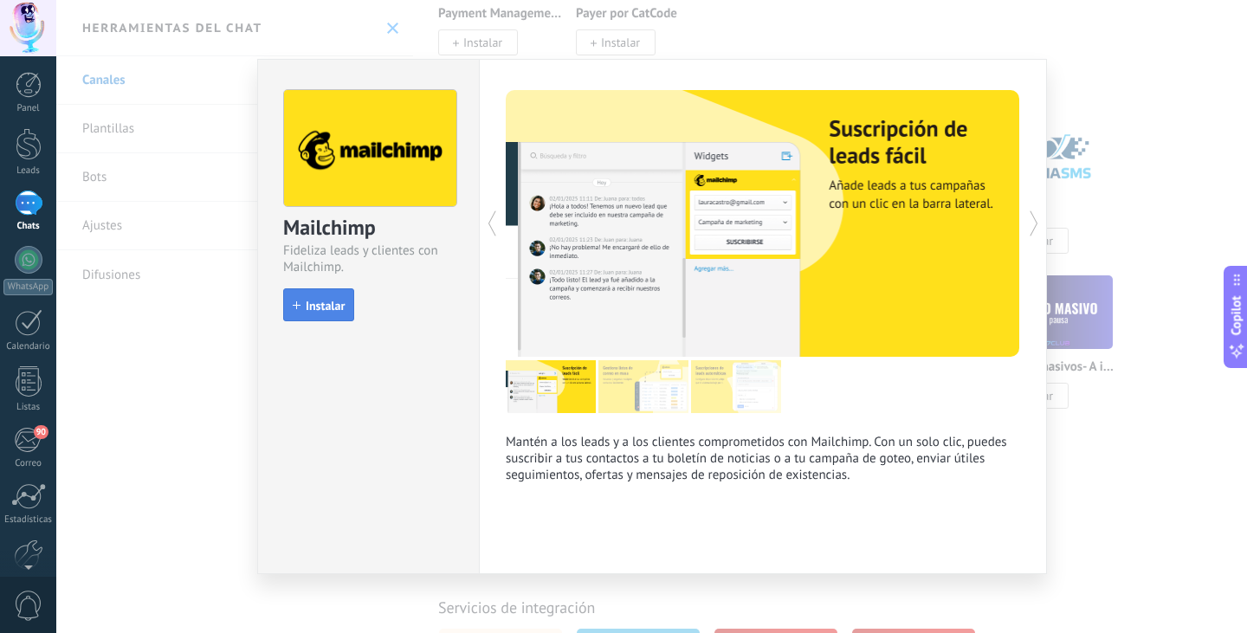
click at [318, 301] on span "Instalar" at bounding box center [325, 306] width 39 height 12
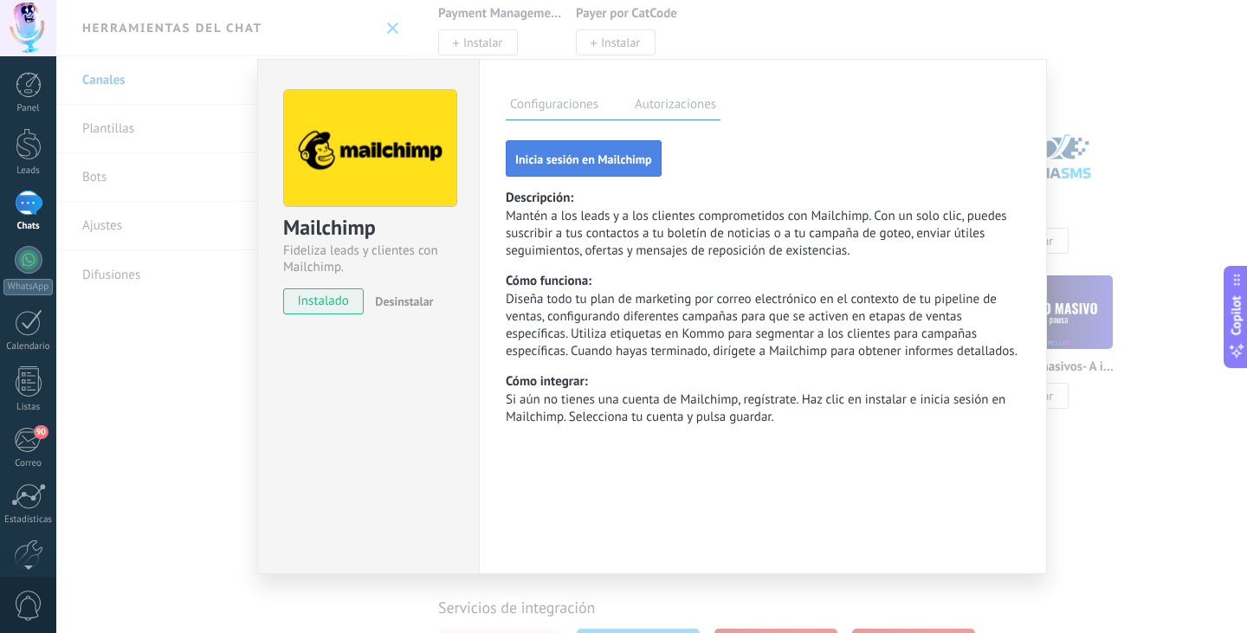
click at [627, 162] on span "Inicia sesión en Mailchimp" at bounding box center [583, 159] width 137 height 12
